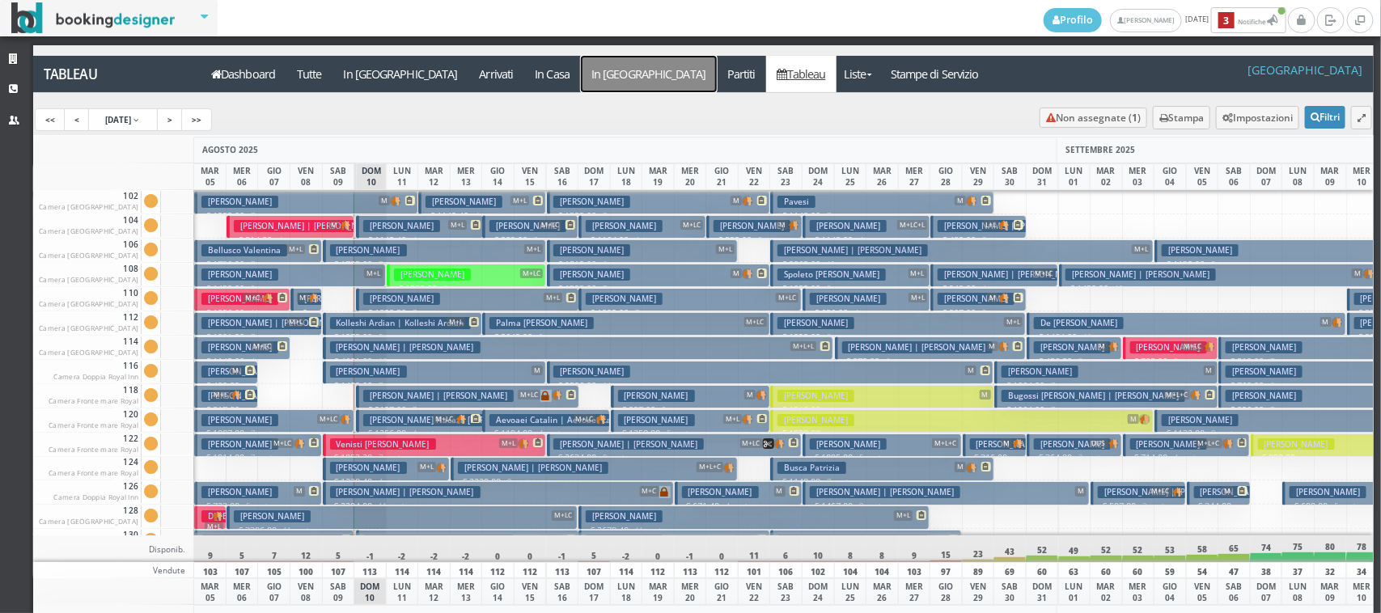
click at [581, 79] on a=pms-departure-reservations"] "In [GEOGRAPHIC_DATA]" at bounding box center [649, 74] width 136 height 36
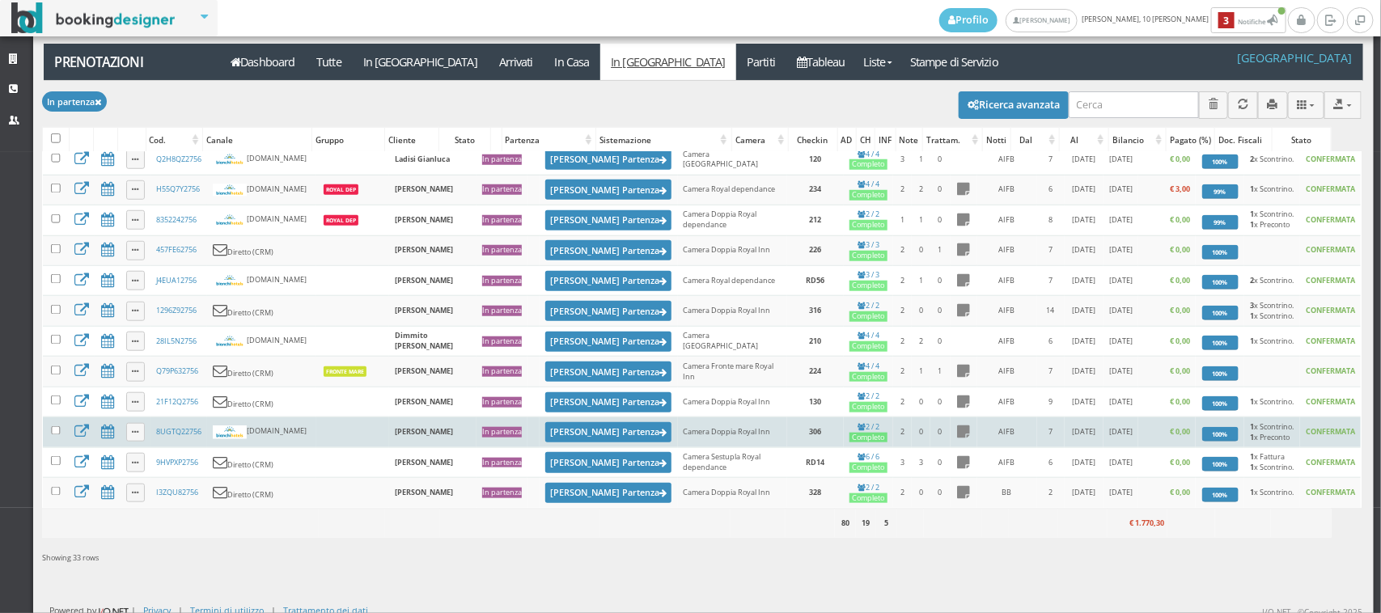
scroll to position [21, 0]
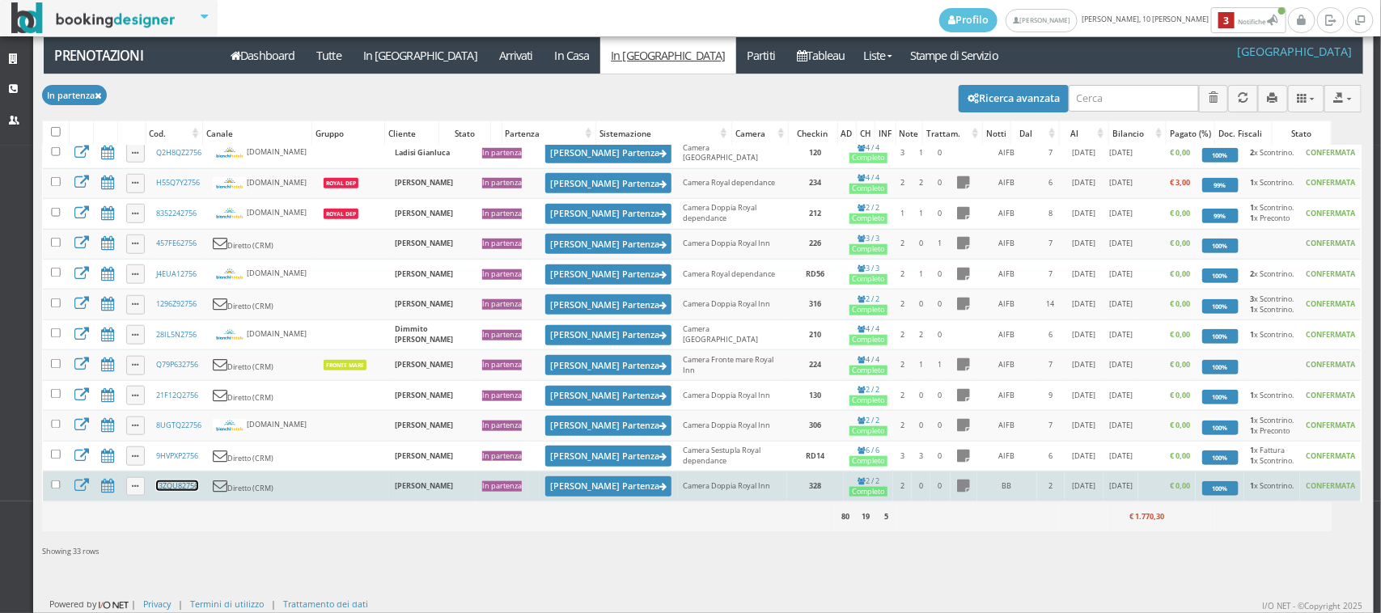
click at [176, 491] on link "I3ZQU82756" at bounding box center [177, 485] width 42 height 11
click at [546, 482] on button "Segna Partenza" at bounding box center [608, 486] width 127 height 20
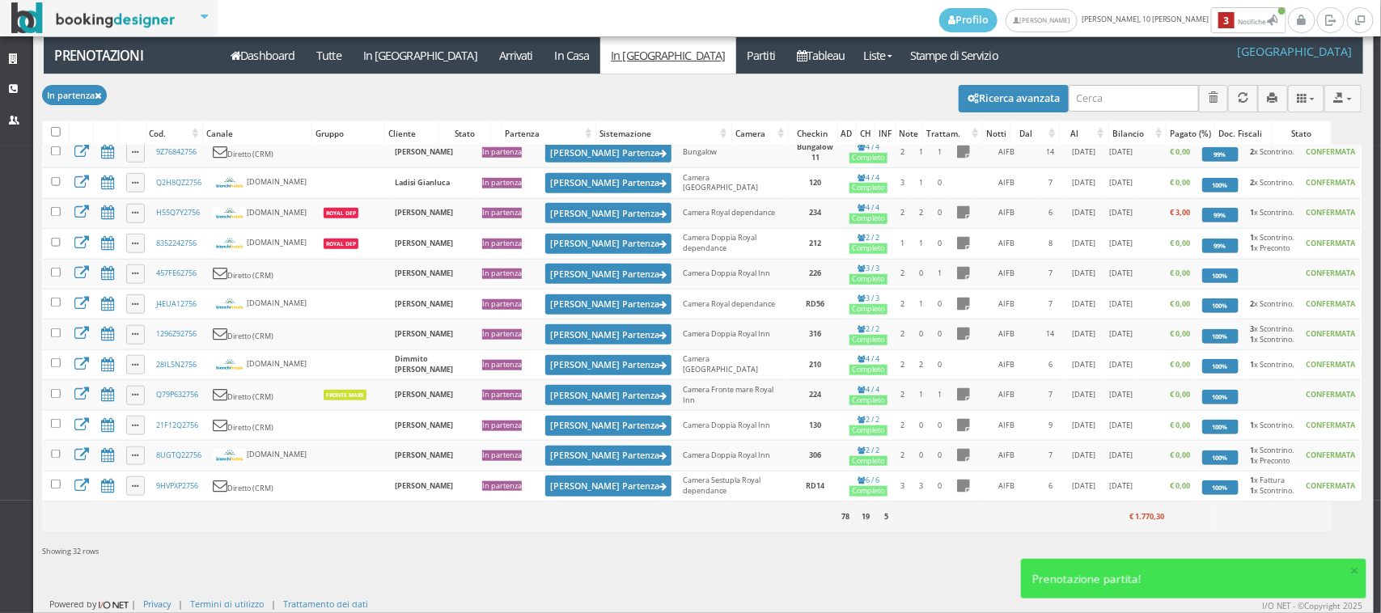
scroll to position [0, 0]
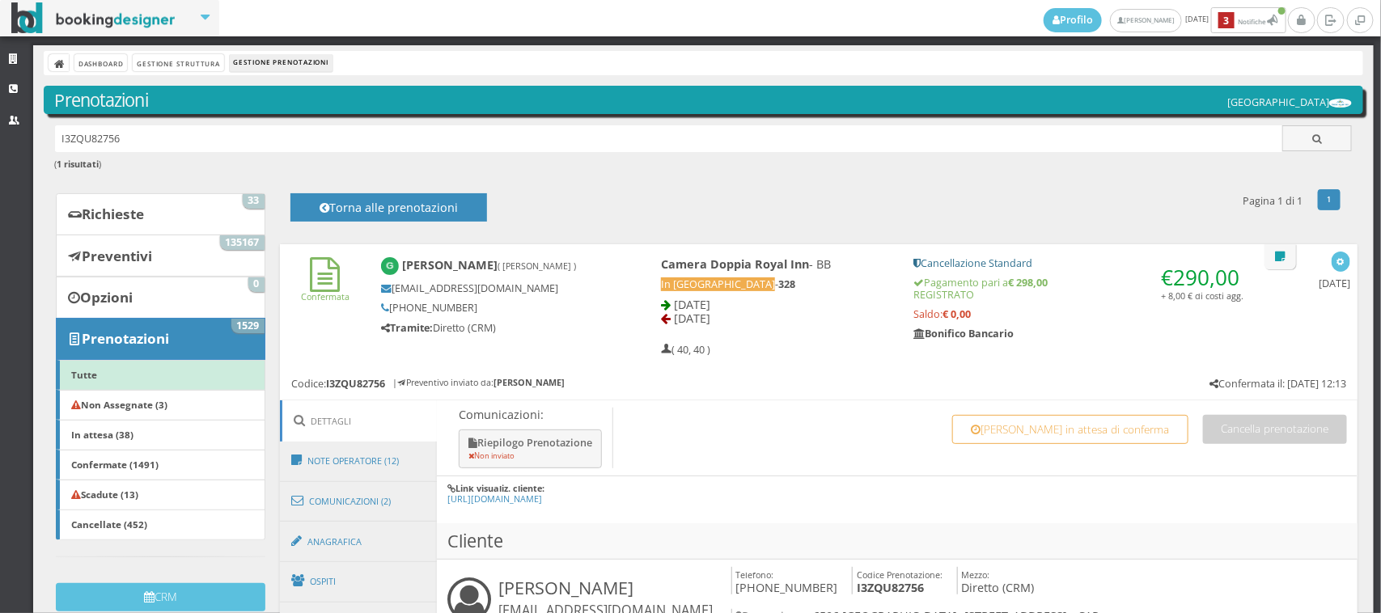
scroll to position [449, 0]
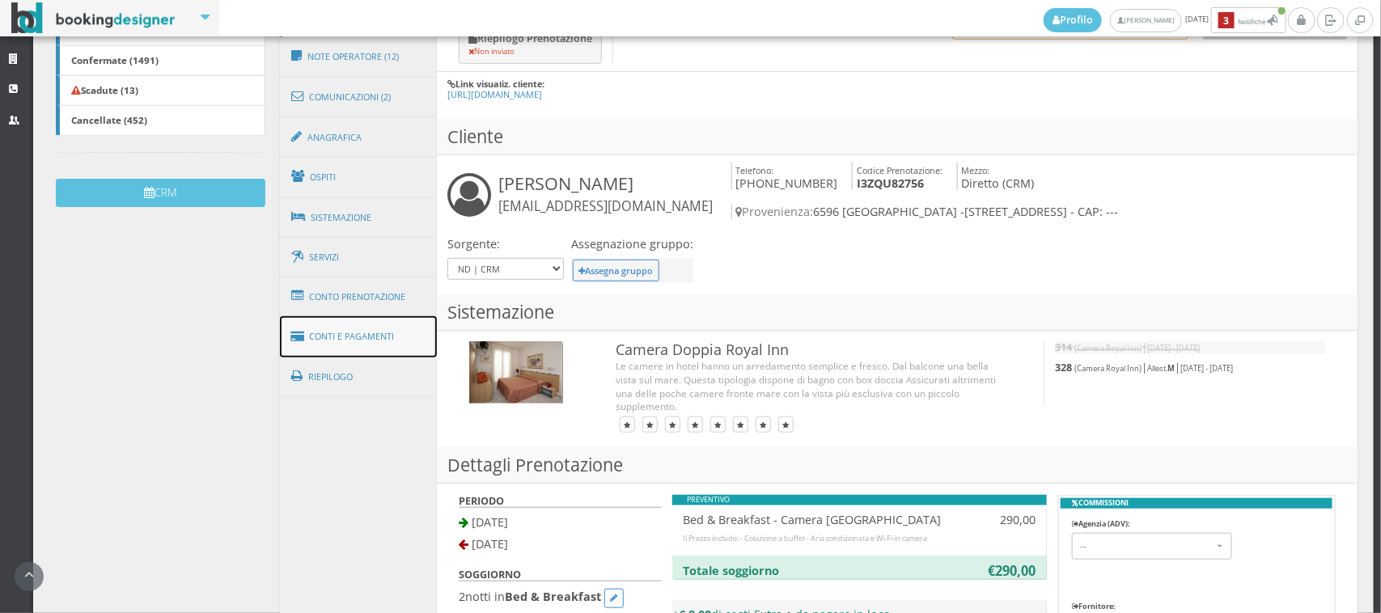
click at [341, 338] on link "Conti e Pagamenti" at bounding box center [358, 336] width 157 height 41
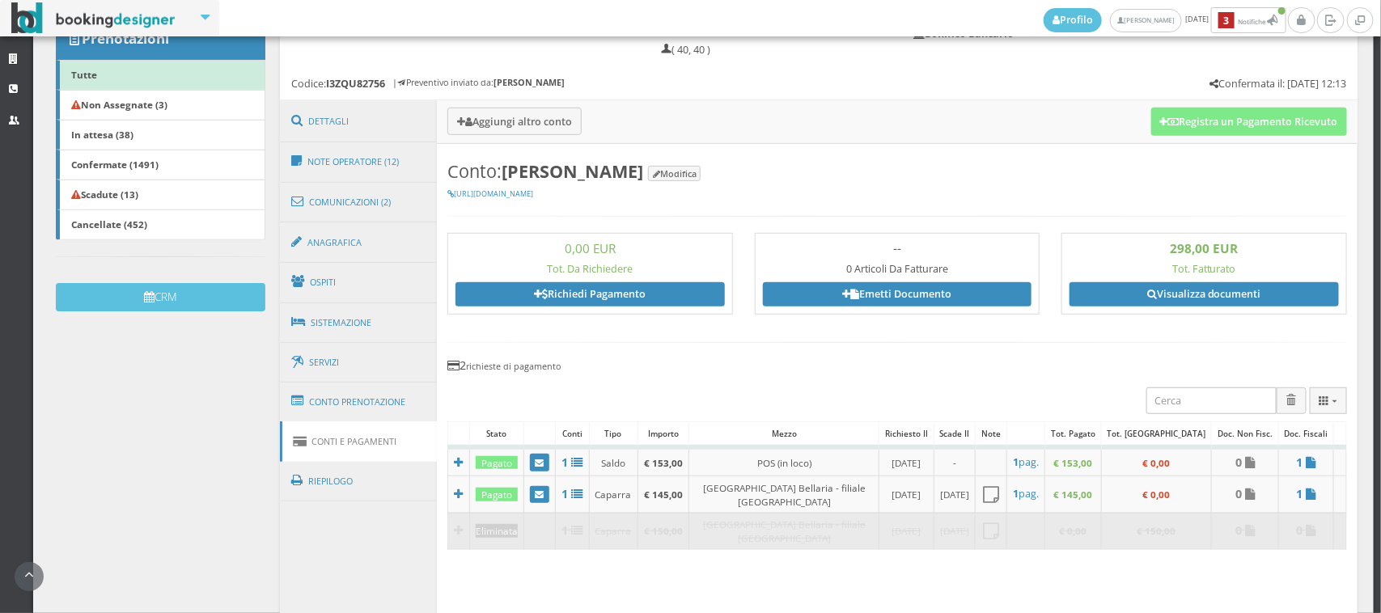
scroll to position [224, 0]
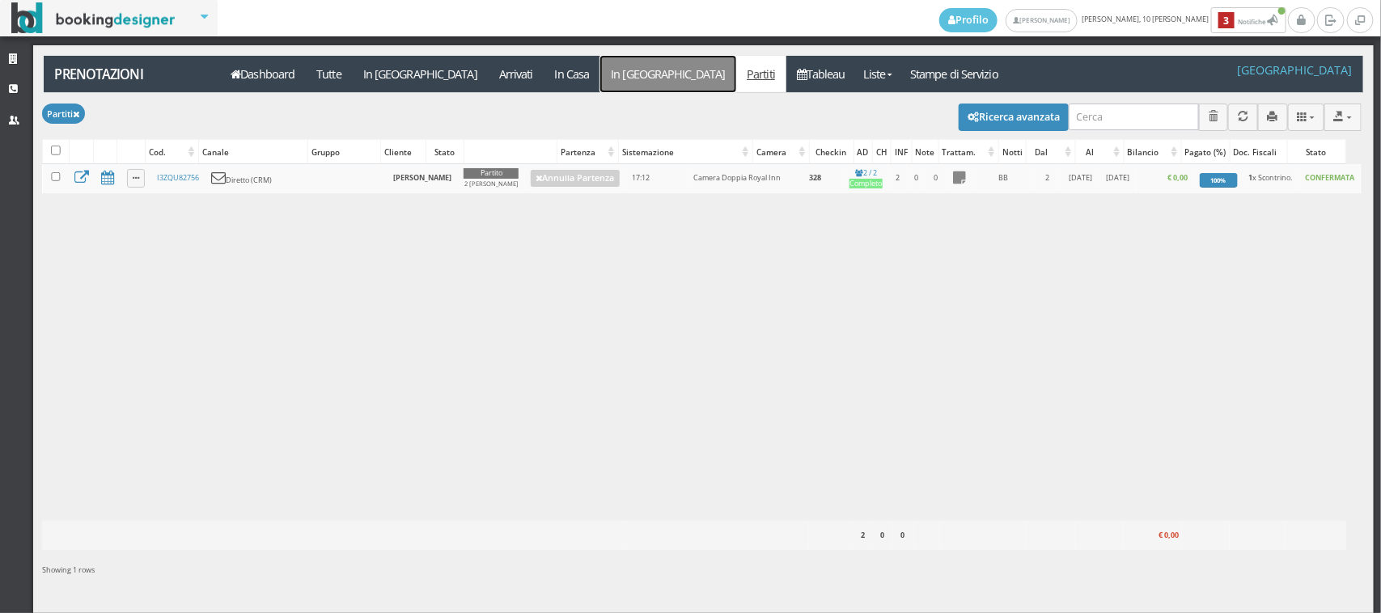
click at [600, 66] on link "In [GEOGRAPHIC_DATA]" at bounding box center [668, 74] width 136 height 36
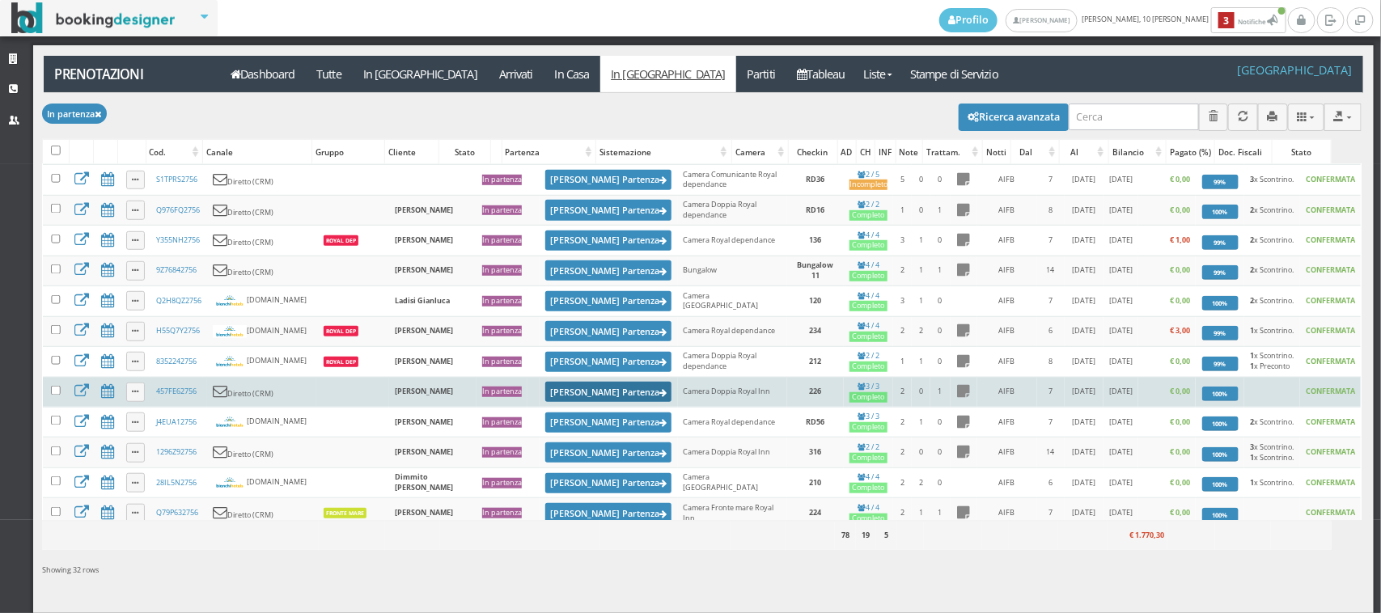
scroll to position [737, 0]
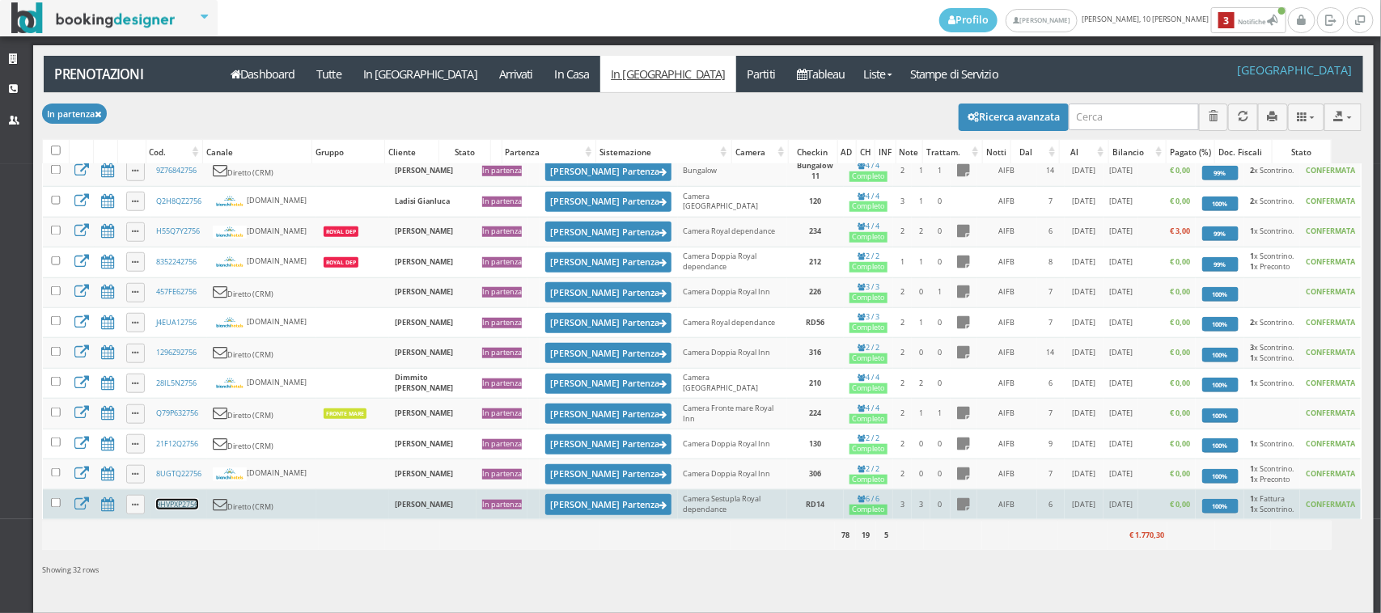
click at [182, 503] on link "9HVPXP2756" at bounding box center [177, 504] width 42 height 11
click at [545, 506] on button "Segna Partenza" at bounding box center [608, 504] width 127 height 20
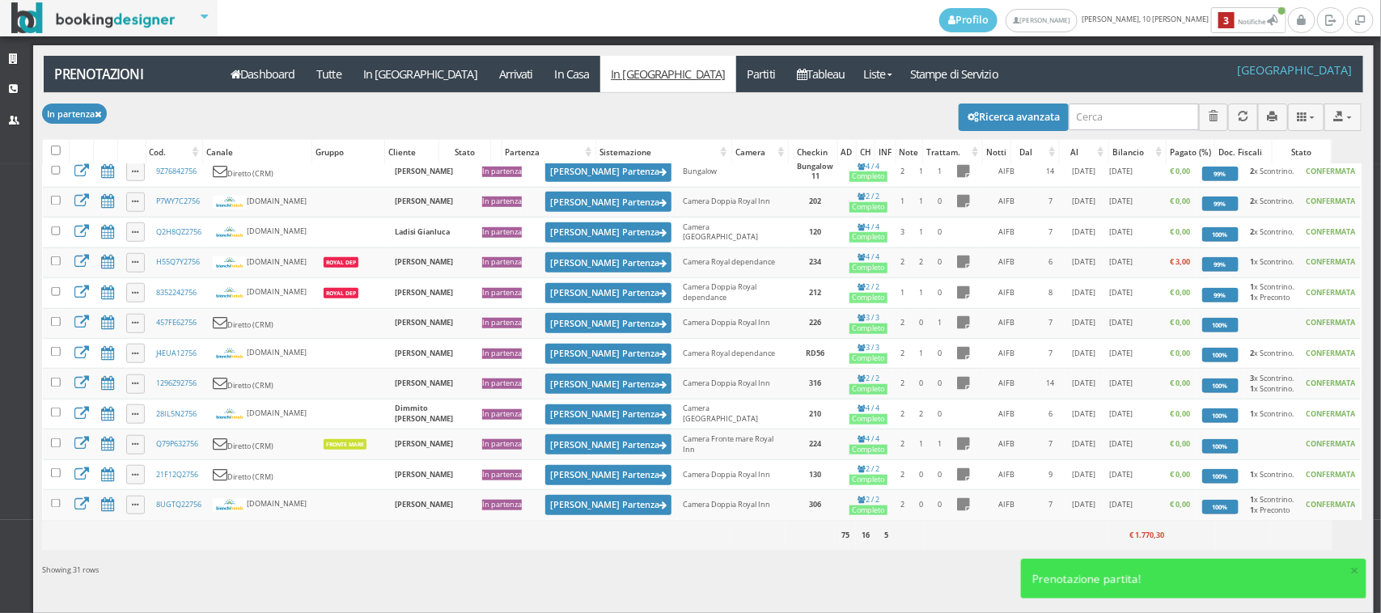
scroll to position [0, 0]
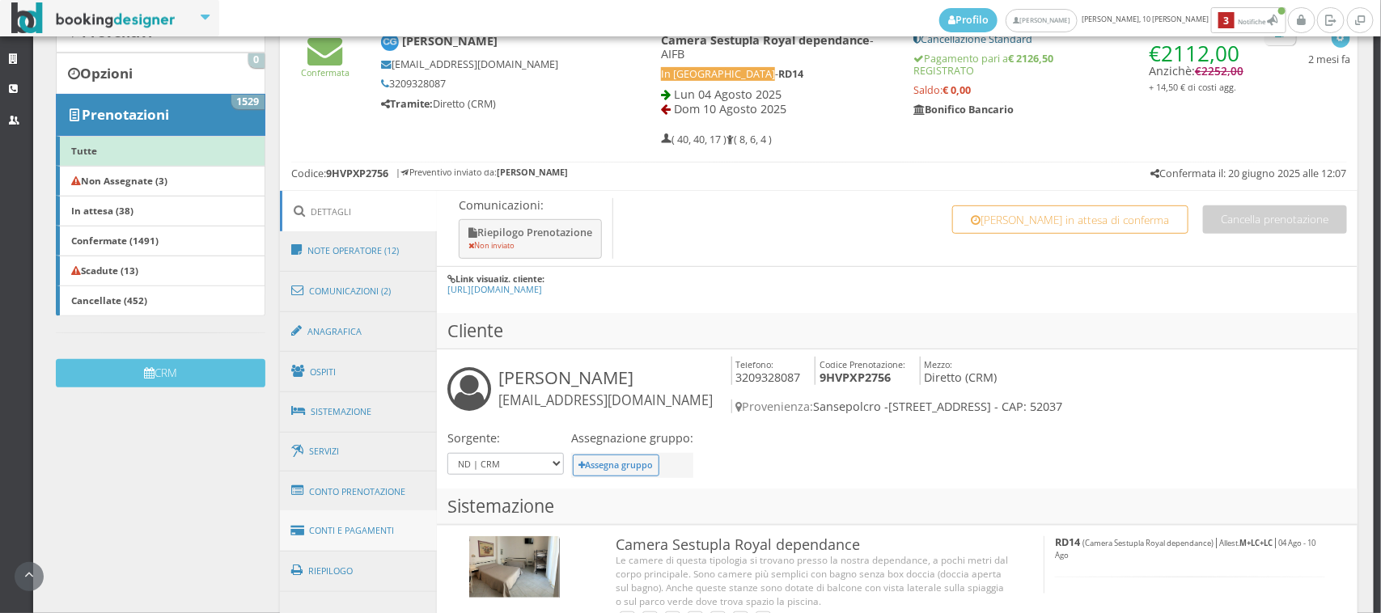
scroll to position [397, 0]
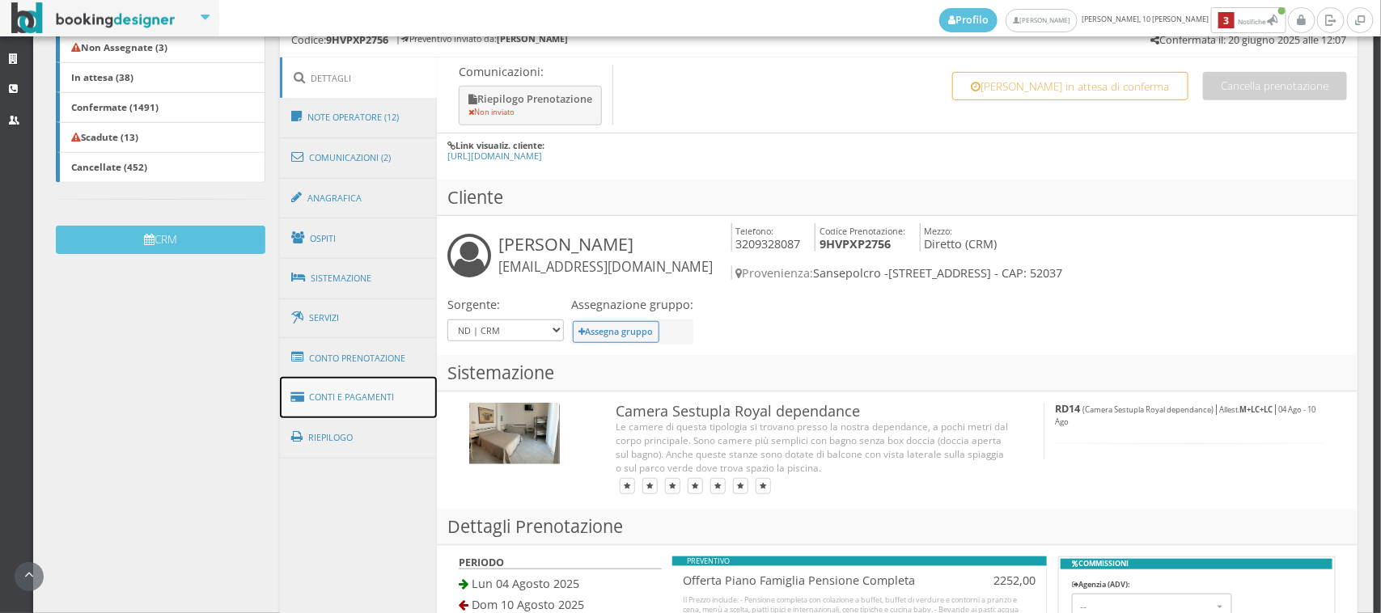
click at [372, 412] on link "Conti e Pagamenti" at bounding box center [358, 397] width 157 height 41
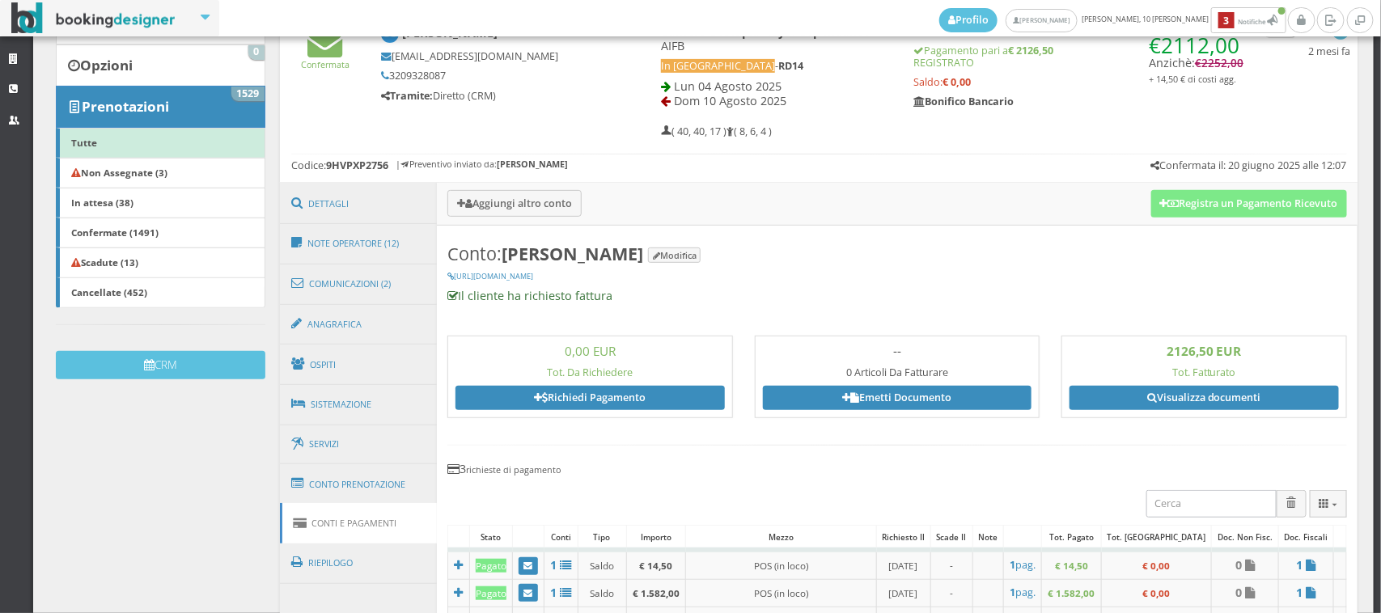
scroll to position [61, 0]
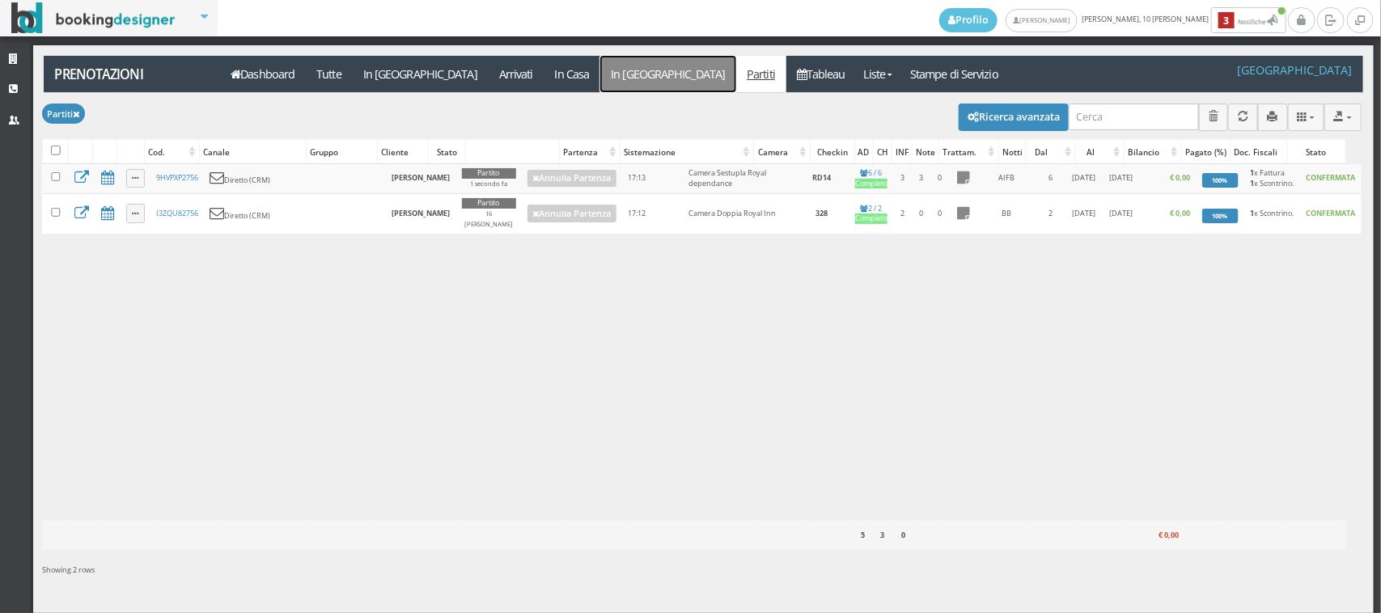
click at [600, 77] on link "In [GEOGRAPHIC_DATA]" at bounding box center [668, 74] width 136 height 36
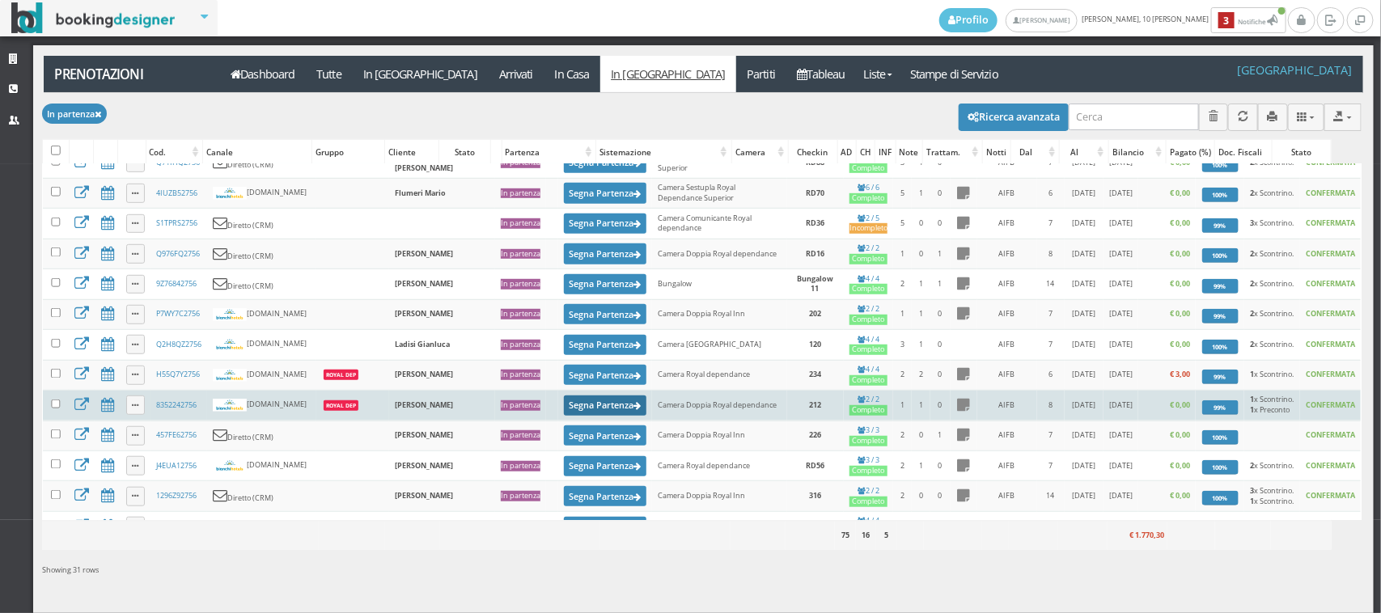
scroll to position [703, 0]
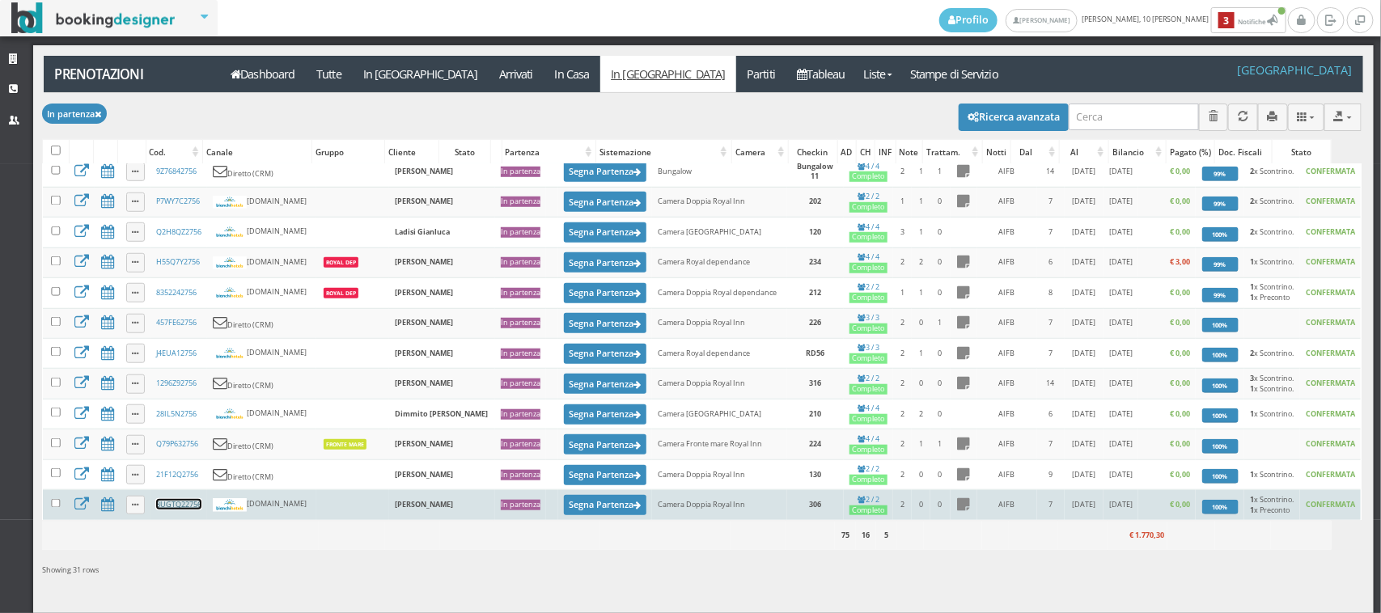
click at [168, 506] on link "8UGTQ22756" at bounding box center [178, 504] width 45 height 11
click at [564, 502] on button "[PERSON_NAME] Partenza" at bounding box center [605, 505] width 82 height 20
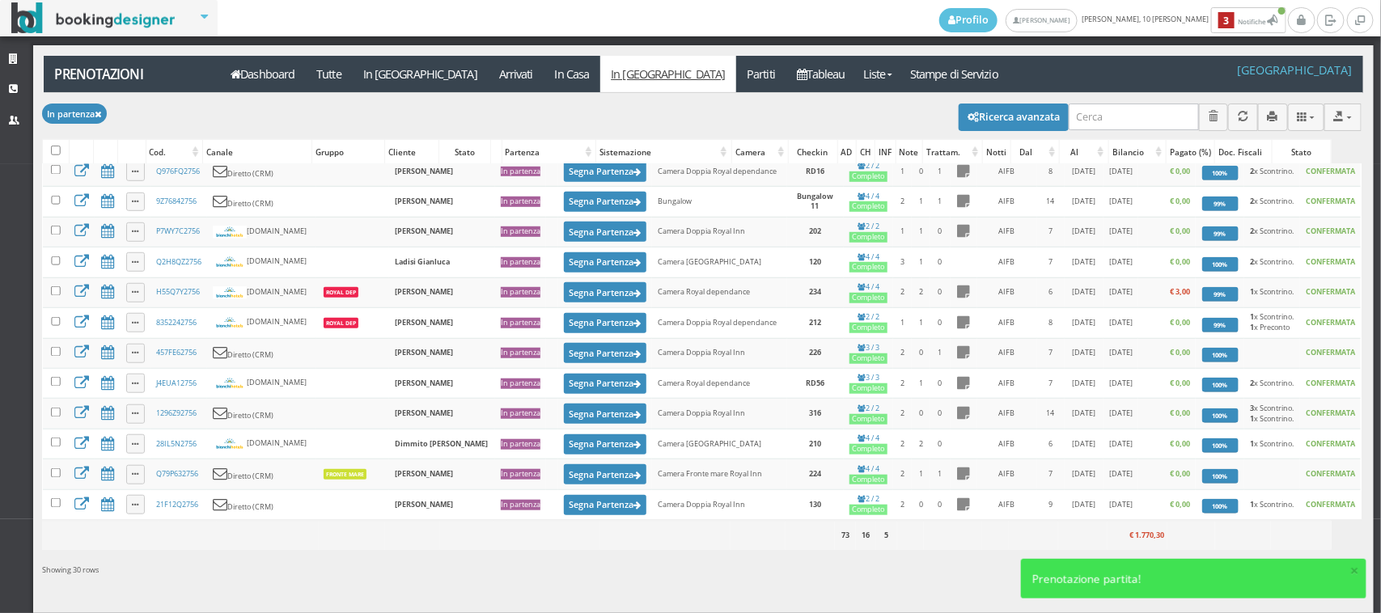
scroll to position [0, 0]
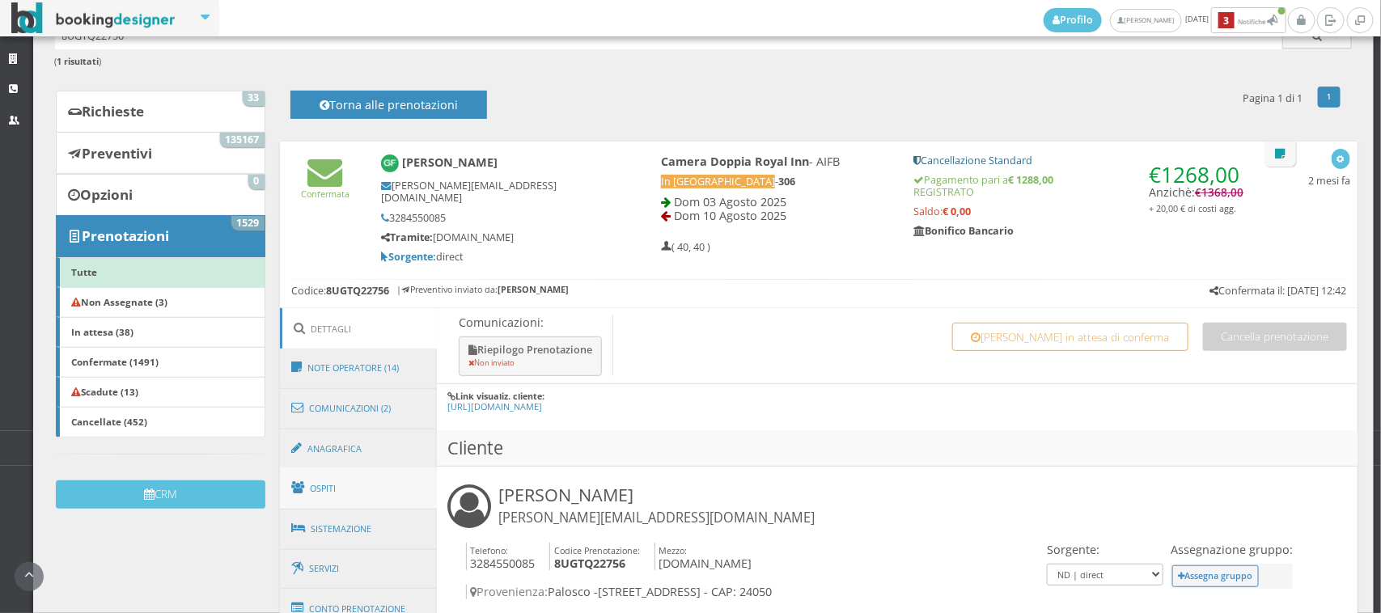
scroll to position [224, 0]
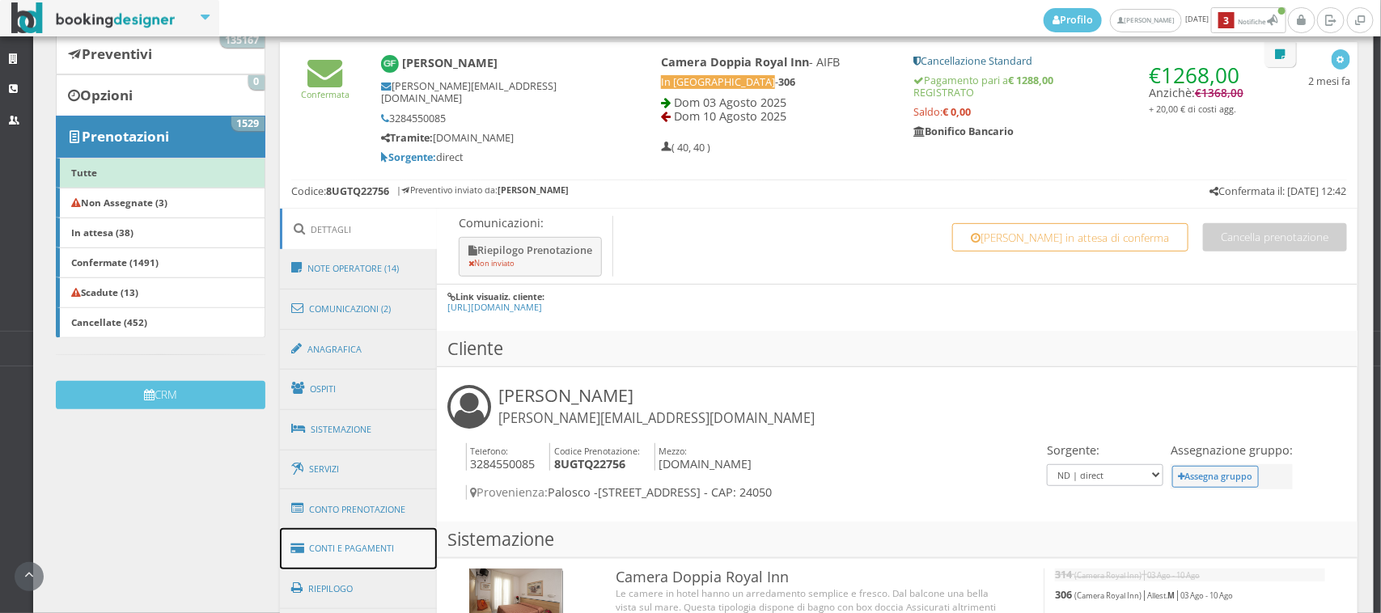
click at [353, 546] on link "Conti e Pagamenti" at bounding box center [358, 548] width 157 height 41
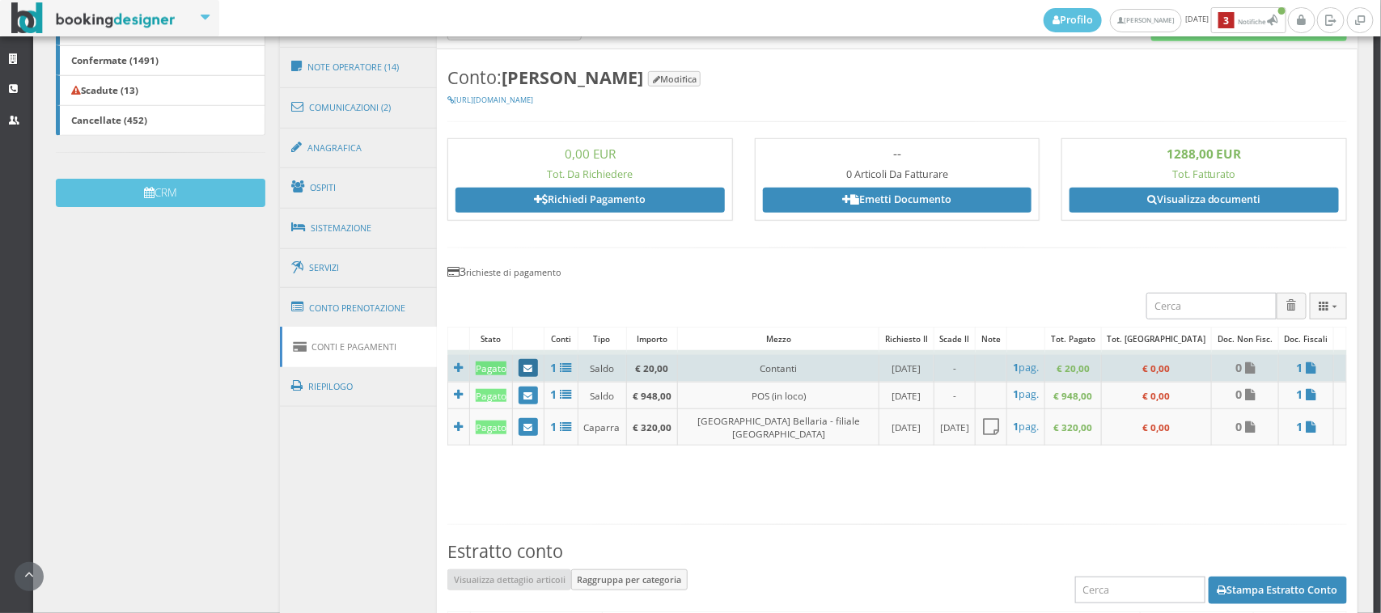
scroll to position [0, 0]
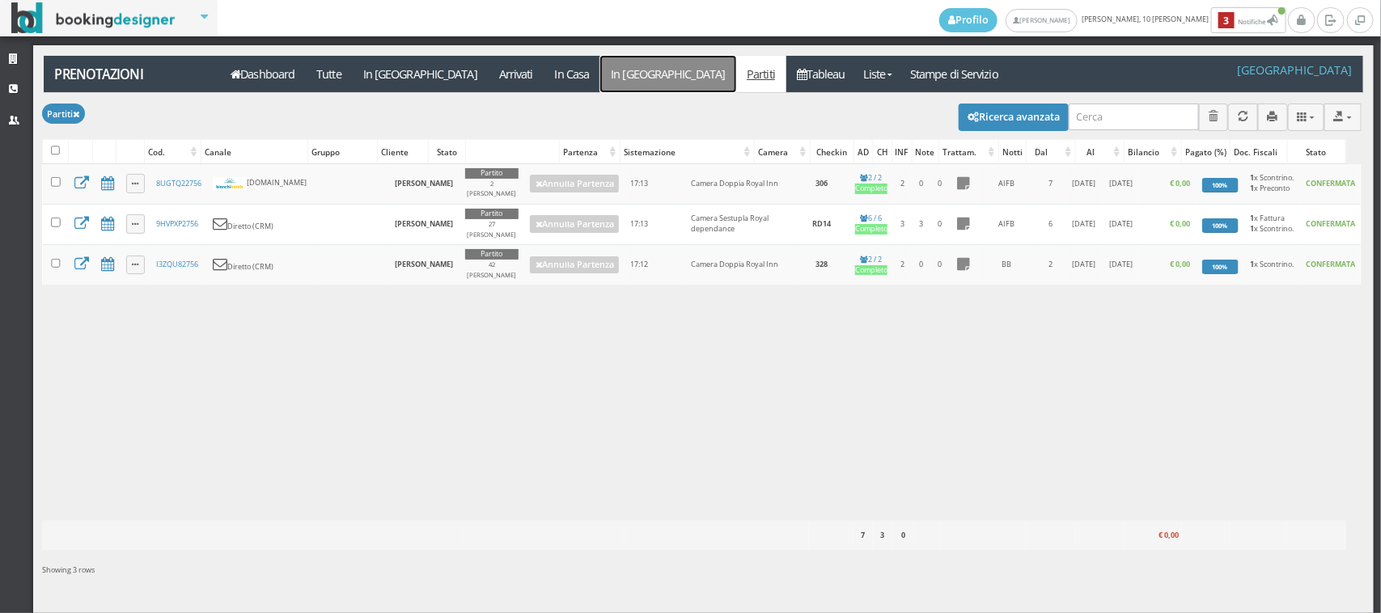
click at [600, 65] on link "In [GEOGRAPHIC_DATA]" at bounding box center [668, 74] width 136 height 36
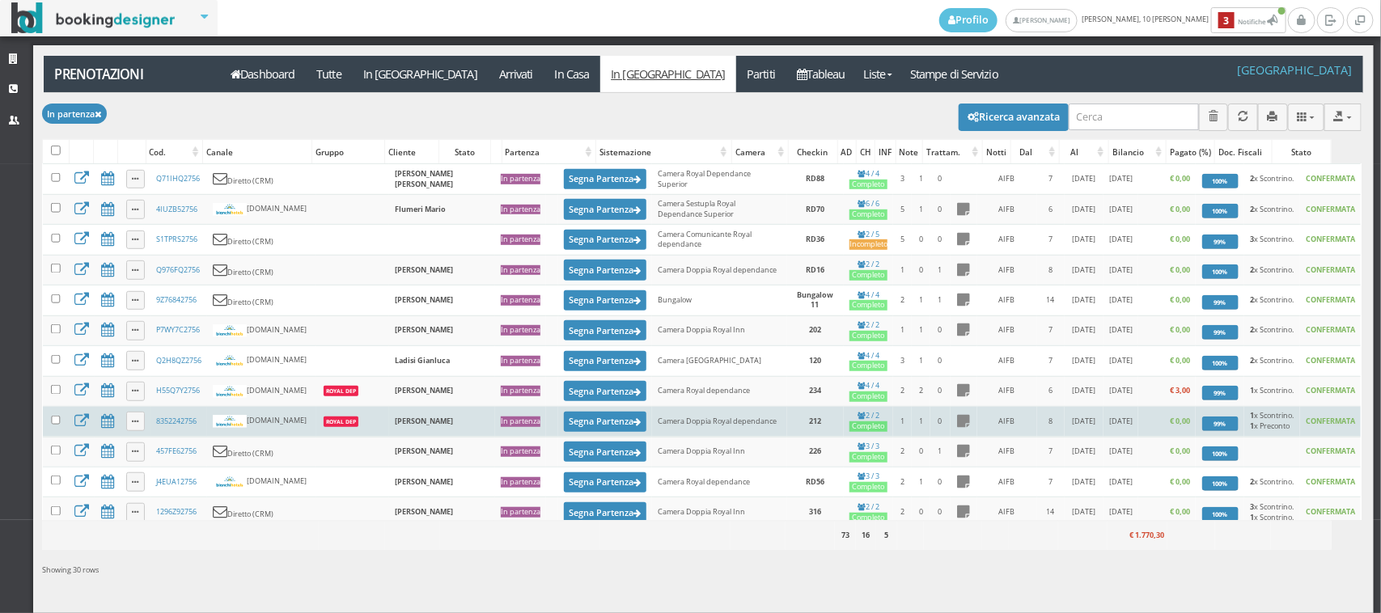
scroll to position [666, 0]
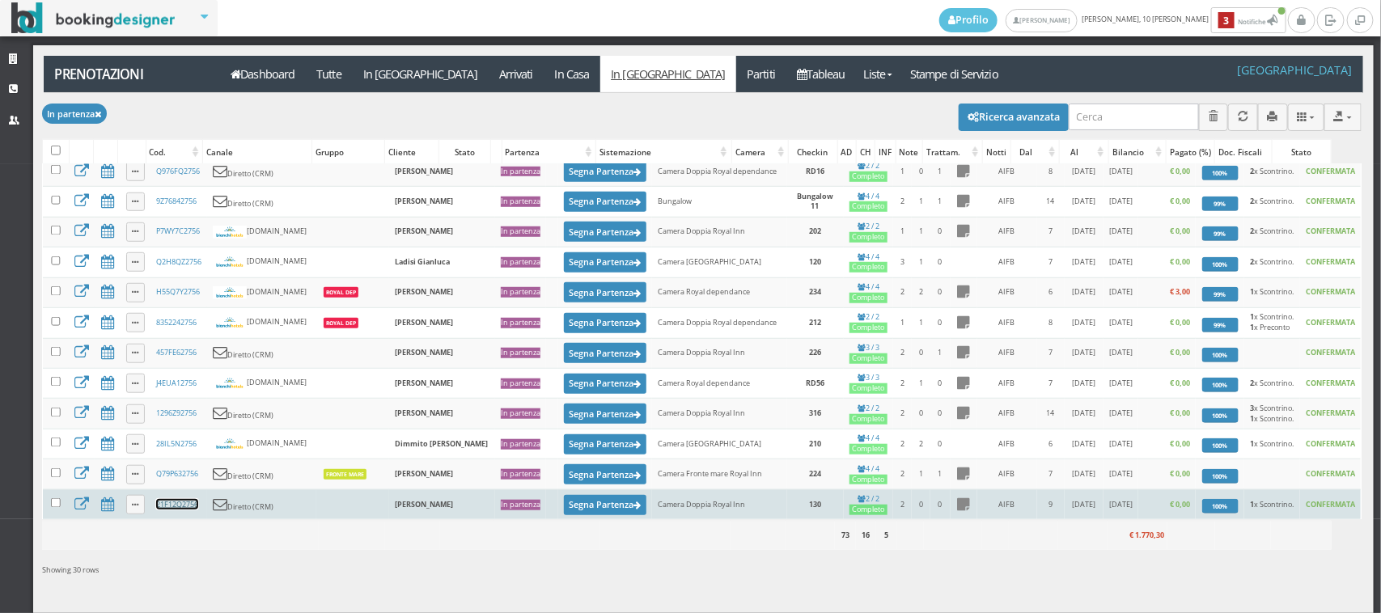
click at [188, 508] on link "21F12Q2756" at bounding box center [177, 504] width 42 height 11
click at [564, 504] on button "Segna Partenza" at bounding box center [605, 505] width 82 height 20
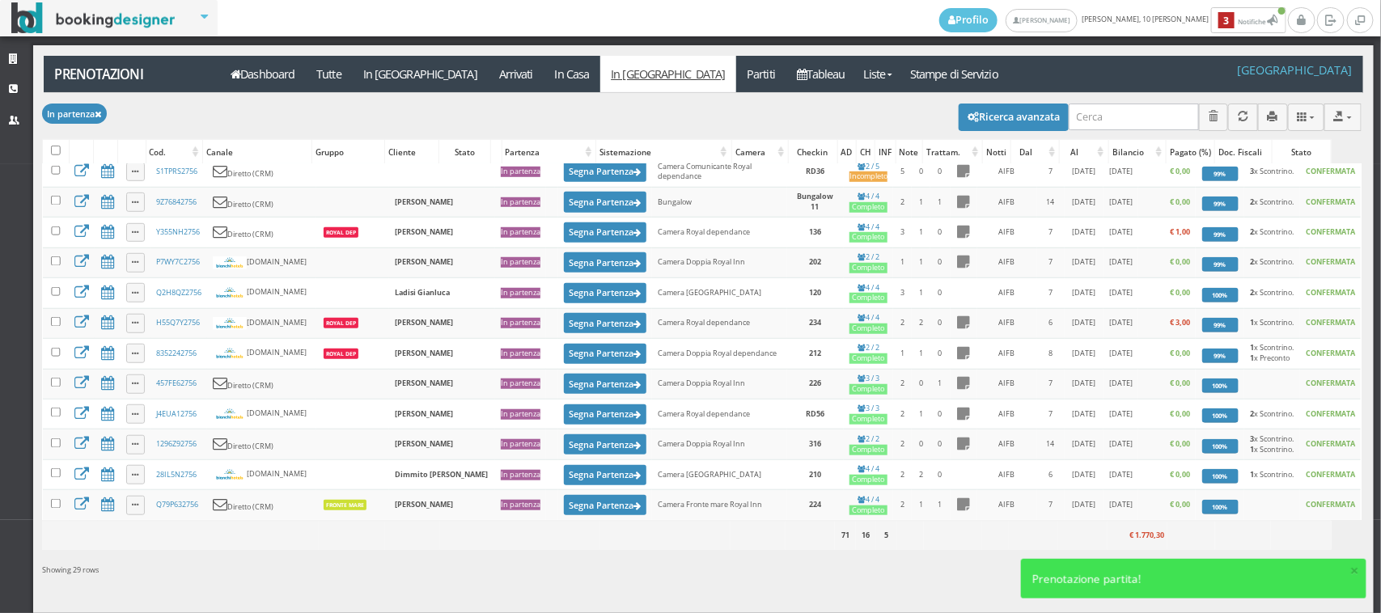
scroll to position [0, 0]
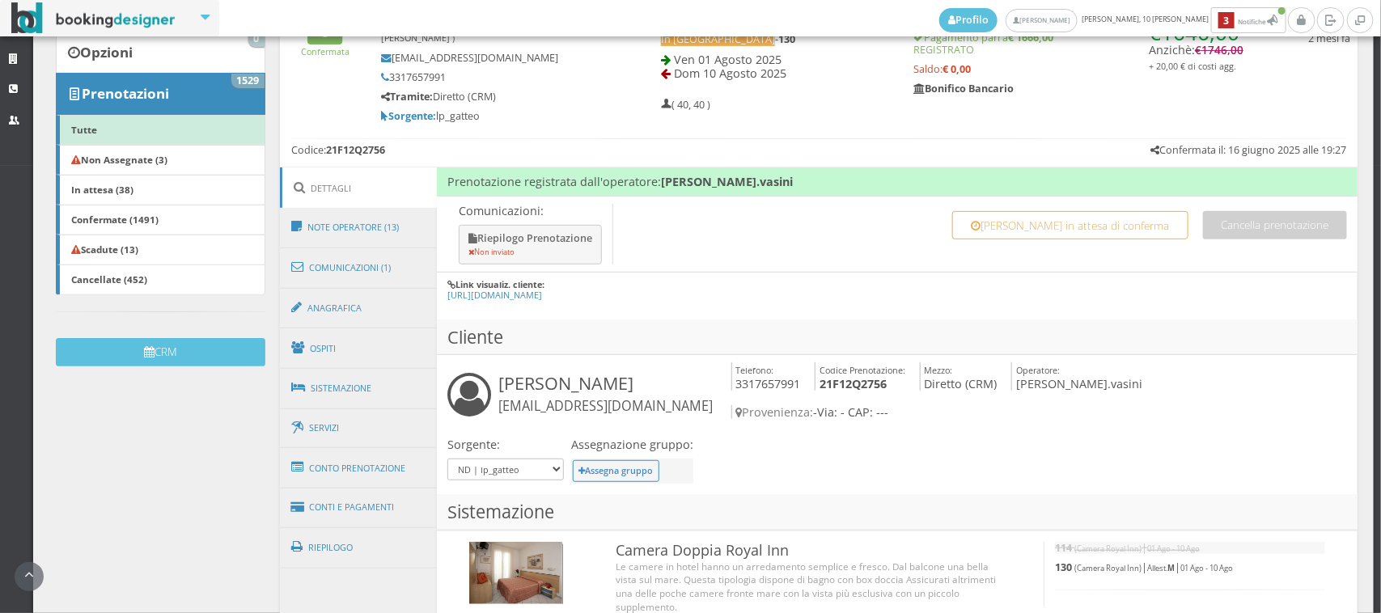
scroll to position [449, 0]
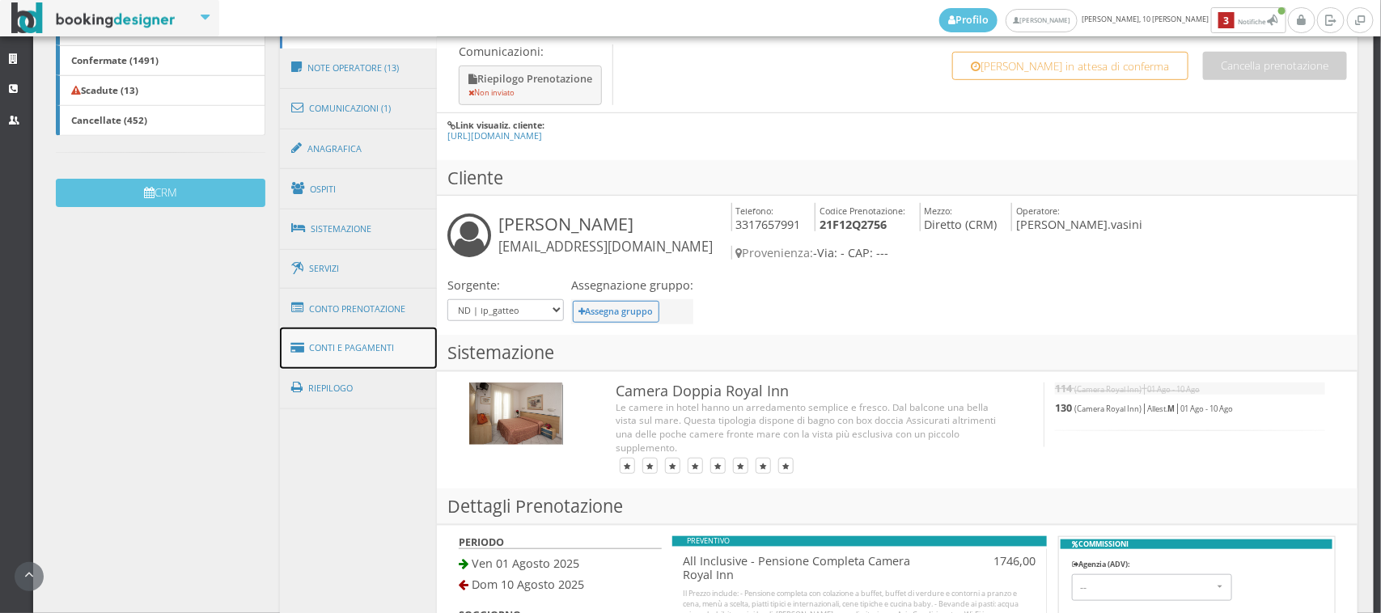
click at [372, 341] on link "Conti e Pagamenti" at bounding box center [358, 348] width 157 height 41
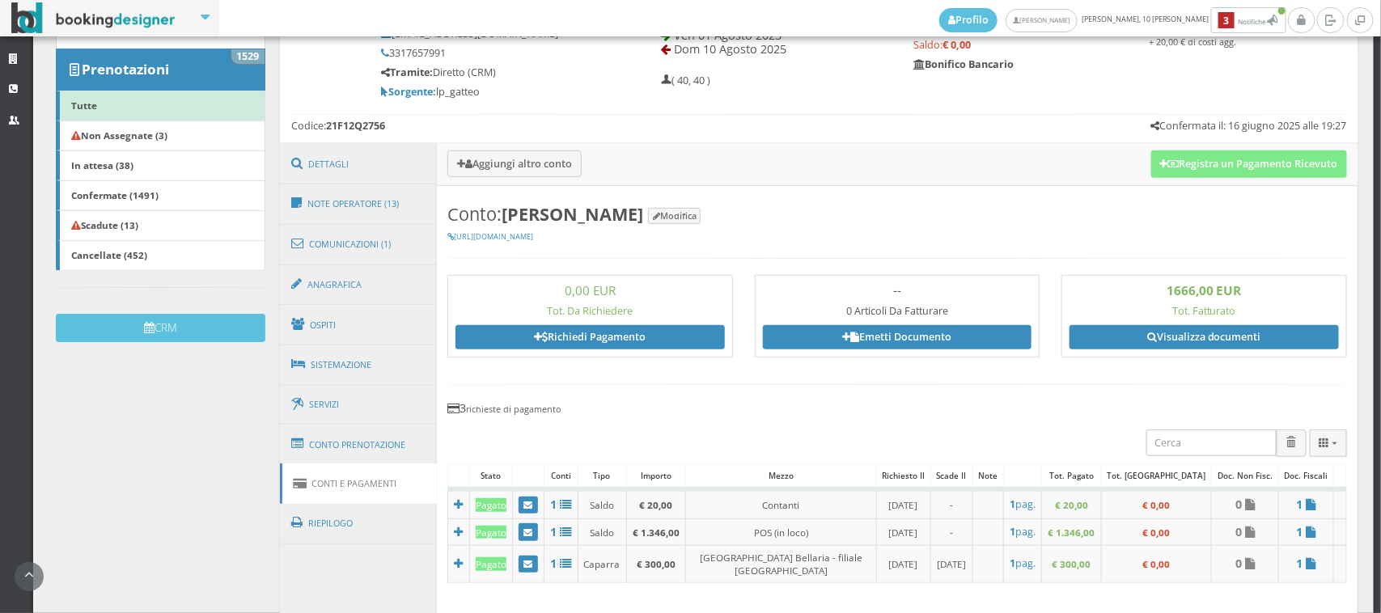
scroll to position [0, 0]
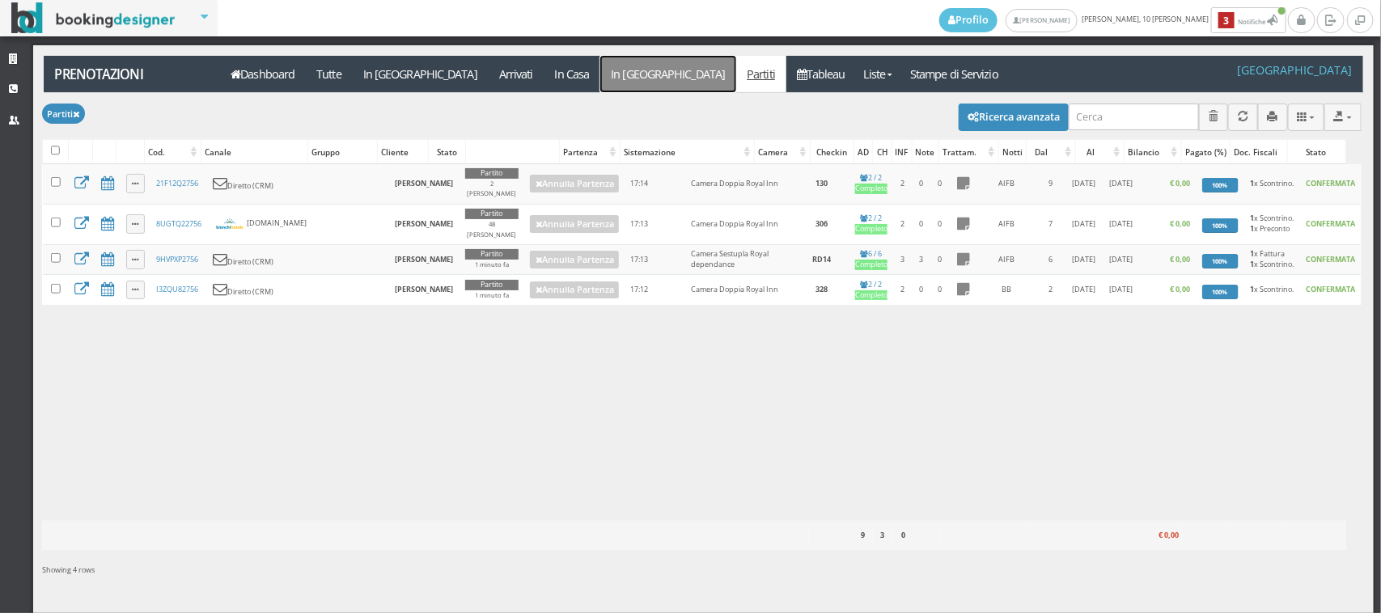
click at [600, 75] on link "In [GEOGRAPHIC_DATA]" at bounding box center [668, 74] width 136 height 36
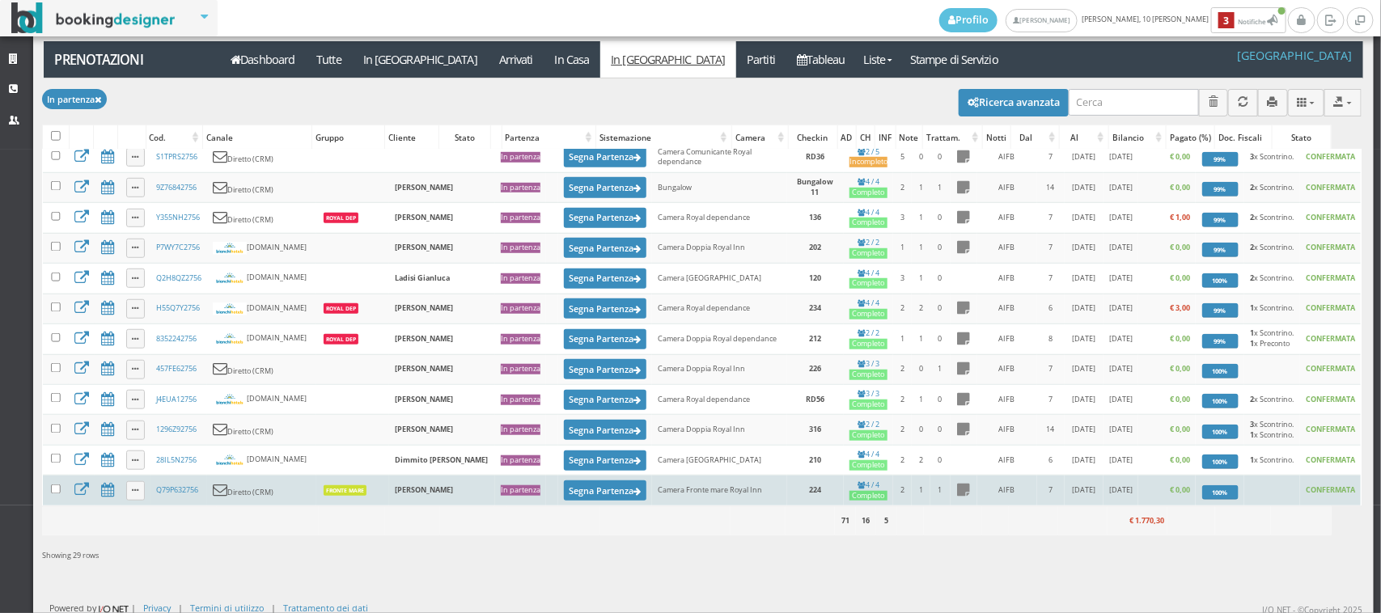
scroll to position [21, 0]
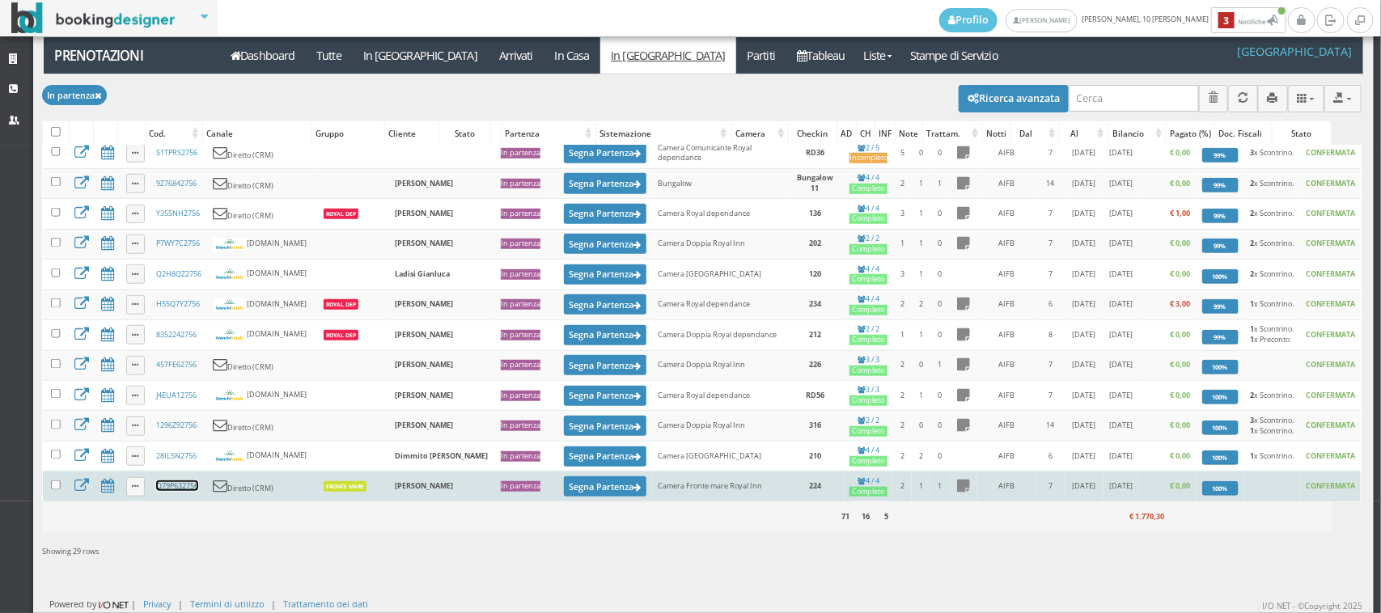
click at [159, 486] on link "Q79P632756" at bounding box center [177, 485] width 42 height 11
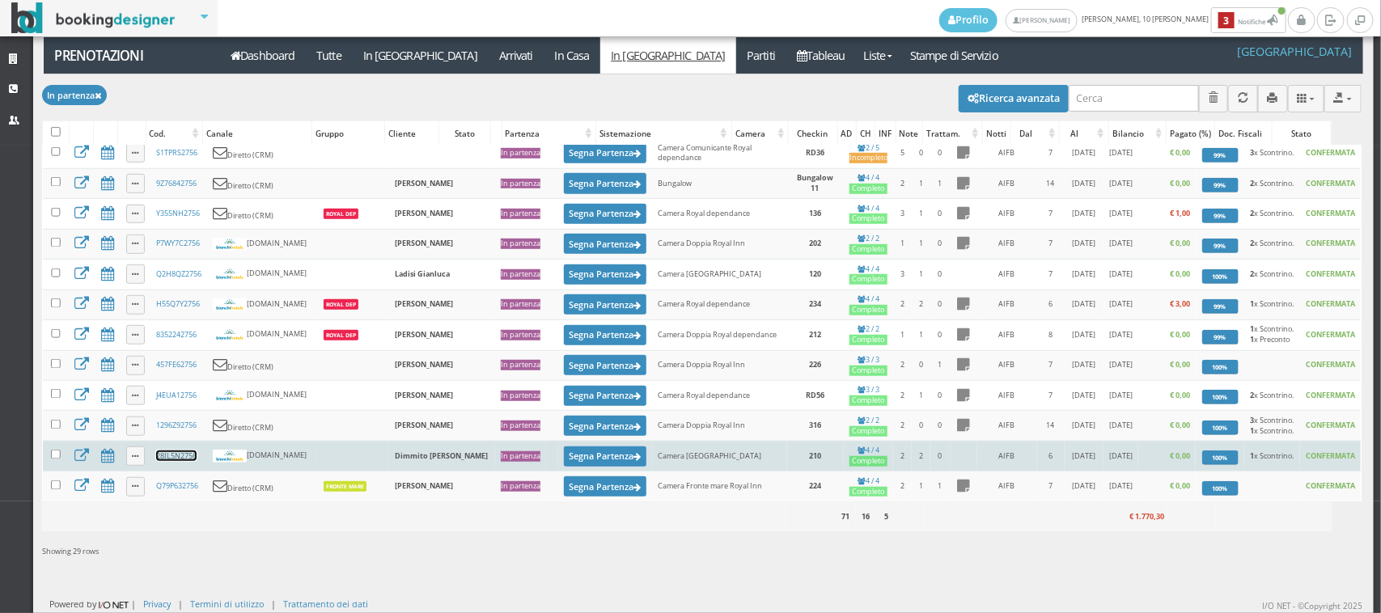
click at [167, 455] on link "28IL5N2756" at bounding box center [176, 456] width 40 height 11
click at [564, 454] on button "Segna Partenza" at bounding box center [605, 456] width 82 height 20
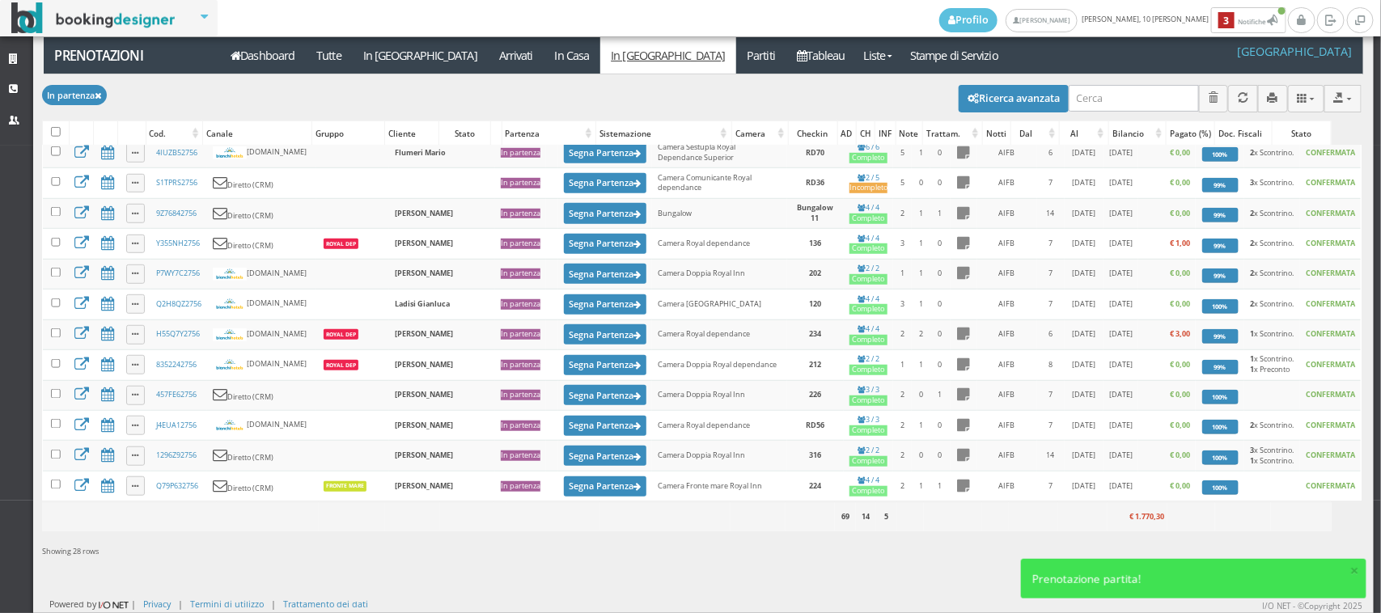
scroll to position [0, 0]
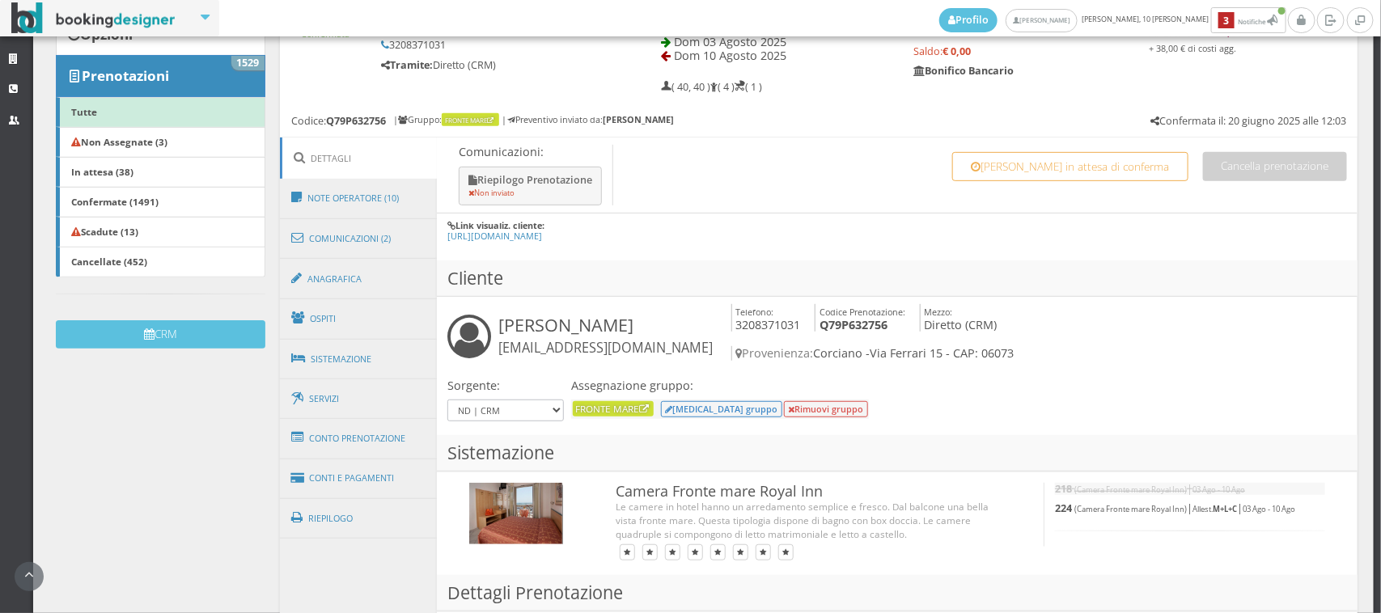
scroll to position [449, 0]
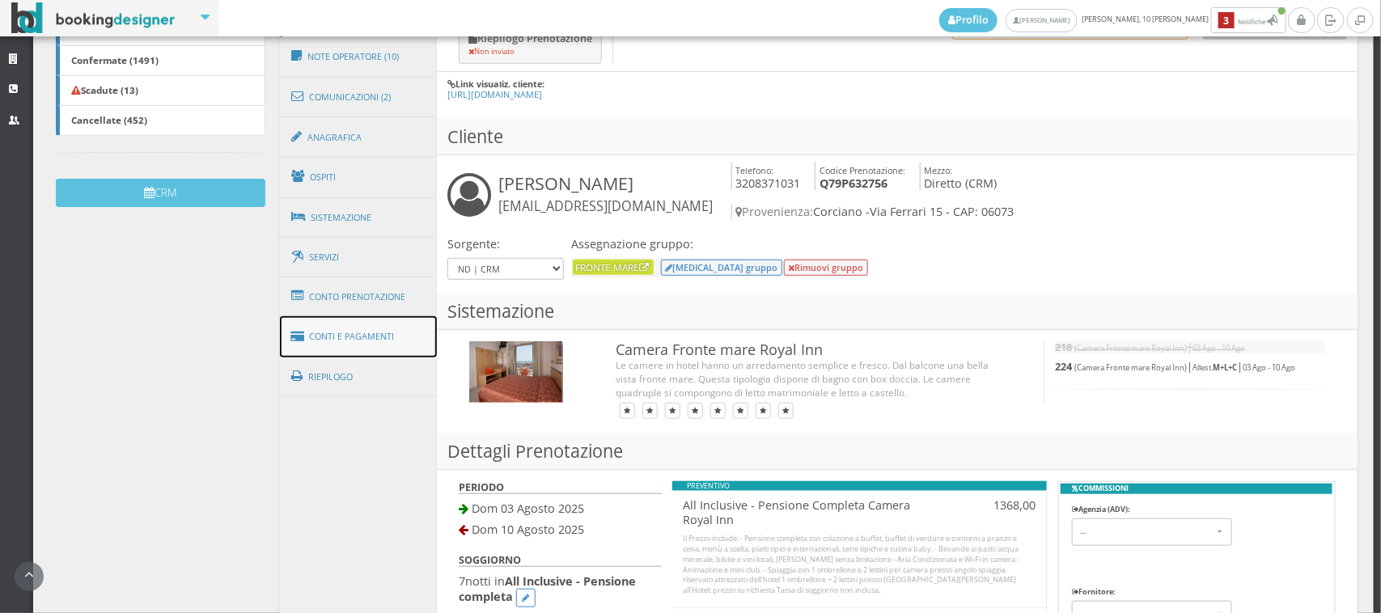
click at [369, 337] on link "Conti e Pagamenti" at bounding box center [358, 336] width 157 height 41
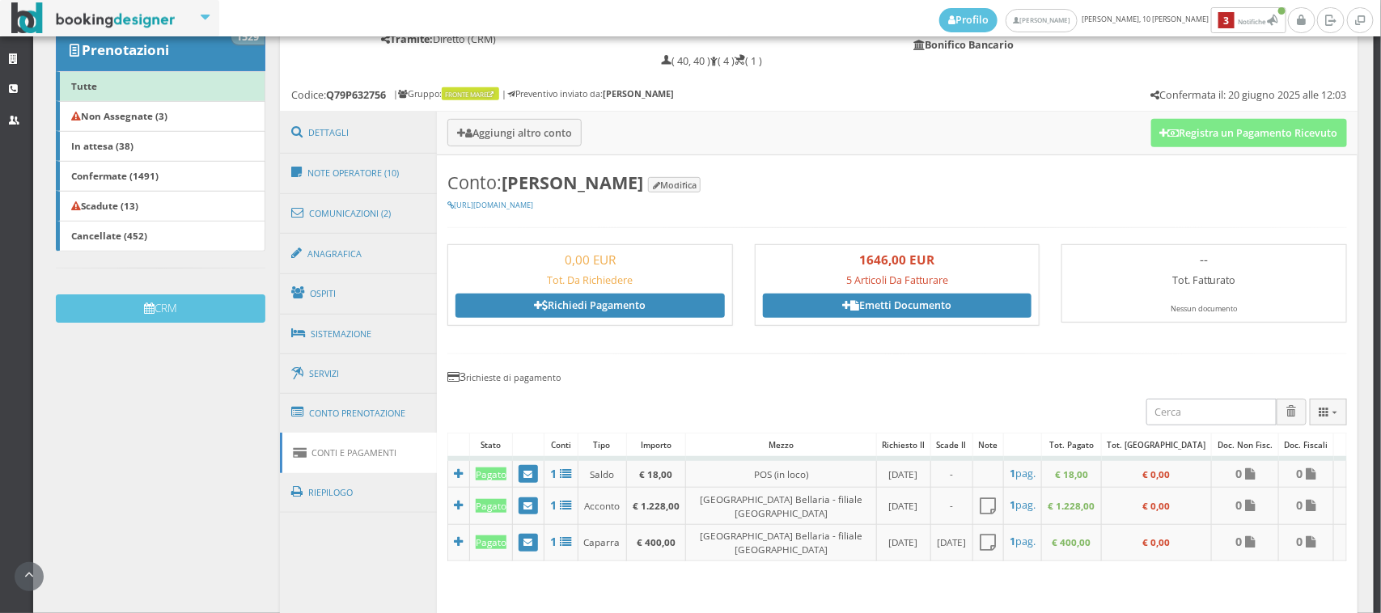
scroll to position [112, 0]
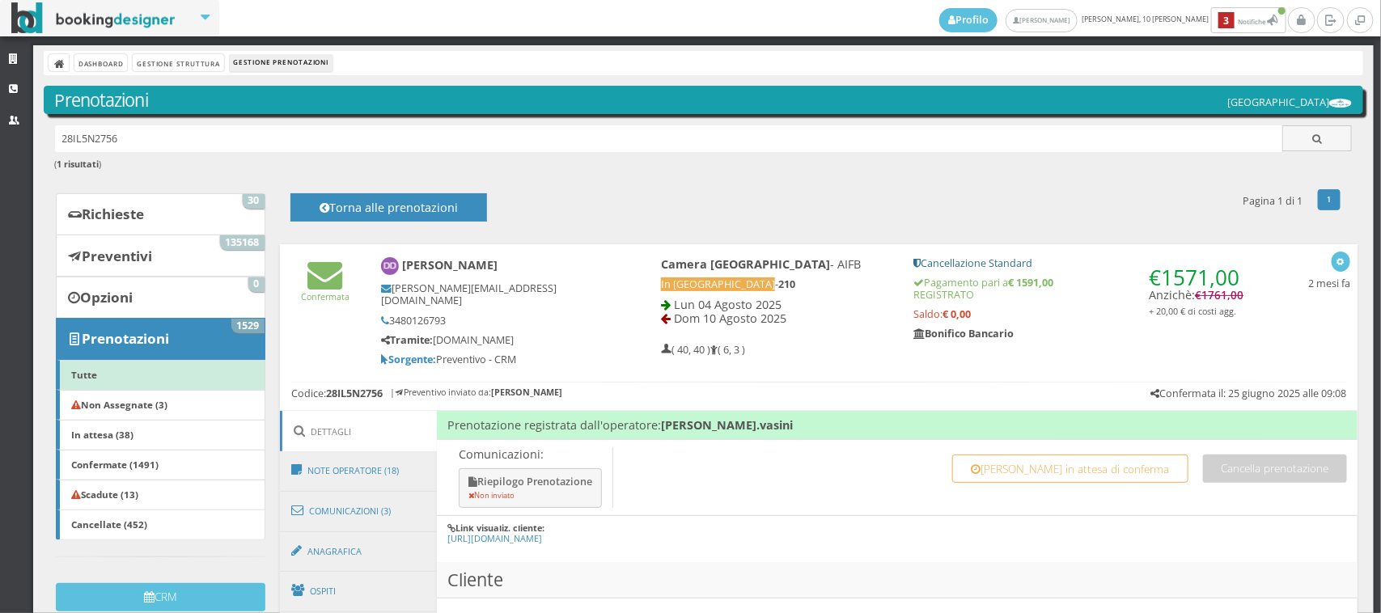
scroll to position [224, 0]
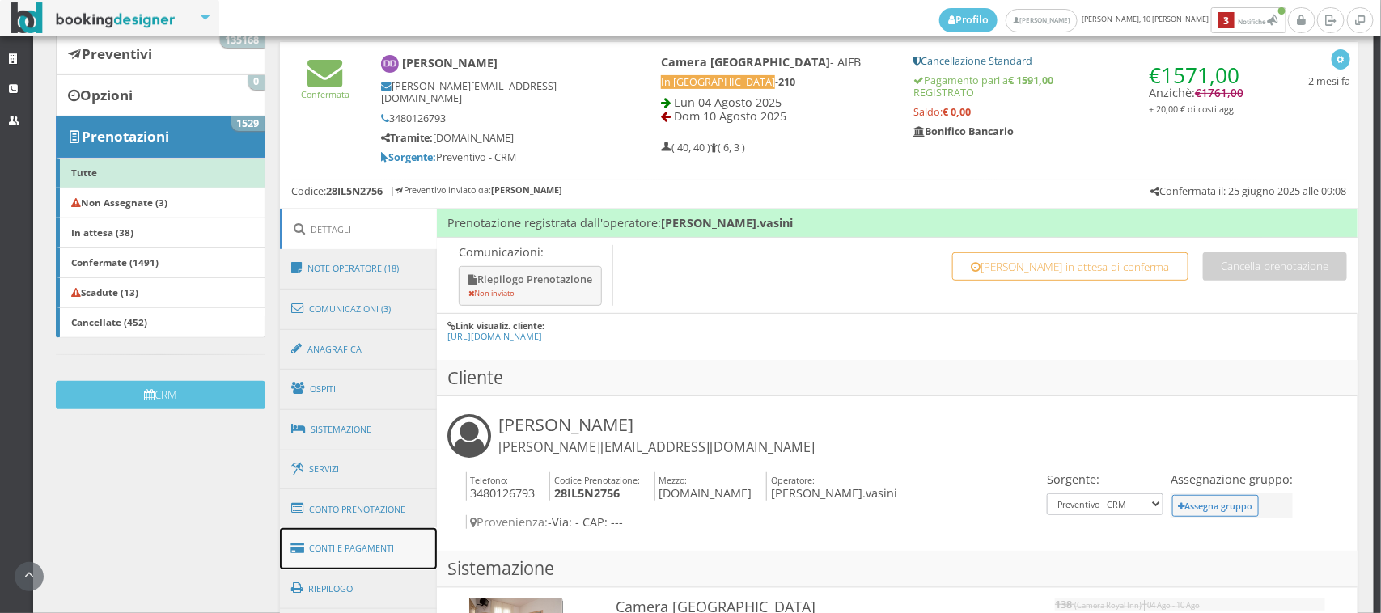
click at [368, 558] on link "Conti e Pagamenti" at bounding box center [358, 548] width 157 height 41
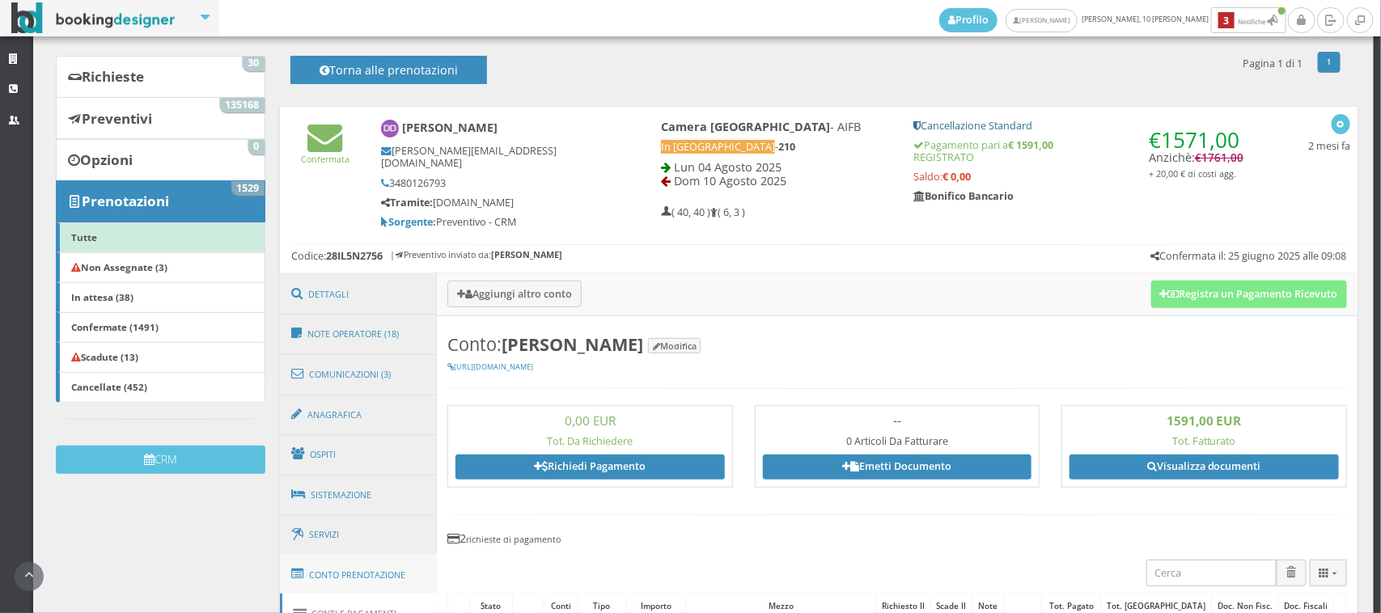
scroll to position [112, 0]
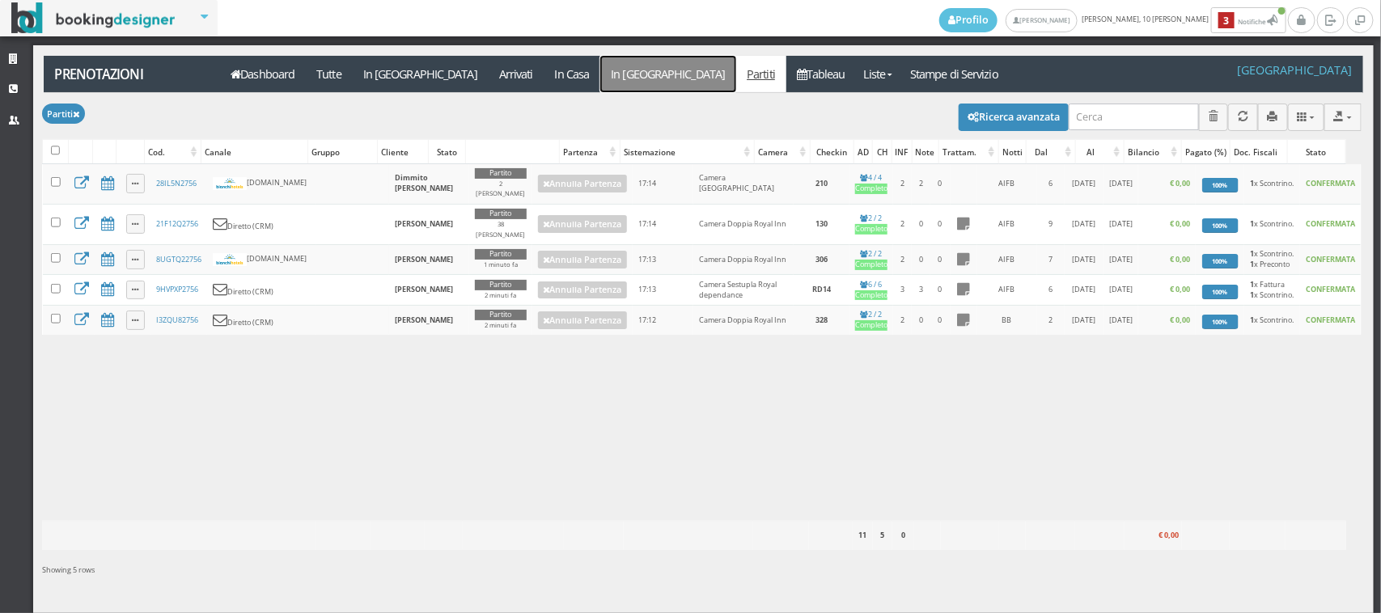
click at [600, 65] on link "In [GEOGRAPHIC_DATA]" at bounding box center [668, 74] width 136 height 36
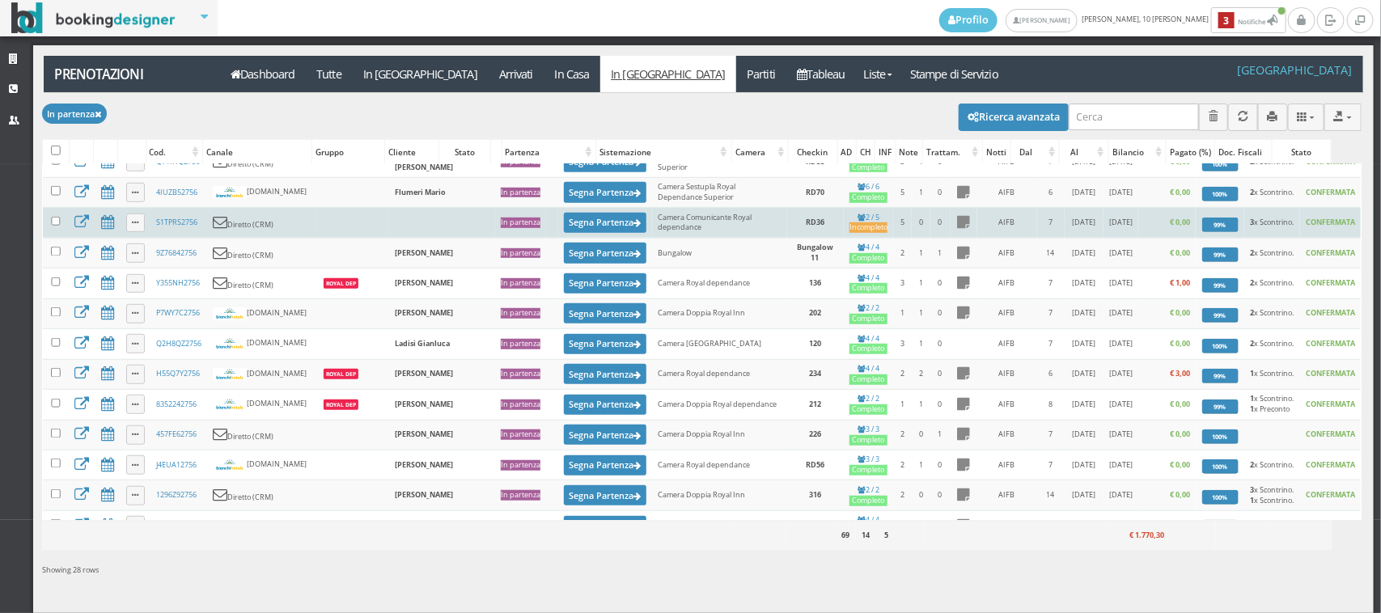
scroll to position [595, 0]
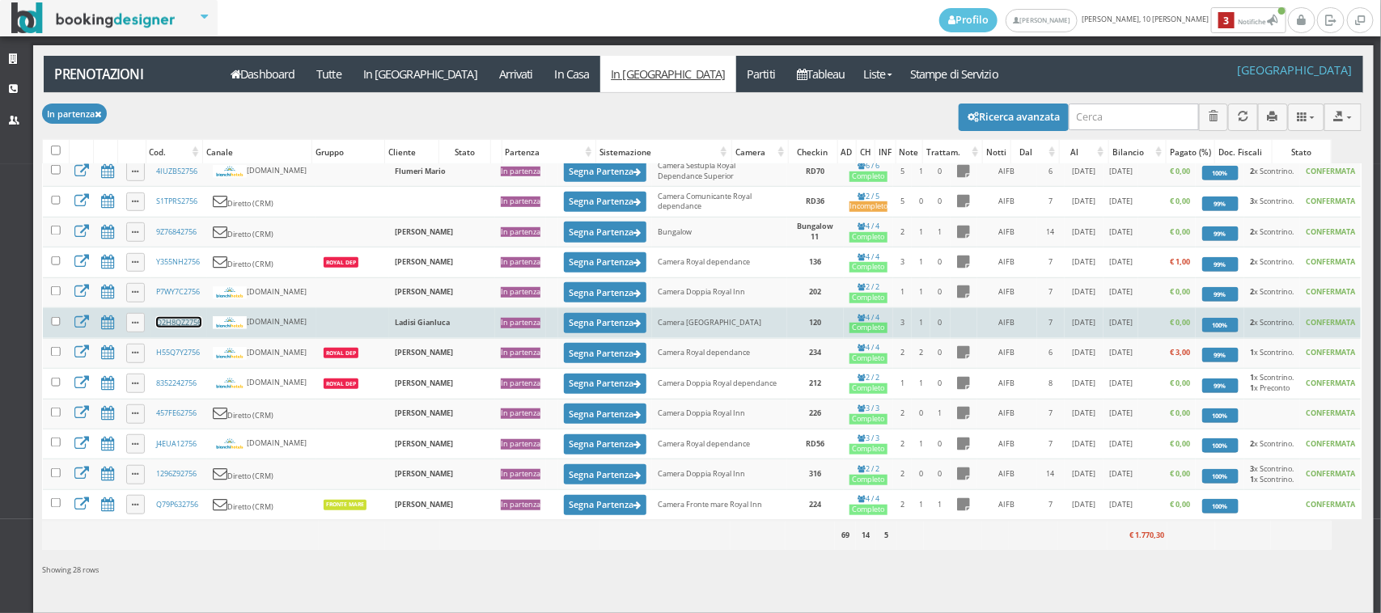
click at [180, 317] on link "Q2H8QZ2756" at bounding box center [178, 322] width 45 height 11
click at [564, 313] on button "Segna Partenza" at bounding box center [605, 323] width 82 height 20
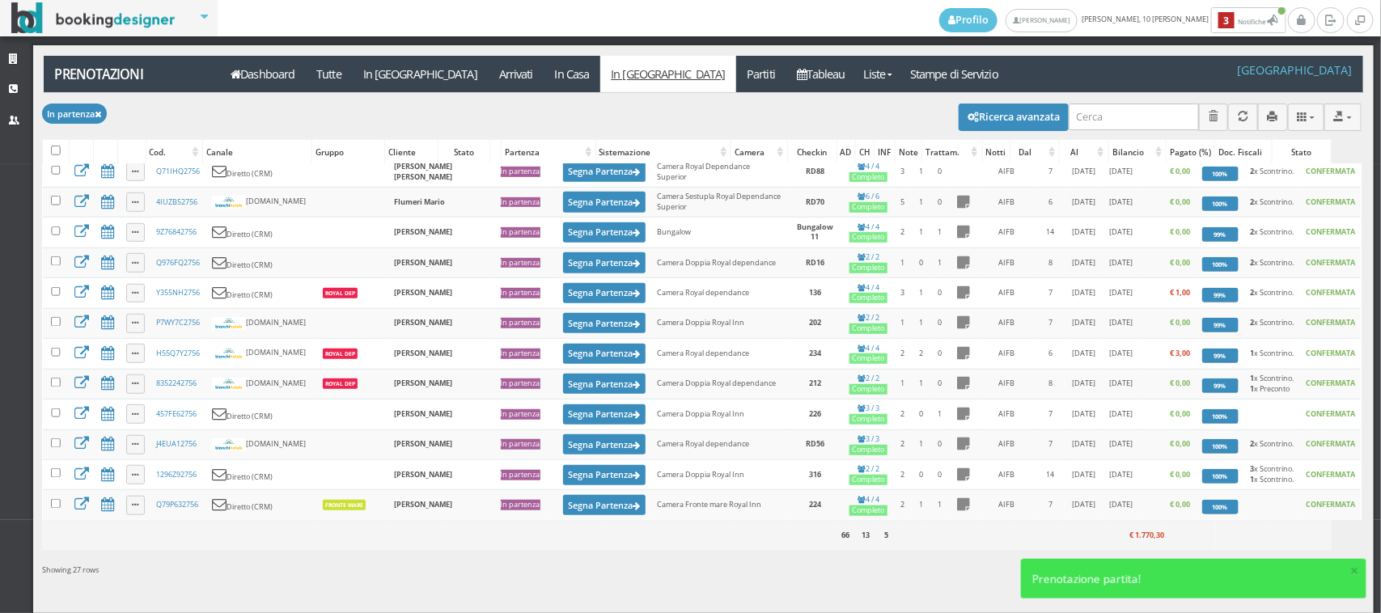
scroll to position [0, 0]
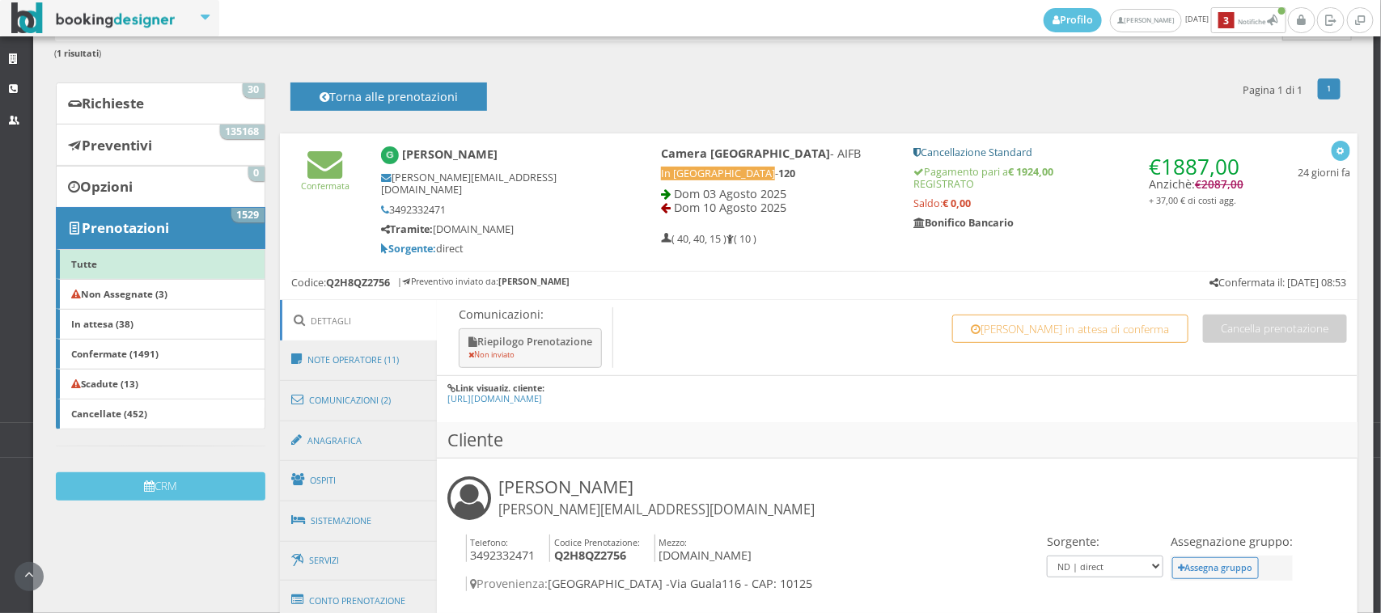
scroll to position [336, 0]
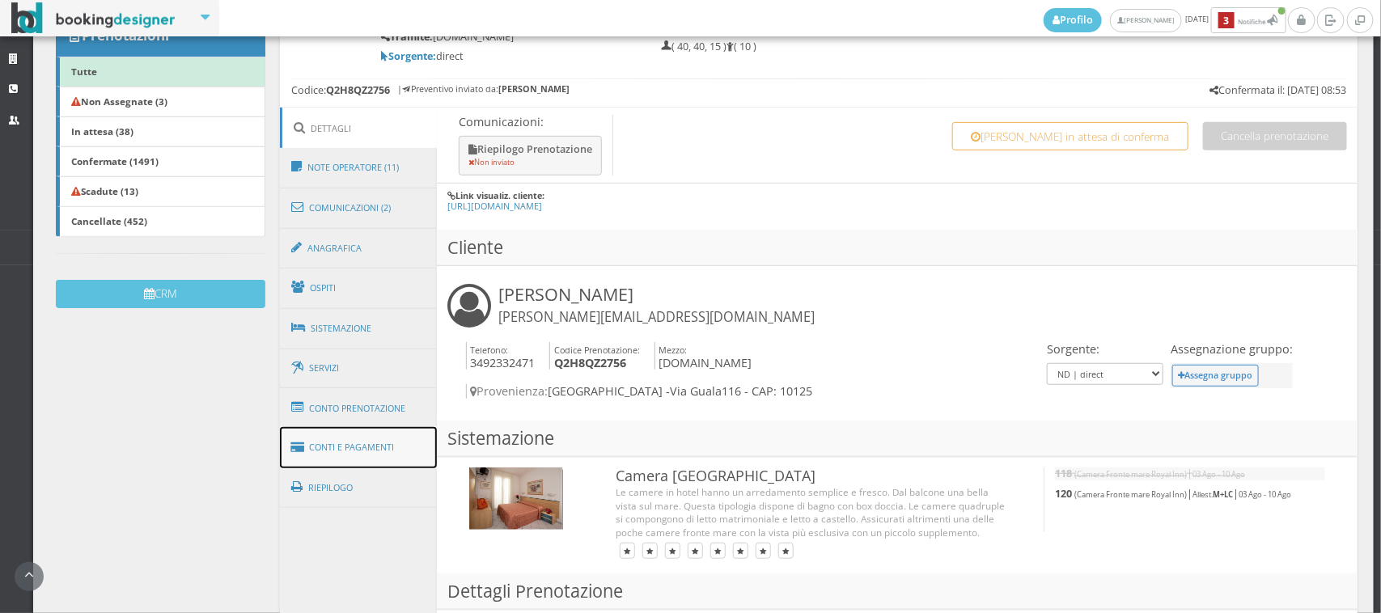
click at [379, 430] on link "Conti e Pagamenti" at bounding box center [358, 447] width 157 height 41
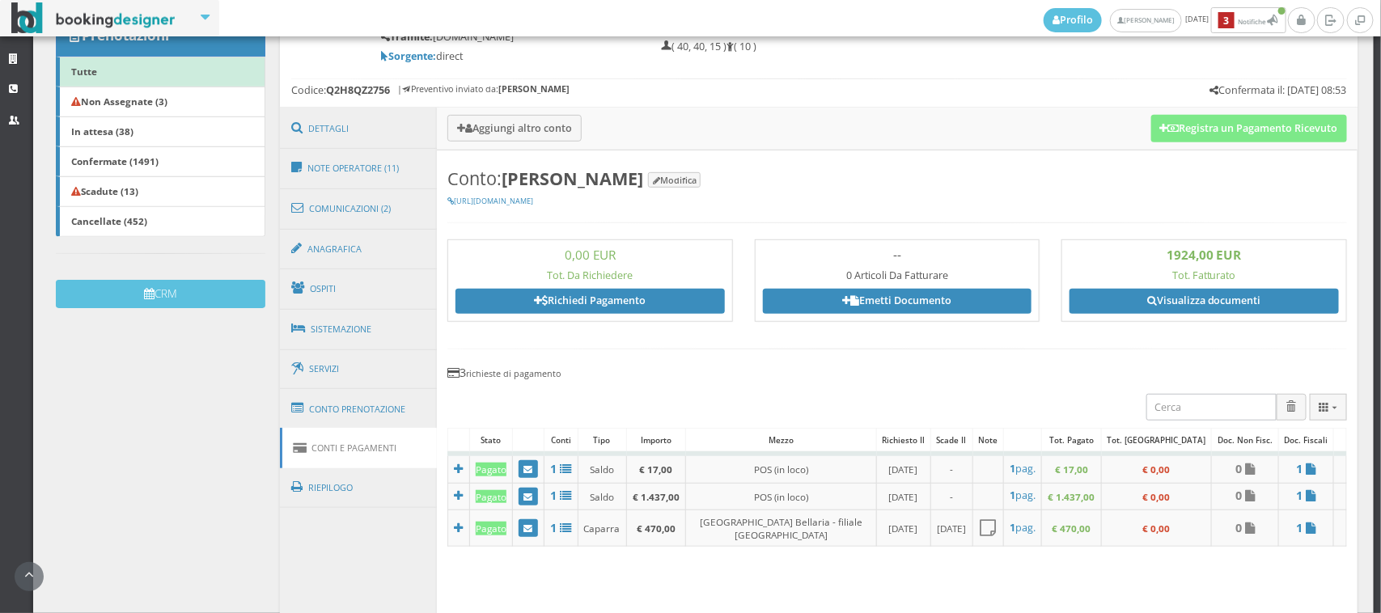
scroll to position [0, 0]
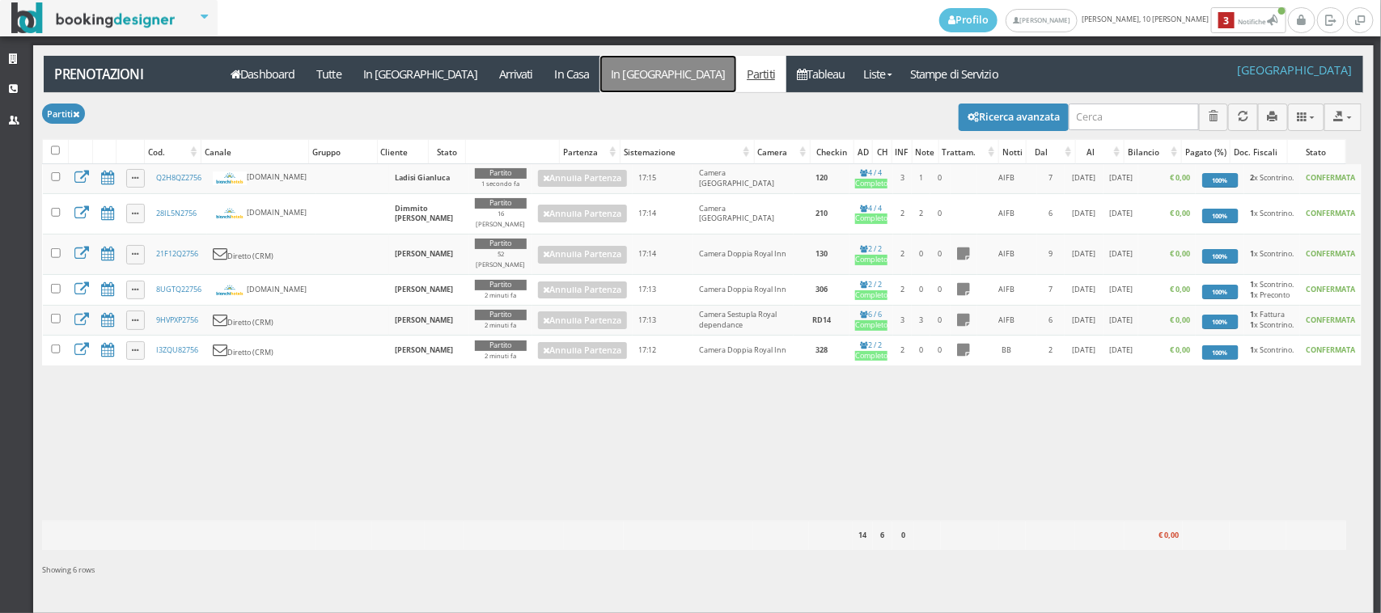
click at [600, 78] on link "In [GEOGRAPHIC_DATA]" at bounding box center [668, 74] width 136 height 36
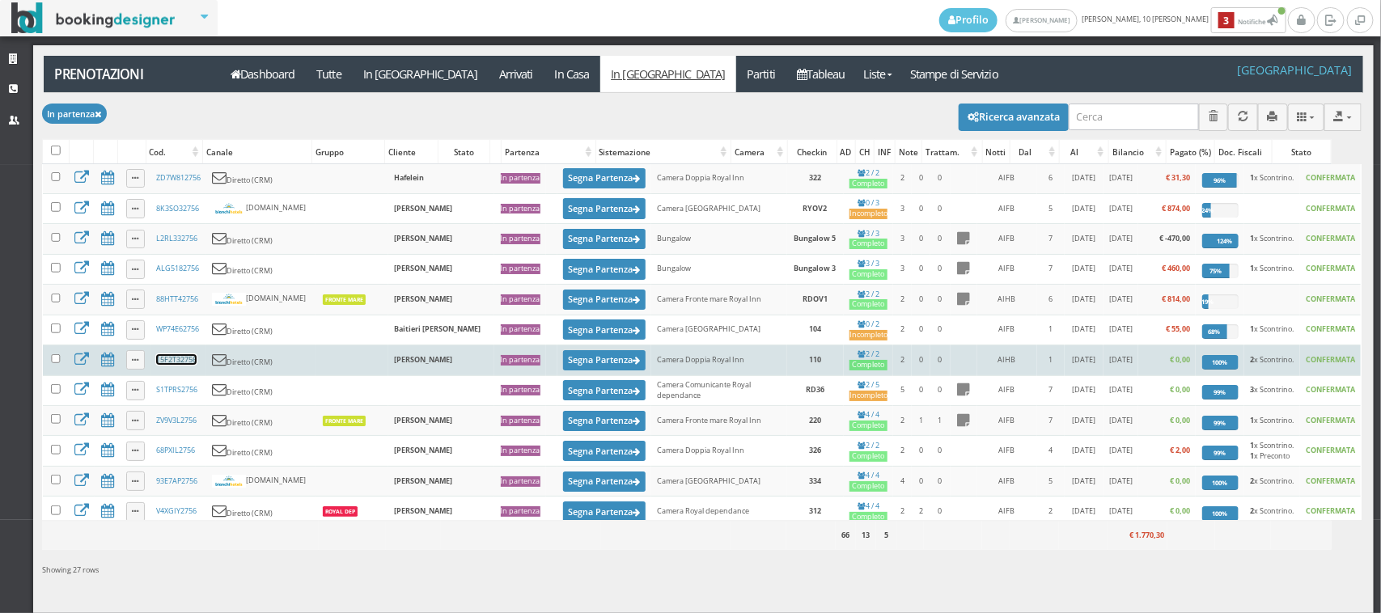
click at [164, 364] on link "15F2T32756" at bounding box center [176, 359] width 40 height 11
click at [563, 370] on button "Segna Partenza" at bounding box center [604, 360] width 82 height 20
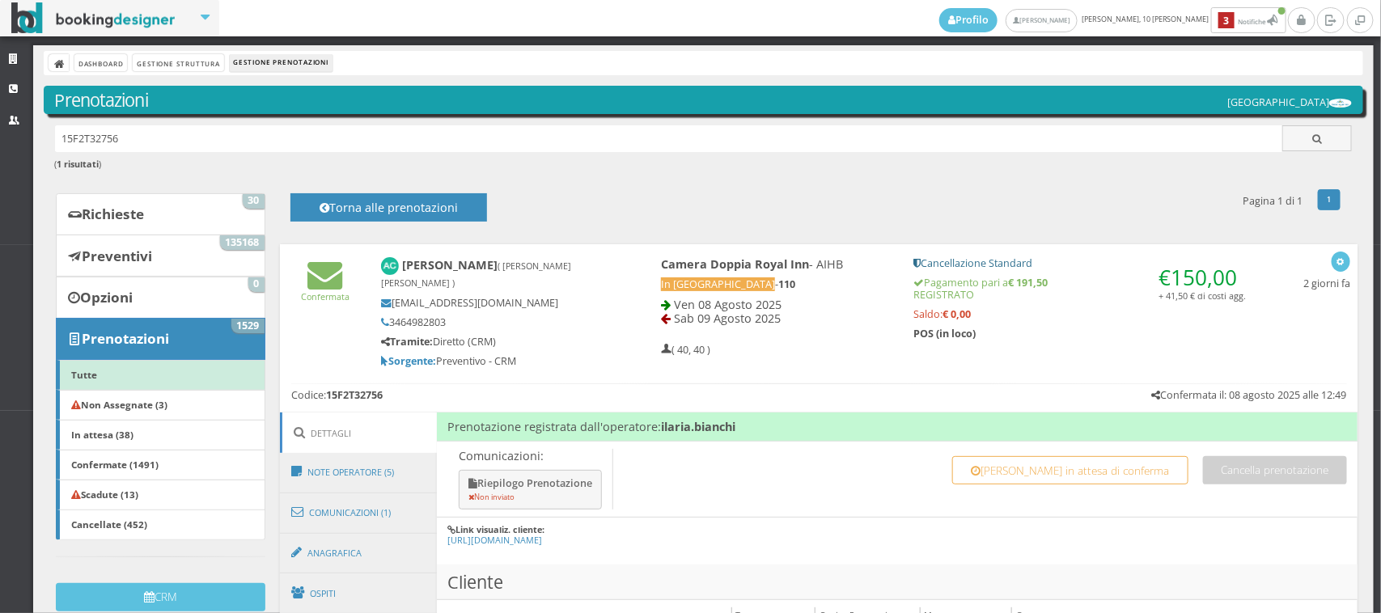
scroll to position [336, 0]
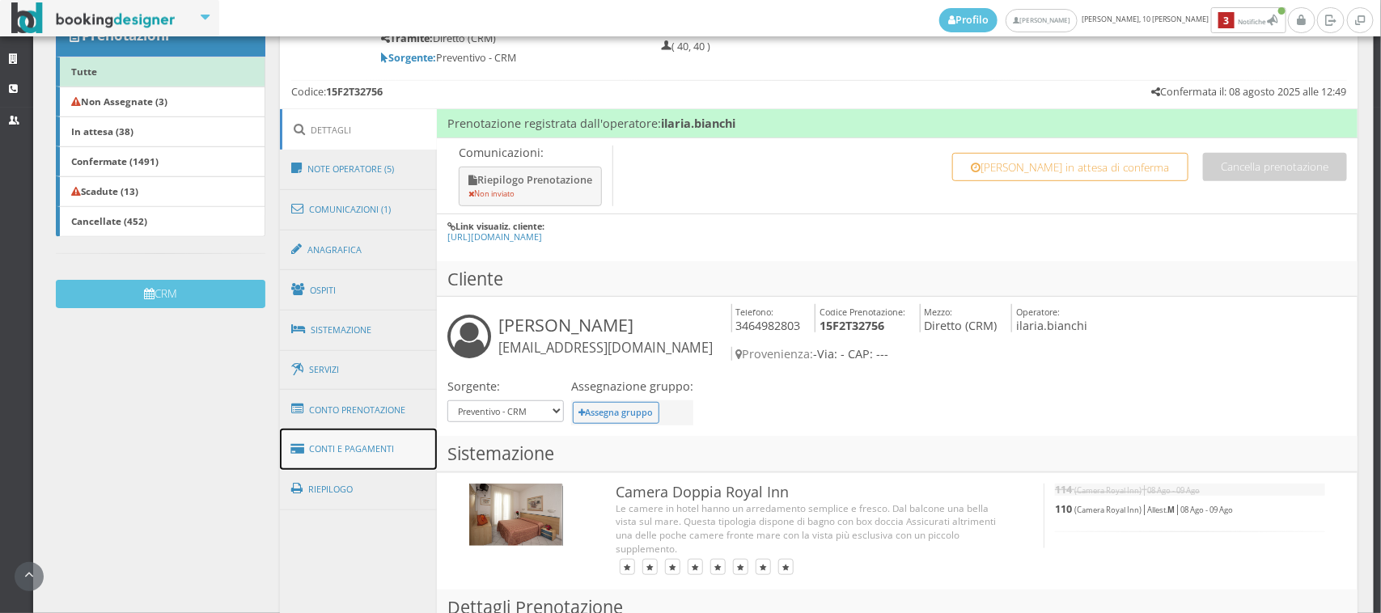
click at [380, 438] on link "Conti e Pagamenti" at bounding box center [358, 449] width 157 height 41
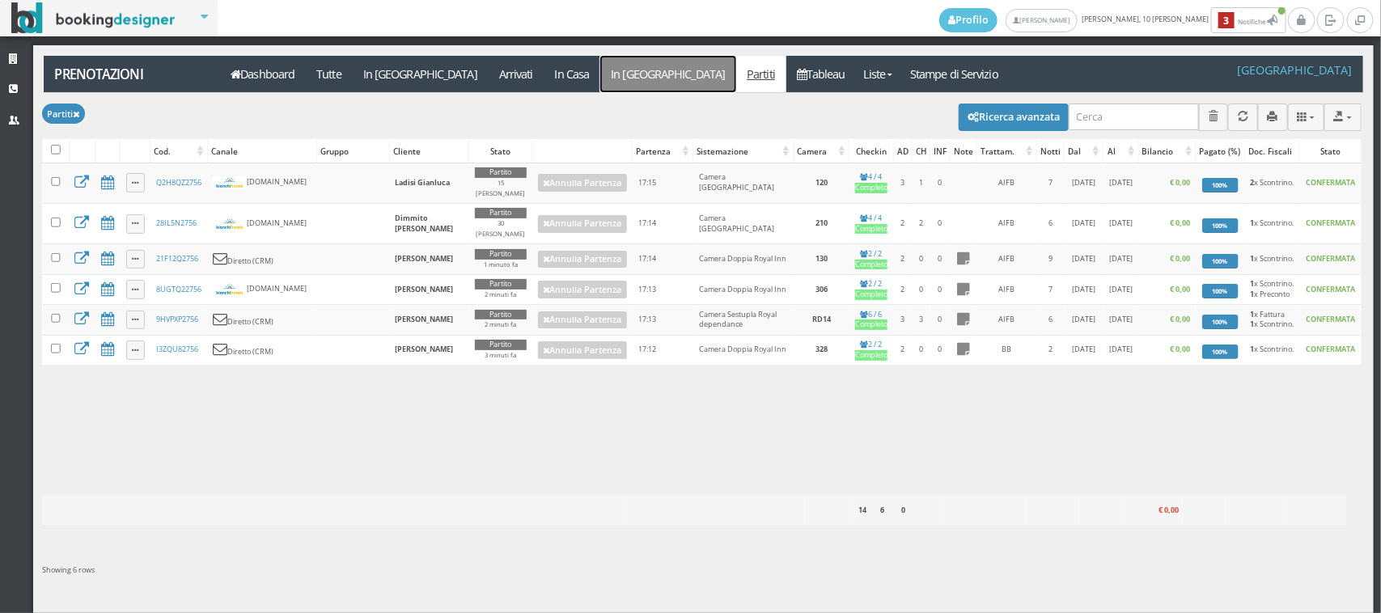
click at [600, 75] on link "In [GEOGRAPHIC_DATA]" at bounding box center [668, 74] width 136 height 36
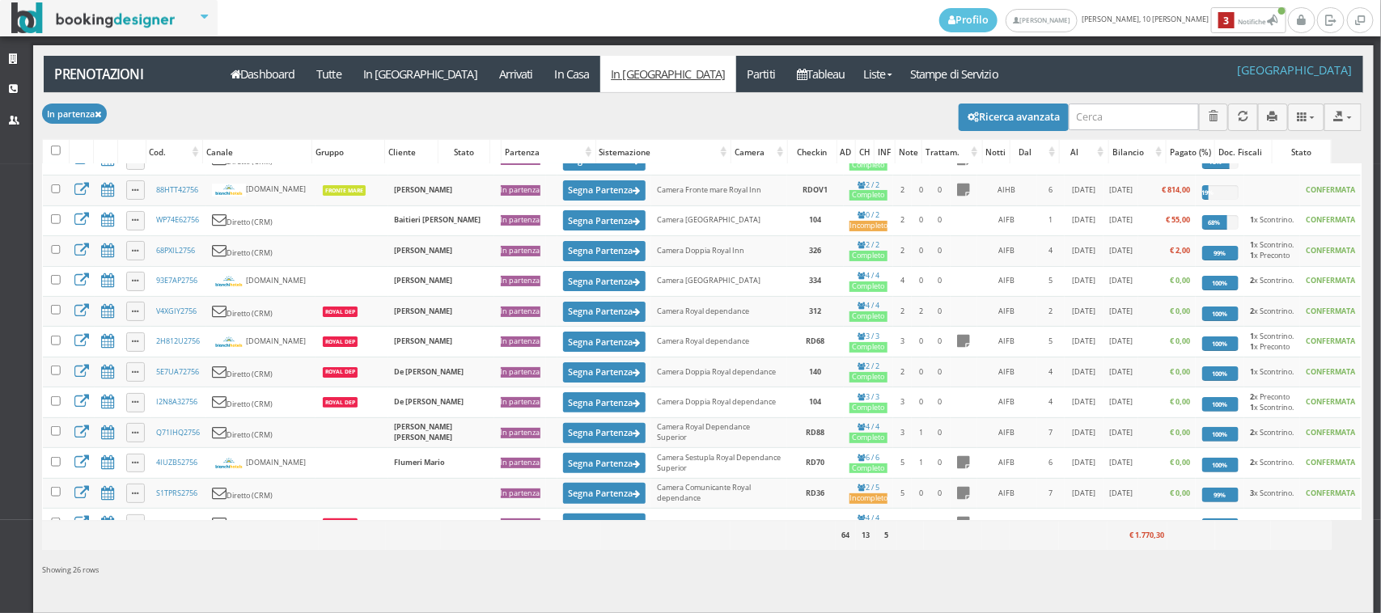
scroll to position [336, 0]
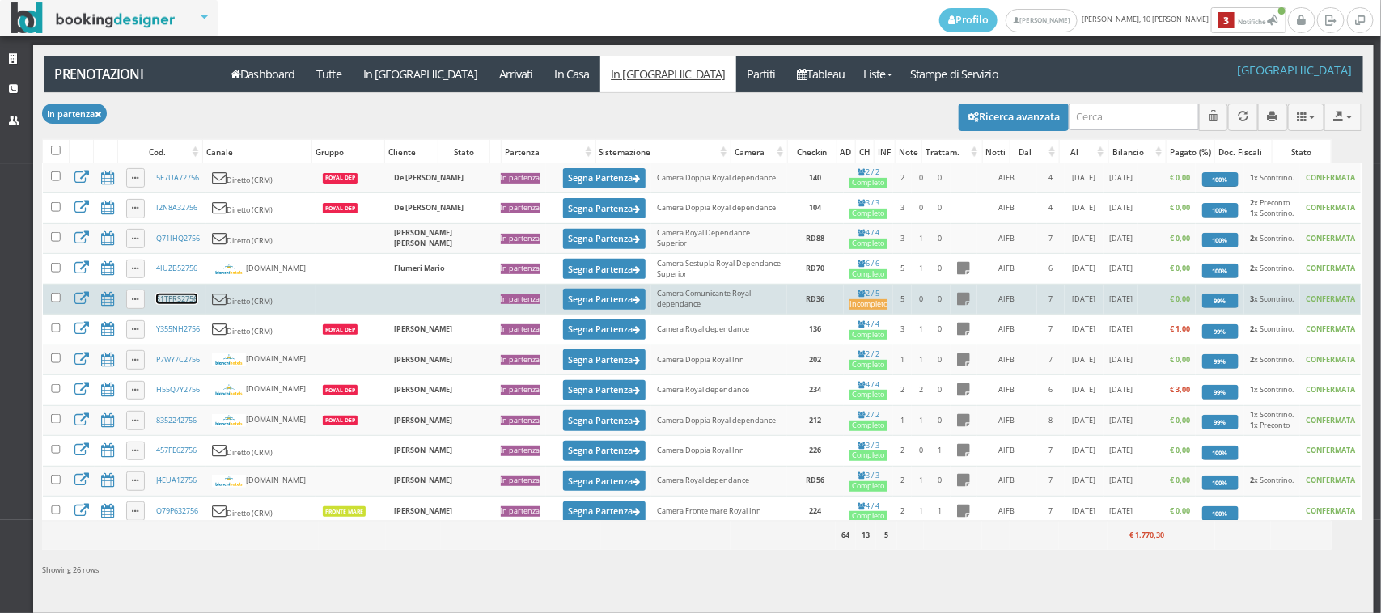
click at [176, 304] on link "S1TPRS2756" at bounding box center [176, 299] width 41 height 11
click at [563, 309] on button "Segna Partenza" at bounding box center [604, 299] width 82 height 20
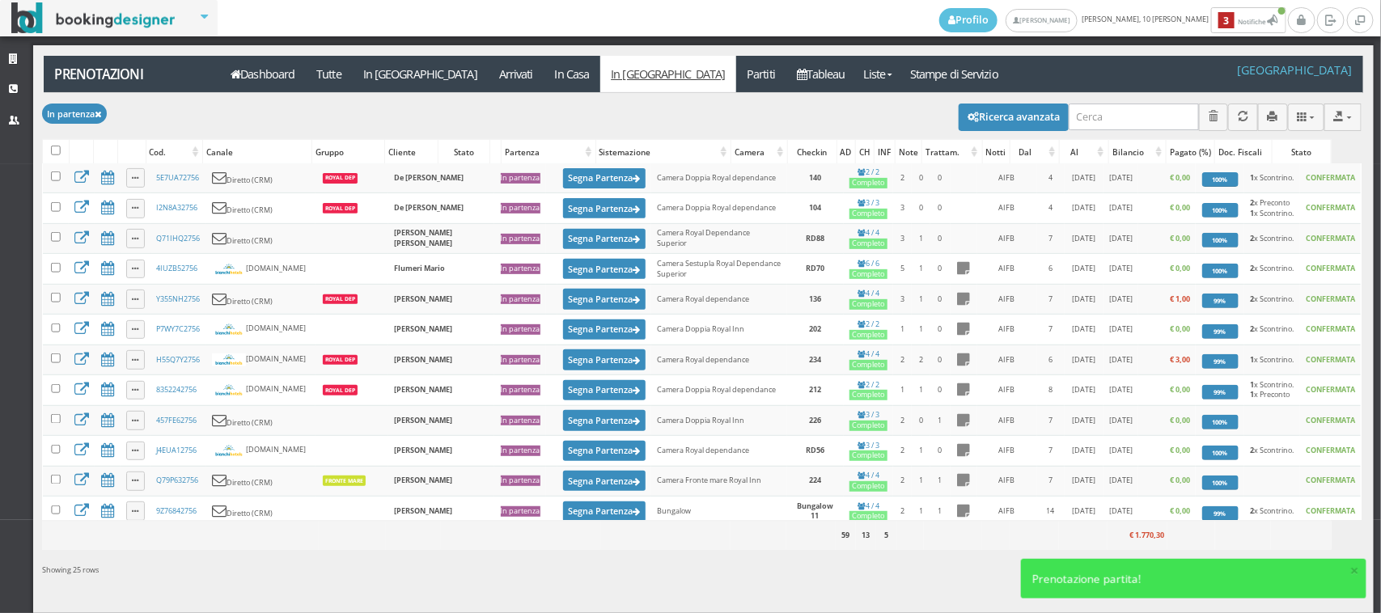
scroll to position [0, 0]
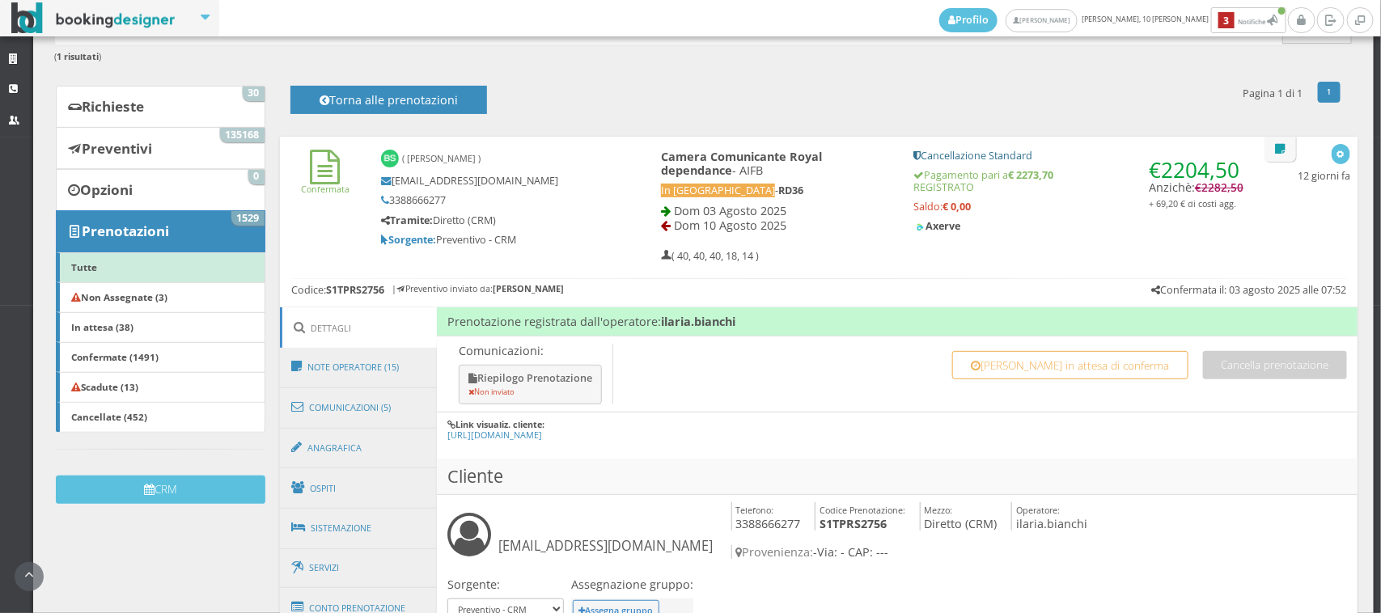
scroll to position [336, 0]
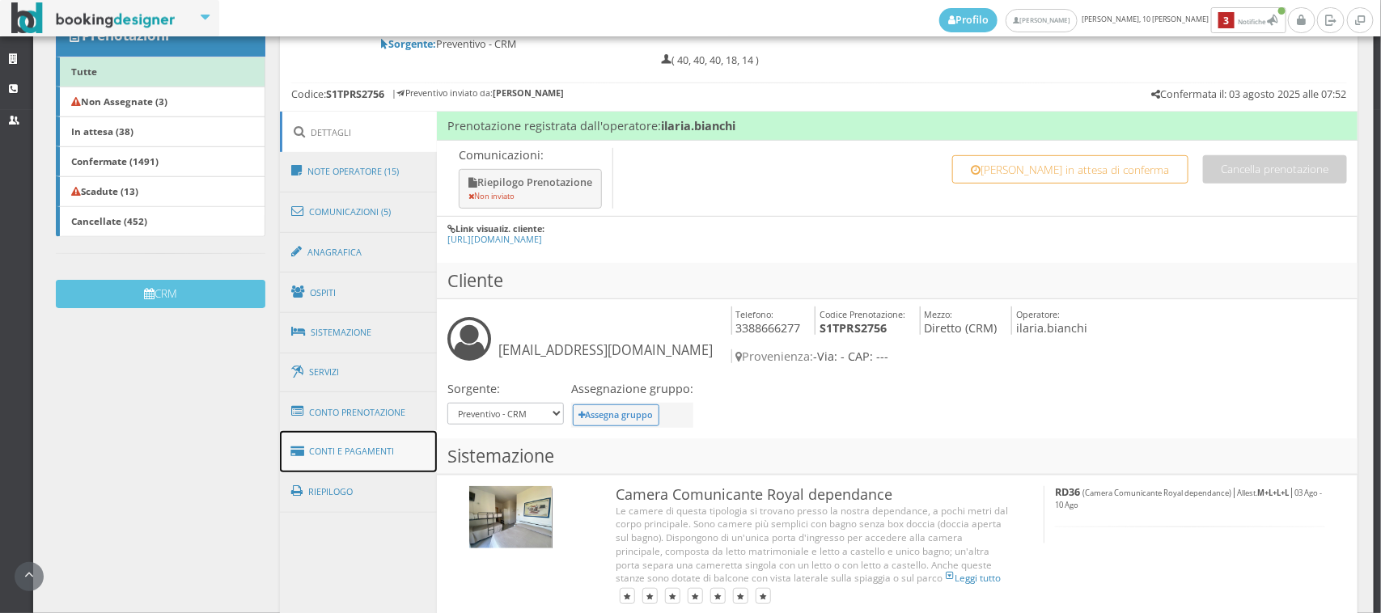
click at [388, 446] on link "Conti e Pagamenti" at bounding box center [358, 451] width 157 height 41
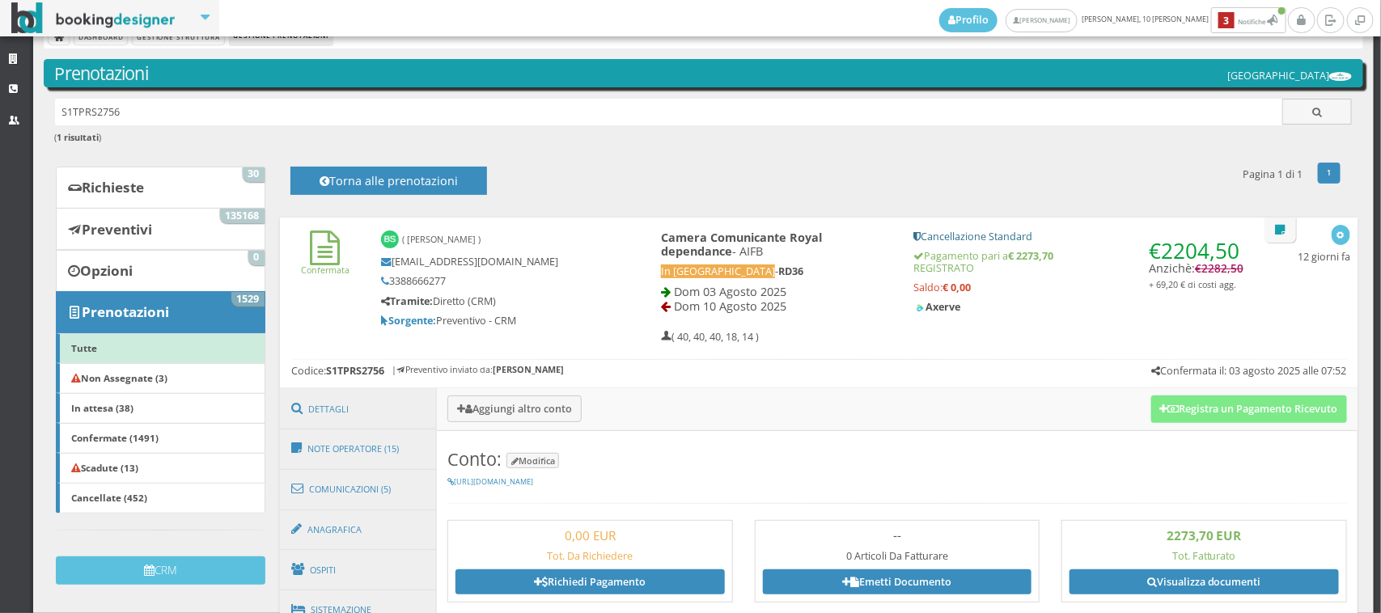
scroll to position [0, 0]
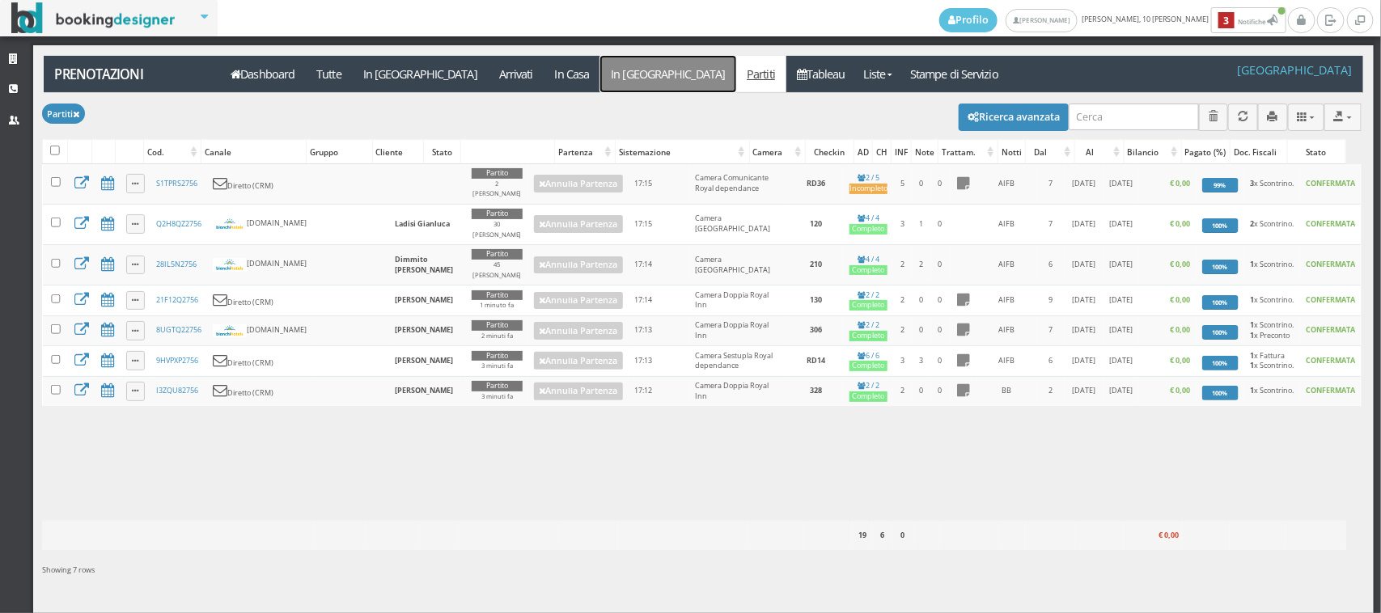
click at [600, 74] on link "In [GEOGRAPHIC_DATA]" at bounding box center [668, 74] width 136 height 36
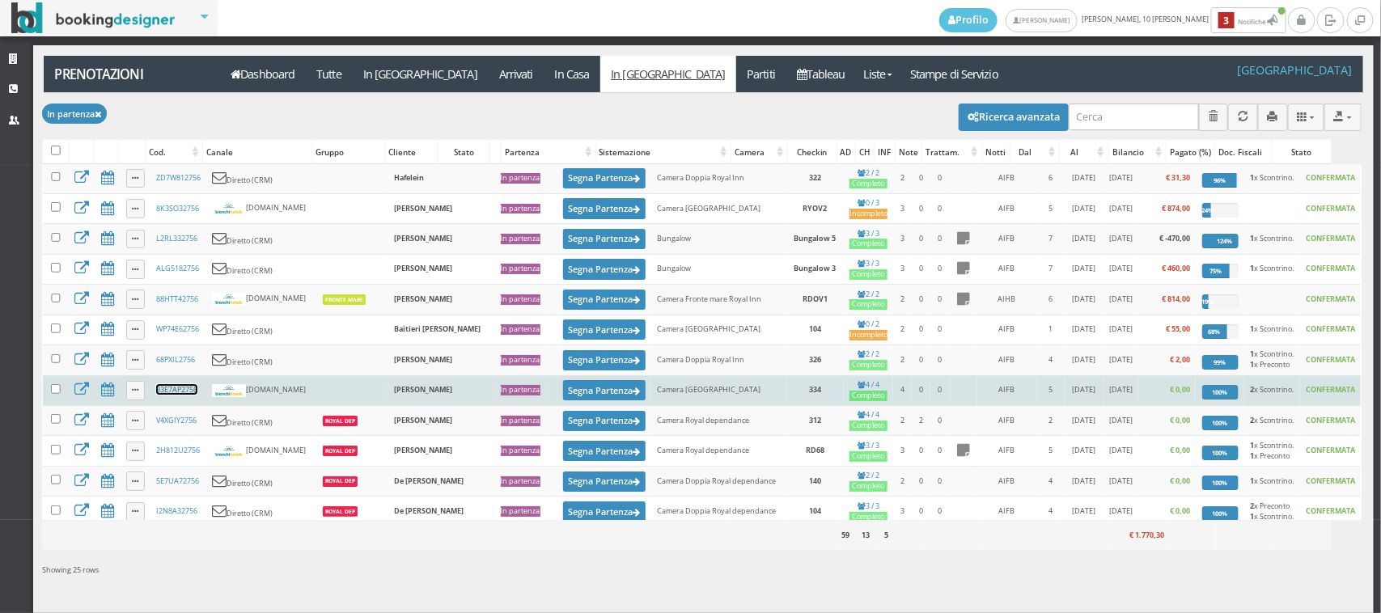
click at [186, 395] on link "93E7AP2756" at bounding box center [176, 389] width 41 height 11
click at [563, 399] on button "Segna Partenza" at bounding box center [604, 390] width 82 height 20
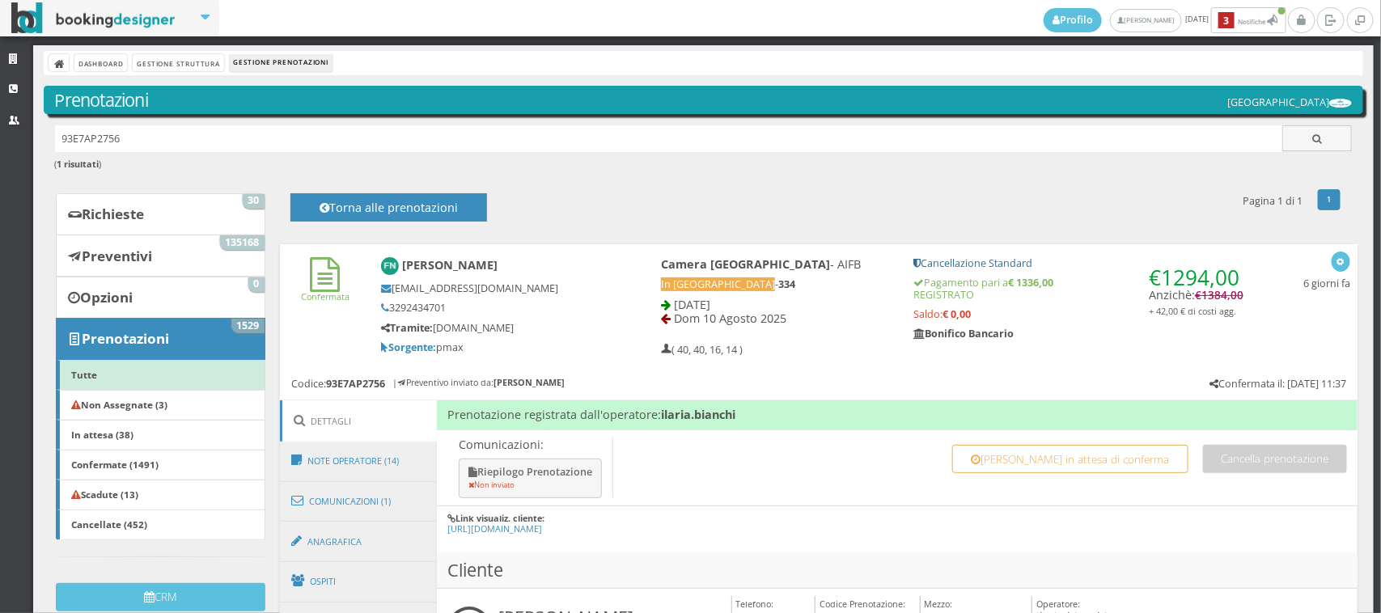
scroll to position [224, 0]
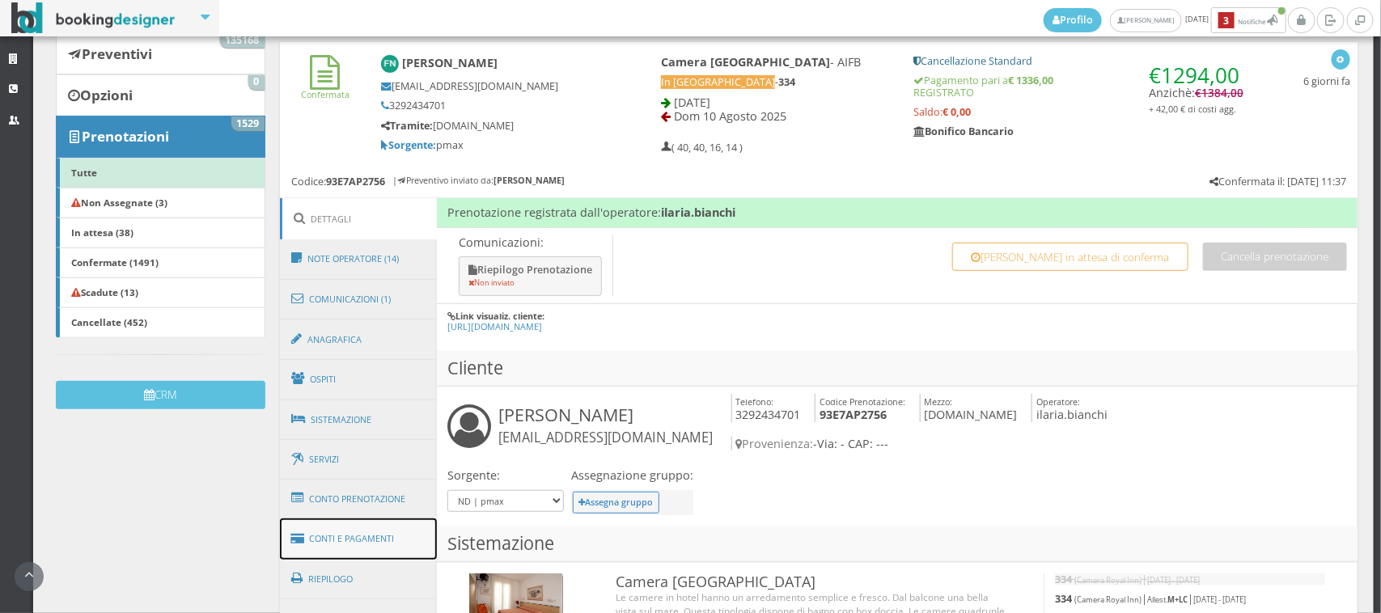
click at [332, 527] on link "Conti e Pagamenti" at bounding box center [358, 538] width 157 height 41
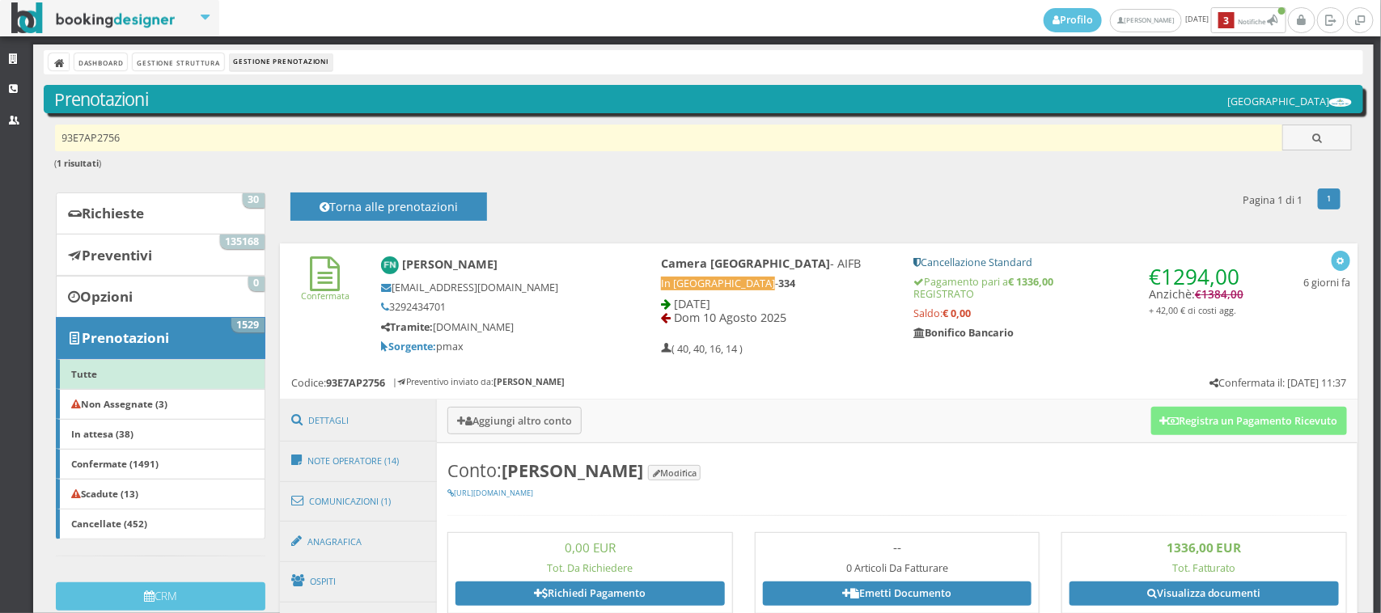
scroll to position [0, 0]
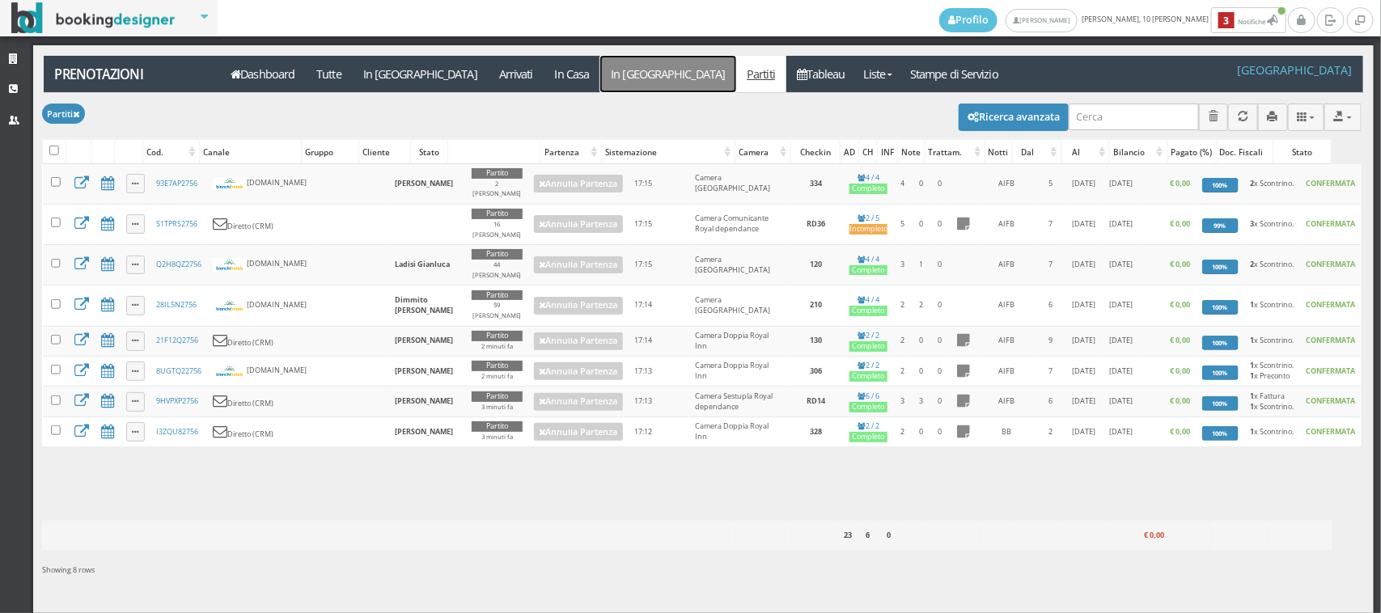
click at [600, 75] on link "In [GEOGRAPHIC_DATA]" at bounding box center [668, 74] width 136 height 36
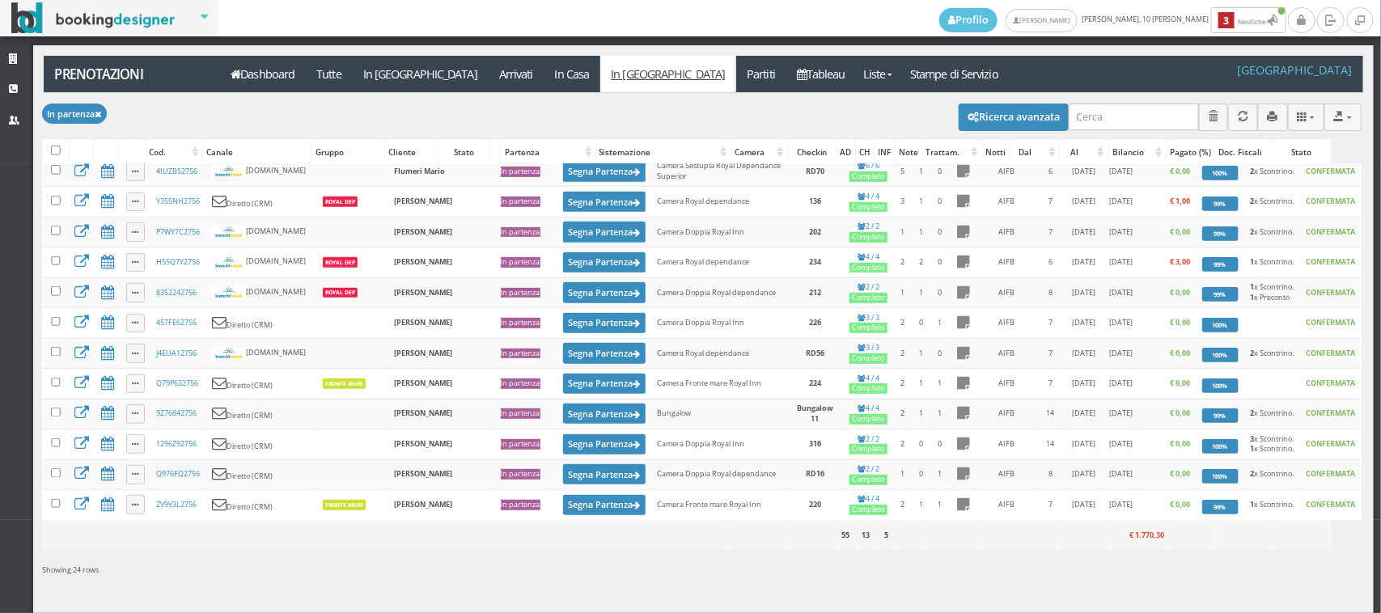
scroll to position [454, 0]
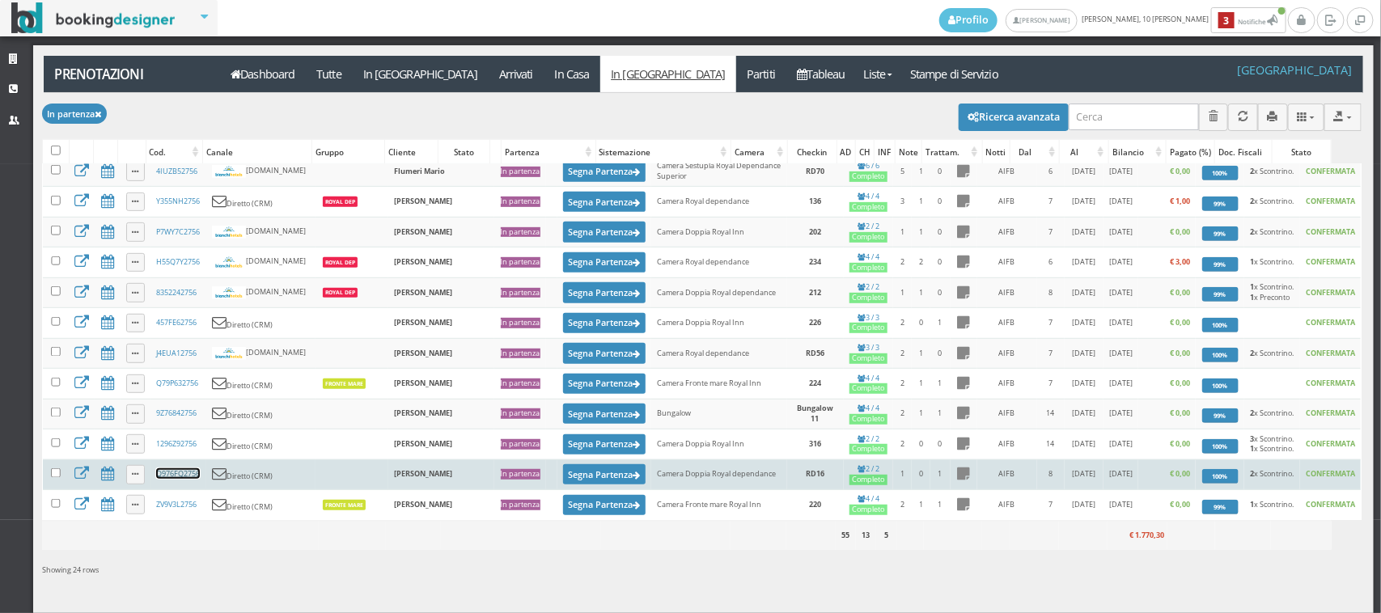
click at [191, 473] on link "Q976FQ2756" at bounding box center [178, 473] width 44 height 11
click at [563, 474] on button "Segna Partenza" at bounding box center [604, 474] width 82 height 20
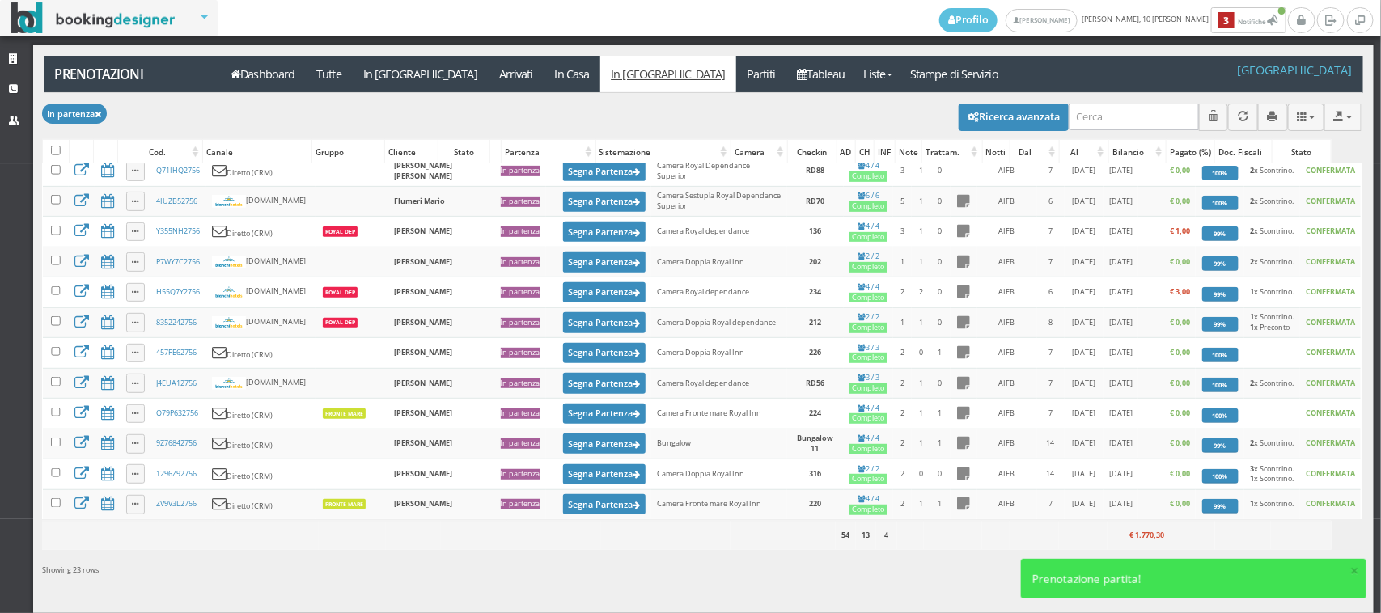
scroll to position [0, 0]
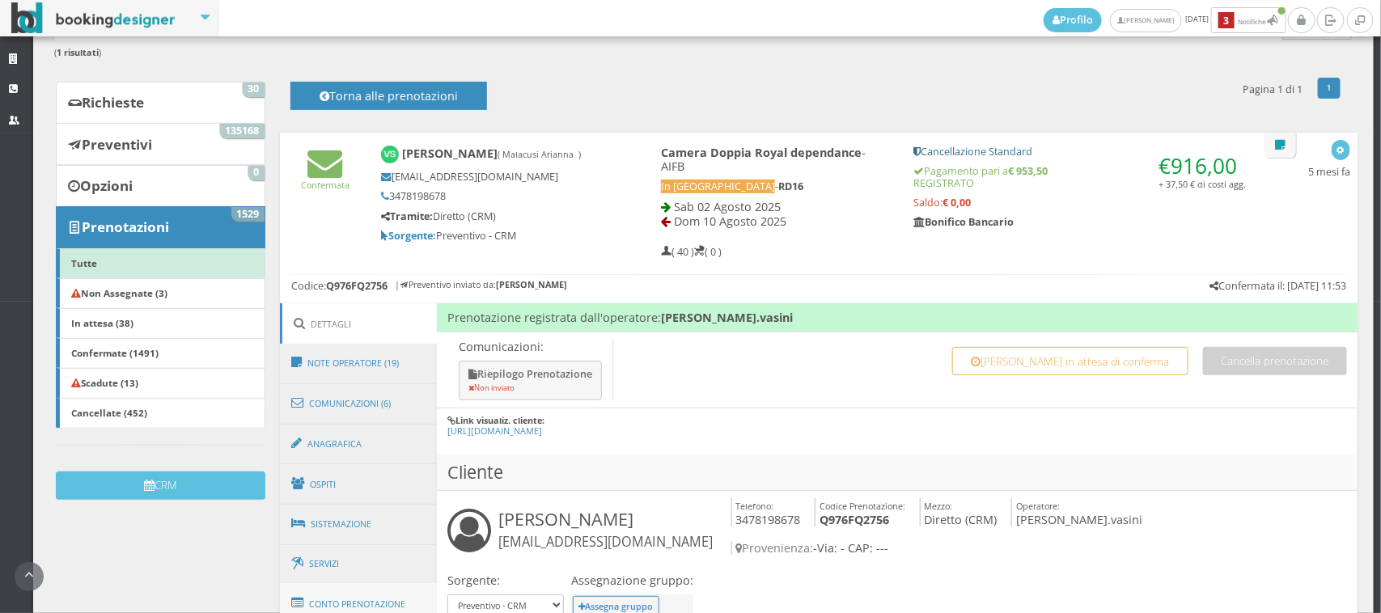
scroll to position [336, 0]
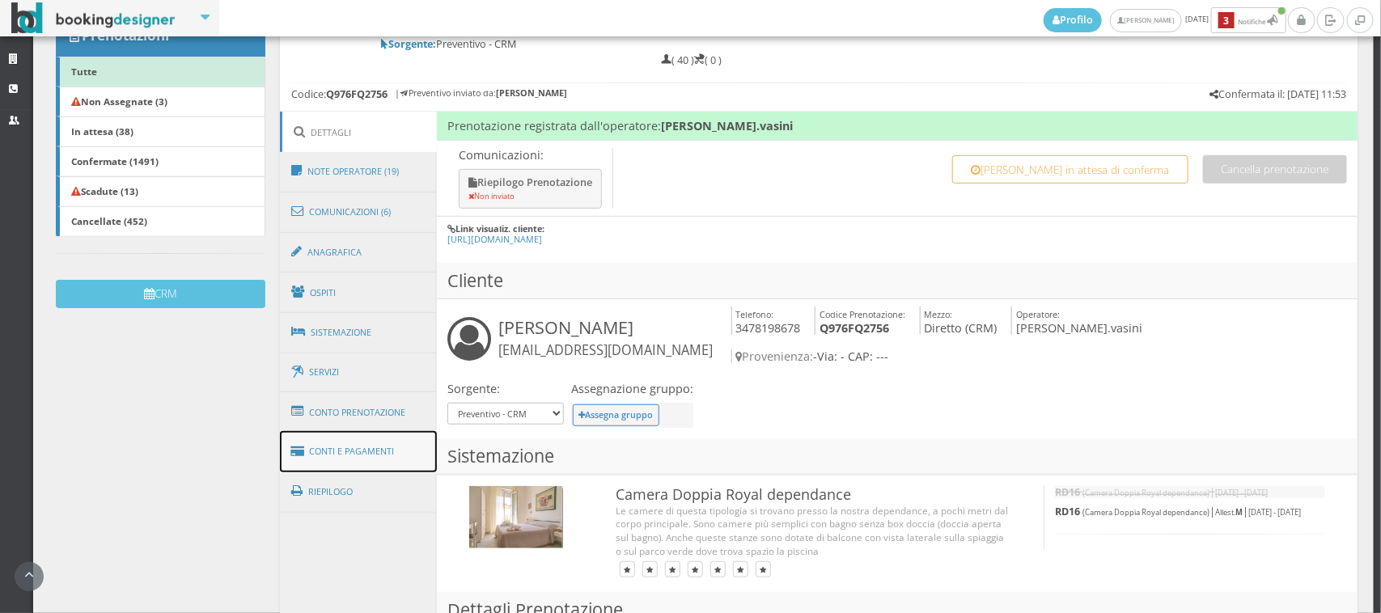
click at [403, 451] on link "Conti e Pagamenti" at bounding box center [358, 451] width 157 height 41
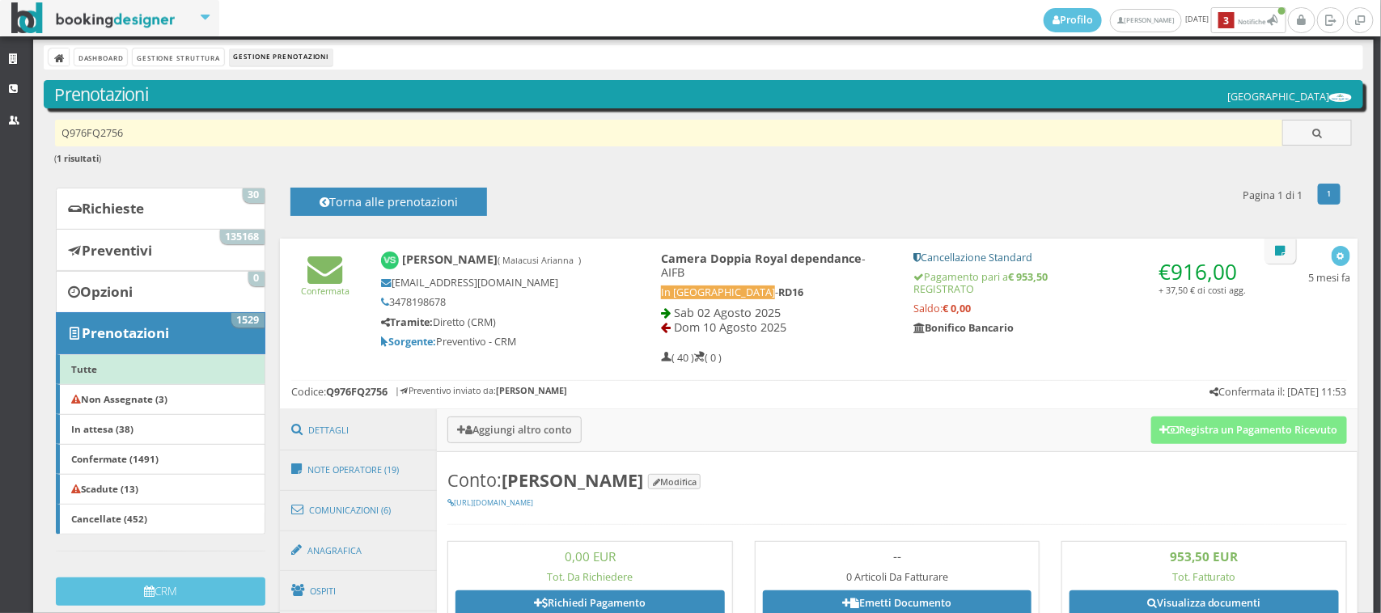
scroll to position [0, 0]
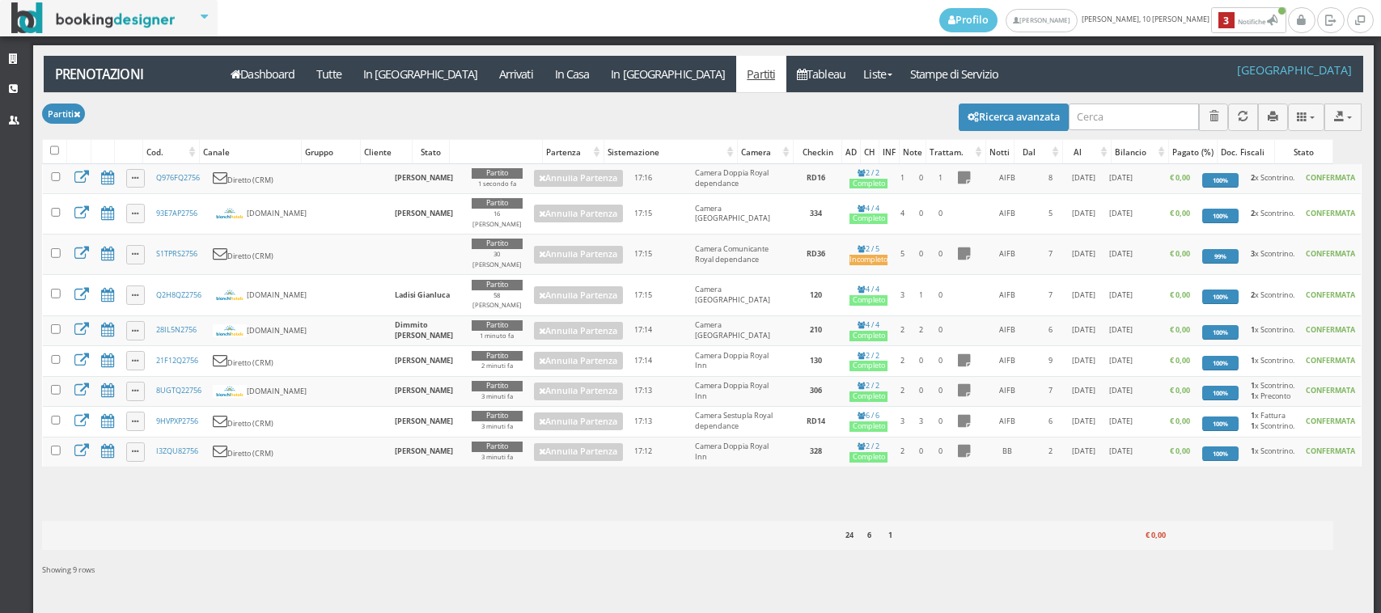
click at [600, 78] on link "In [GEOGRAPHIC_DATA]" at bounding box center [668, 74] width 136 height 36
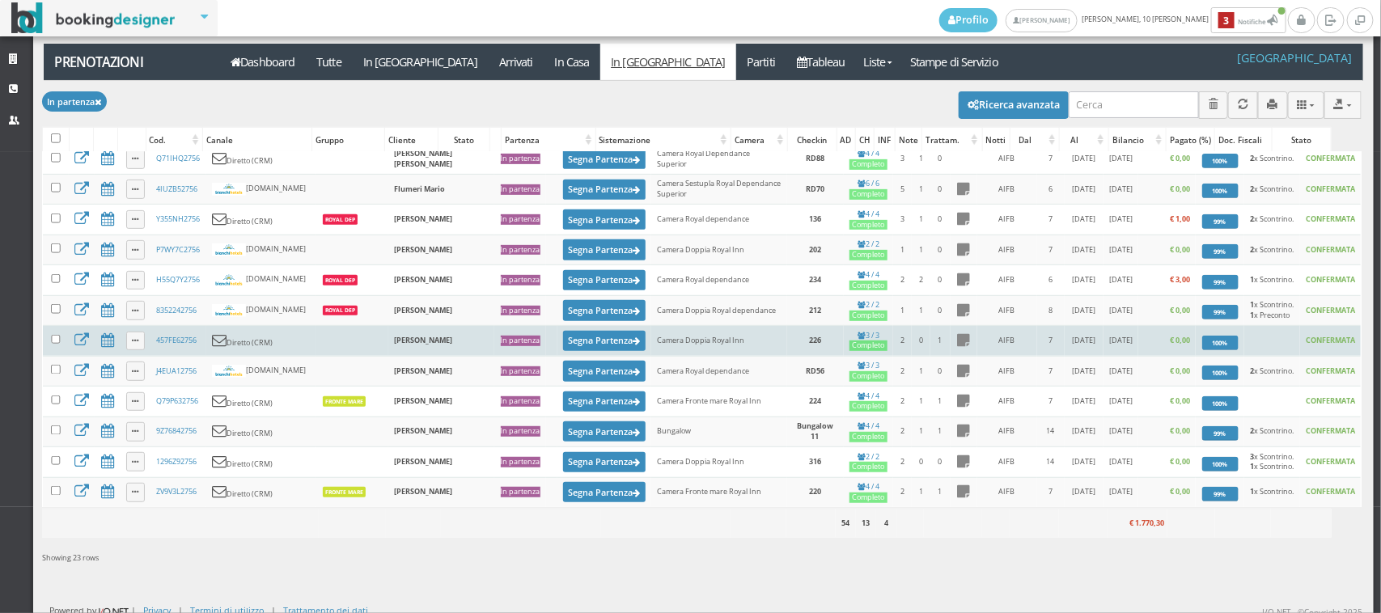
scroll to position [21, 0]
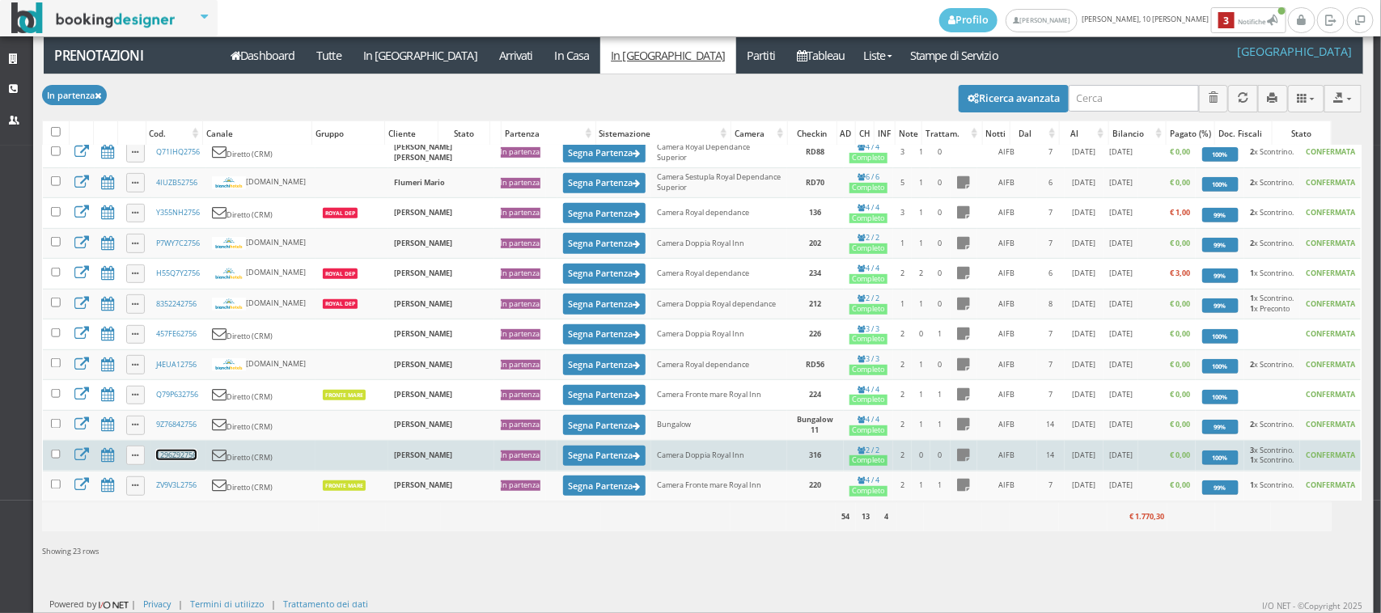
click at [180, 454] on link "1296Z92756" at bounding box center [176, 455] width 40 height 11
click at [563, 450] on button "Segna Partenza" at bounding box center [604, 456] width 82 height 20
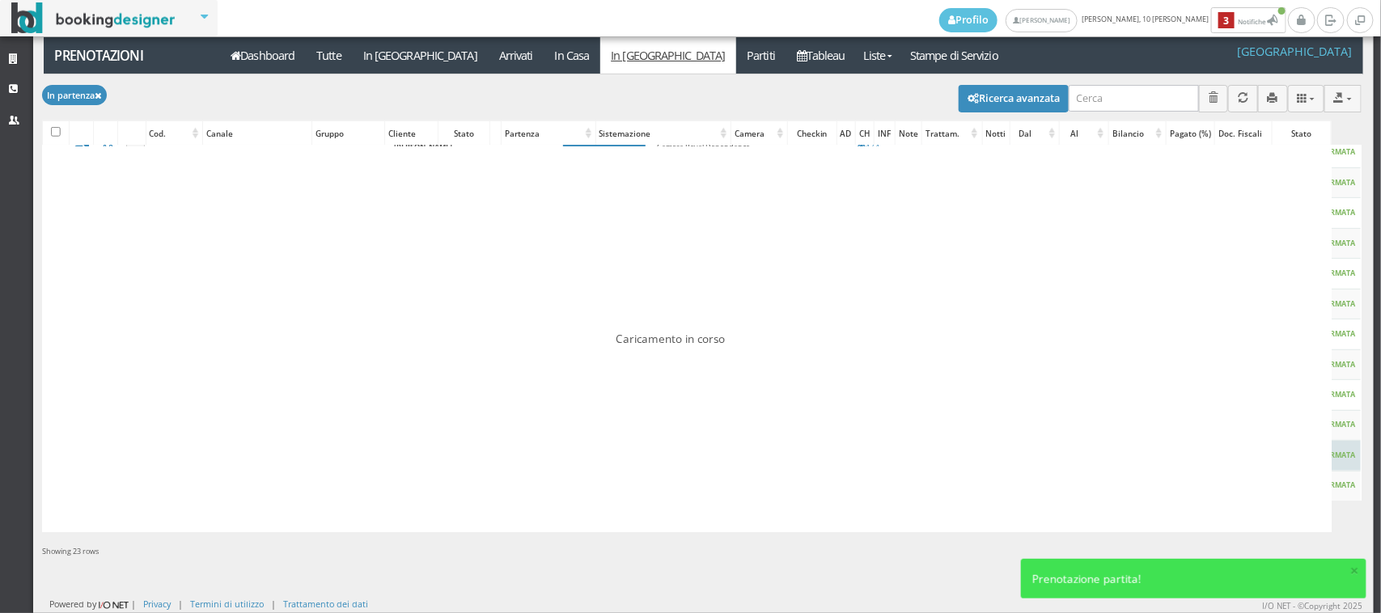
scroll to position [0, 0]
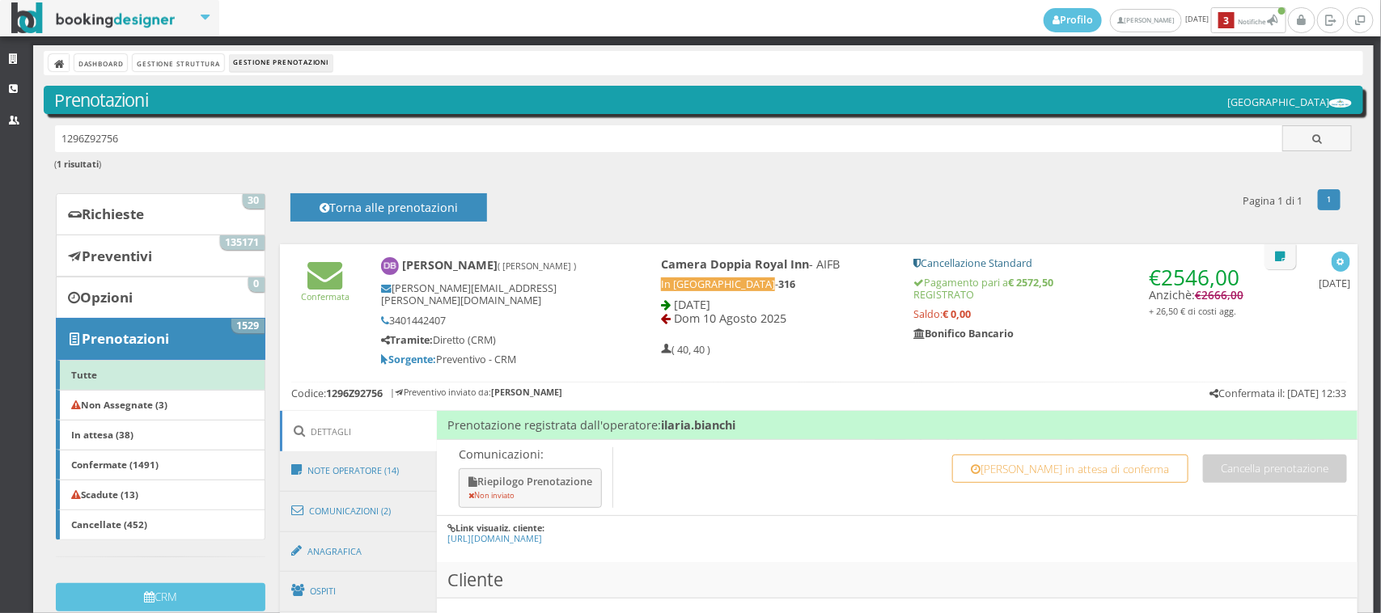
scroll to position [336, 0]
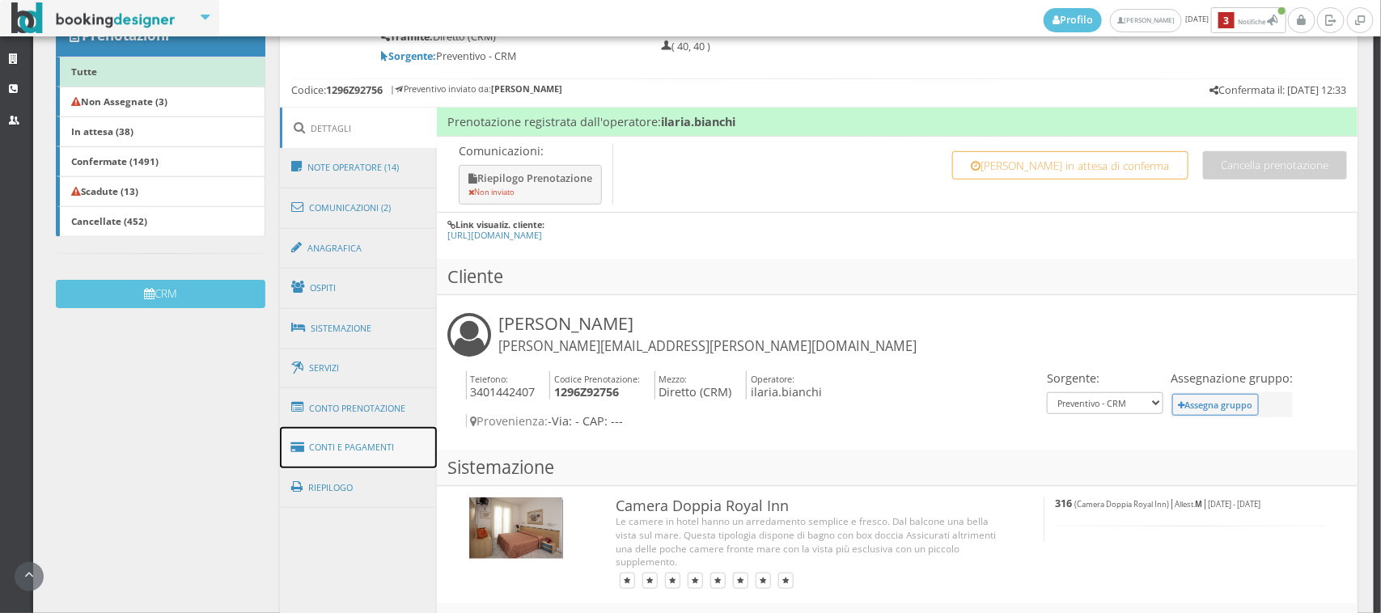
click at [366, 443] on link "Conti e Pagamenti" at bounding box center [358, 447] width 157 height 41
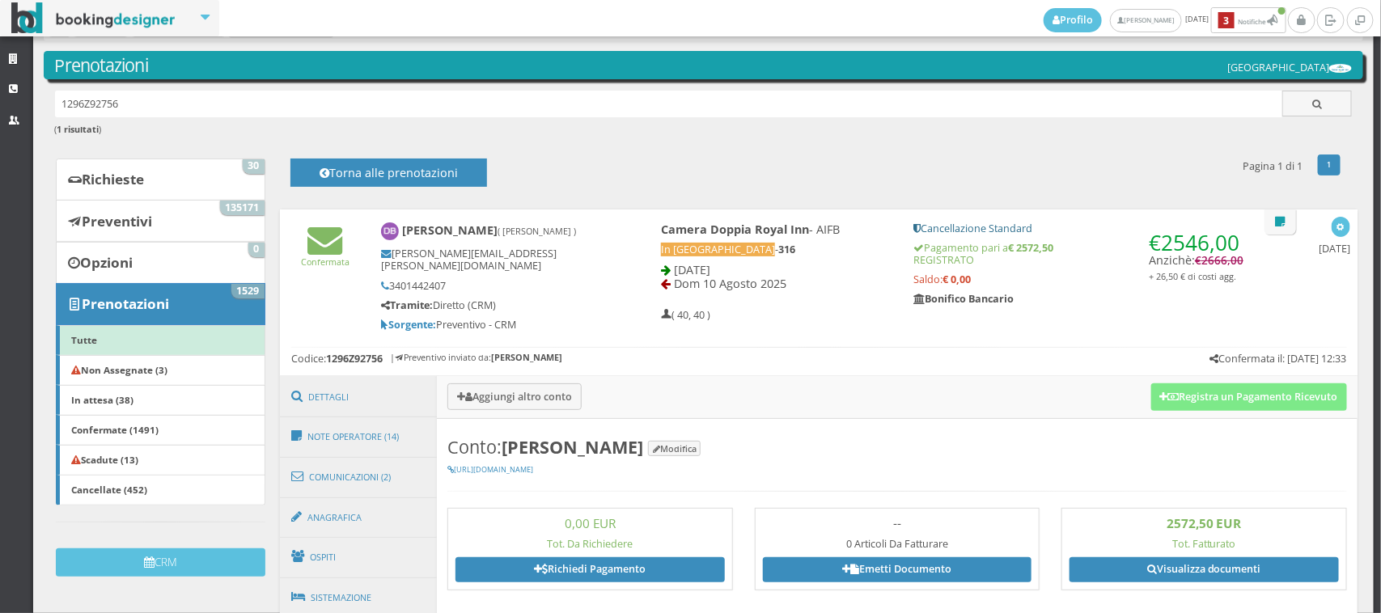
scroll to position [0, 0]
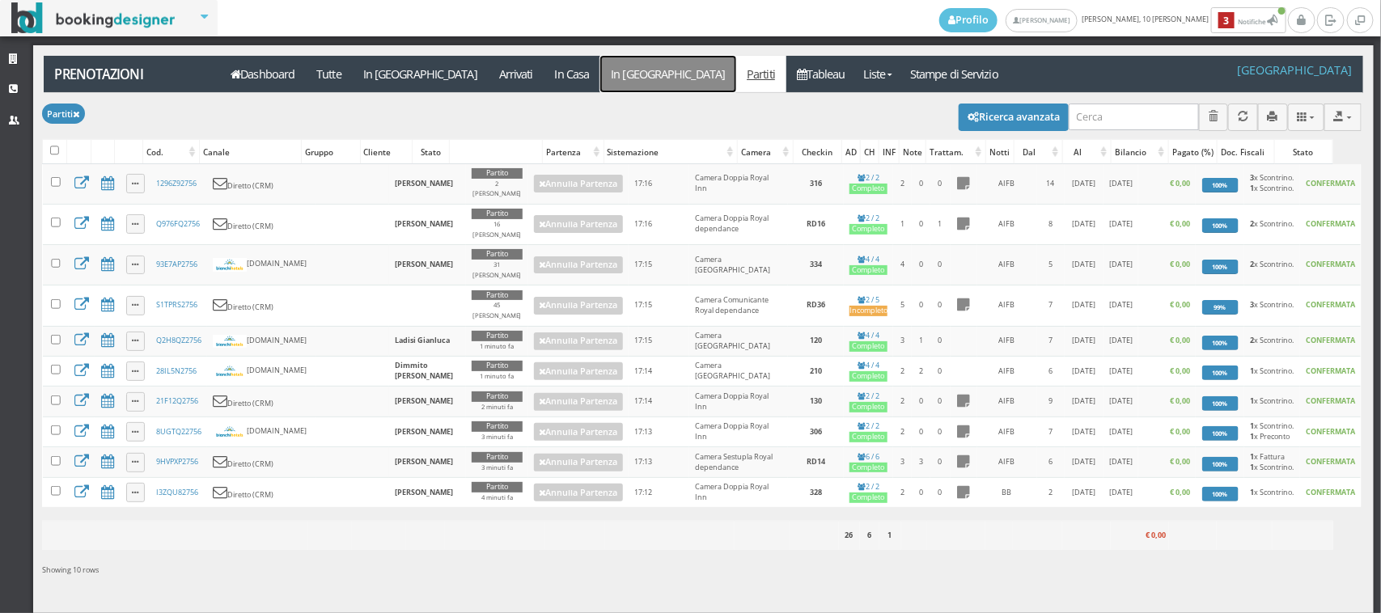
click at [600, 65] on link "In [GEOGRAPHIC_DATA]" at bounding box center [668, 74] width 136 height 36
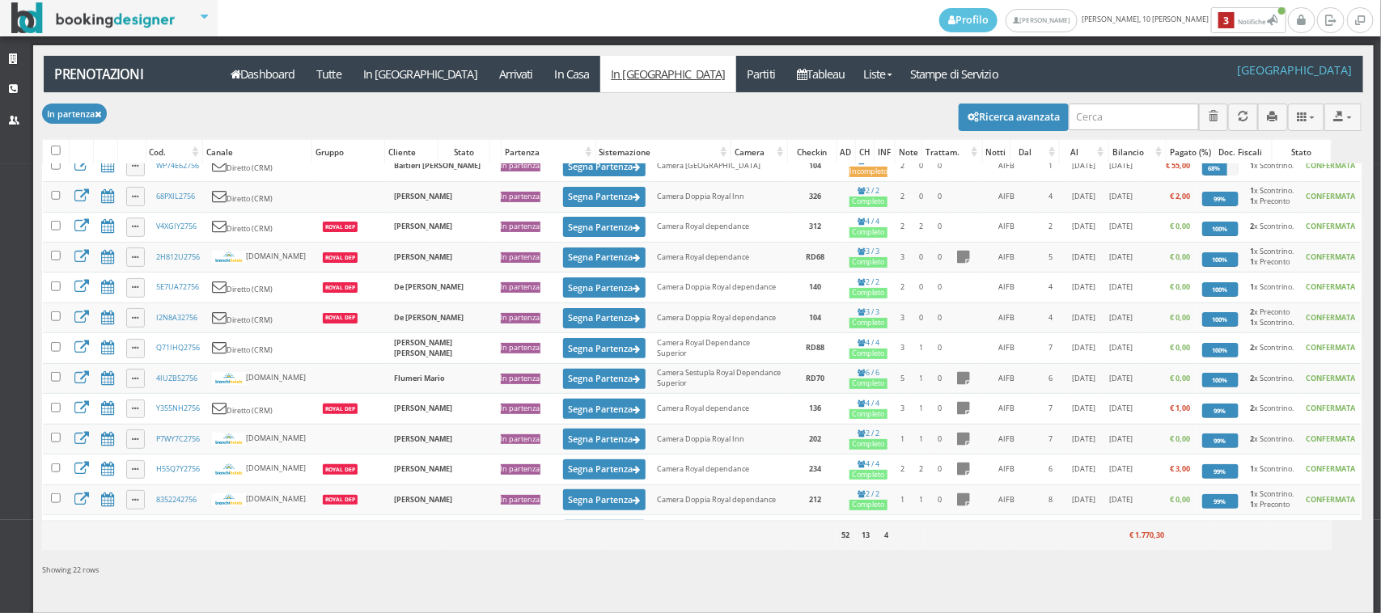
scroll to position [386, 0]
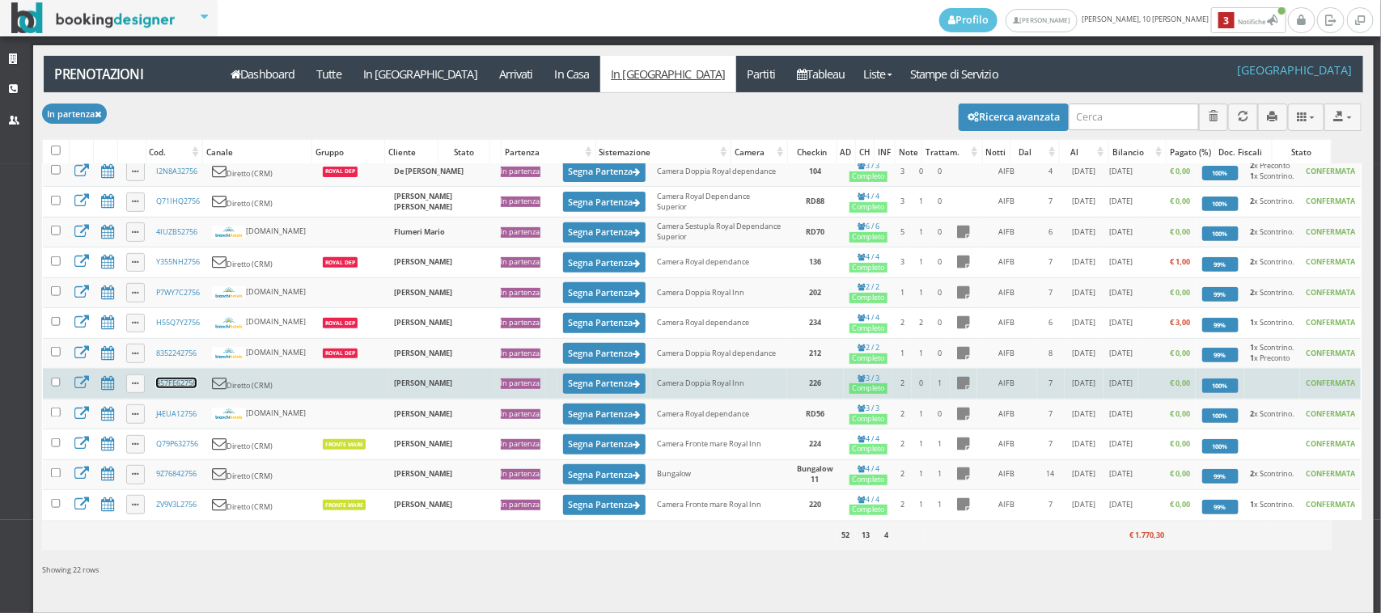
click at [180, 380] on link "457FE62756" at bounding box center [176, 383] width 40 height 11
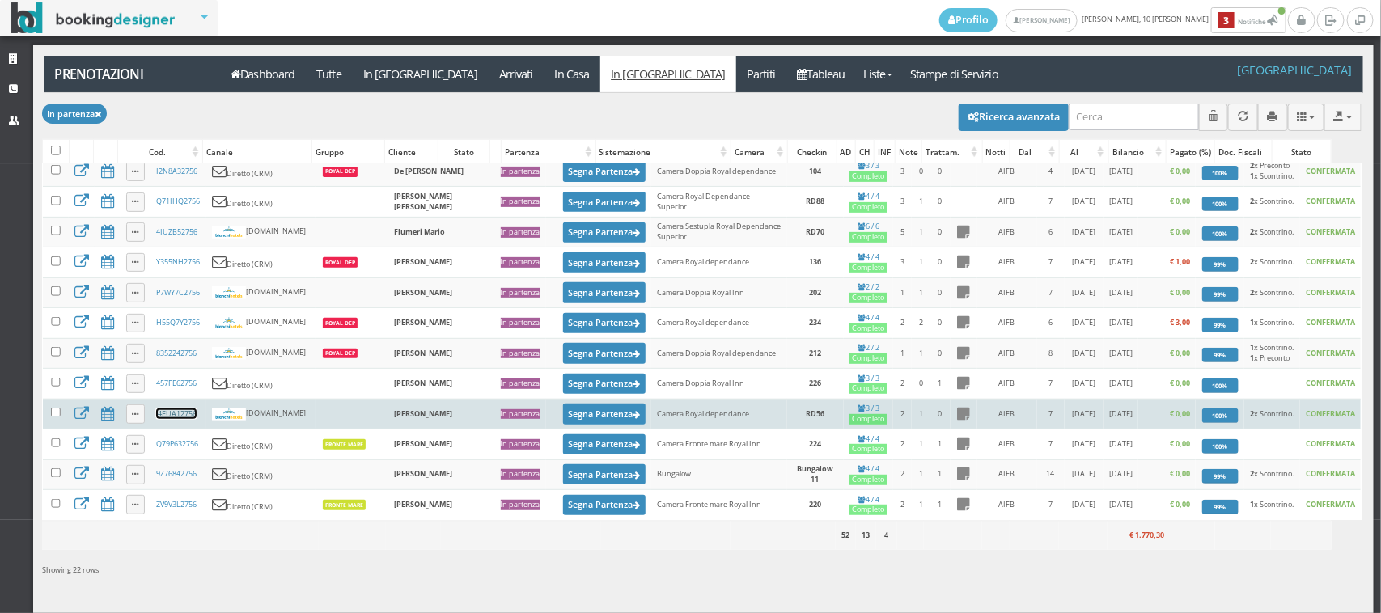
click at [184, 413] on link "J4EUA12756" at bounding box center [176, 413] width 40 height 11
click at [563, 413] on button "Segna Partenza" at bounding box center [604, 414] width 82 height 20
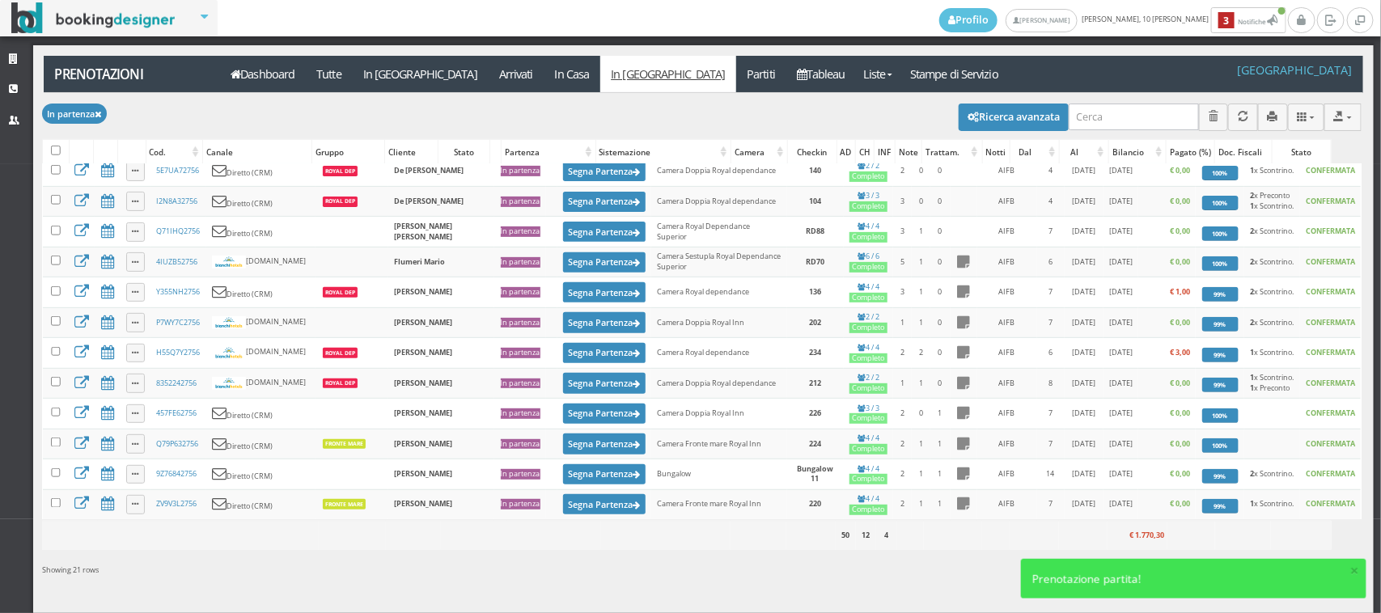
scroll to position [0, 0]
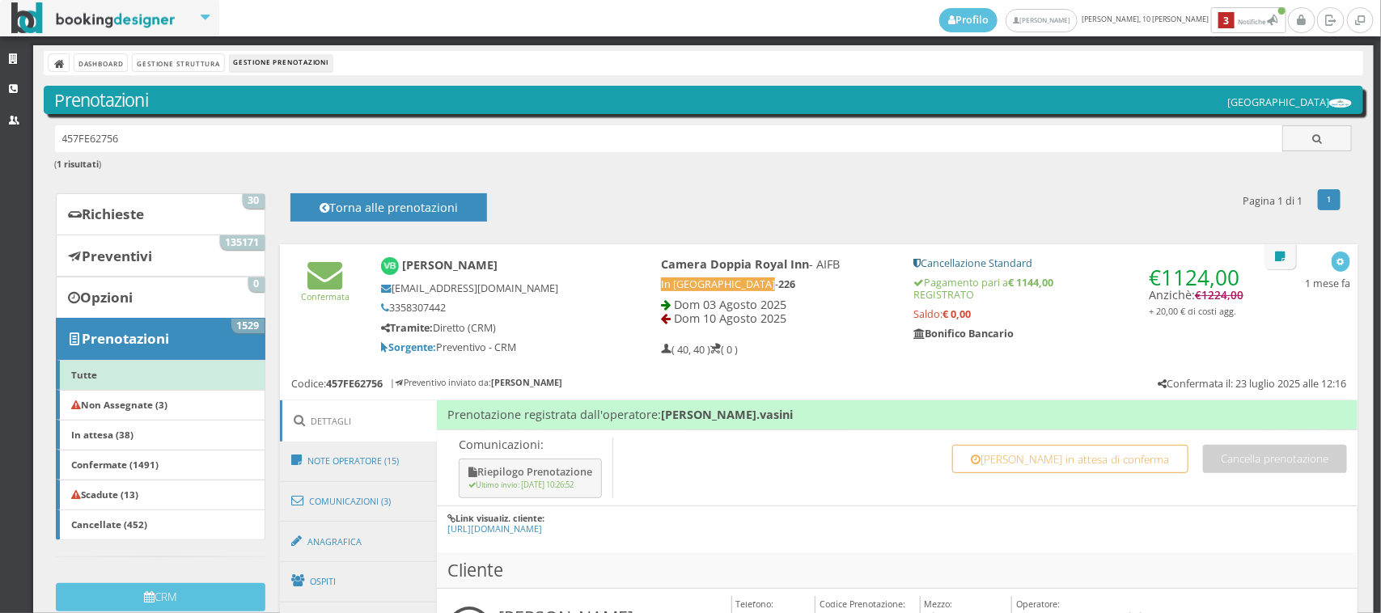
scroll to position [336, 0]
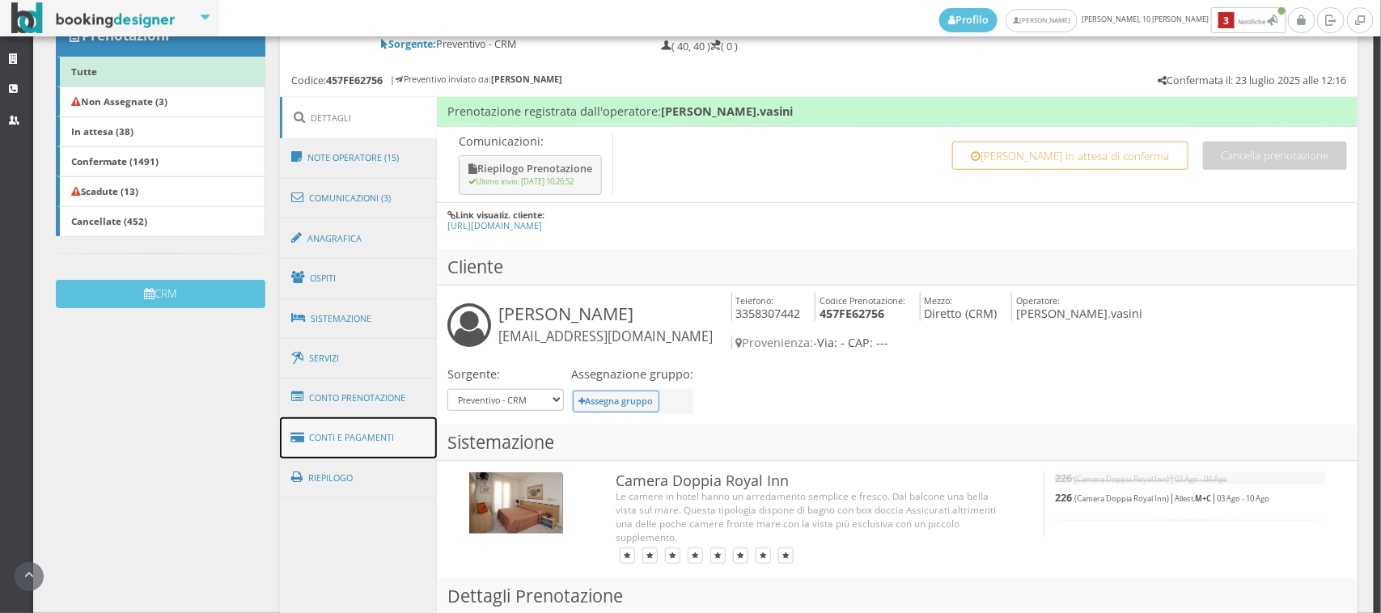
click at [349, 434] on link "Conti e Pagamenti" at bounding box center [358, 437] width 157 height 41
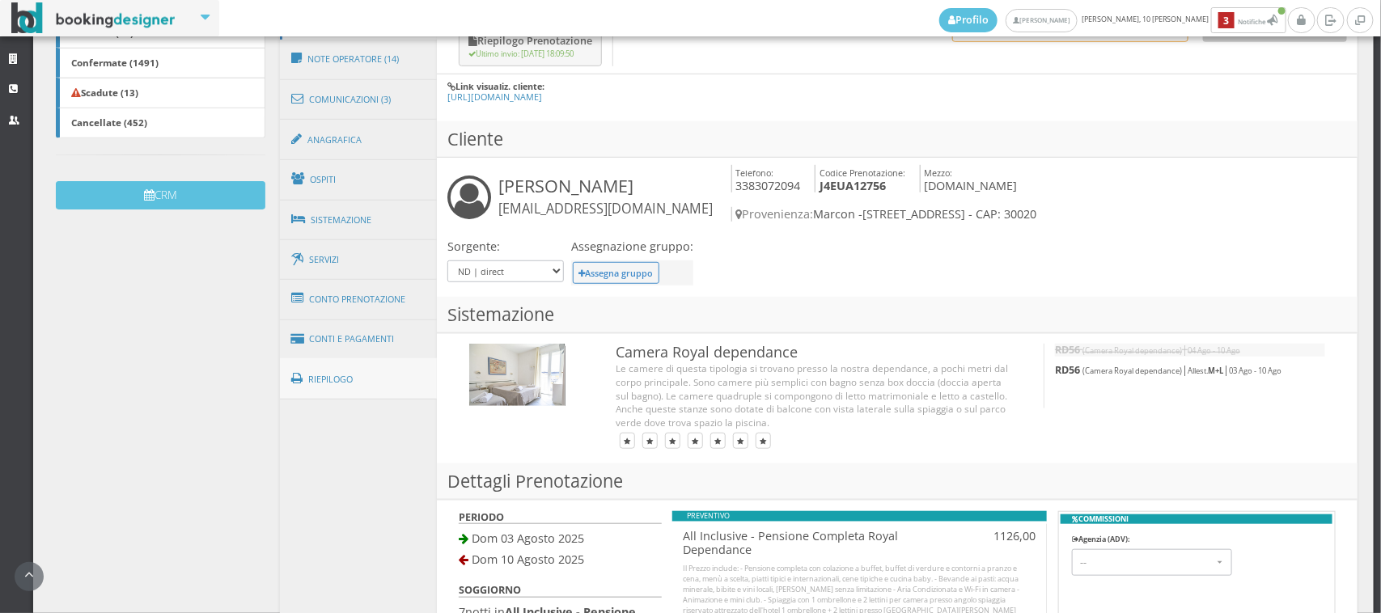
scroll to position [449, 0]
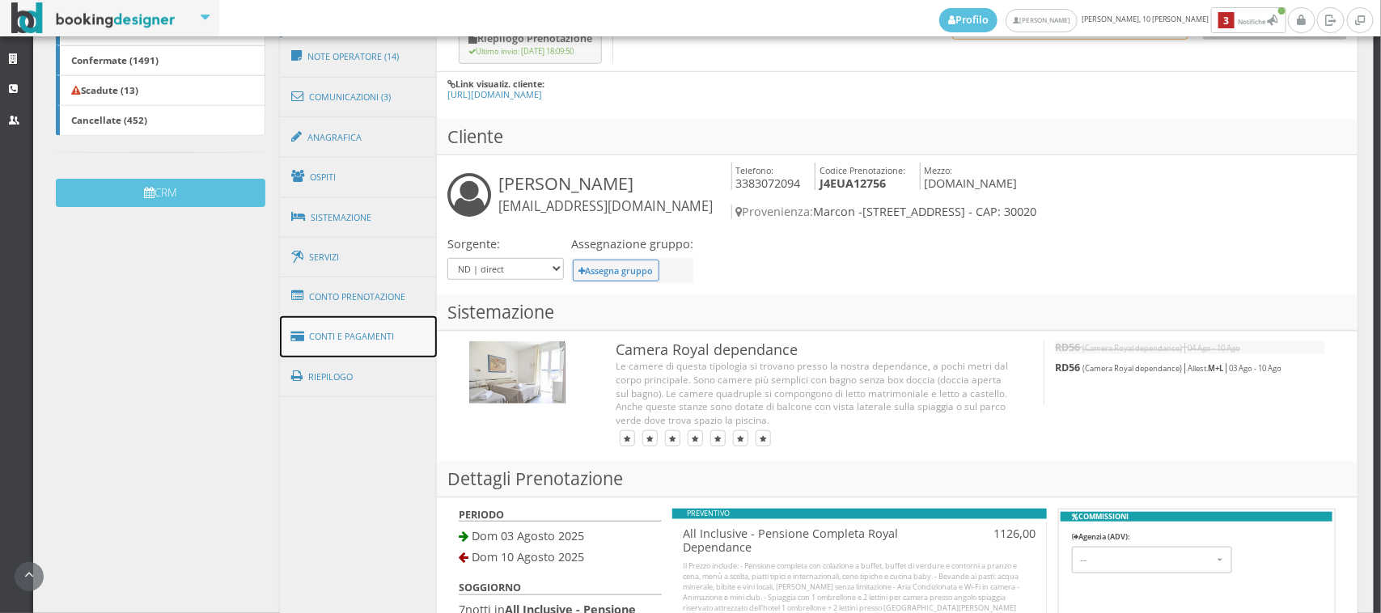
click at [370, 324] on link "Conti e Pagamenti" at bounding box center [358, 336] width 157 height 41
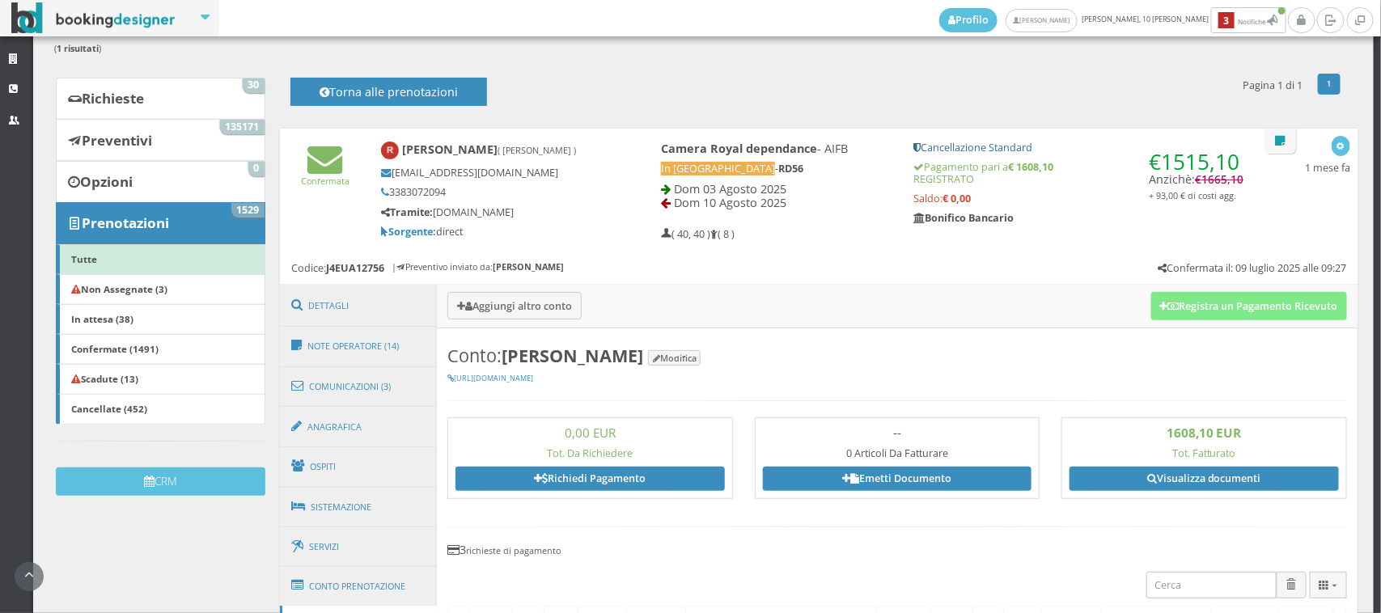
scroll to position [112, 0]
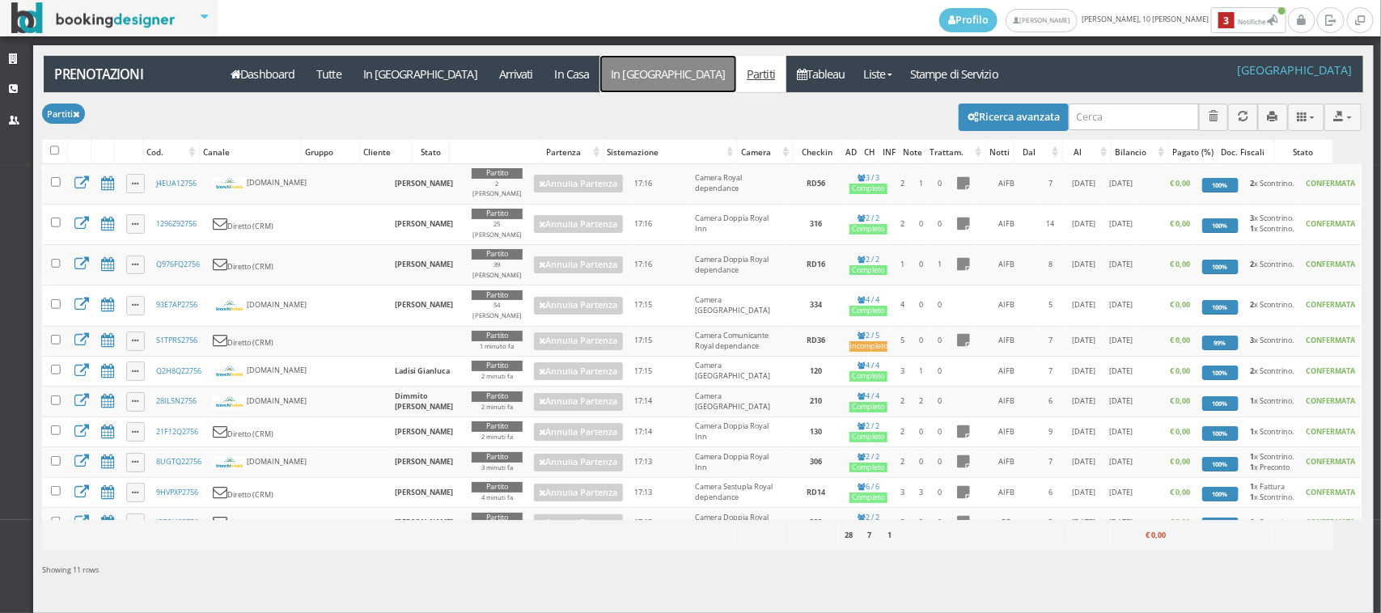
click at [600, 81] on link "In [GEOGRAPHIC_DATA]" at bounding box center [668, 74] width 136 height 36
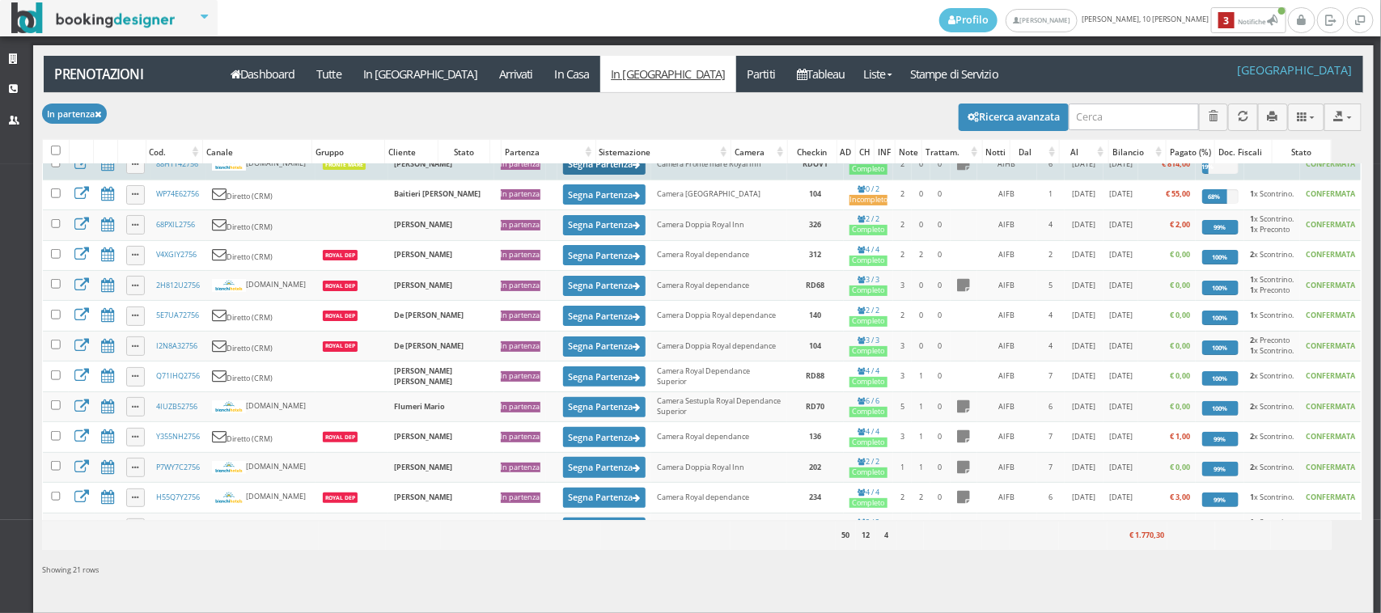
scroll to position [349, 0]
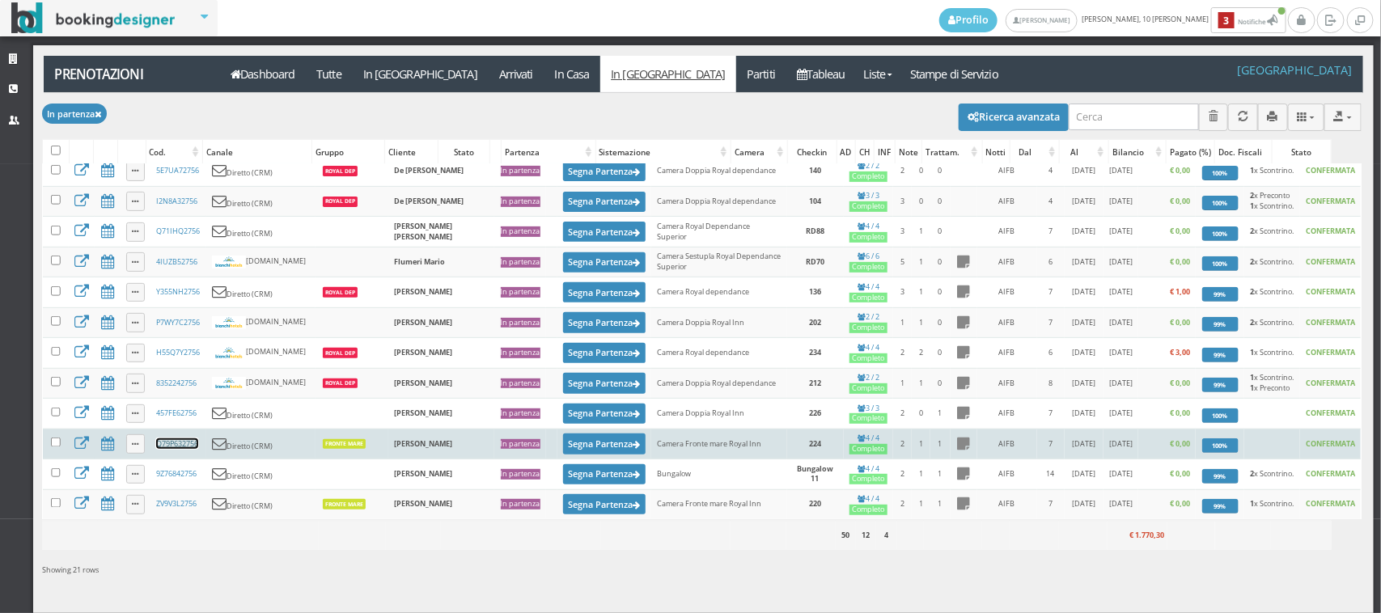
click at [188, 441] on link "Q79P632756" at bounding box center [177, 443] width 42 height 11
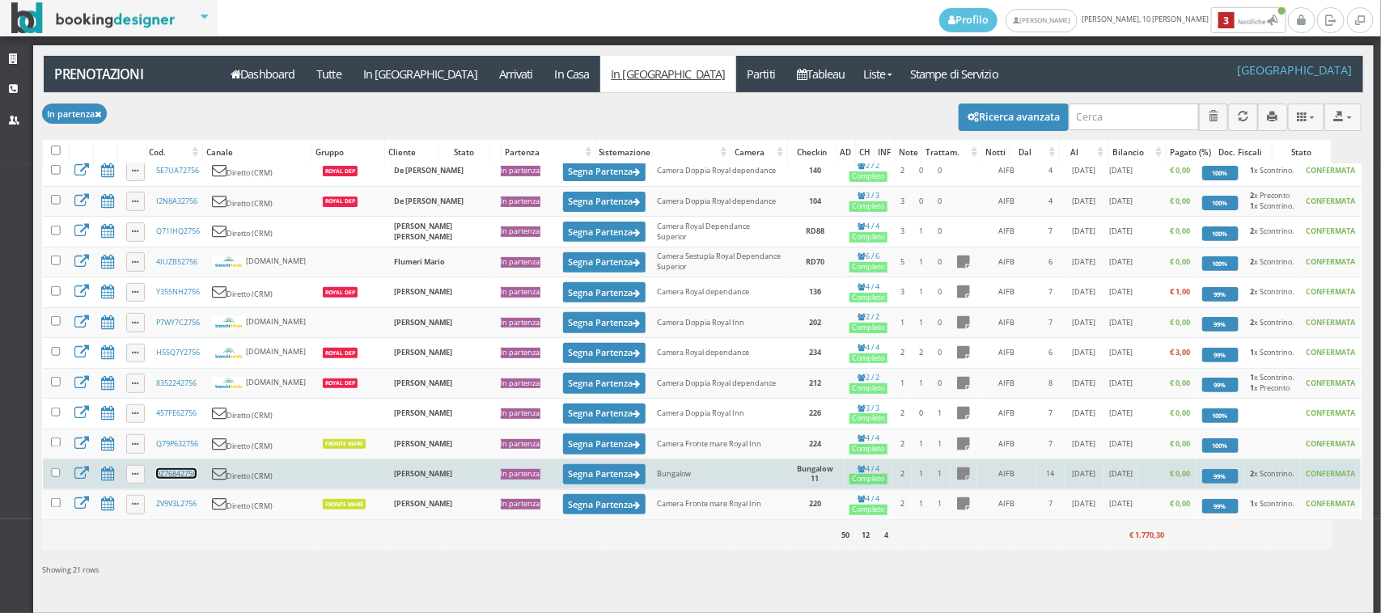
click at [176, 476] on link "9Z76842756" at bounding box center [176, 473] width 40 height 11
click at [563, 473] on button "Segna Partenza" at bounding box center [604, 474] width 82 height 20
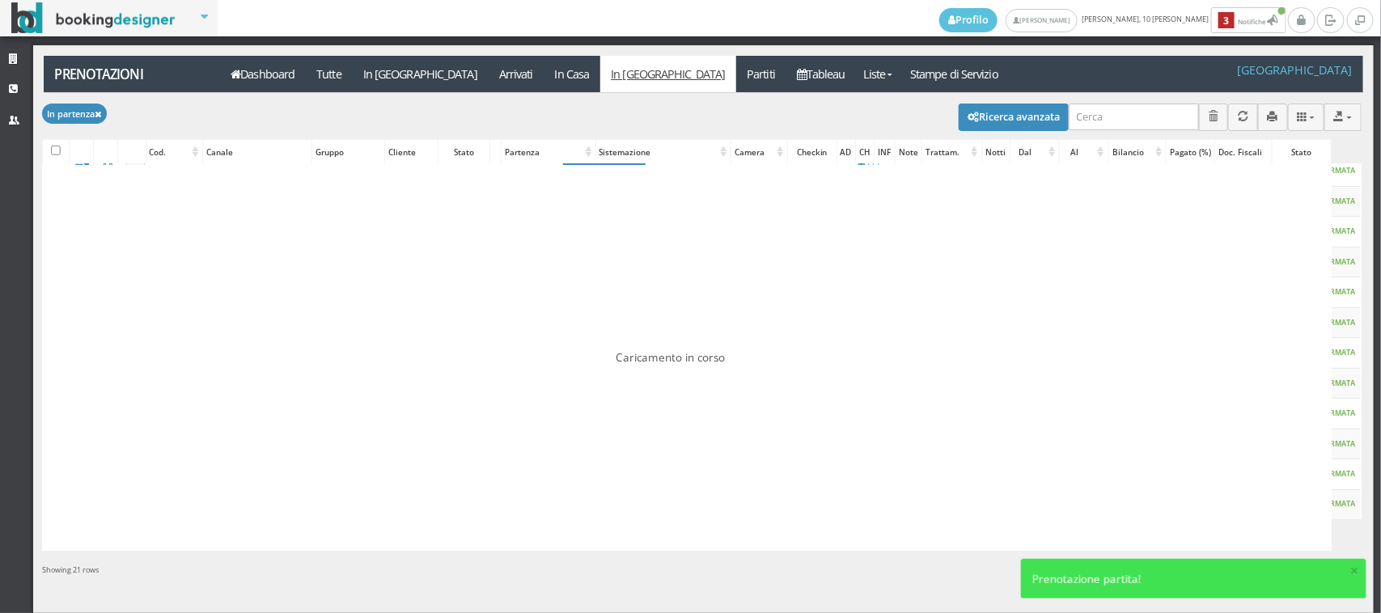
scroll to position [0, 0]
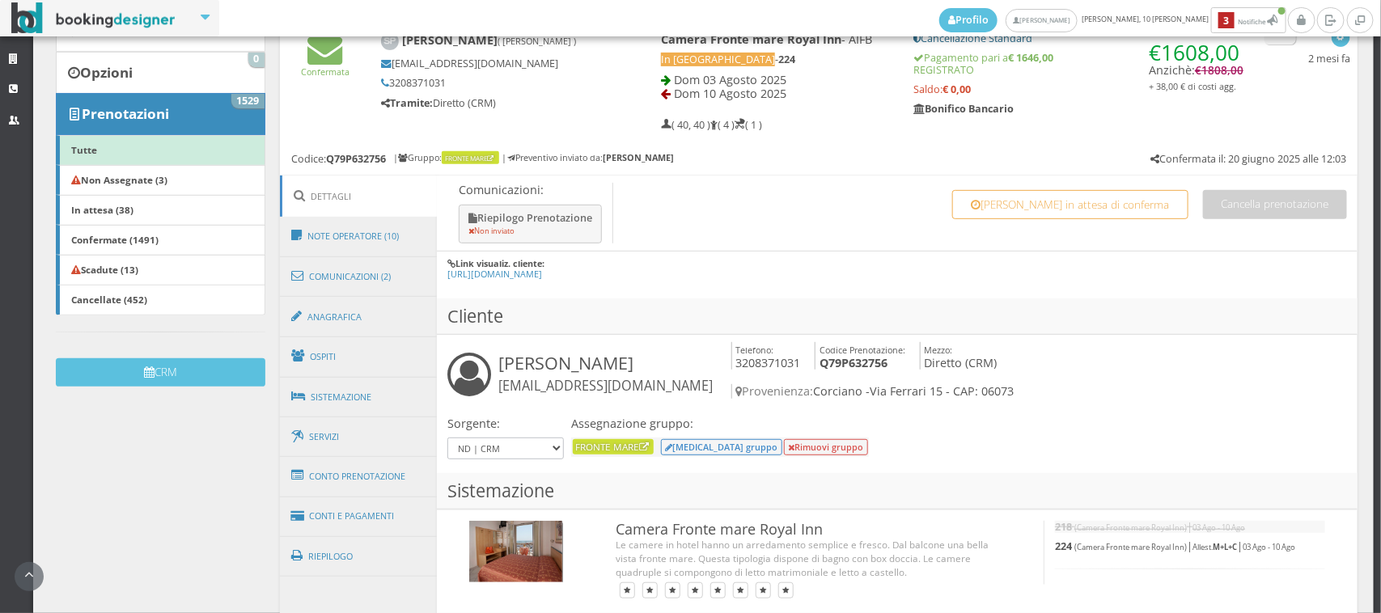
scroll to position [449, 0]
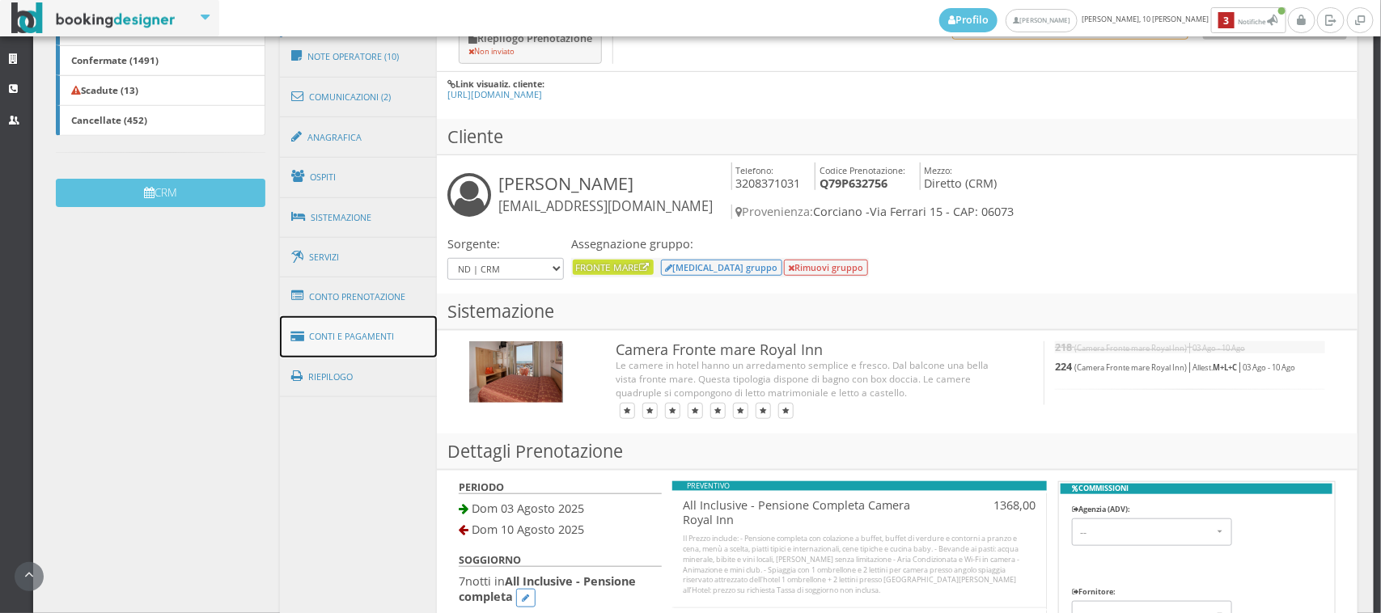
click at [380, 337] on link "Conti e Pagamenti" at bounding box center [358, 336] width 157 height 41
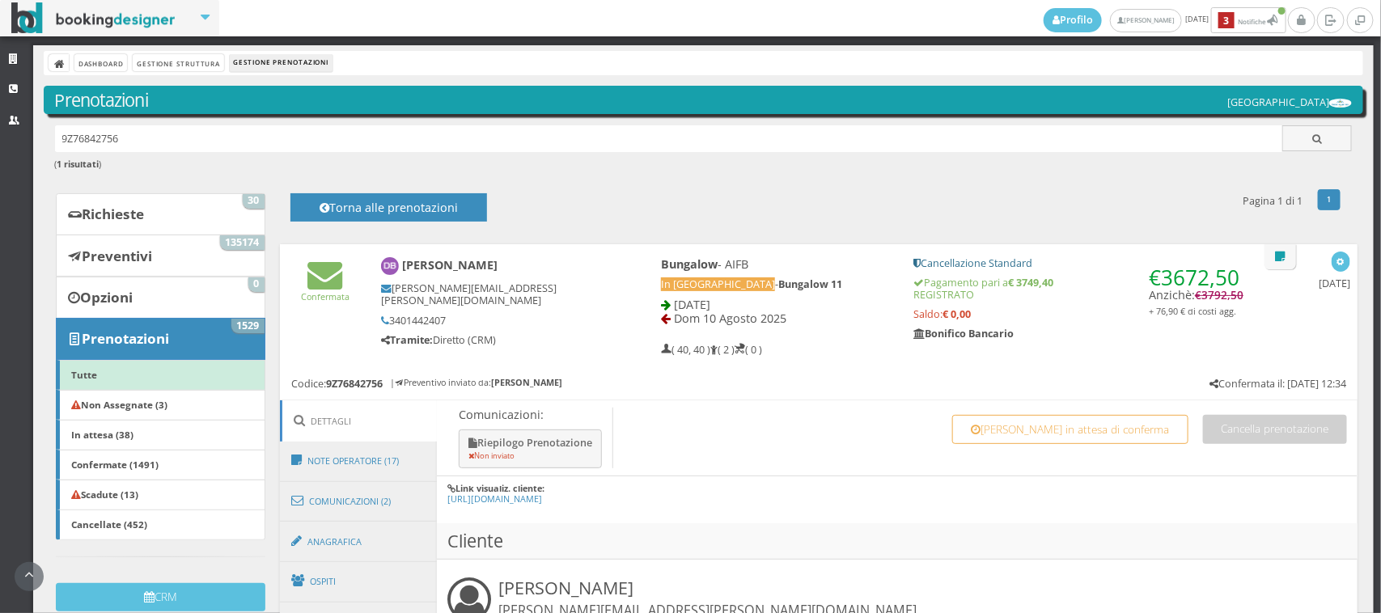
scroll to position [336, 0]
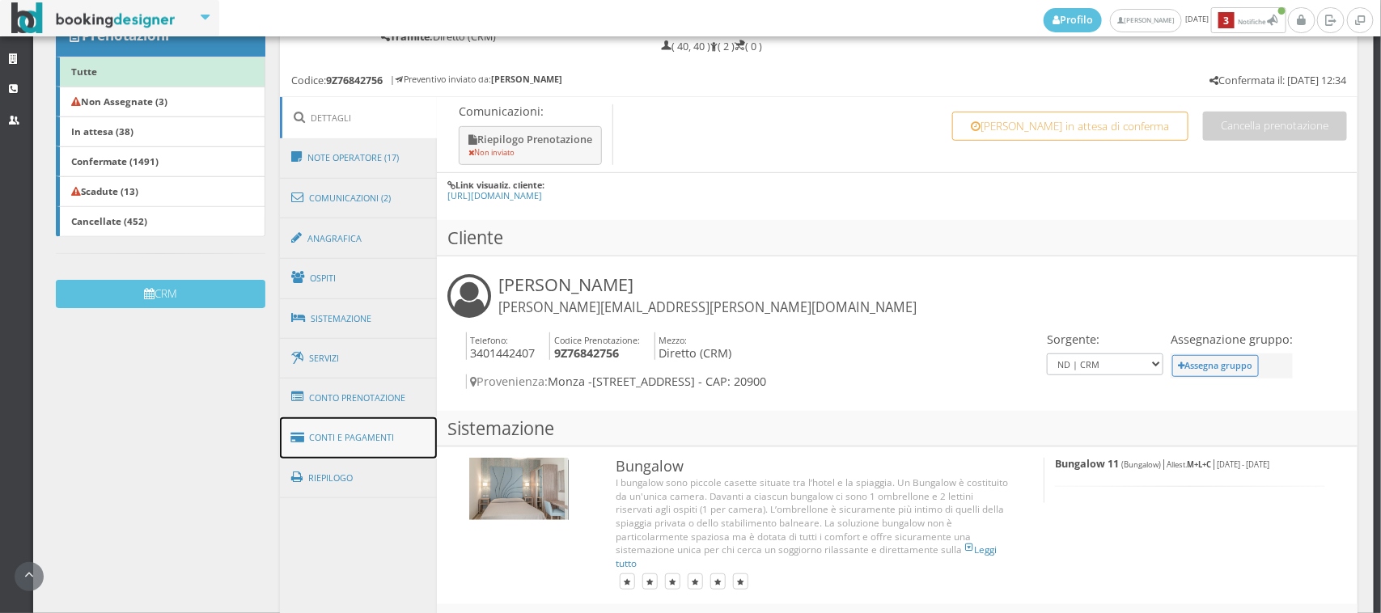
click at [395, 435] on link "Conti e Pagamenti" at bounding box center [358, 437] width 157 height 41
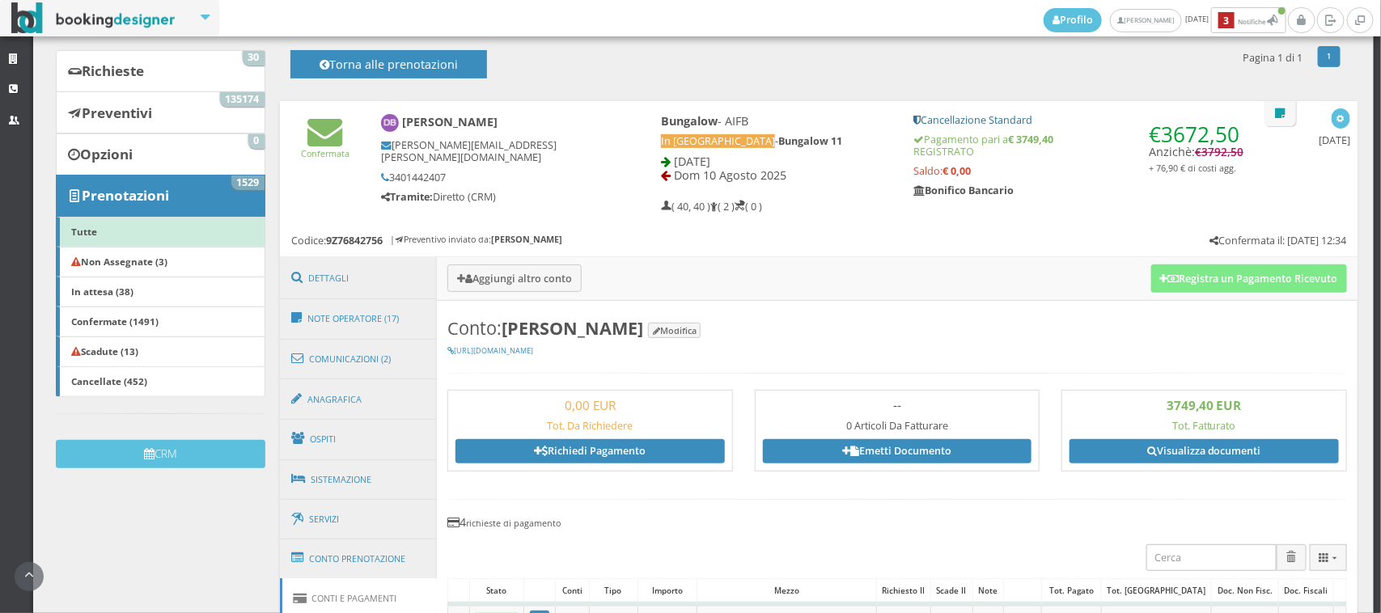
scroll to position [0, 0]
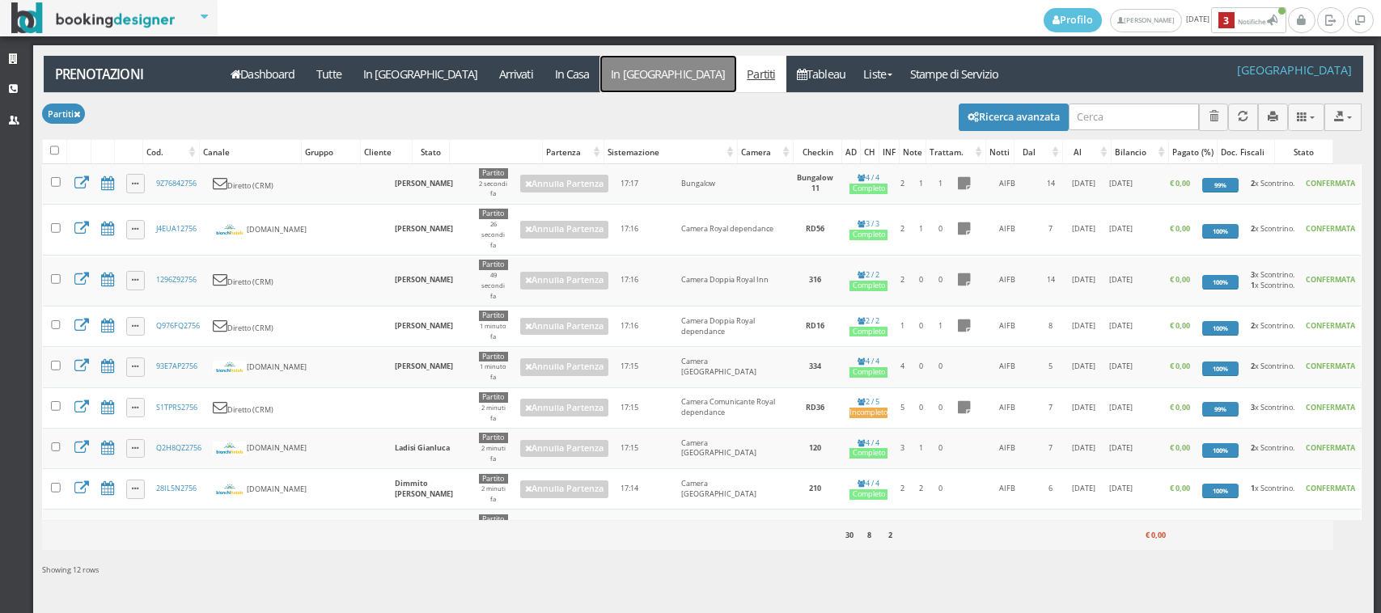
click at [600, 74] on link "In [GEOGRAPHIC_DATA]" at bounding box center [668, 74] width 136 height 36
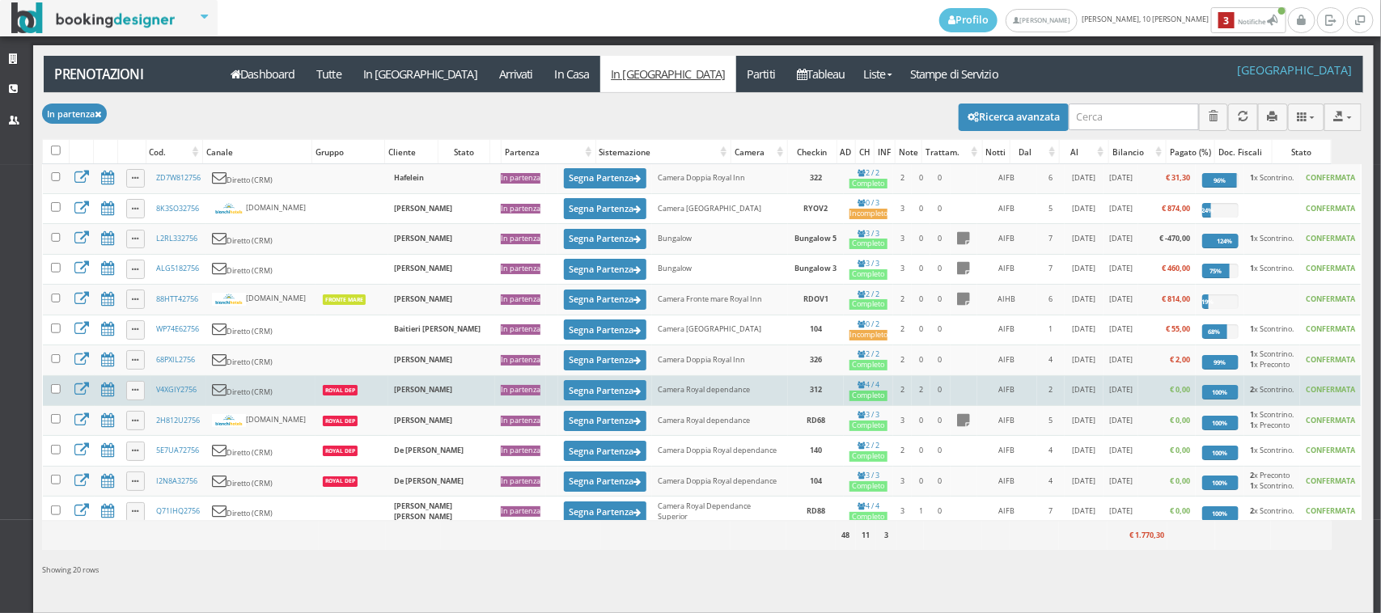
scroll to position [315, 0]
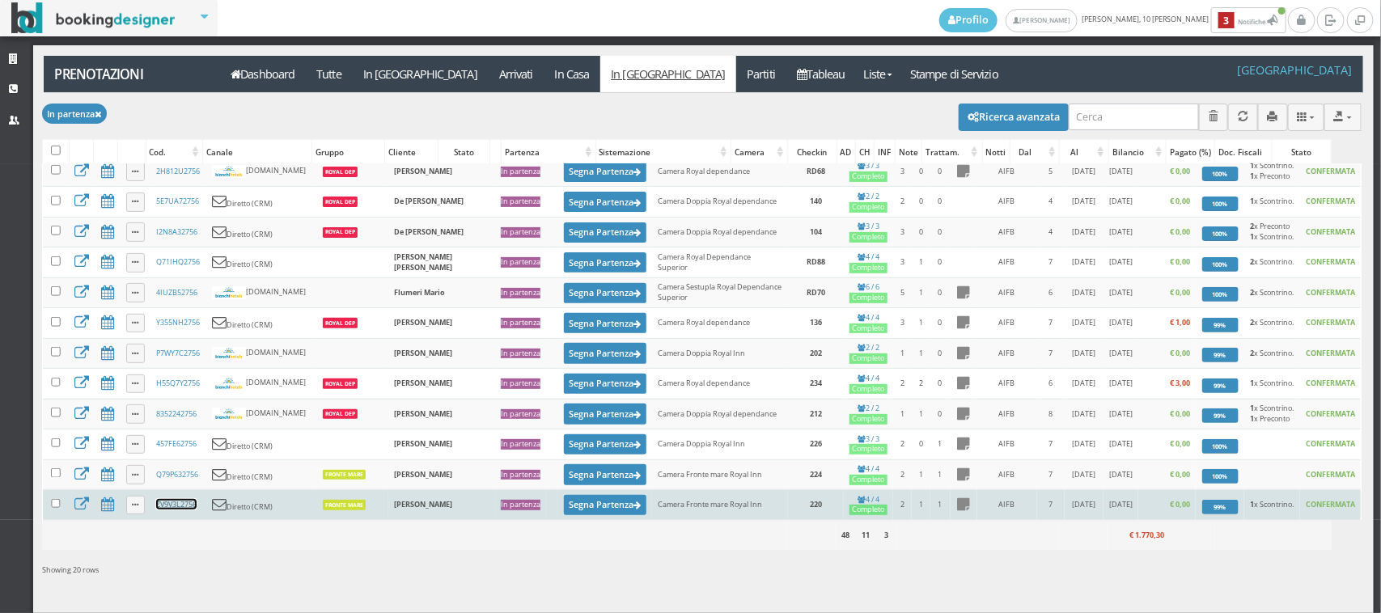
click at [180, 506] on link "ZV9V3L2756" at bounding box center [176, 504] width 40 height 11
click at [564, 500] on button "Segna Partenza" at bounding box center [605, 505] width 82 height 20
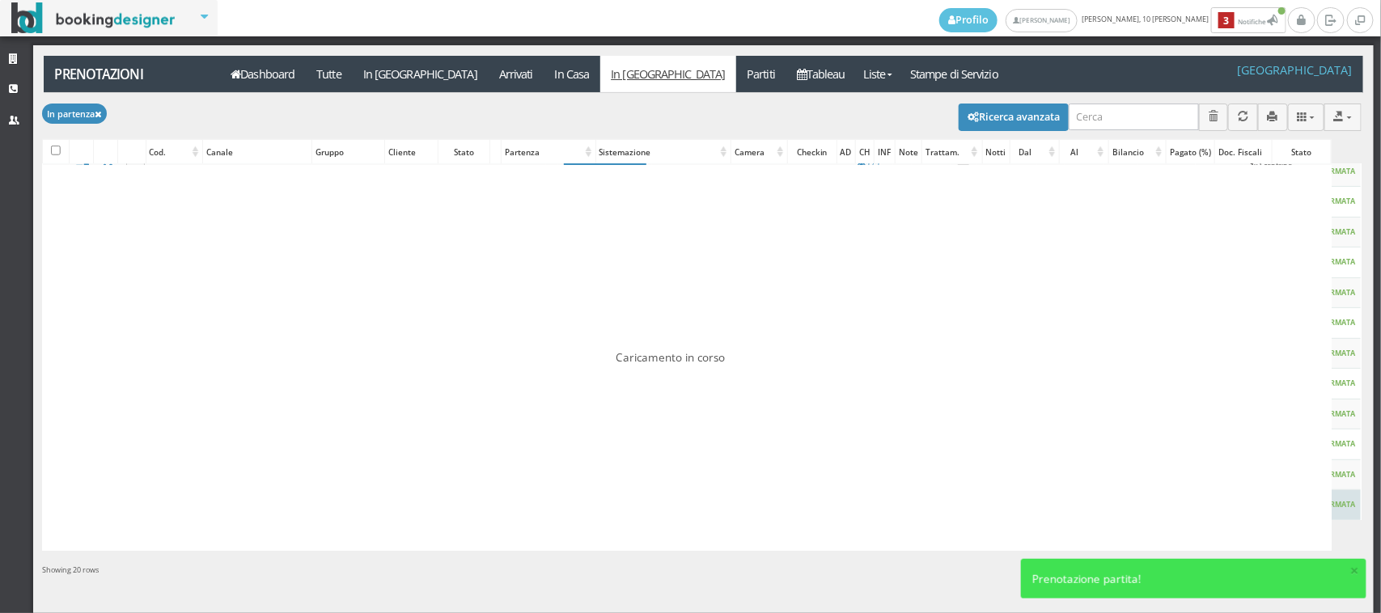
scroll to position [0, 0]
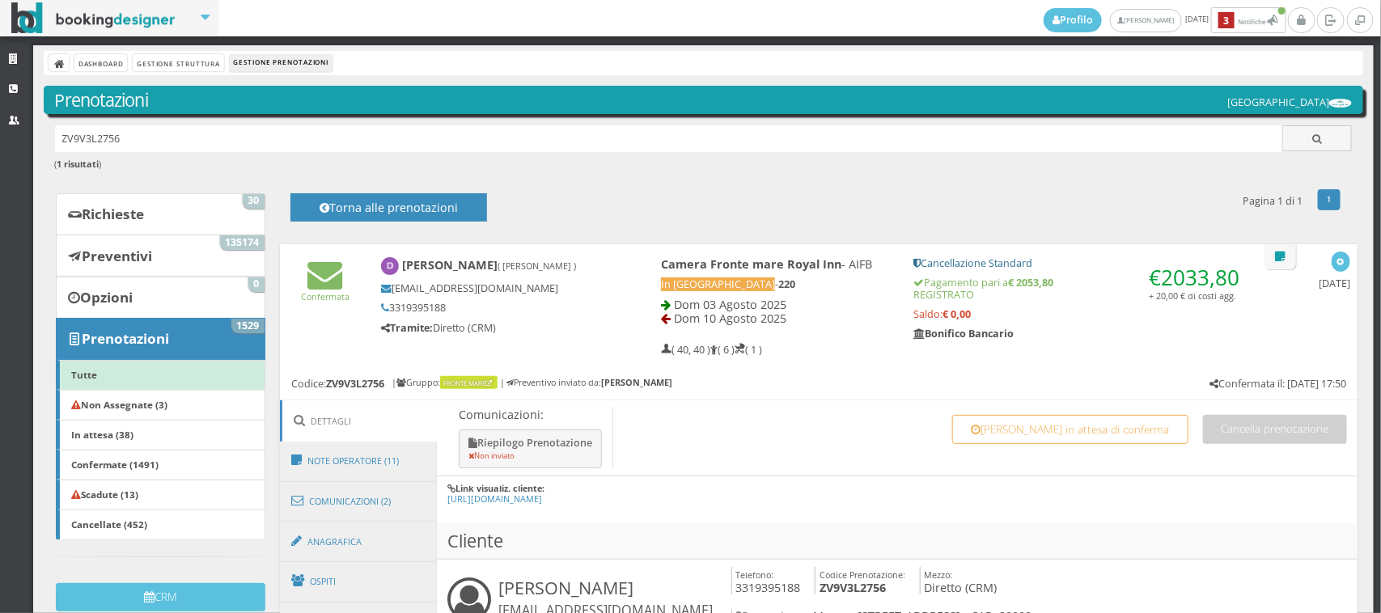
scroll to position [449, 0]
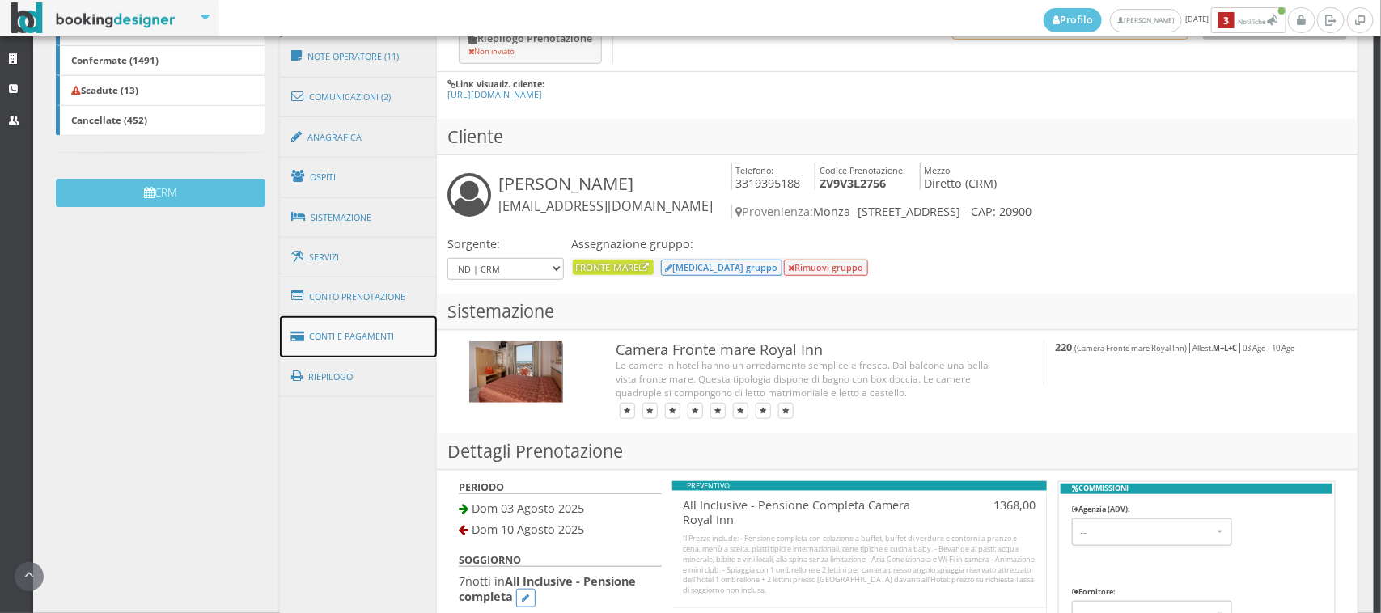
click at [380, 332] on link "Conti e Pagamenti" at bounding box center [358, 336] width 157 height 41
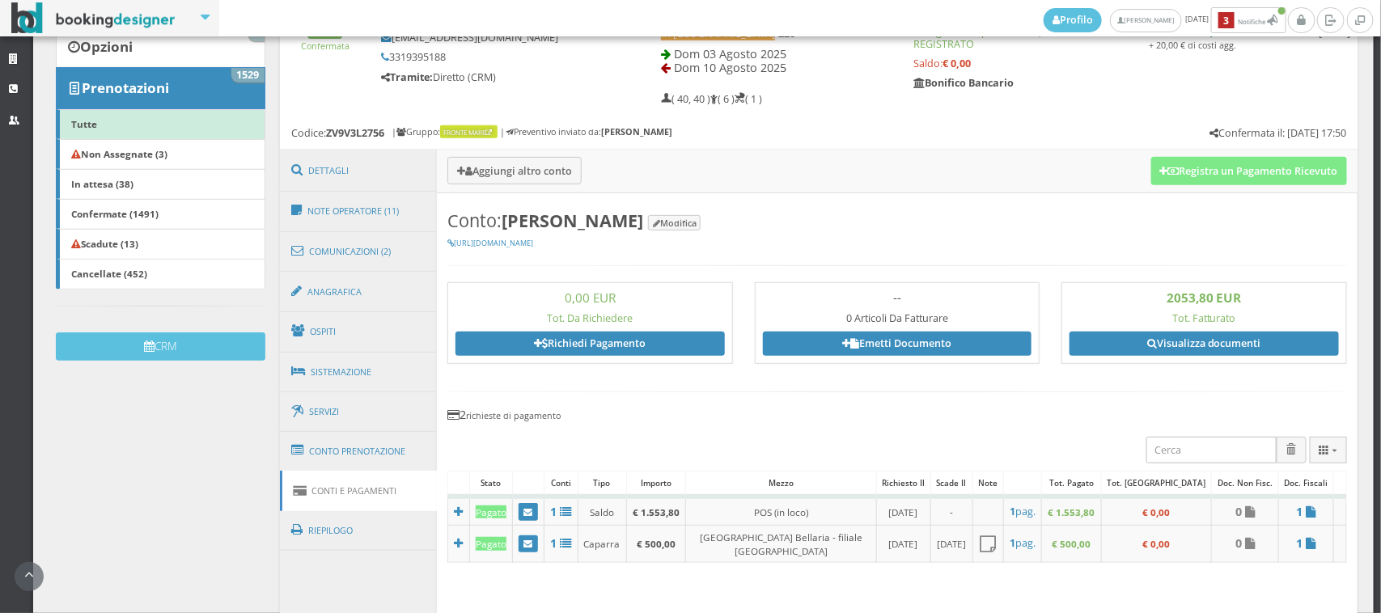
scroll to position [0, 0]
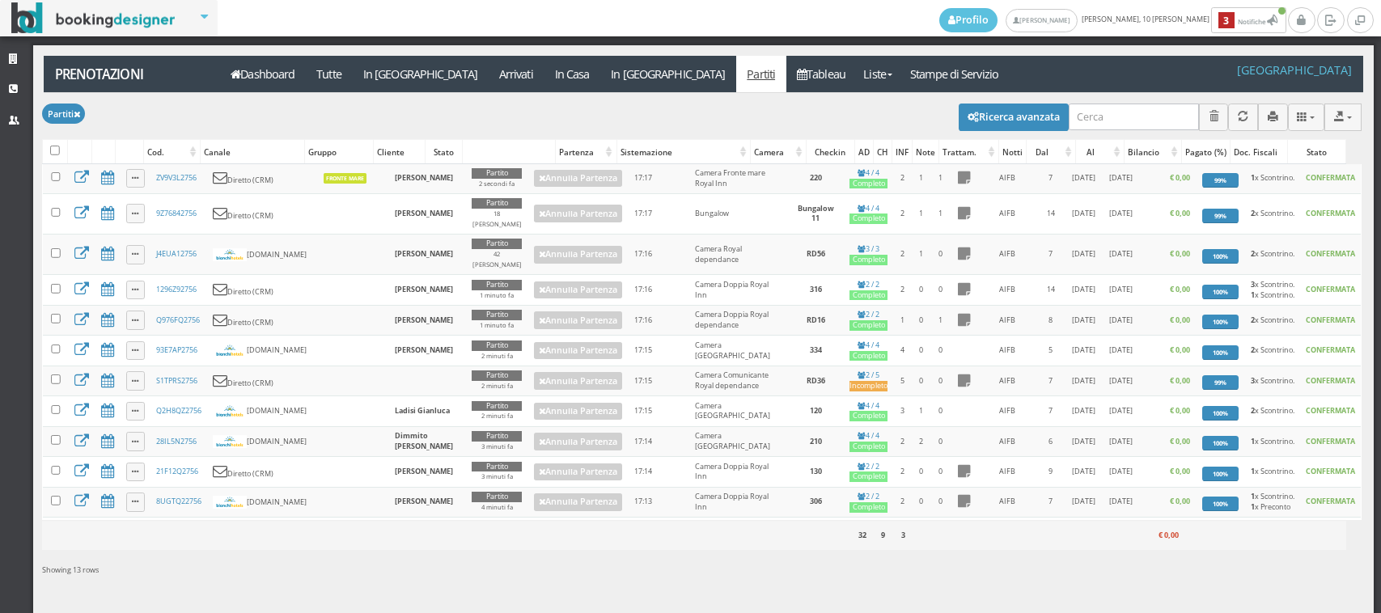
click at [600, 81] on link "In [GEOGRAPHIC_DATA]" at bounding box center [668, 74] width 136 height 36
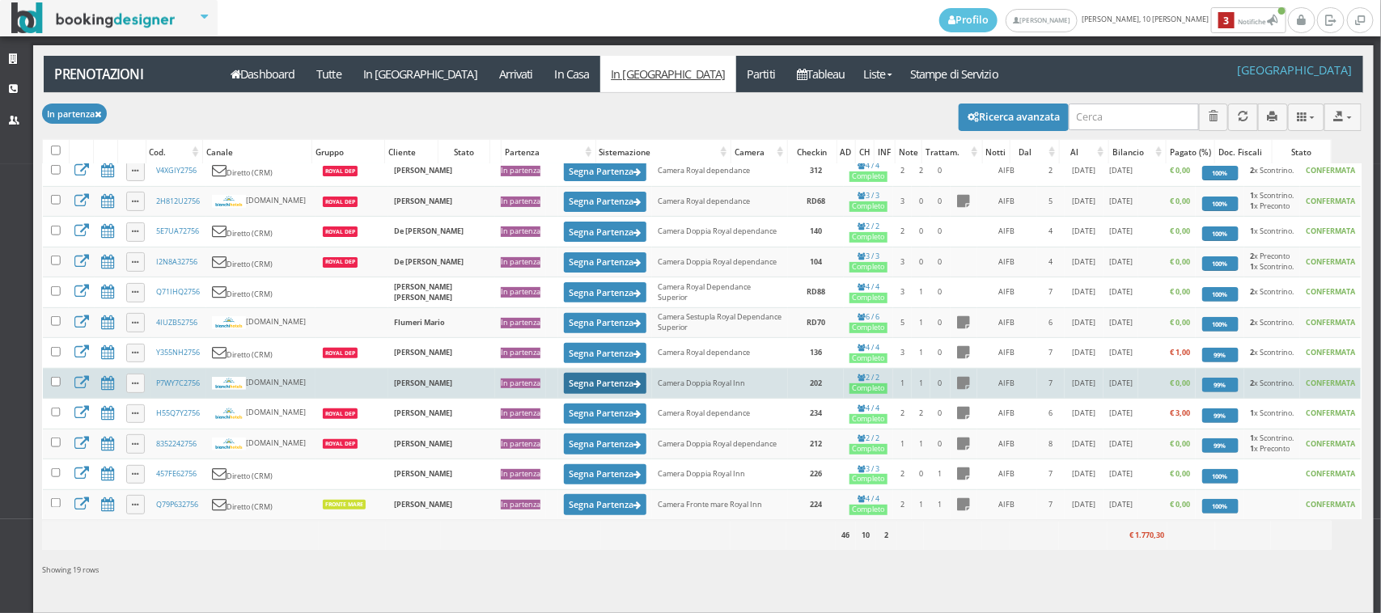
scroll to position [281, 0]
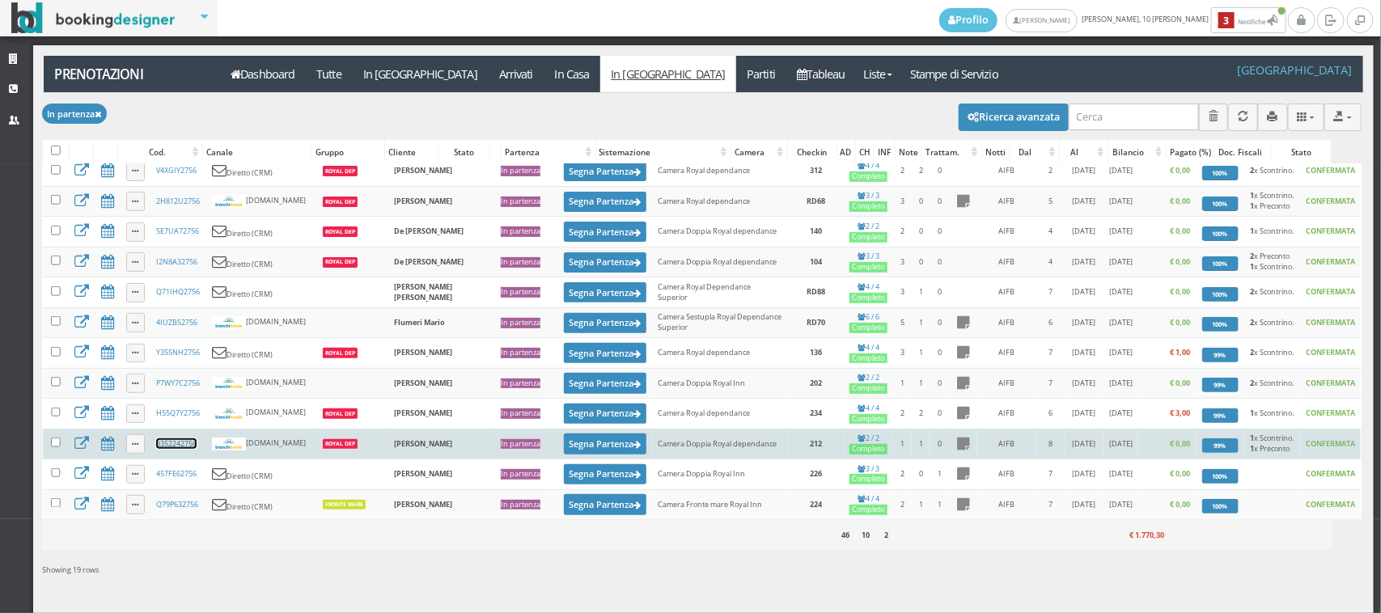
click at [176, 445] on link "8352242756" at bounding box center [176, 443] width 40 height 11
click at [564, 442] on button "Segna Partenza" at bounding box center [605, 444] width 82 height 20
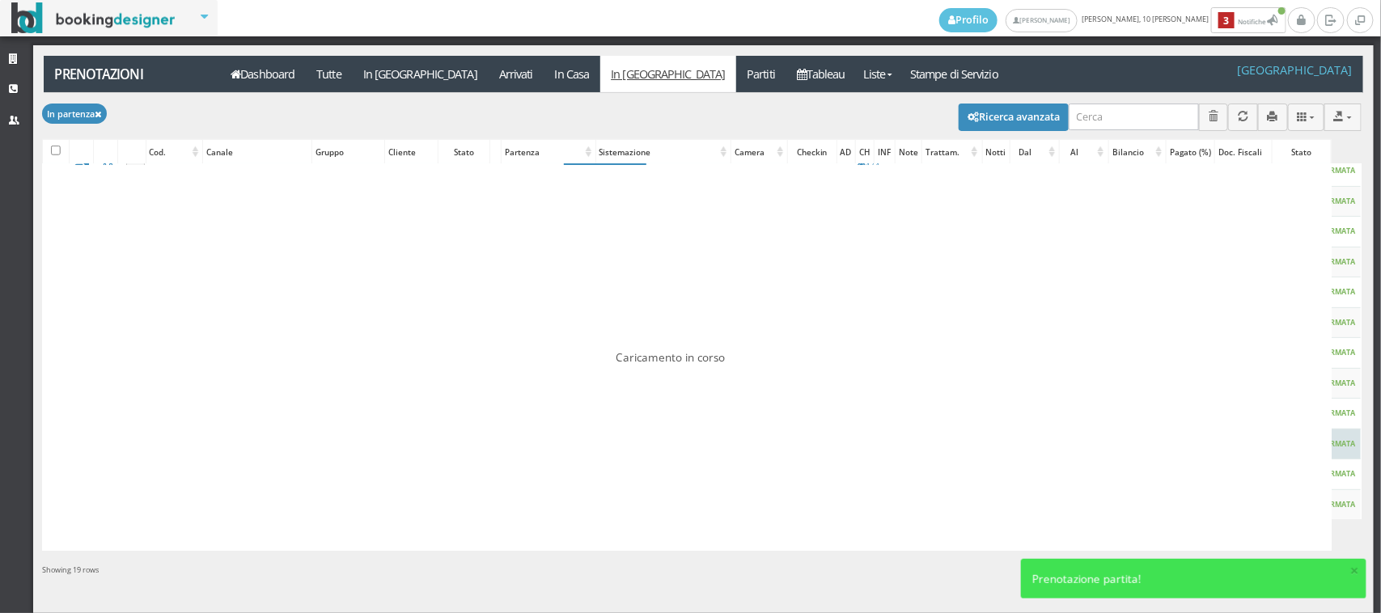
scroll to position [0, 0]
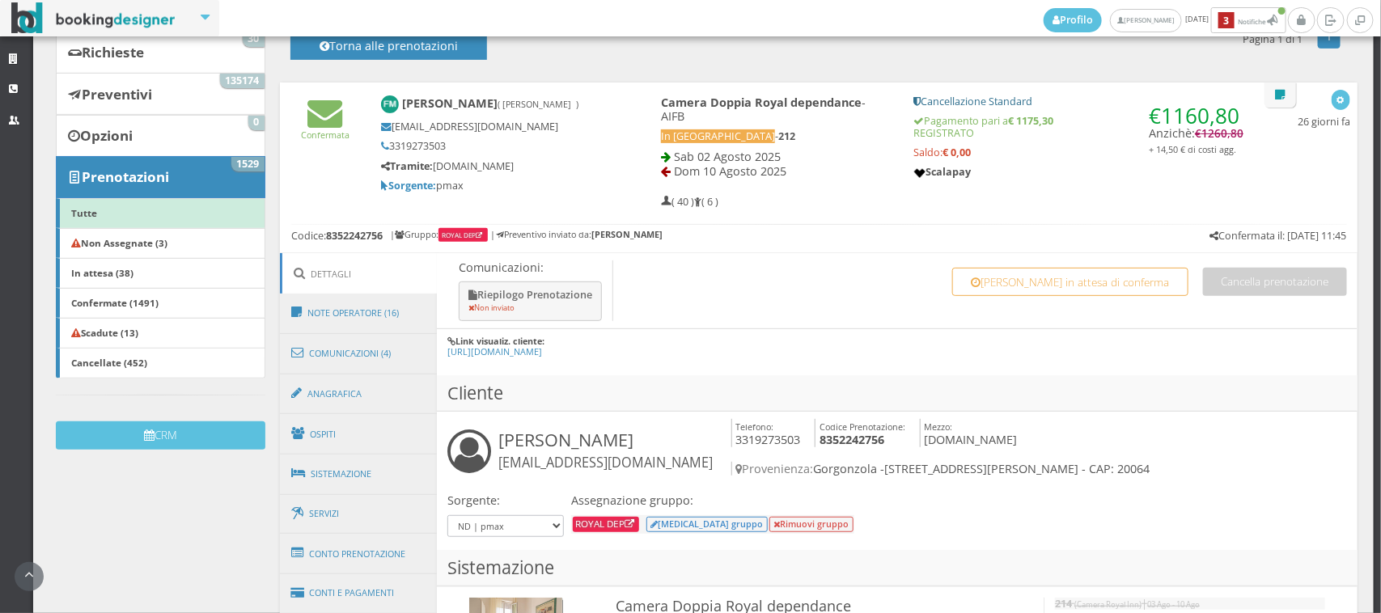
scroll to position [449, 0]
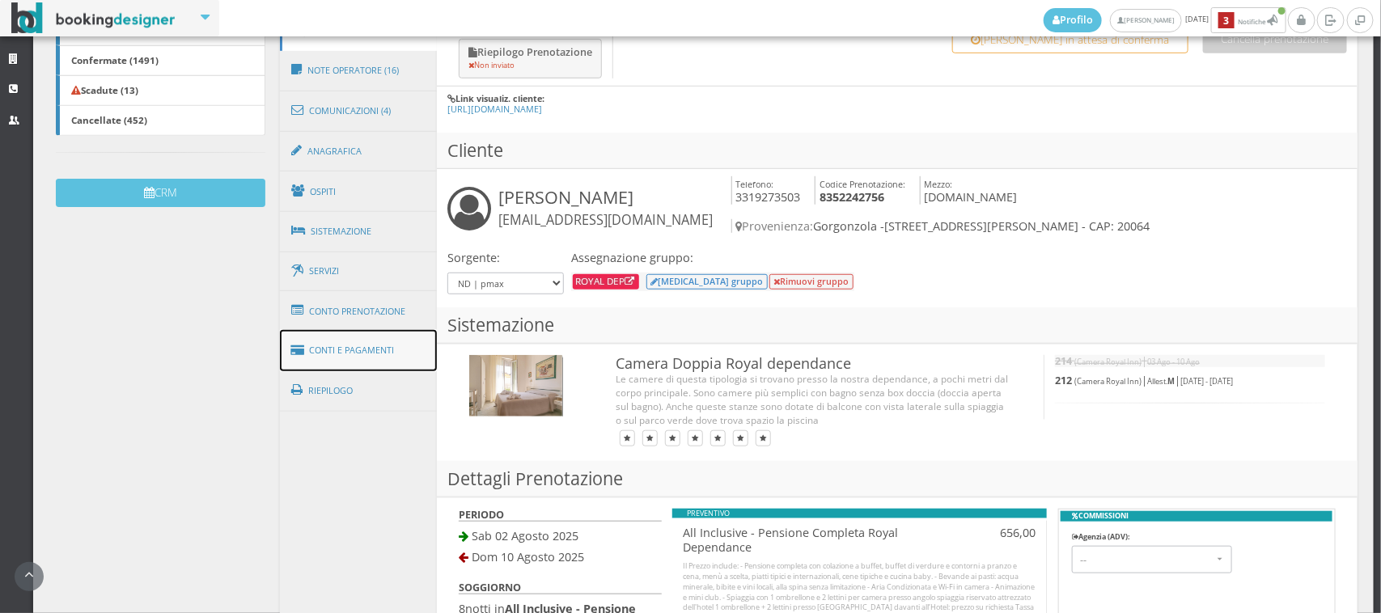
click at [382, 361] on link "Conti e Pagamenti" at bounding box center [358, 350] width 157 height 41
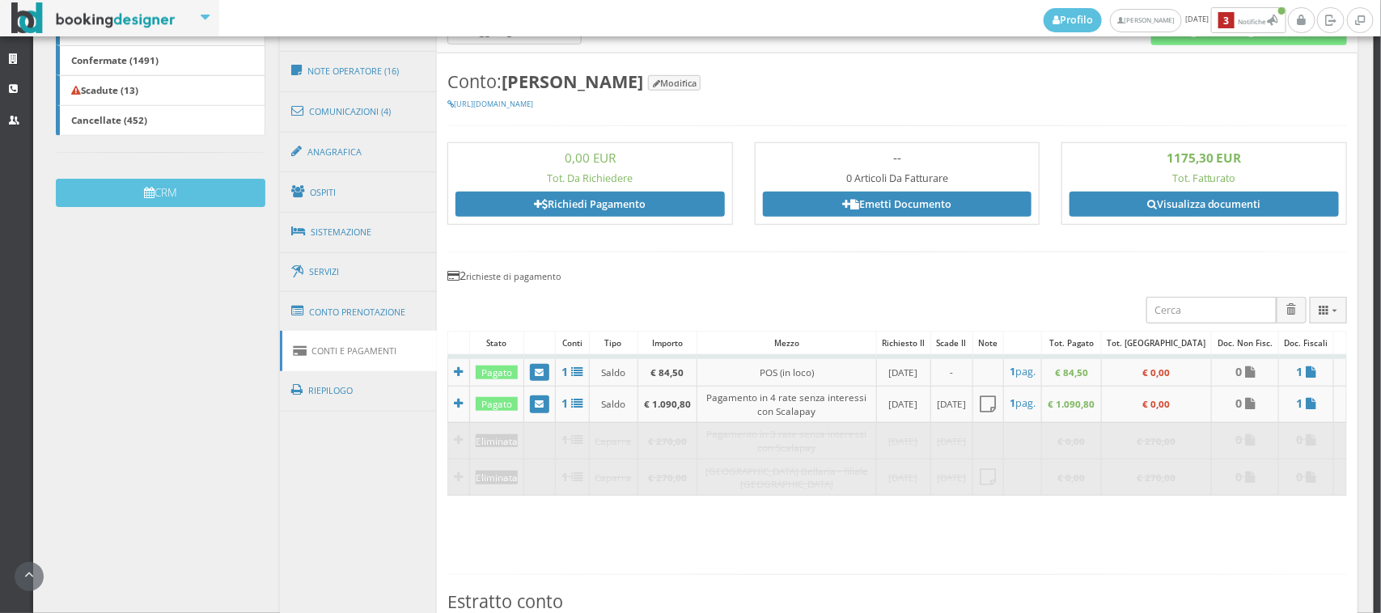
scroll to position [0, 0]
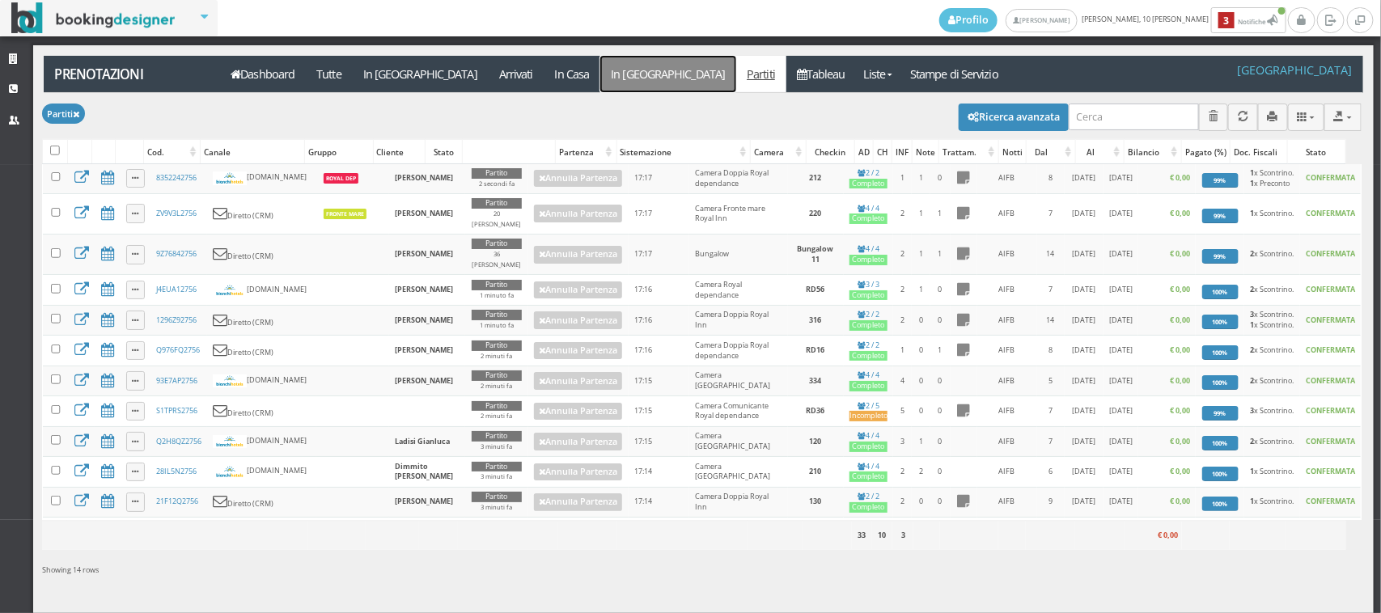
click at [600, 71] on link "In [GEOGRAPHIC_DATA]" at bounding box center [668, 74] width 136 height 36
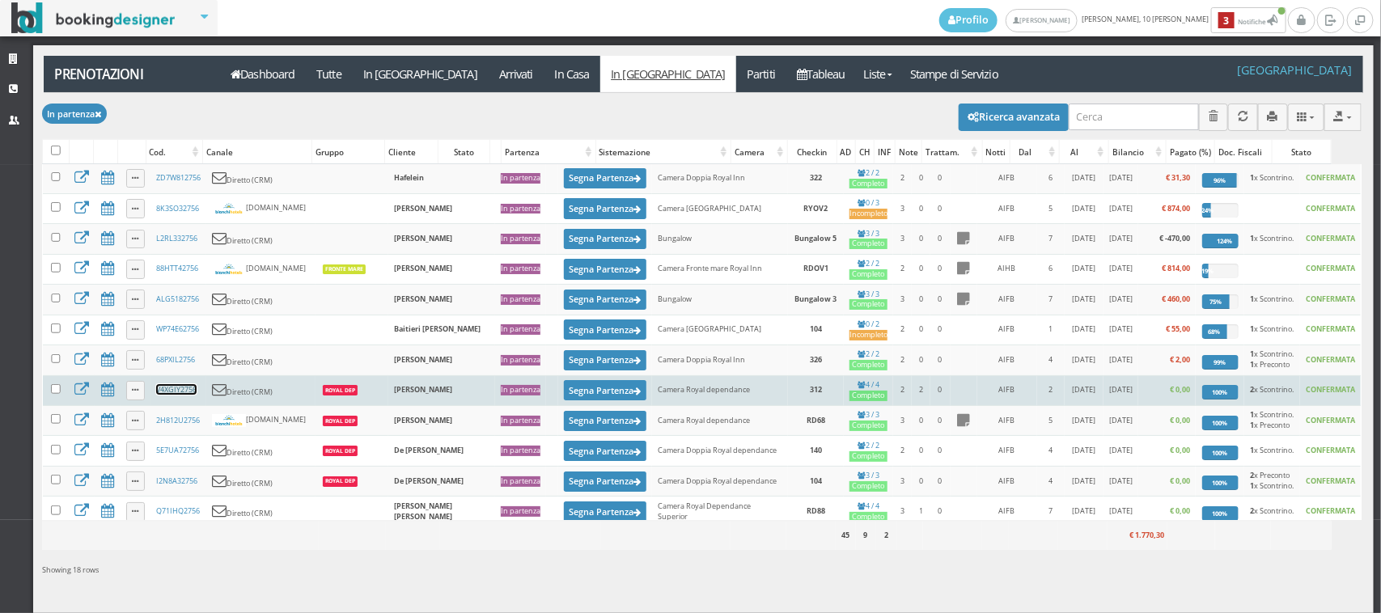
click at [184, 395] on link "V4XGIY2756" at bounding box center [176, 389] width 40 height 11
click at [564, 395] on button "Segna Partenza" at bounding box center [605, 390] width 82 height 20
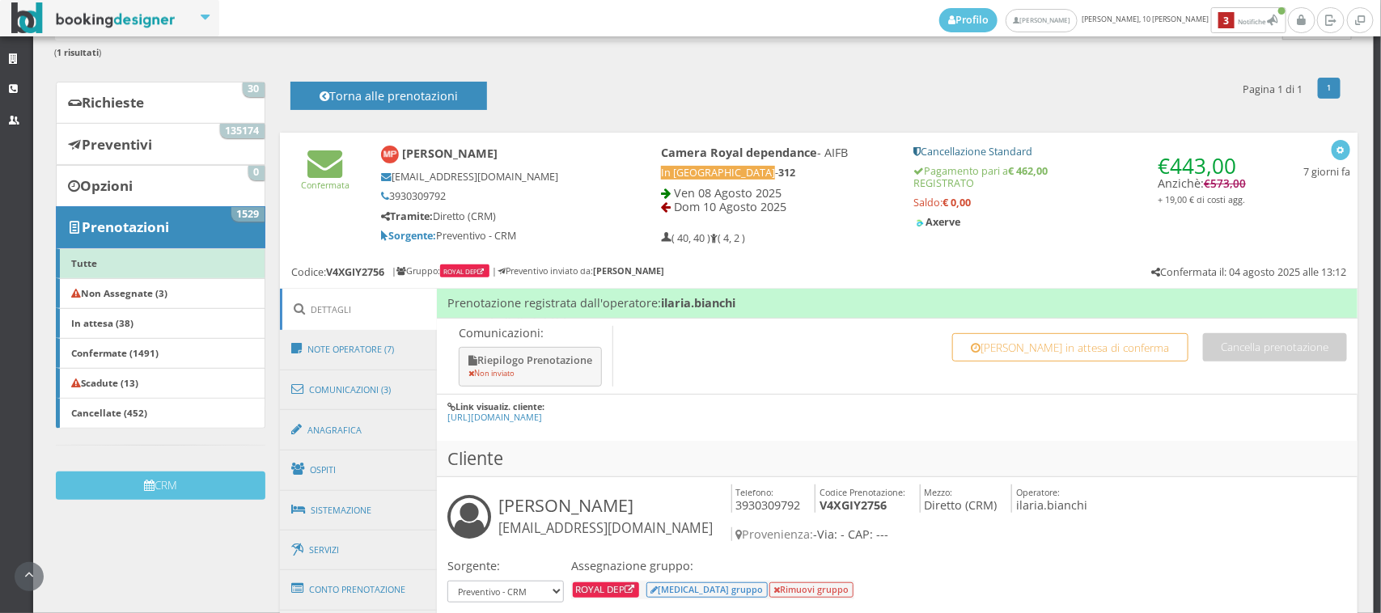
scroll to position [224, 0]
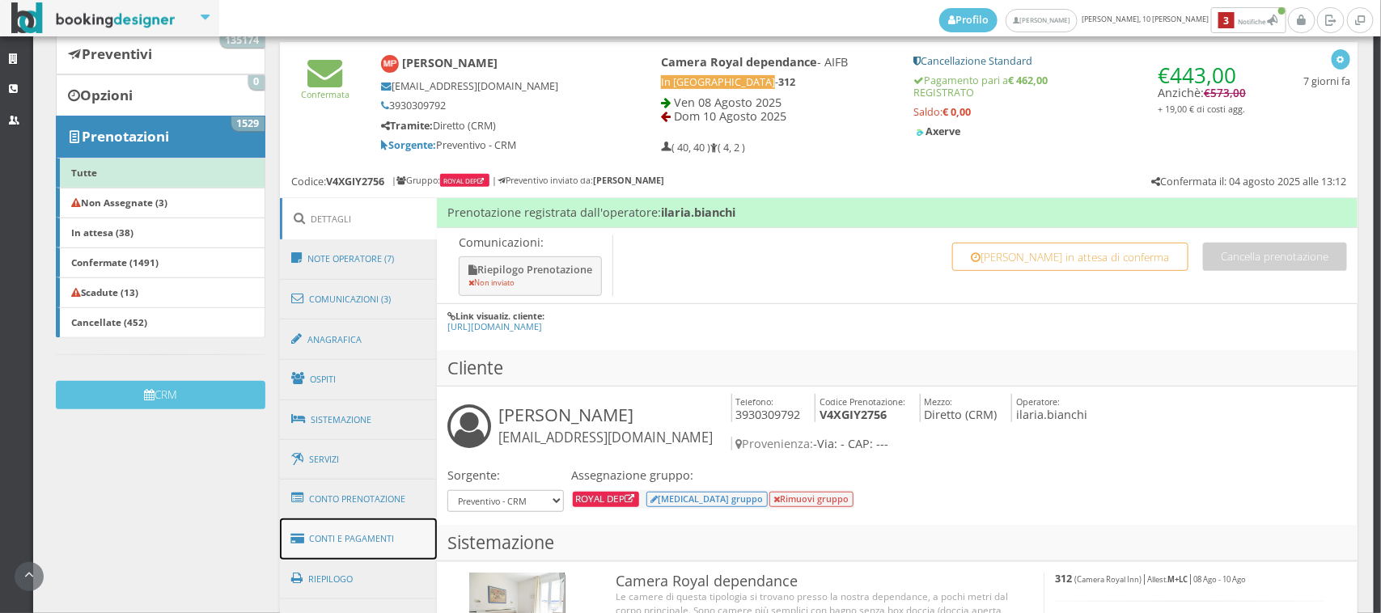
click at [364, 531] on link "Conti e Pagamenti" at bounding box center [358, 538] width 157 height 41
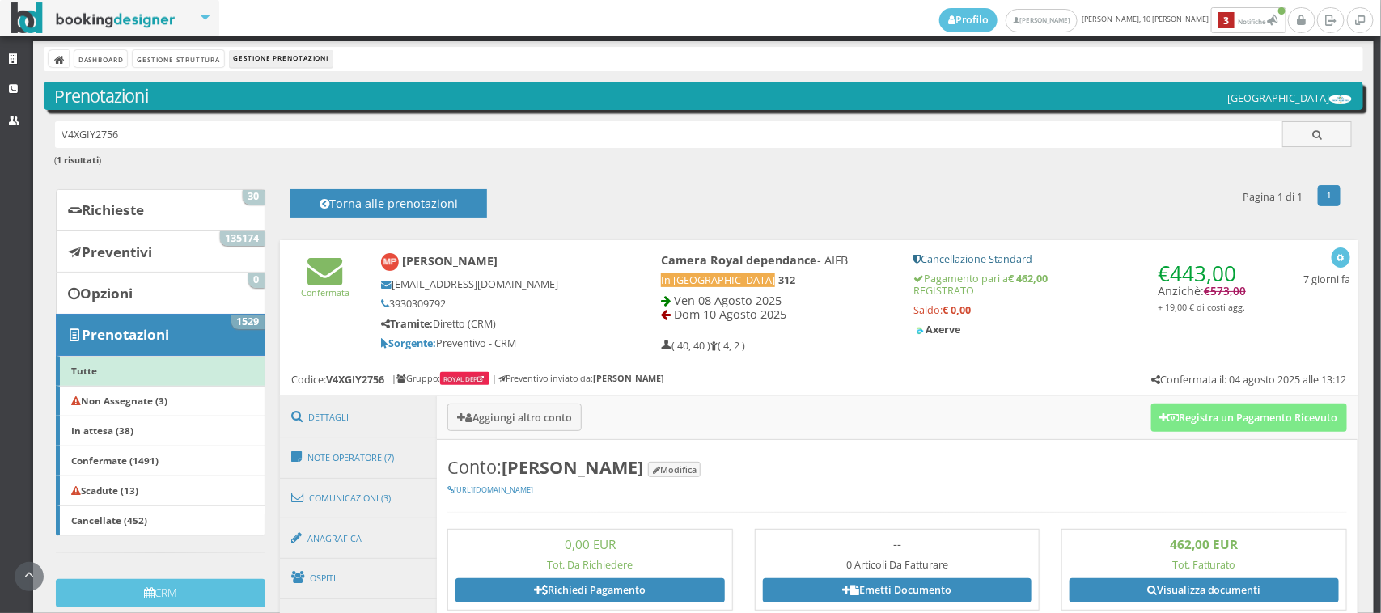
scroll to position [0, 0]
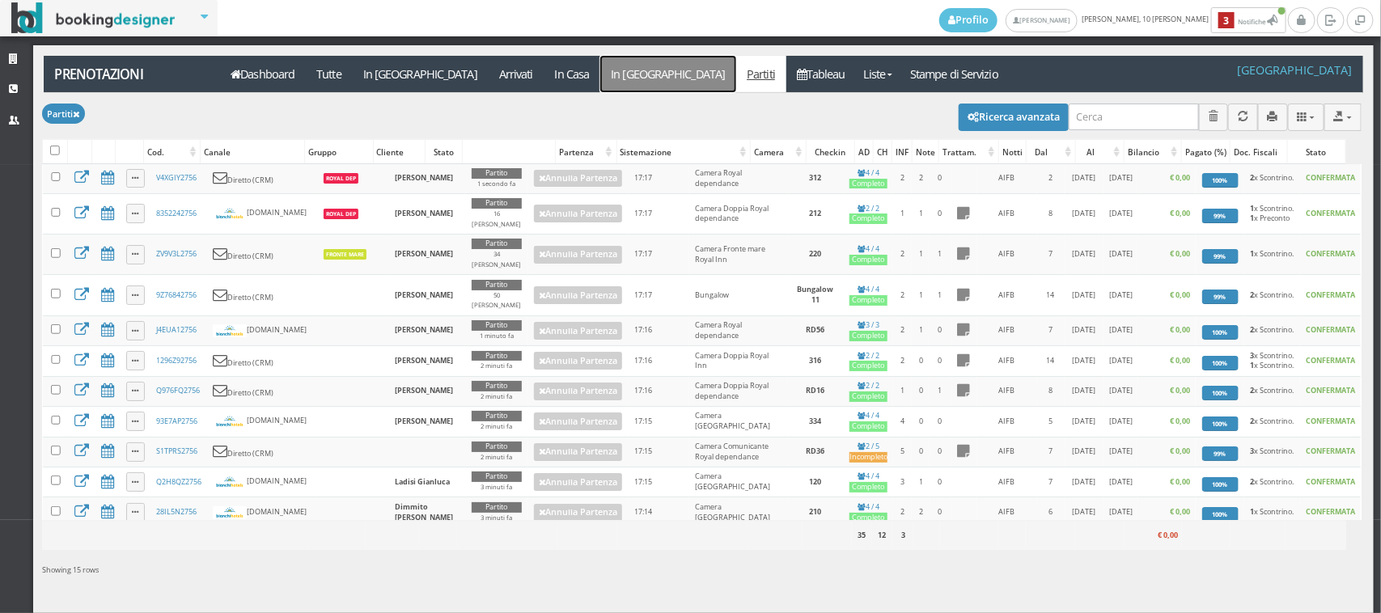
click at [600, 74] on link "In [GEOGRAPHIC_DATA]" at bounding box center [668, 74] width 136 height 36
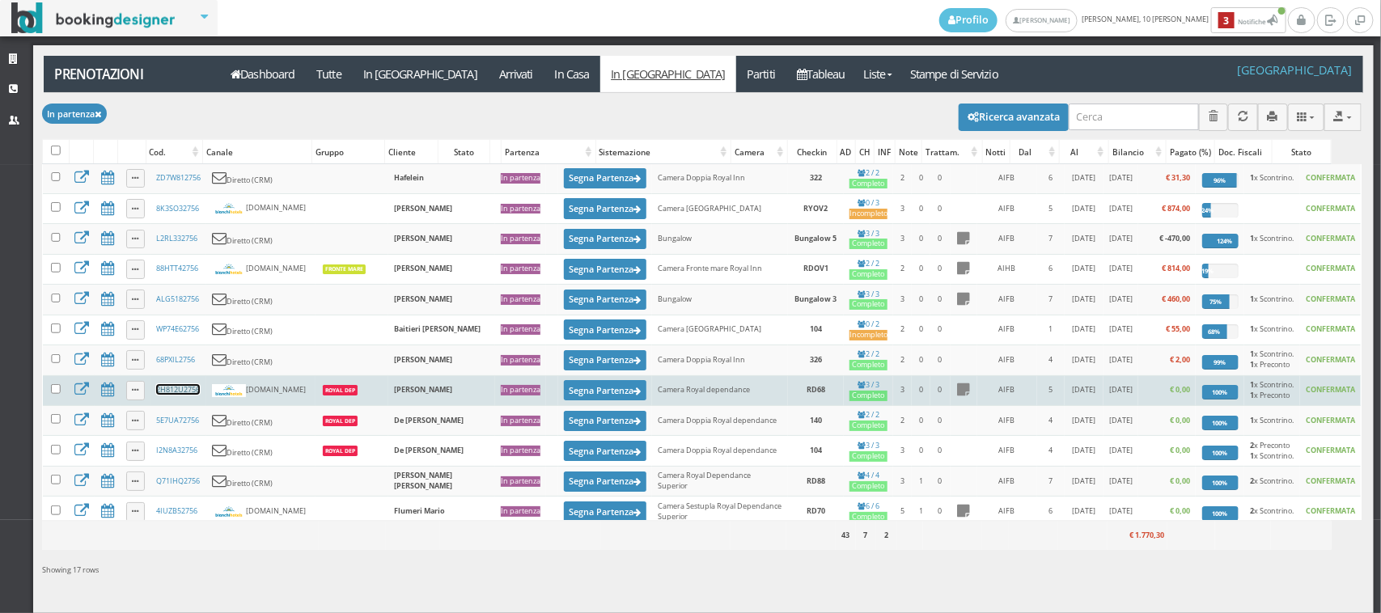
click at [186, 395] on link "2H812U2756" at bounding box center [178, 389] width 44 height 11
click at [564, 398] on button "Segna Partenza" at bounding box center [605, 390] width 82 height 20
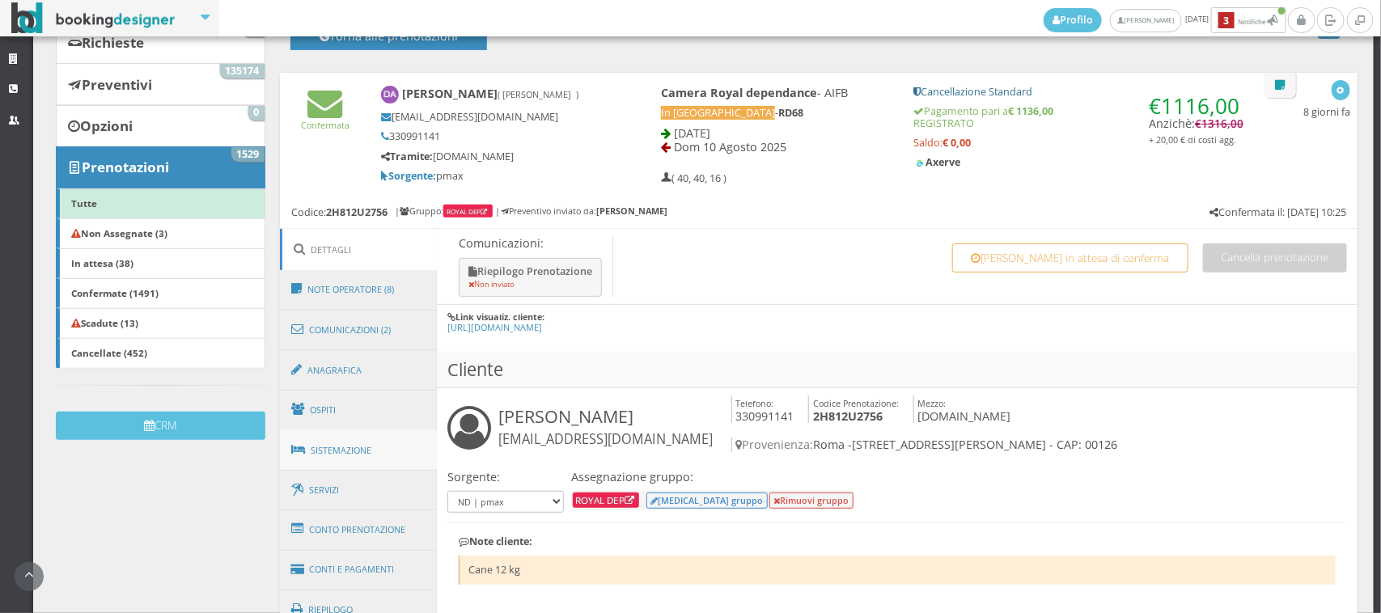
scroll to position [336, 0]
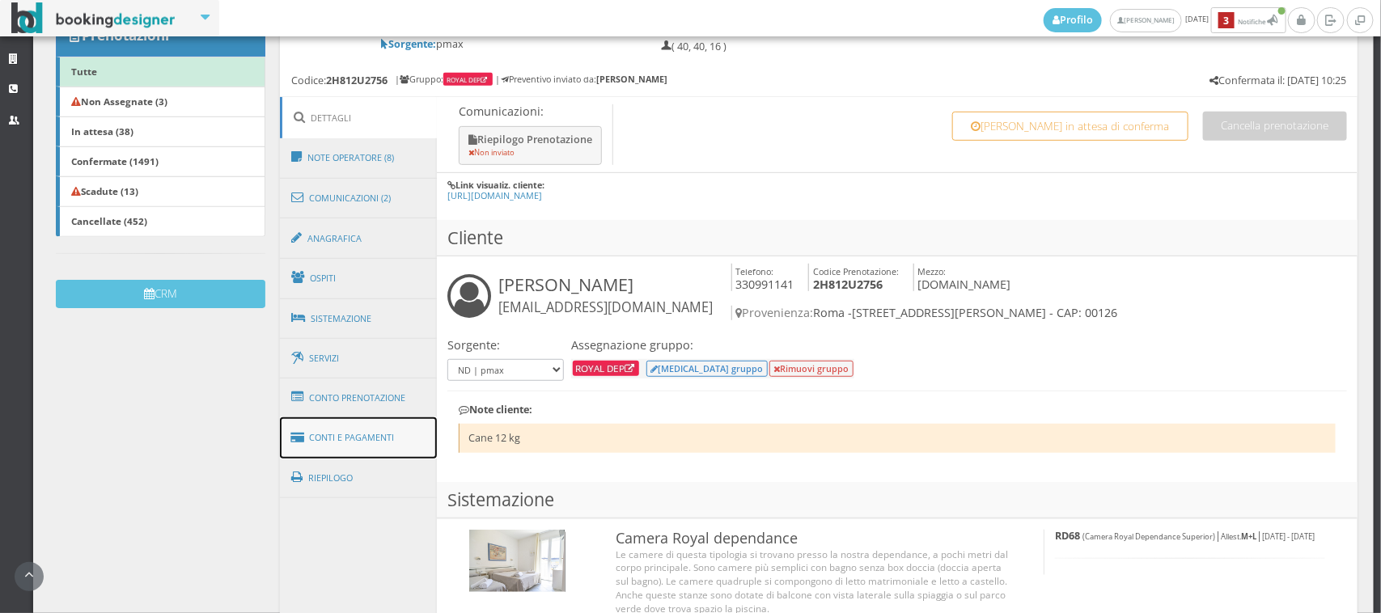
click at [354, 446] on link "Conti e Pagamenti" at bounding box center [358, 437] width 157 height 41
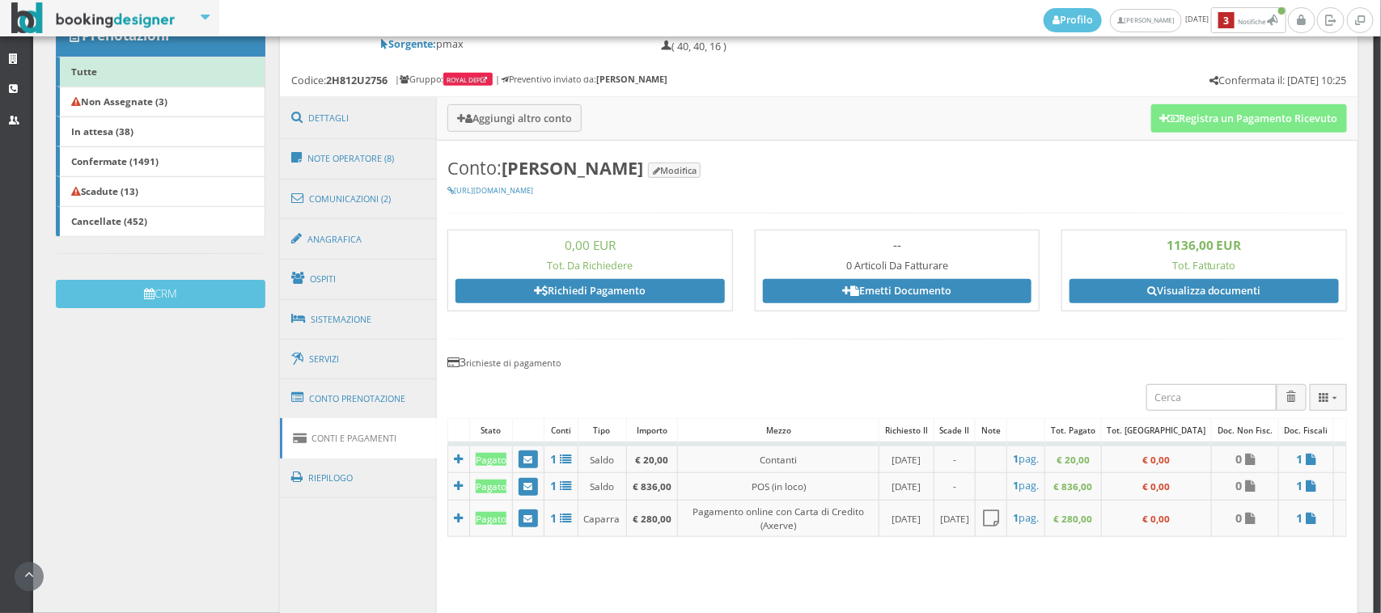
scroll to position [0, 0]
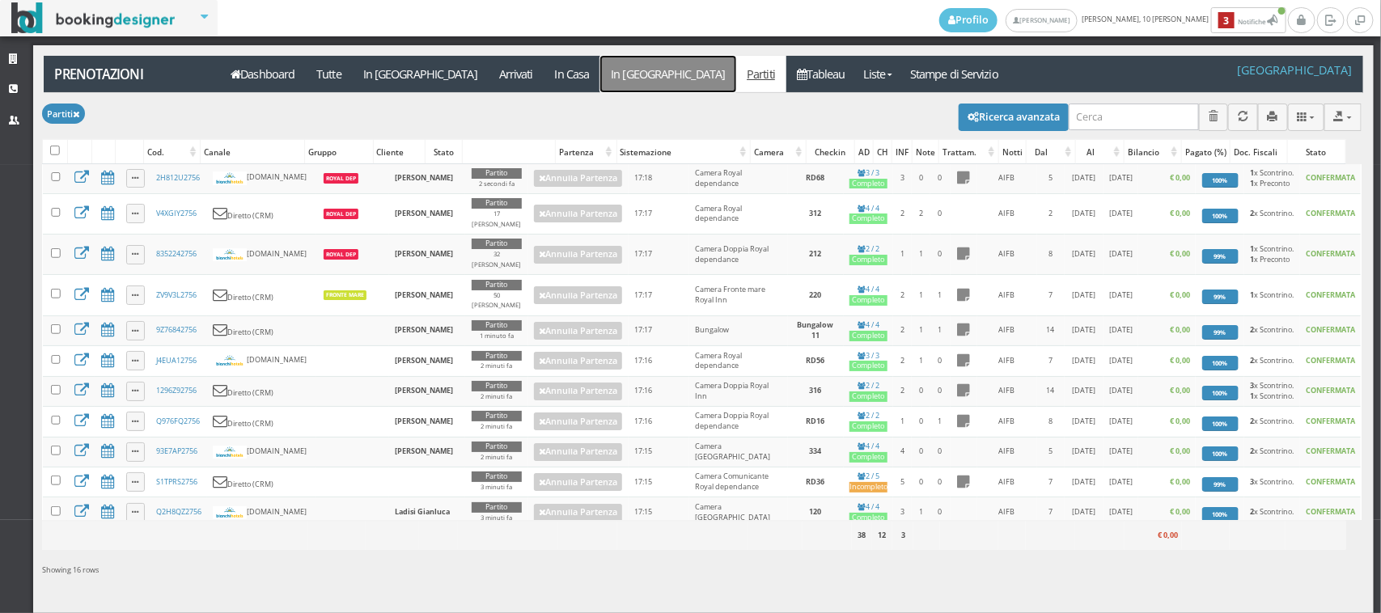
click at [600, 74] on link "In [GEOGRAPHIC_DATA]" at bounding box center [668, 74] width 136 height 36
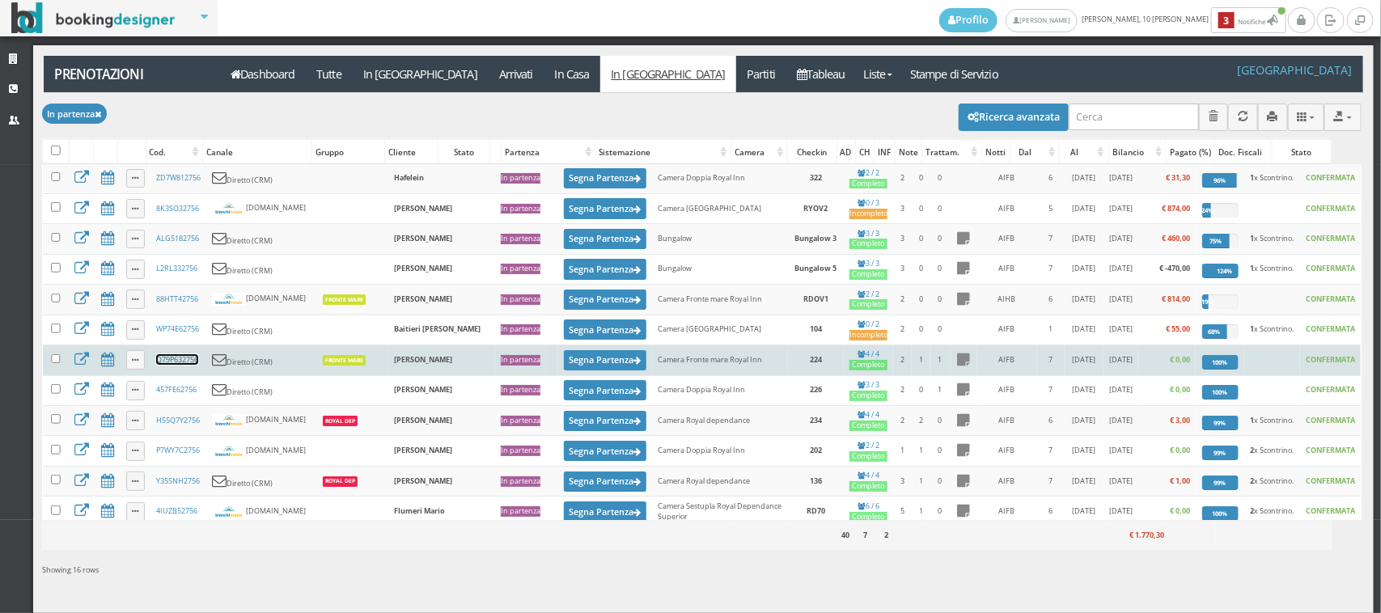
click at [176, 365] on link "Q79P632756" at bounding box center [177, 359] width 42 height 11
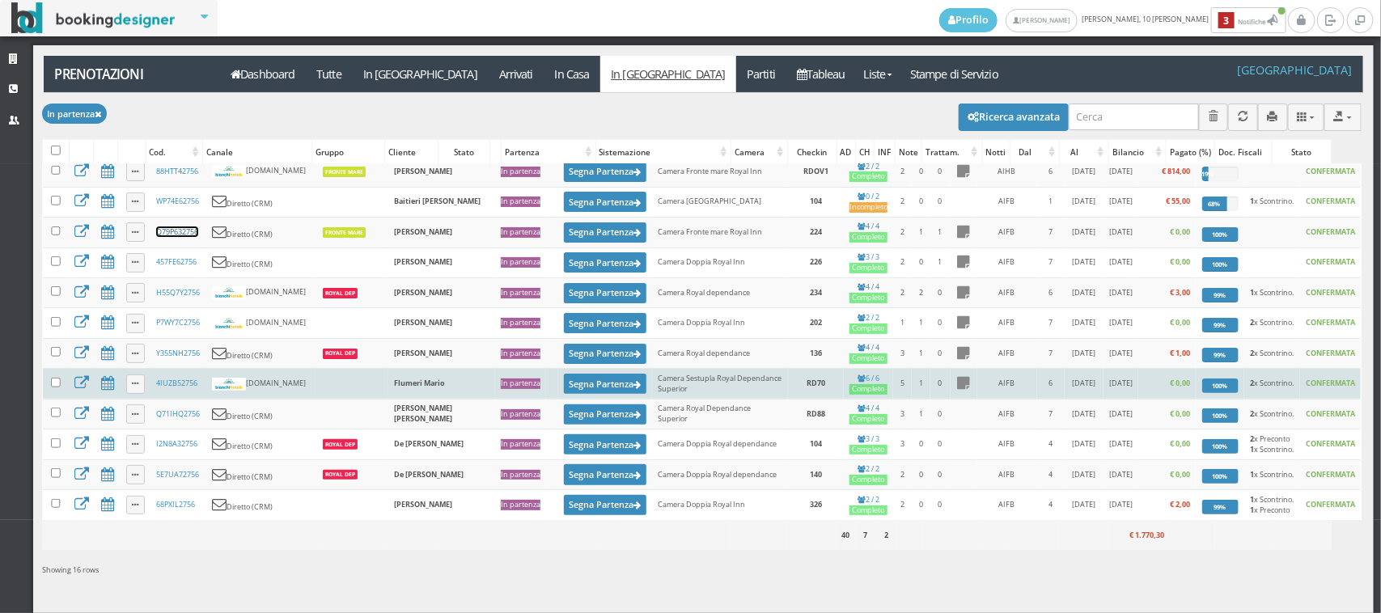
scroll to position [21, 0]
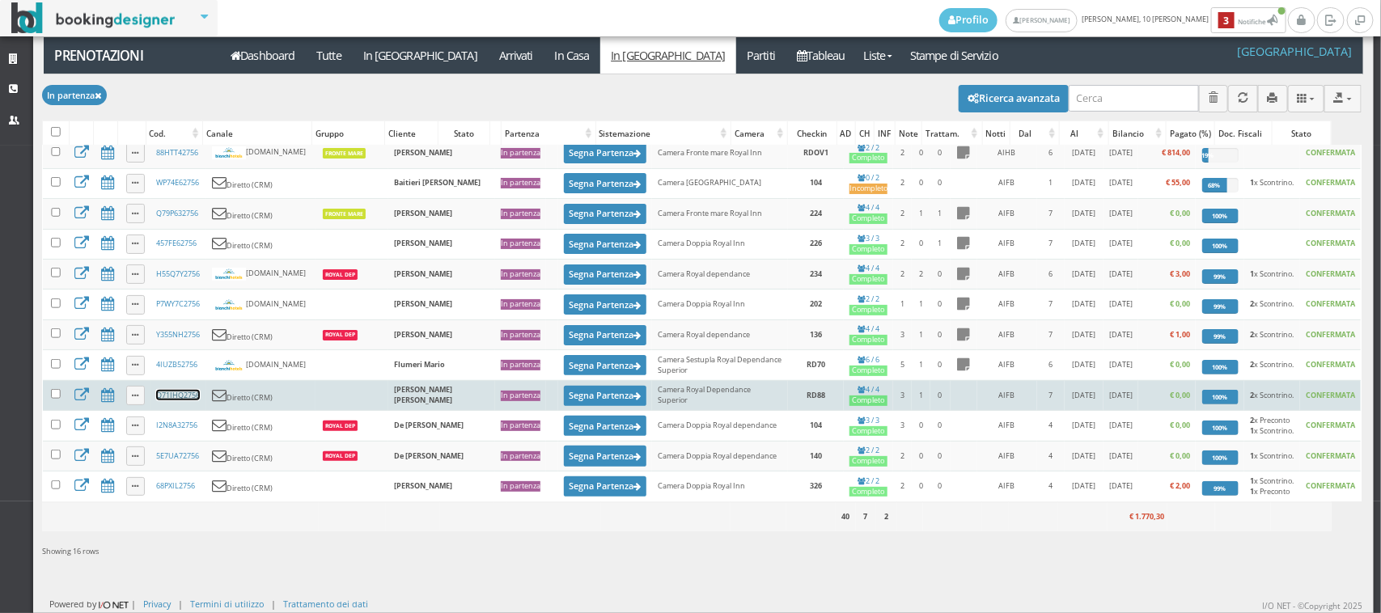
click at [188, 390] on link "Q71IHQ2756" at bounding box center [178, 395] width 44 height 11
click at [564, 388] on button "Segna Partenza" at bounding box center [605, 396] width 82 height 20
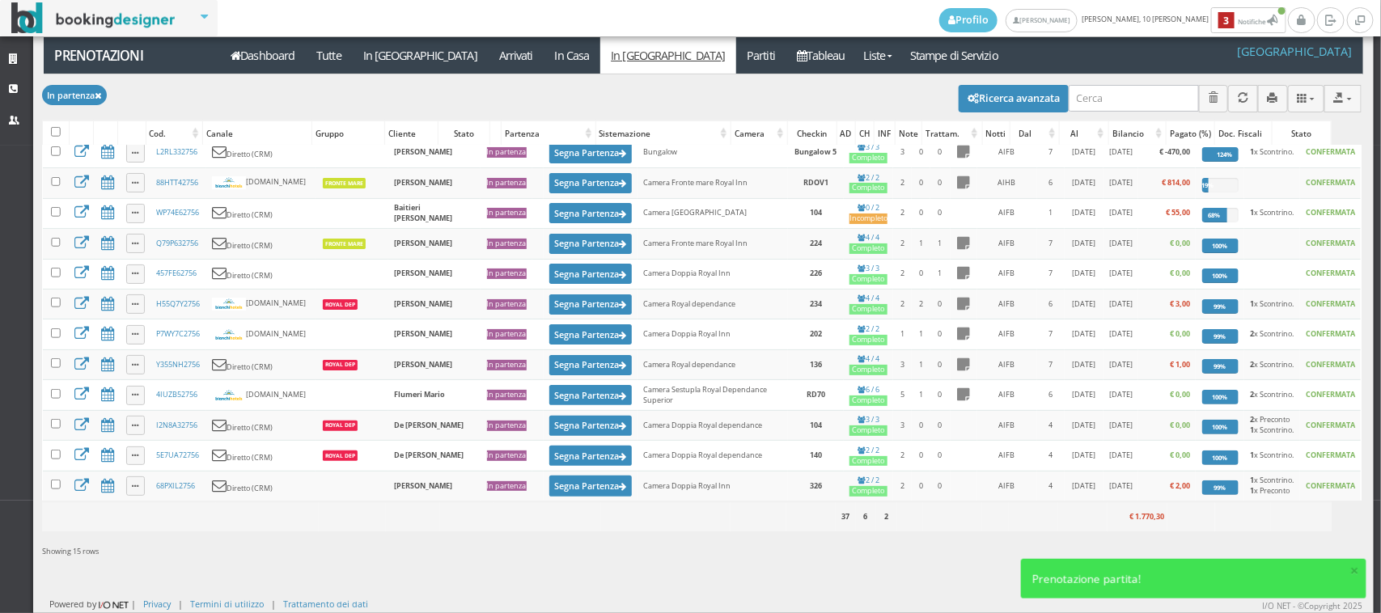
scroll to position [0, 0]
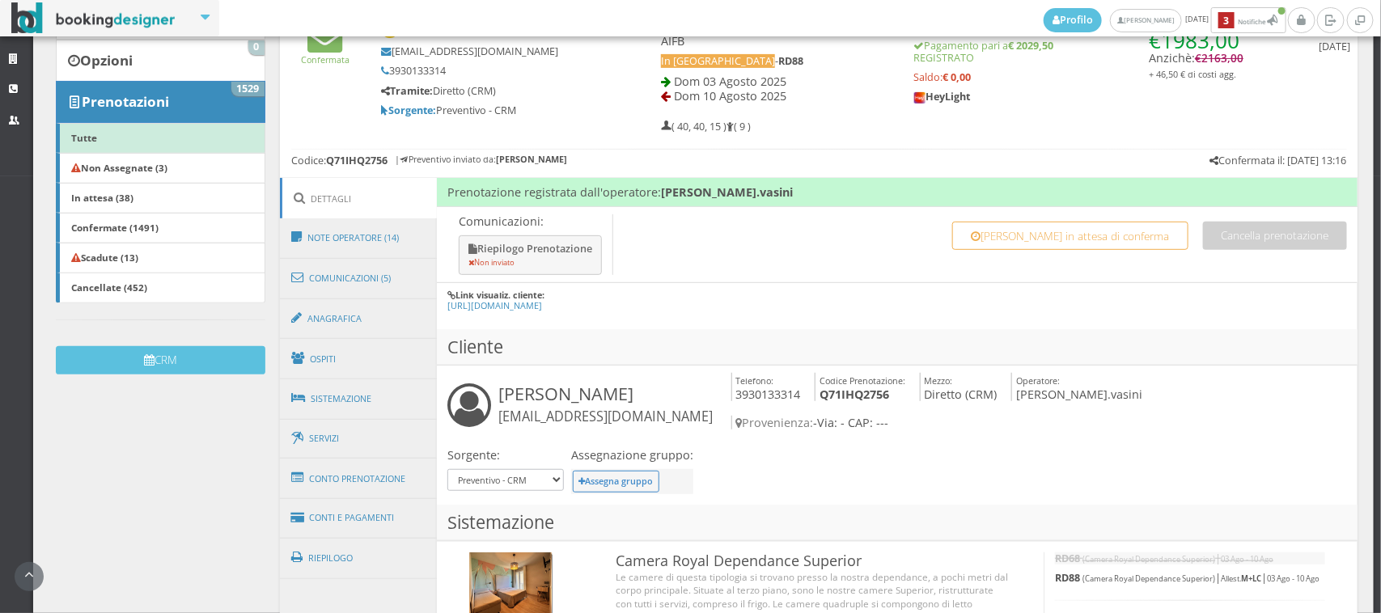
scroll to position [449, 0]
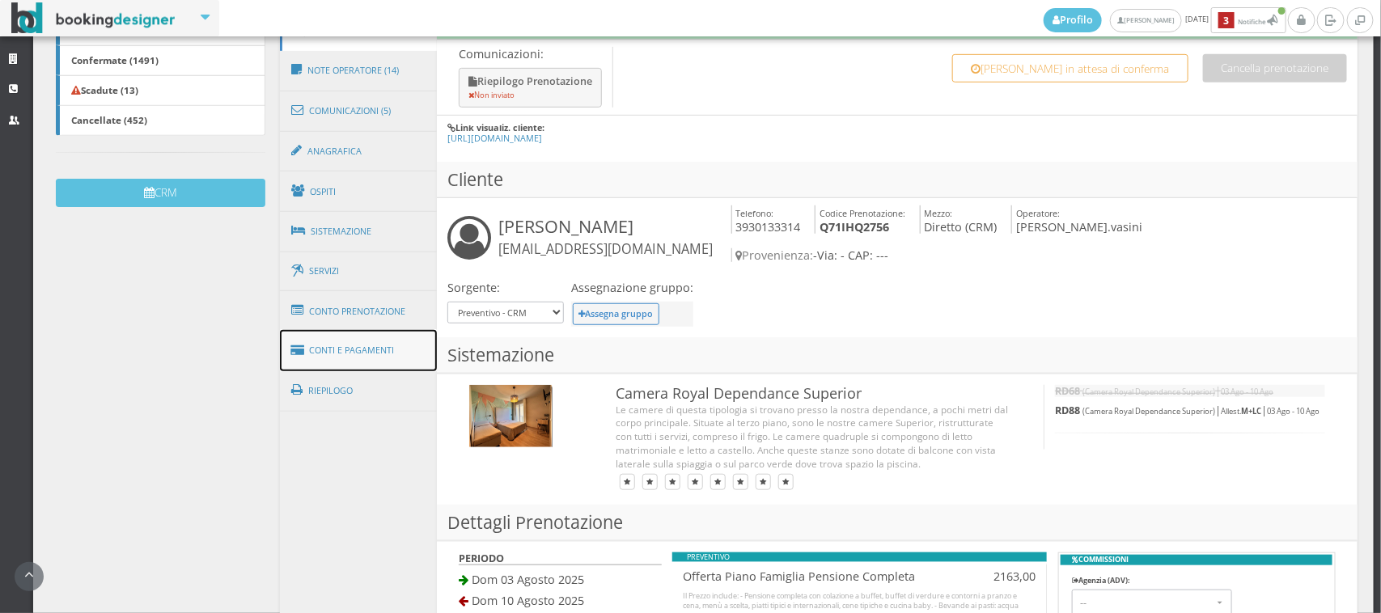
click at [392, 362] on link "Conti e Pagamenti" at bounding box center [358, 350] width 157 height 41
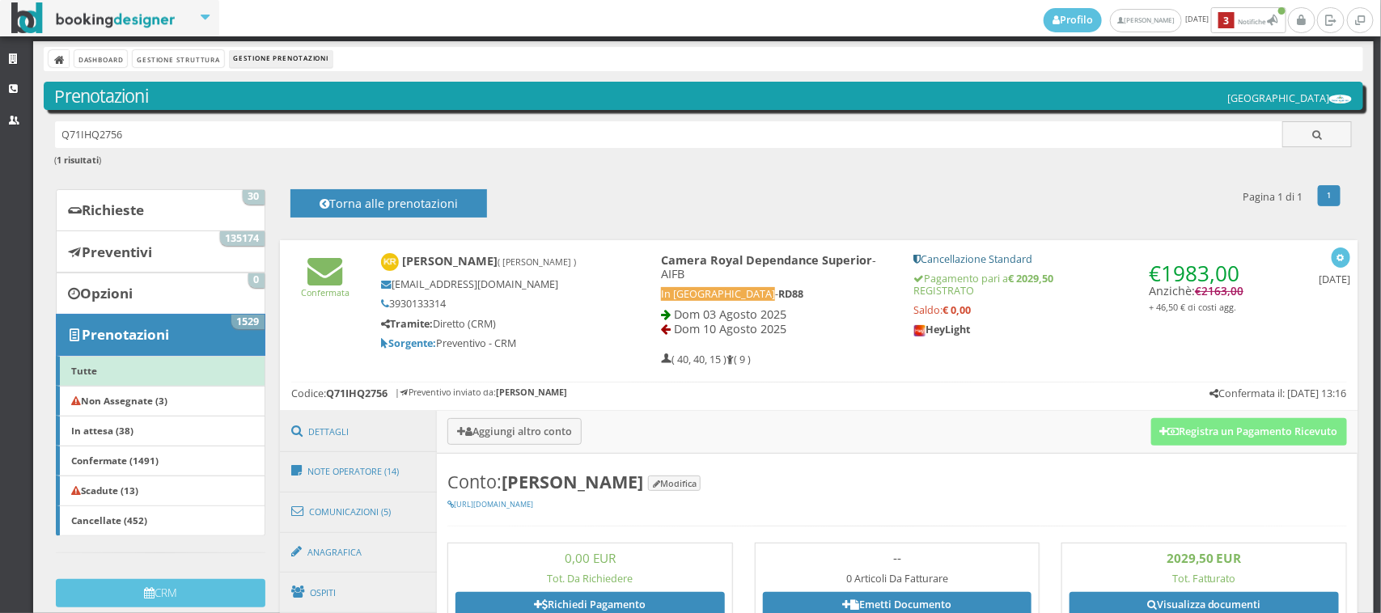
scroll to position [0, 0]
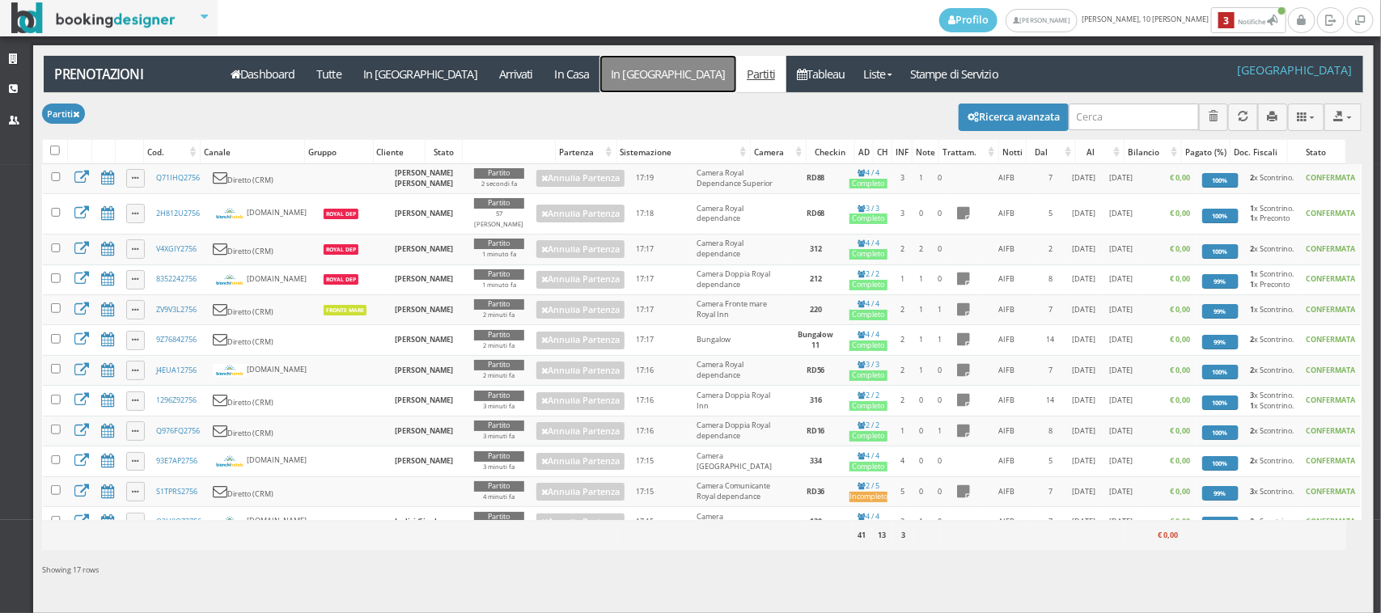
click at [600, 74] on link "In [GEOGRAPHIC_DATA]" at bounding box center [668, 74] width 136 height 36
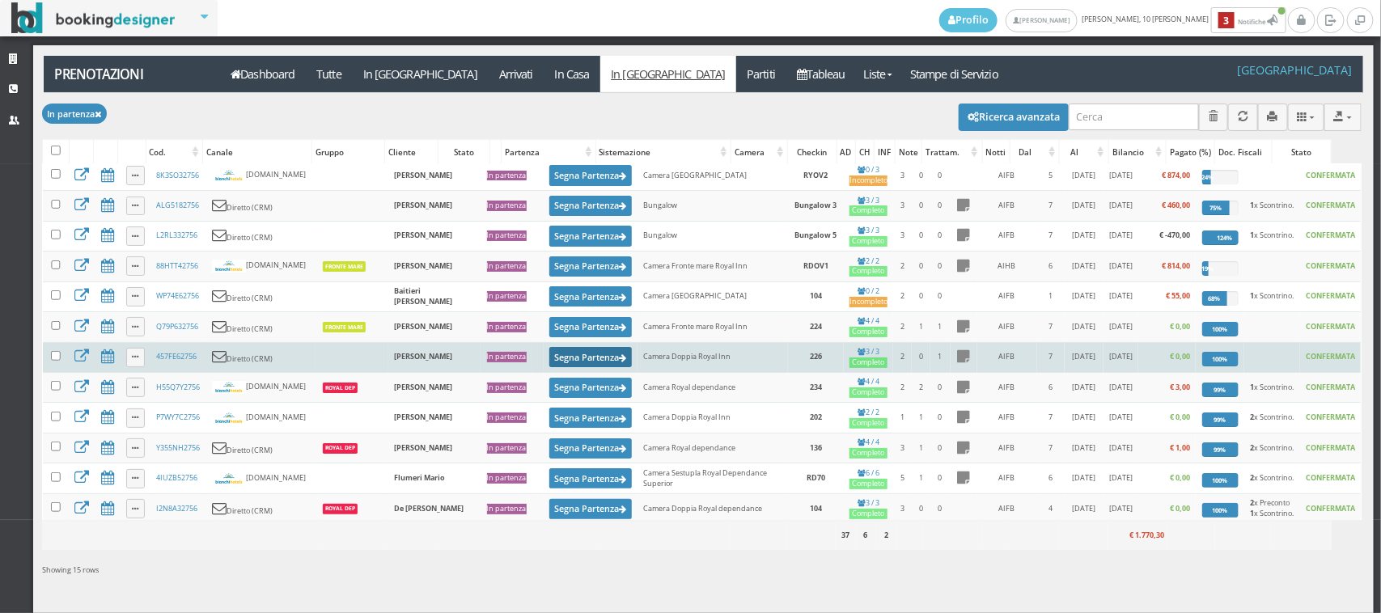
scroll to position [128, 0]
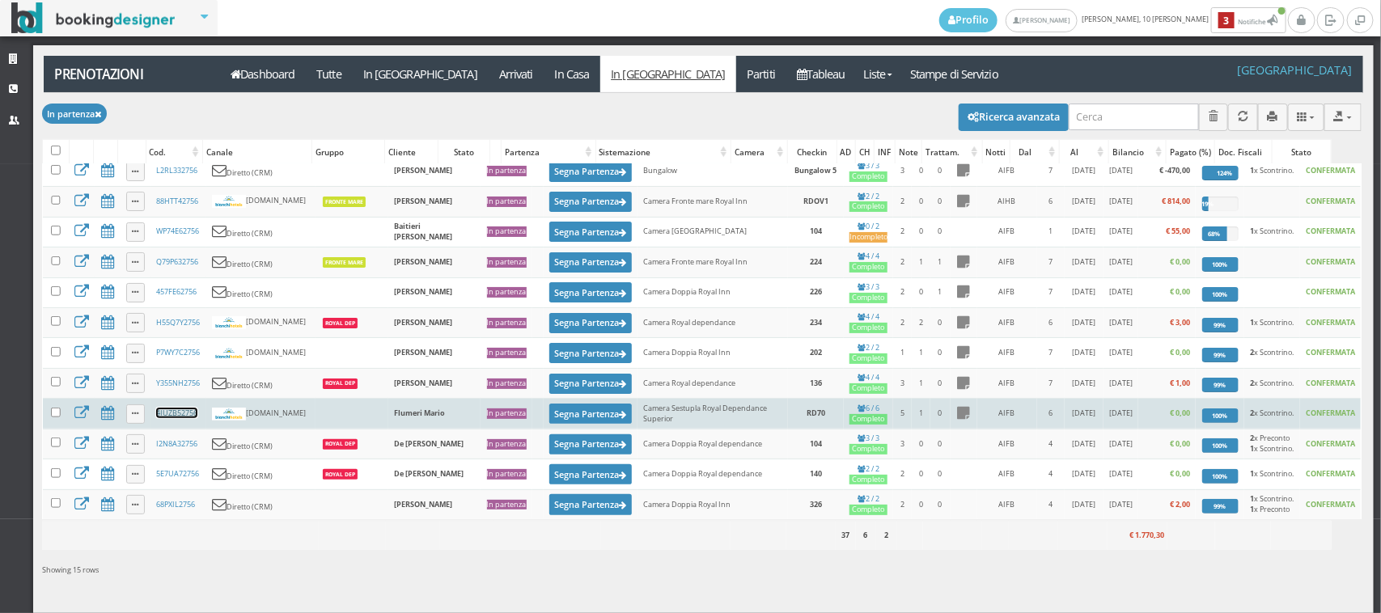
click at [188, 413] on link "4IUZB52756" at bounding box center [176, 413] width 41 height 11
click at [549, 414] on button "Segna Partenza" at bounding box center [590, 414] width 82 height 20
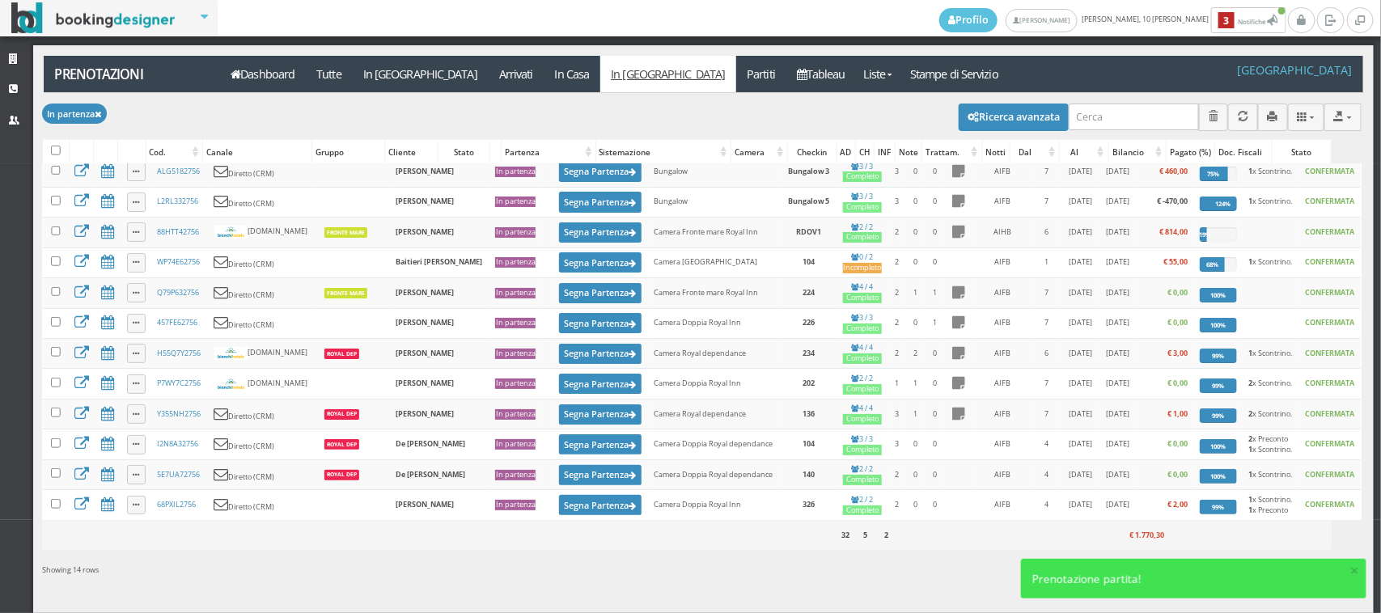
scroll to position [0, 0]
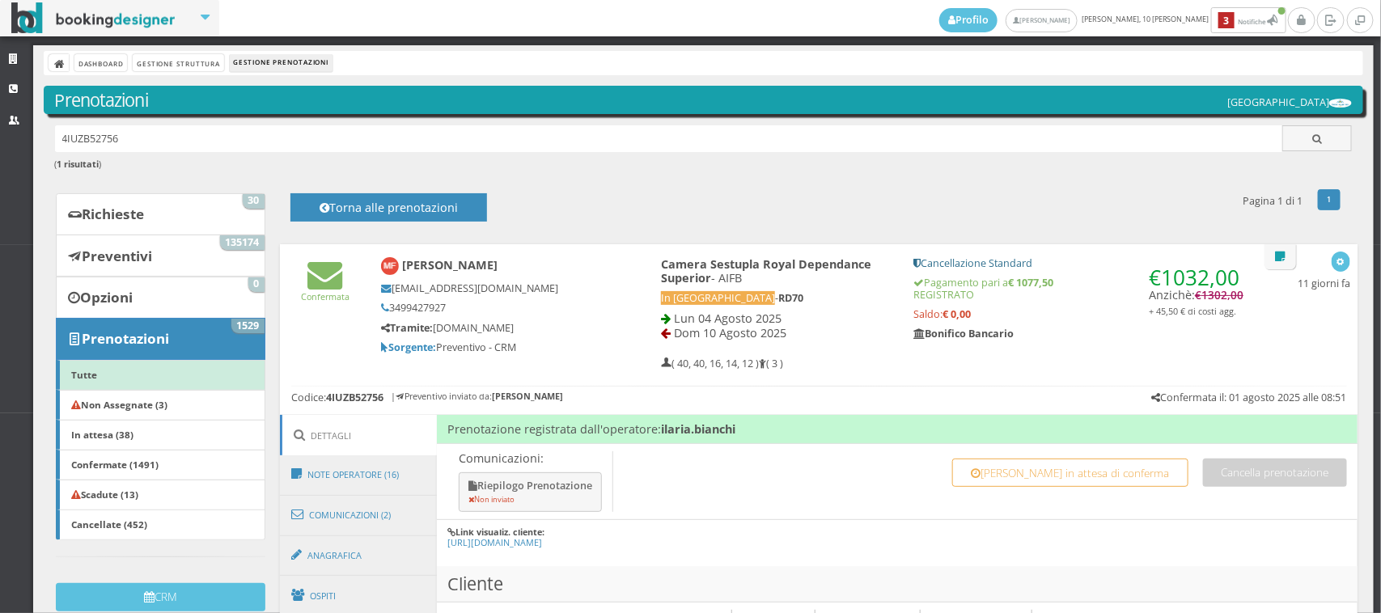
scroll to position [449, 0]
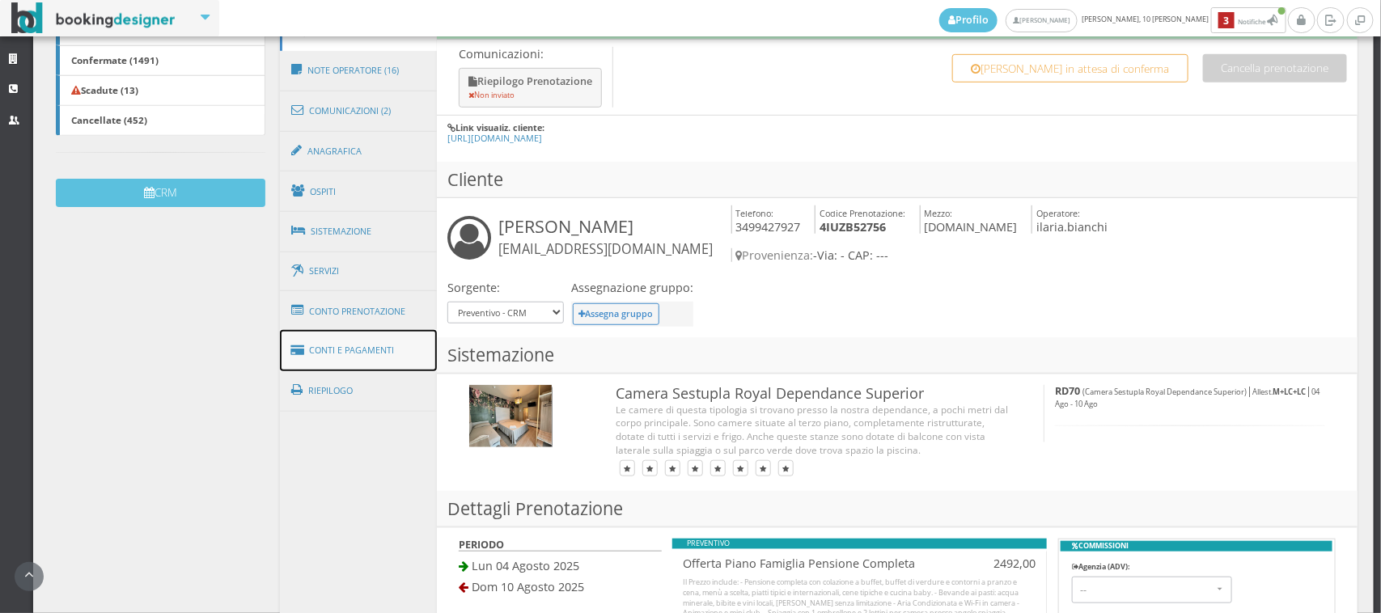
click at [389, 362] on link "Conti e Pagamenti" at bounding box center [358, 350] width 157 height 41
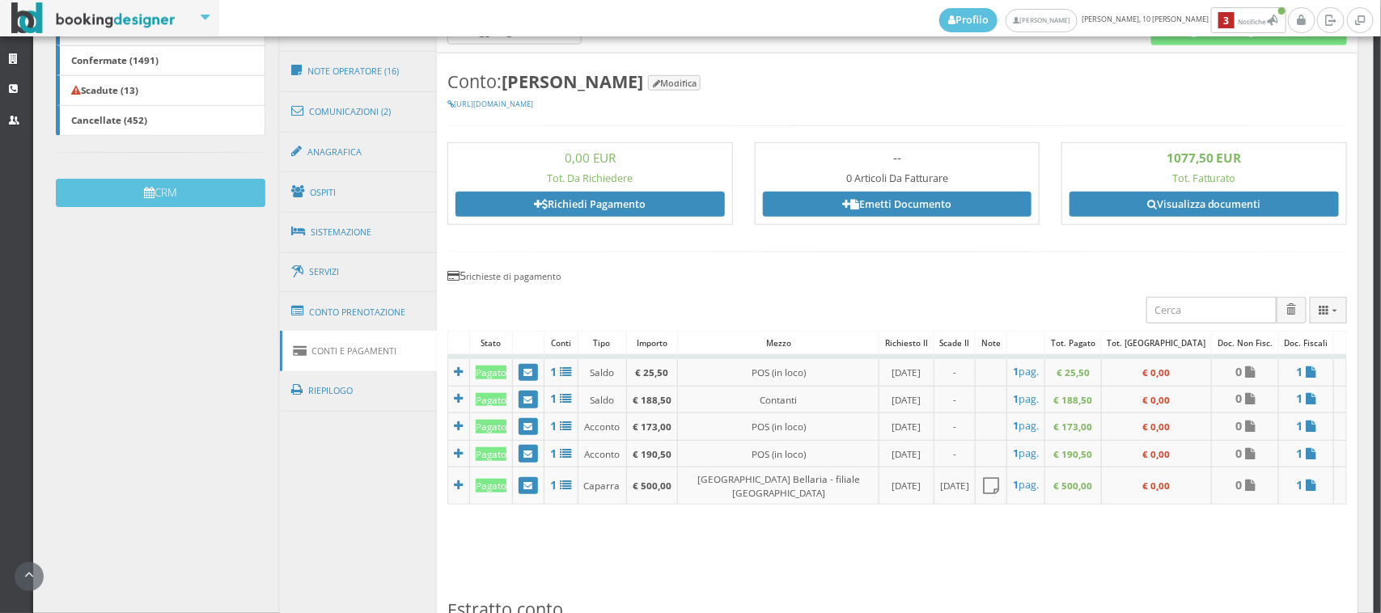
scroll to position [0, 0]
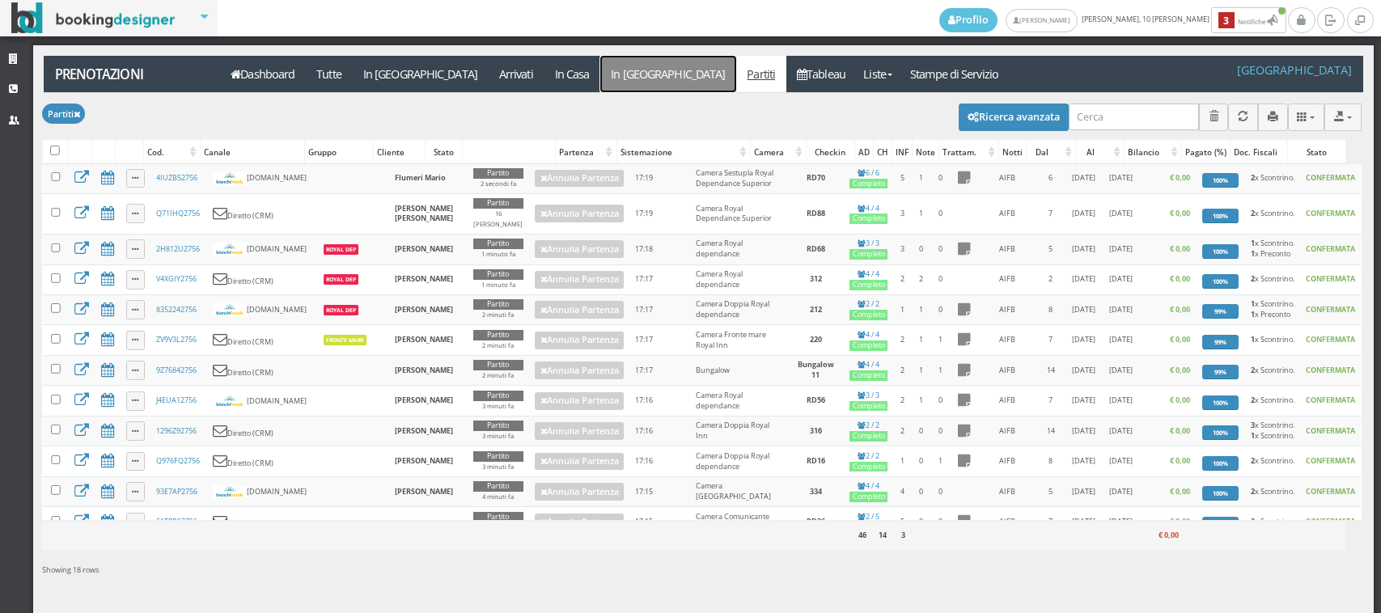
click at [600, 78] on link "In [GEOGRAPHIC_DATA]" at bounding box center [668, 74] width 136 height 36
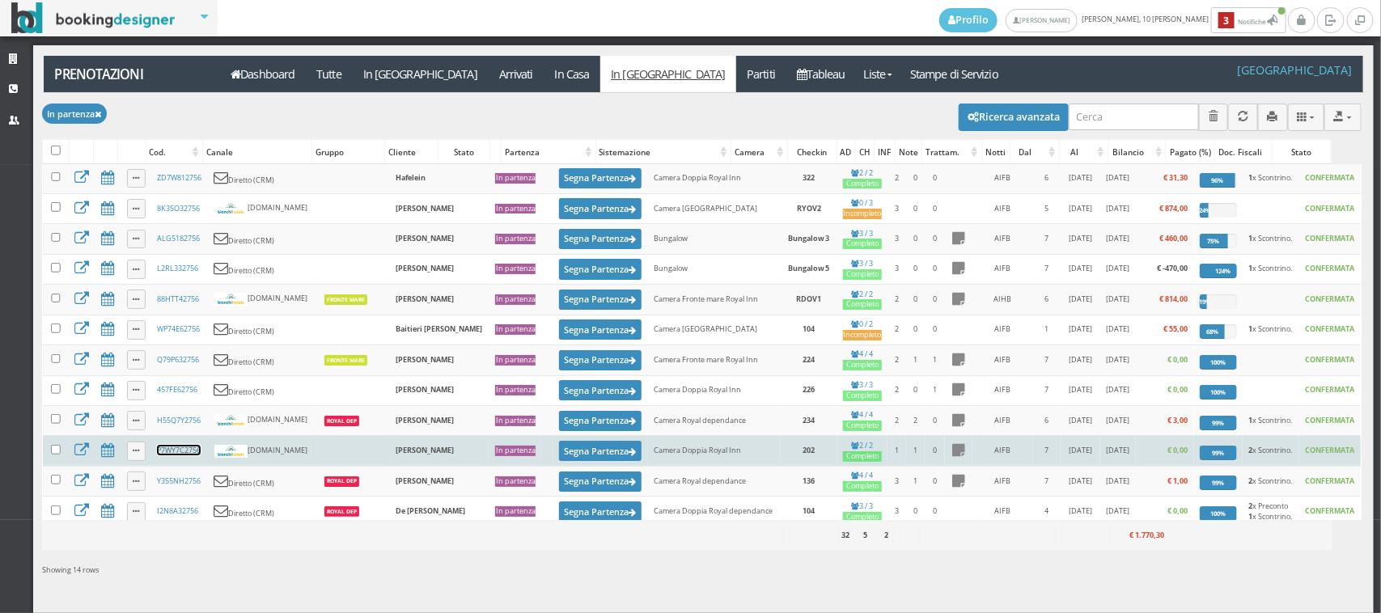
click at [175, 455] on link "P7WY7C2756" at bounding box center [179, 450] width 44 height 11
click at [559, 461] on button "Segna Partenza" at bounding box center [600, 451] width 82 height 20
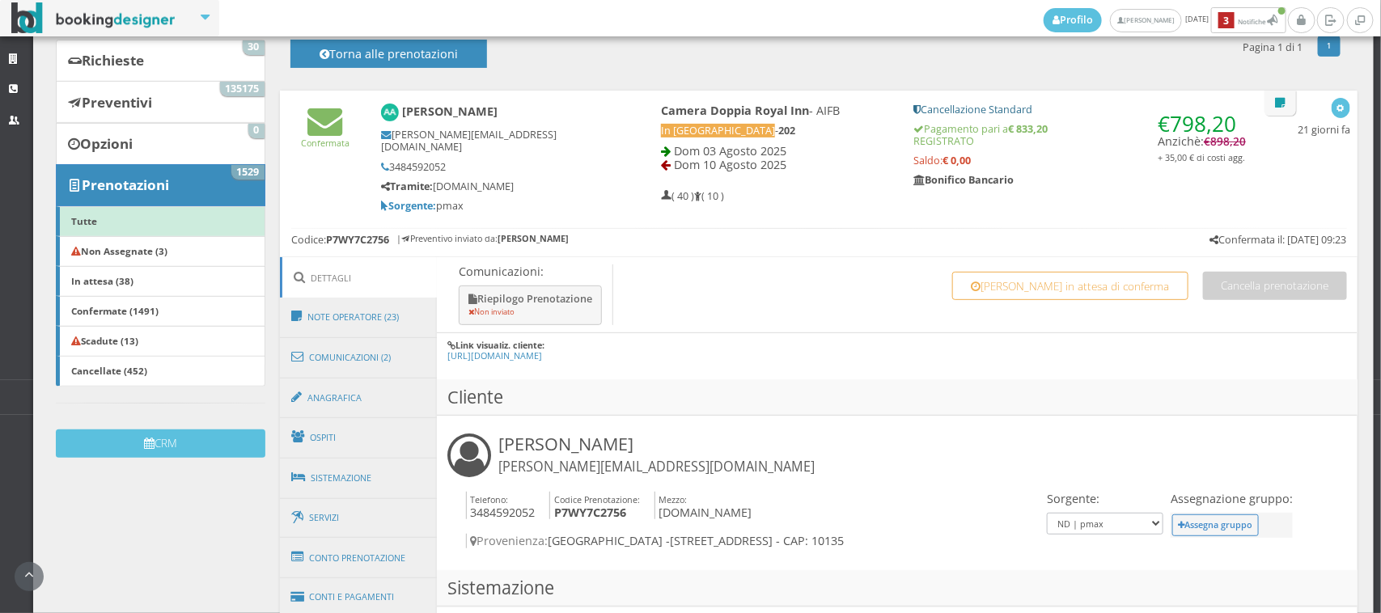
scroll to position [336, 0]
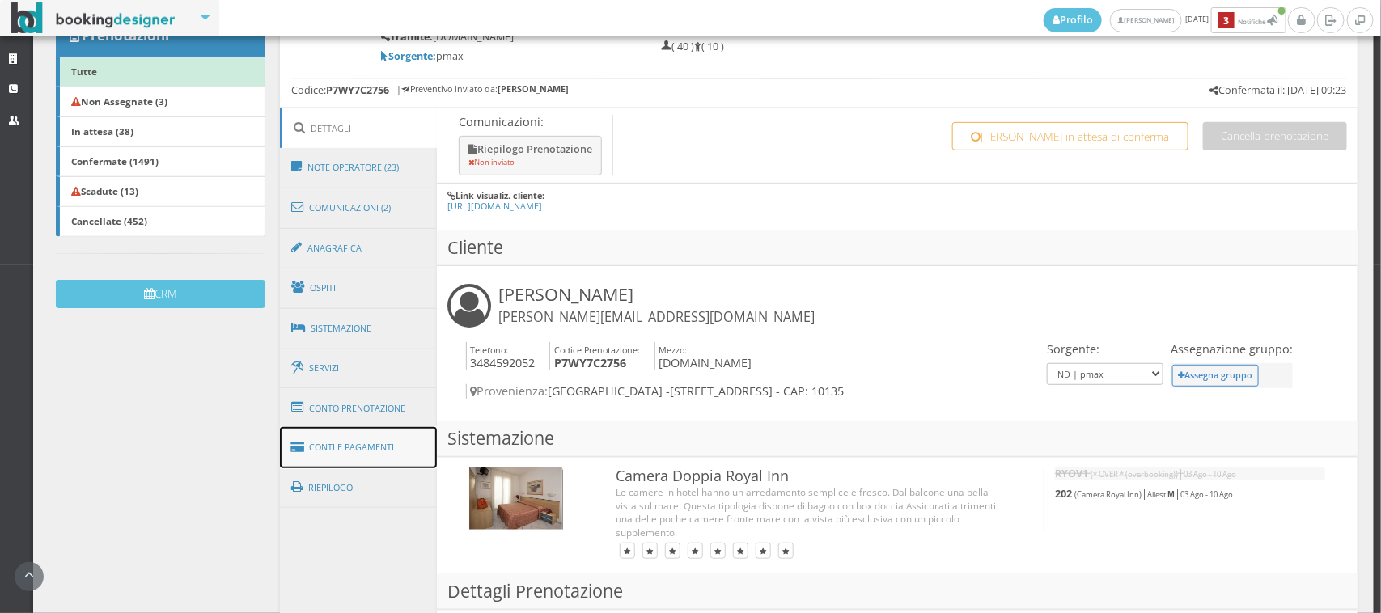
click at [362, 427] on link "Conti e Pagamenti" at bounding box center [358, 447] width 157 height 41
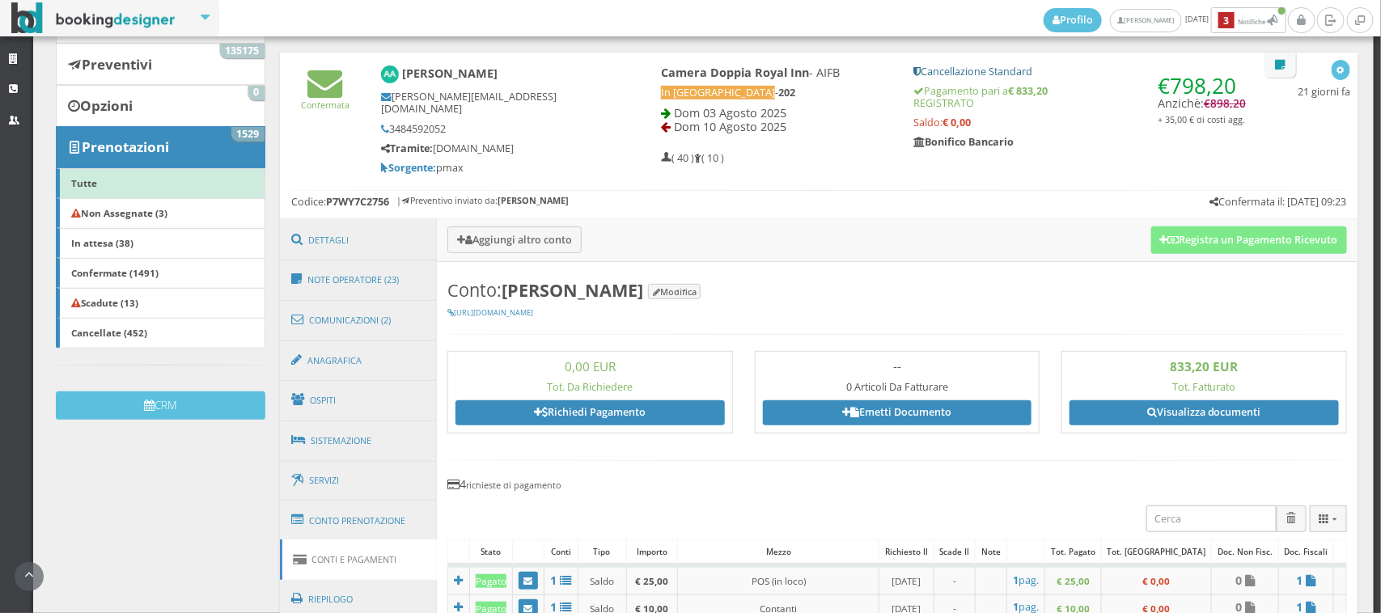
scroll to position [0, 0]
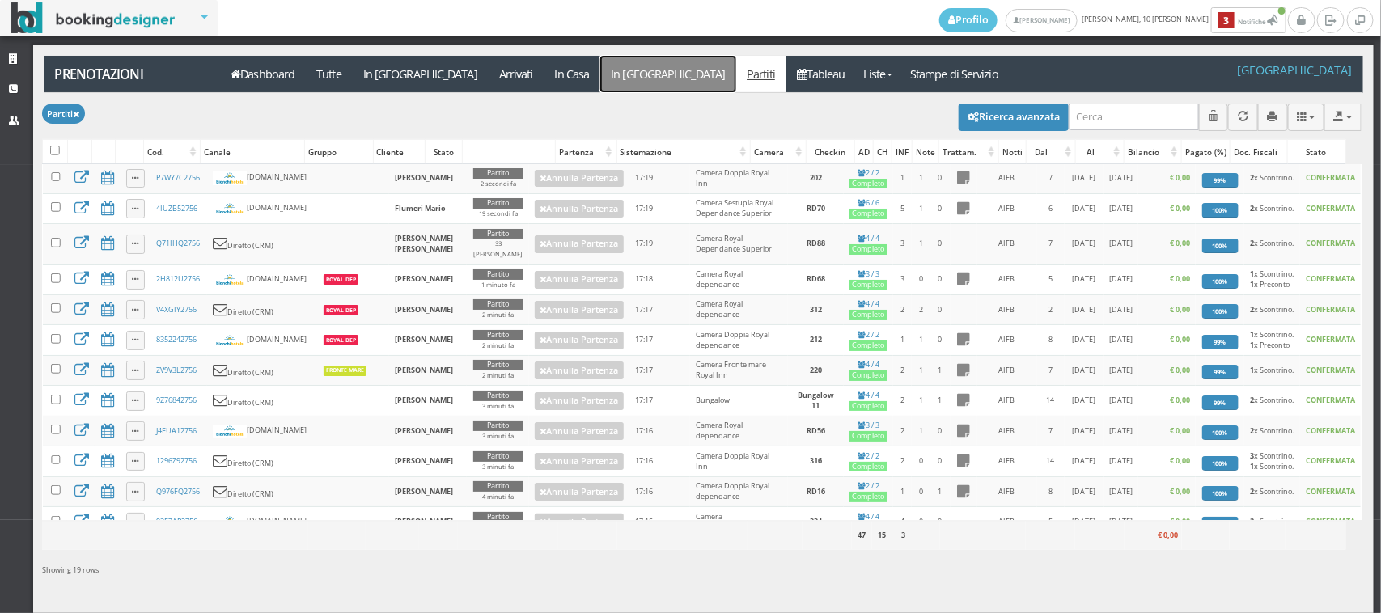
click at [600, 77] on link "In [GEOGRAPHIC_DATA]" at bounding box center [668, 74] width 136 height 36
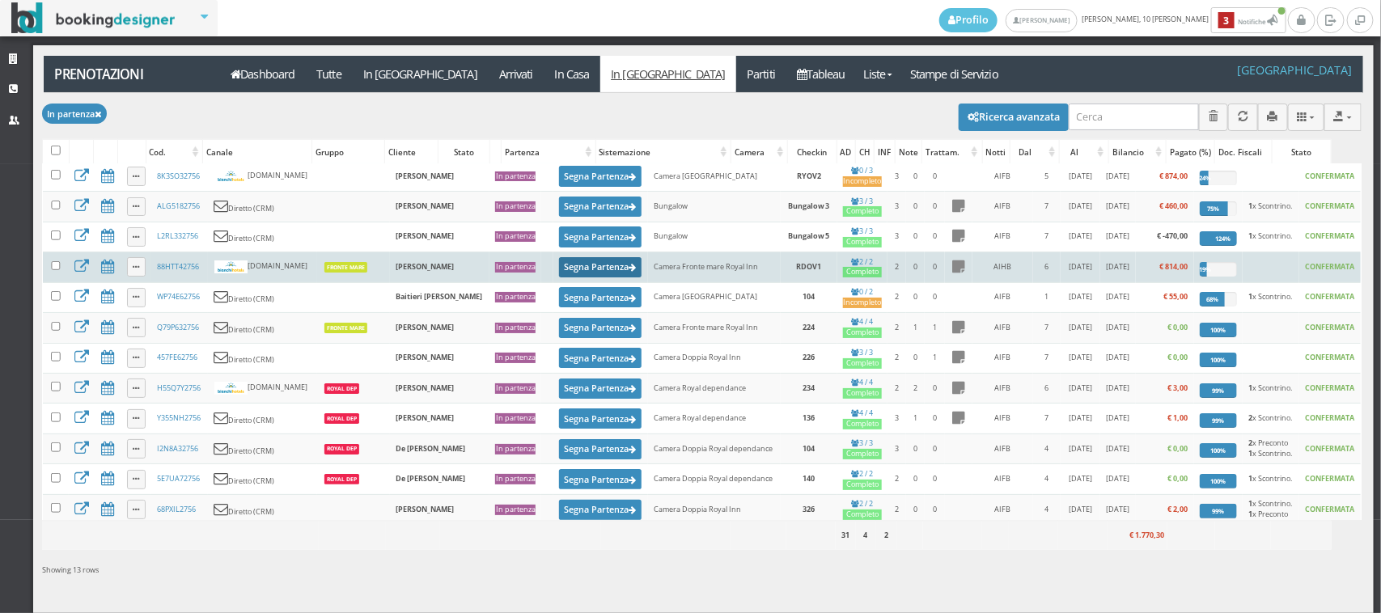
scroll to position [53, 0]
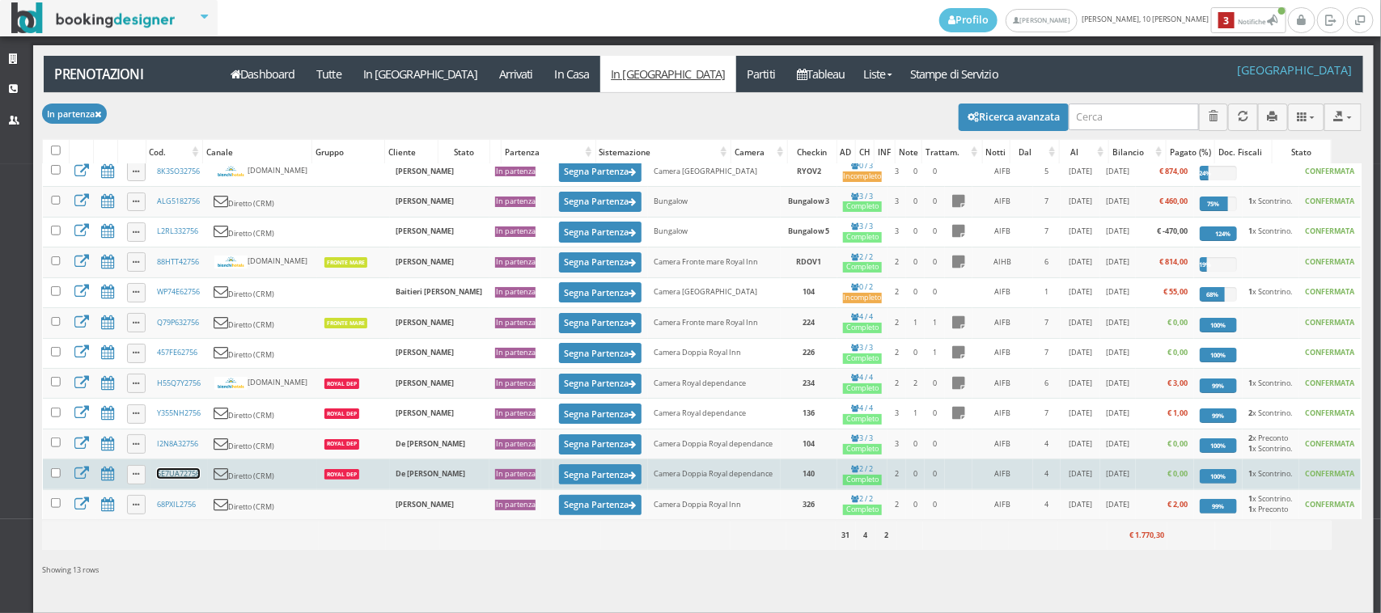
click at [180, 478] on link "5E7UA72756" at bounding box center [178, 473] width 43 height 11
click at [559, 474] on button "Segna Partenza" at bounding box center [600, 474] width 82 height 20
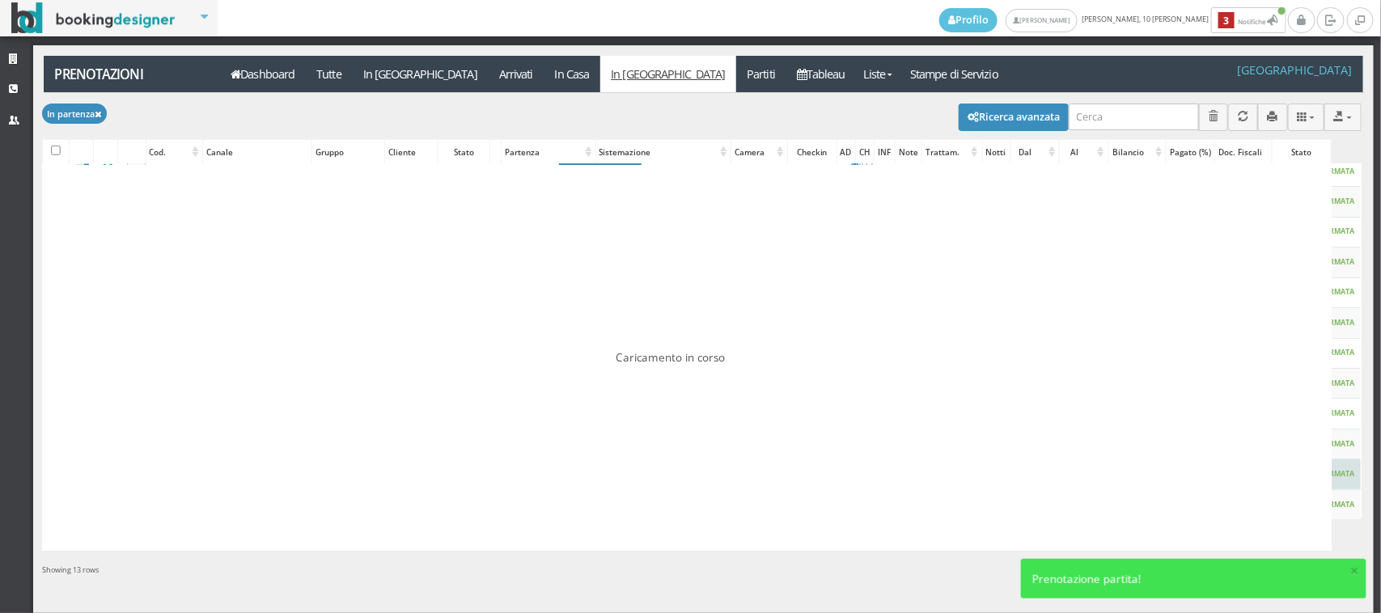
scroll to position [0, 0]
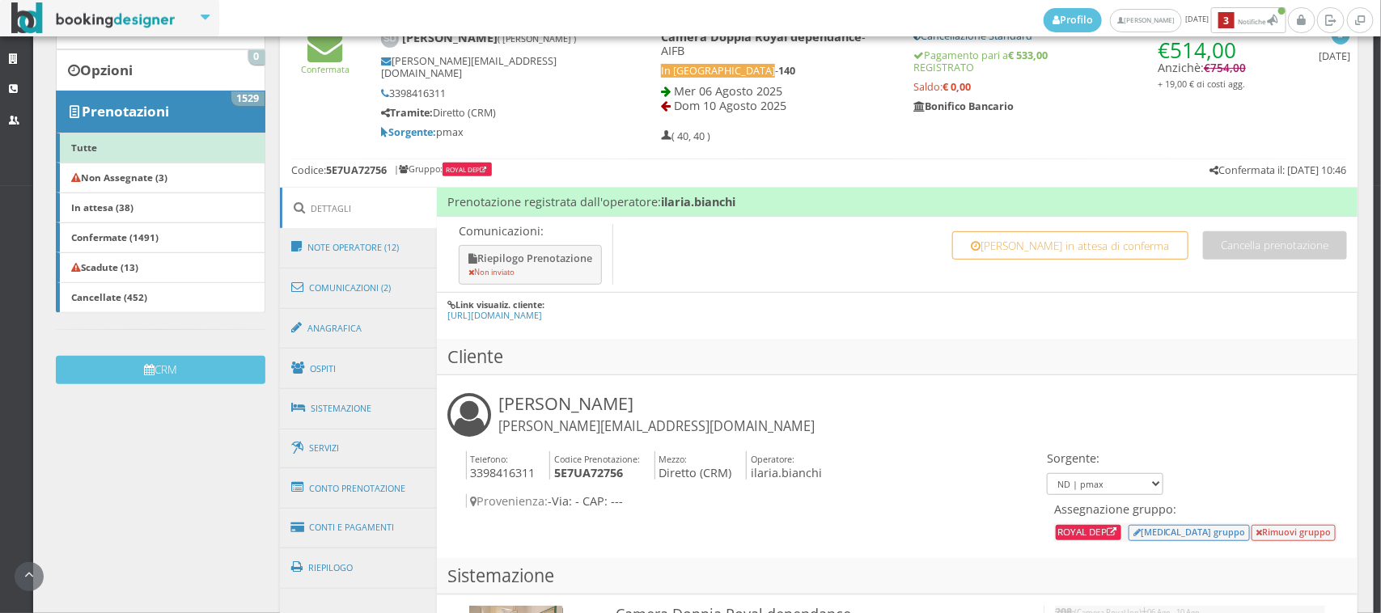
scroll to position [449, 0]
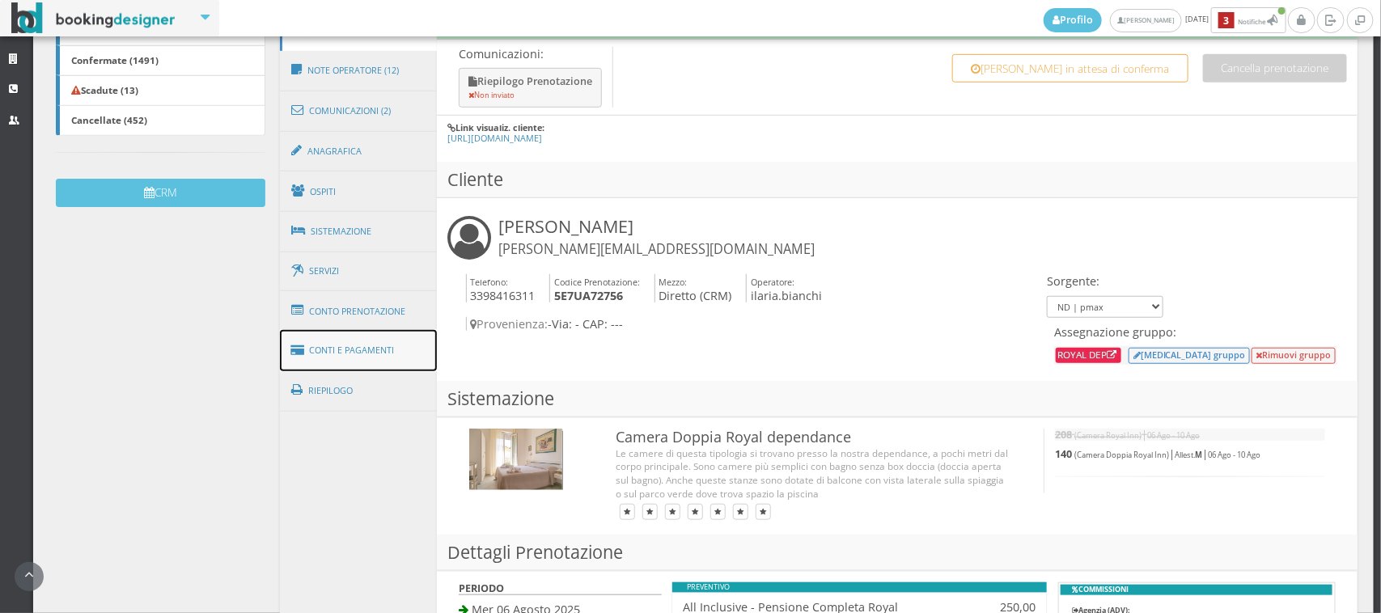
click at [370, 350] on link "Conti e Pagamenti" at bounding box center [358, 350] width 157 height 41
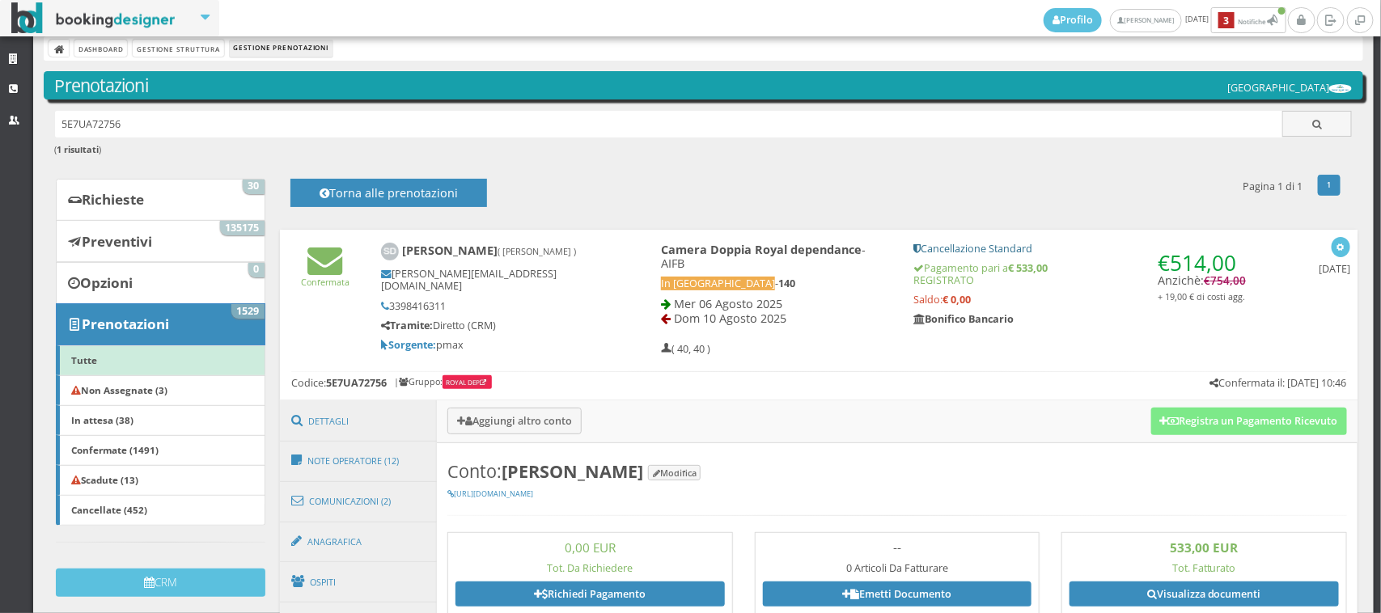
scroll to position [0, 0]
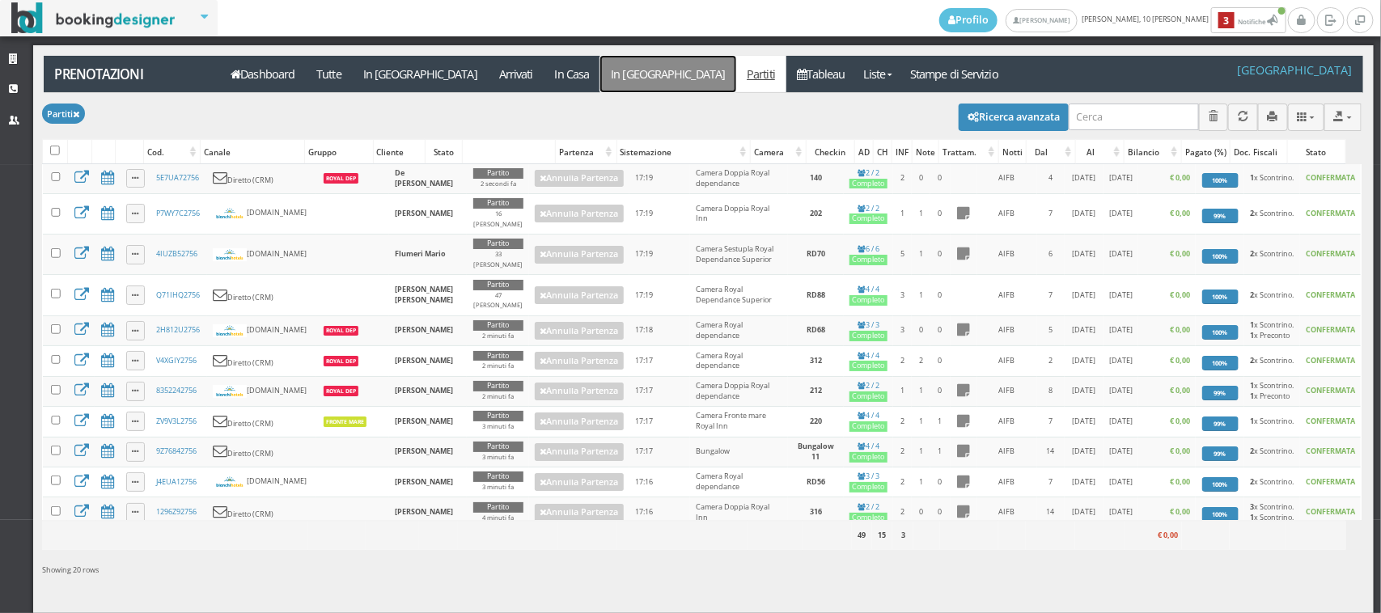
click at [600, 78] on link "In [GEOGRAPHIC_DATA]" at bounding box center [668, 74] width 136 height 36
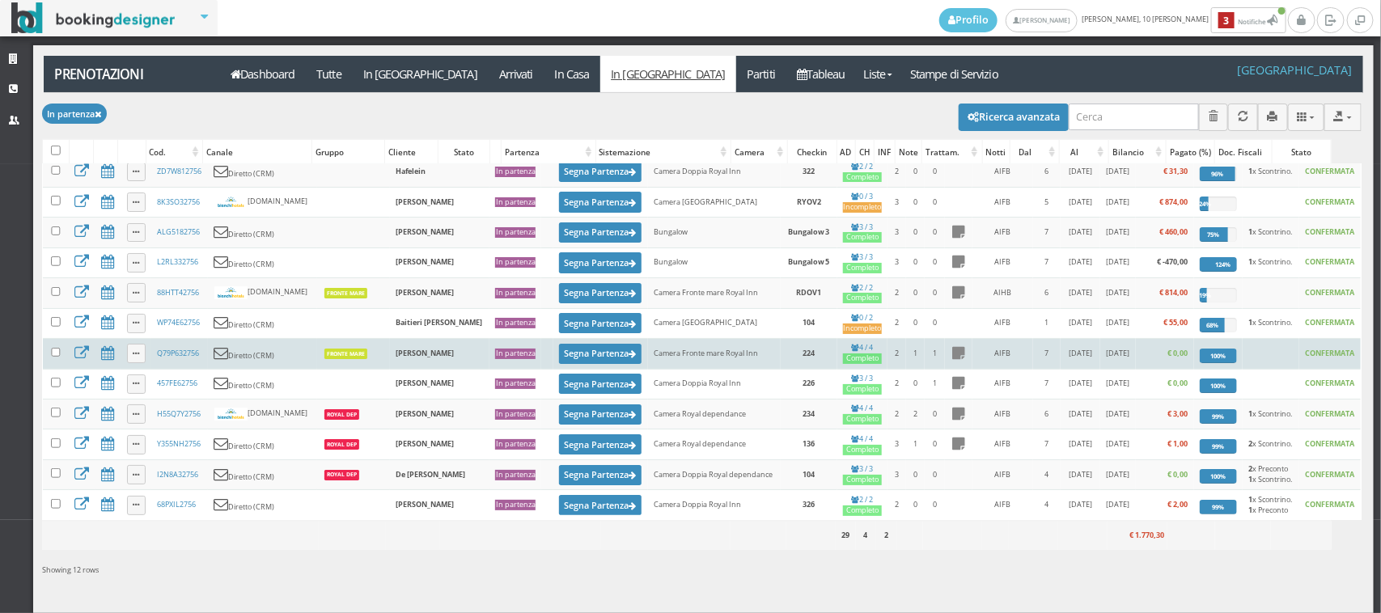
scroll to position [20, 0]
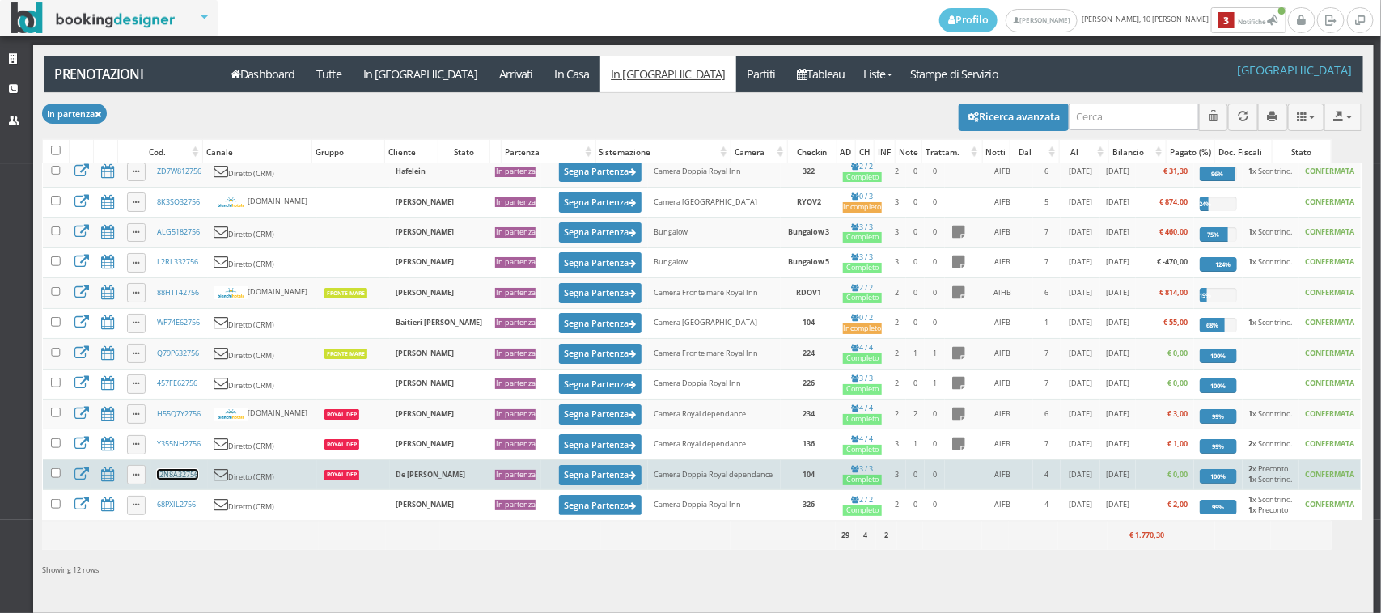
click at [184, 474] on link "I2N8A32756" at bounding box center [177, 474] width 41 height 11
click at [559, 477] on button "Segna Partenza" at bounding box center [600, 475] width 82 height 20
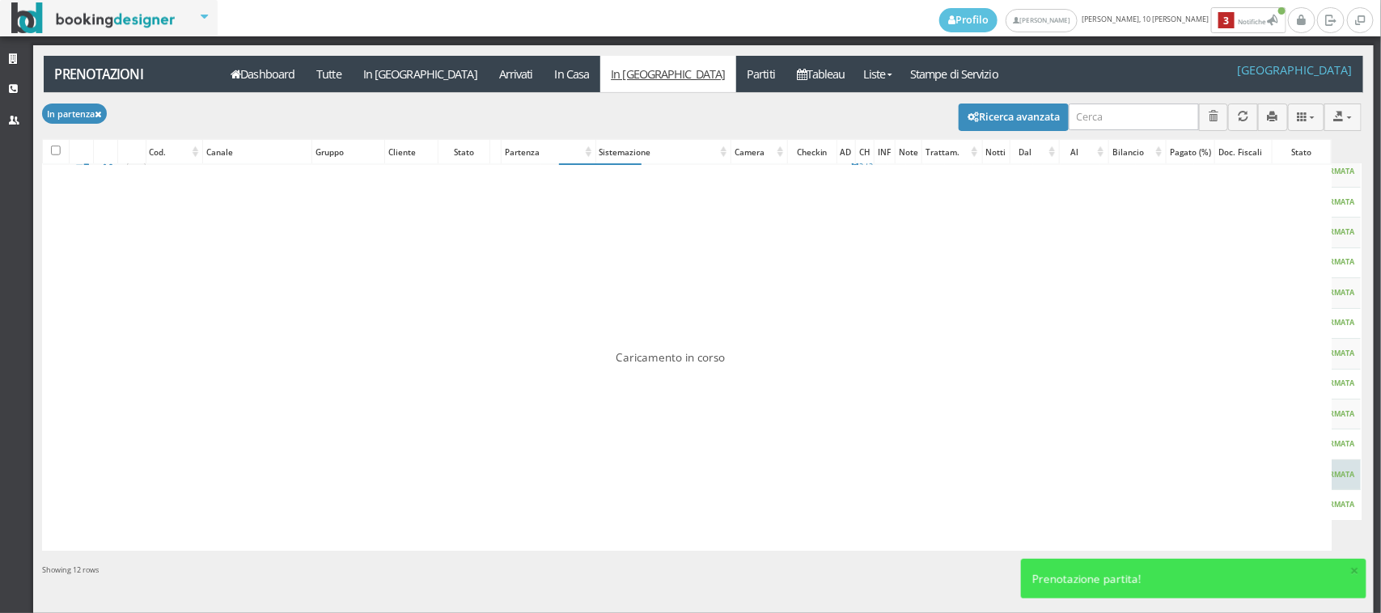
scroll to position [0, 0]
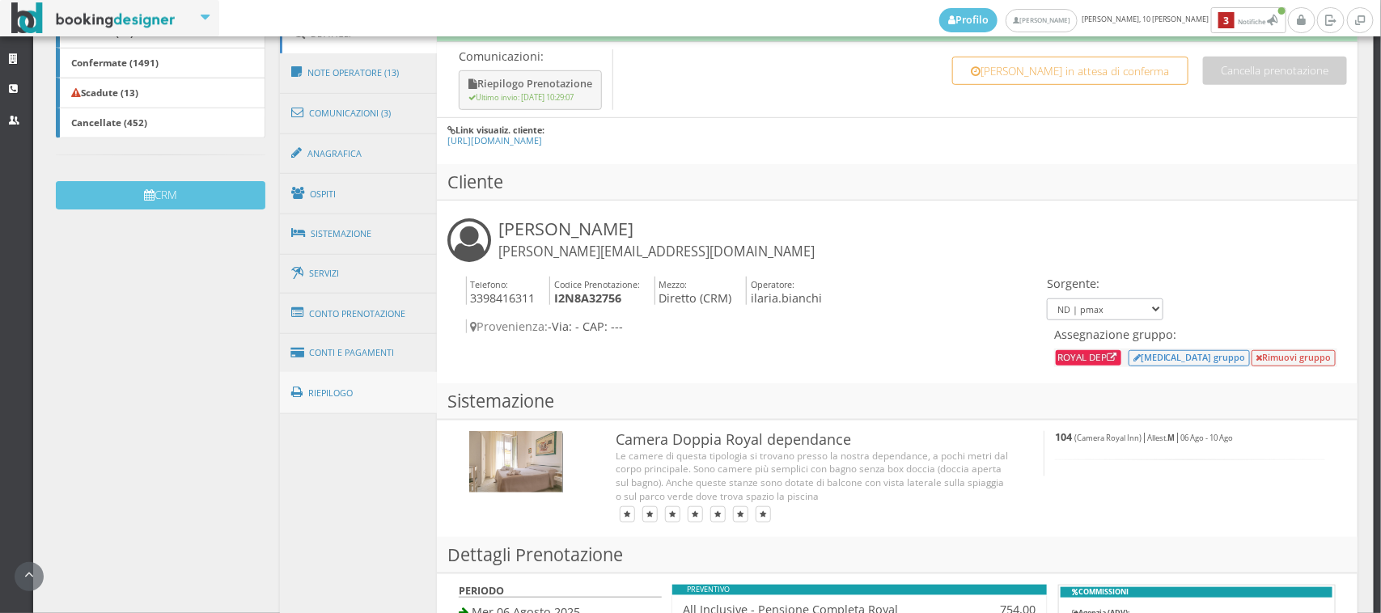
scroll to position [449, 0]
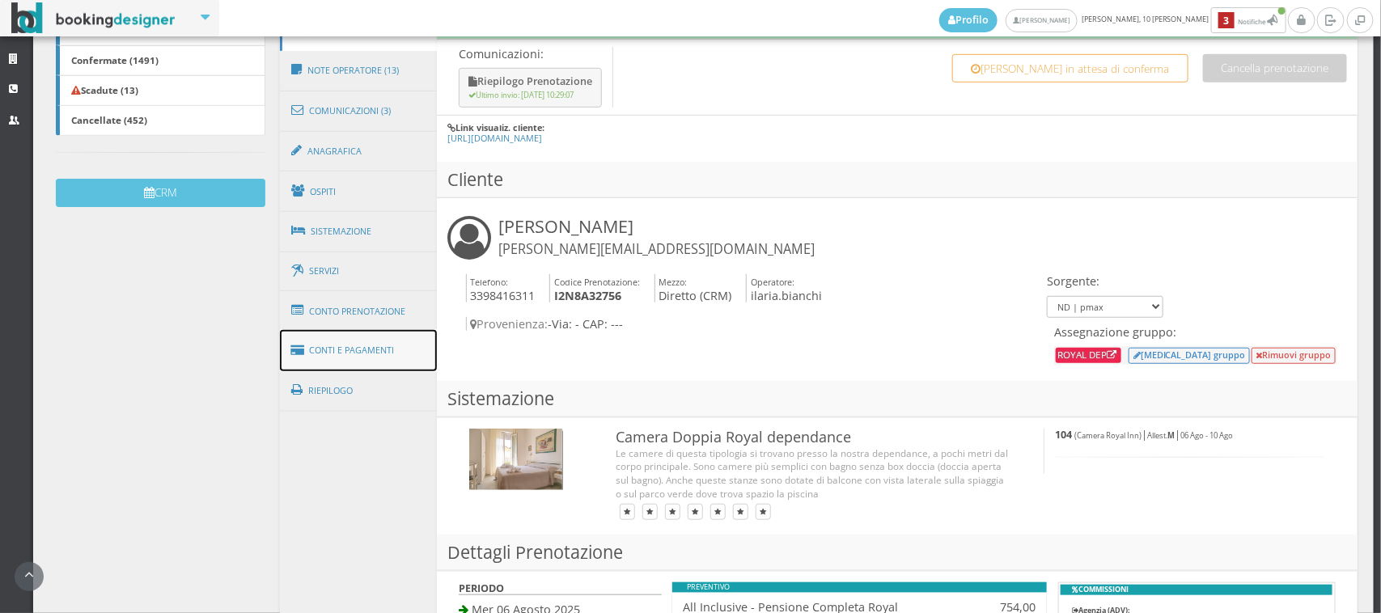
click at [388, 362] on link "Conti e Pagamenti" at bounding box center [358, 350] width 157 height 41
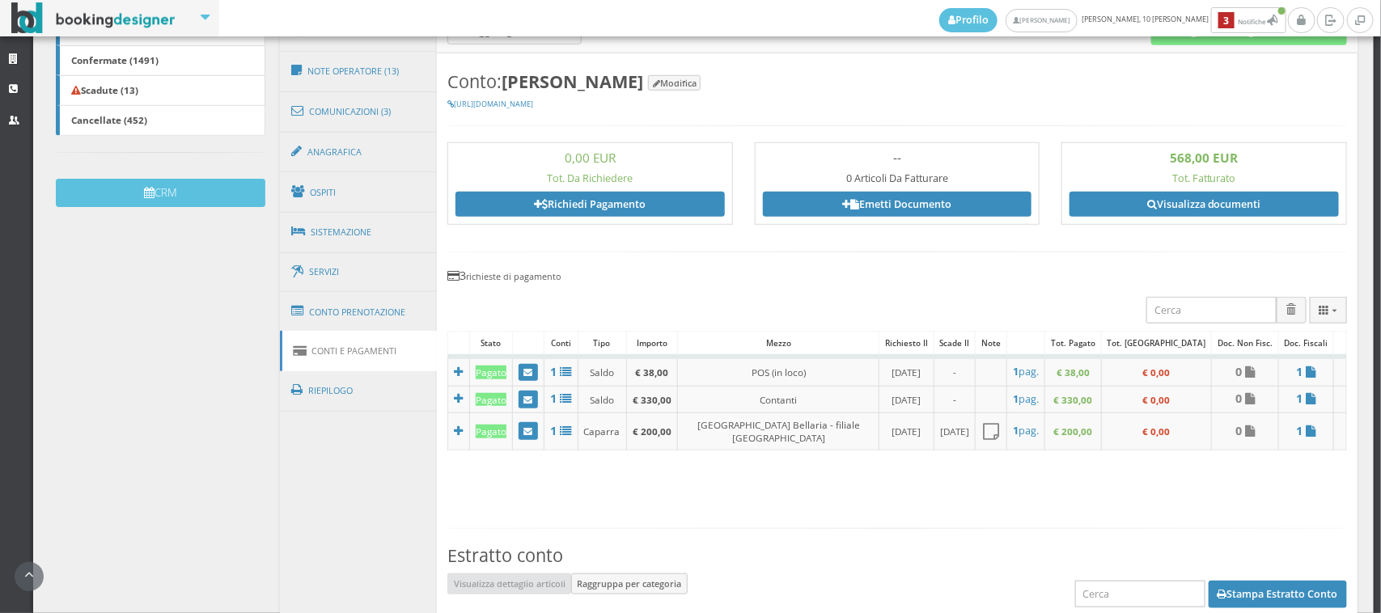
scroll to position [0, 0]
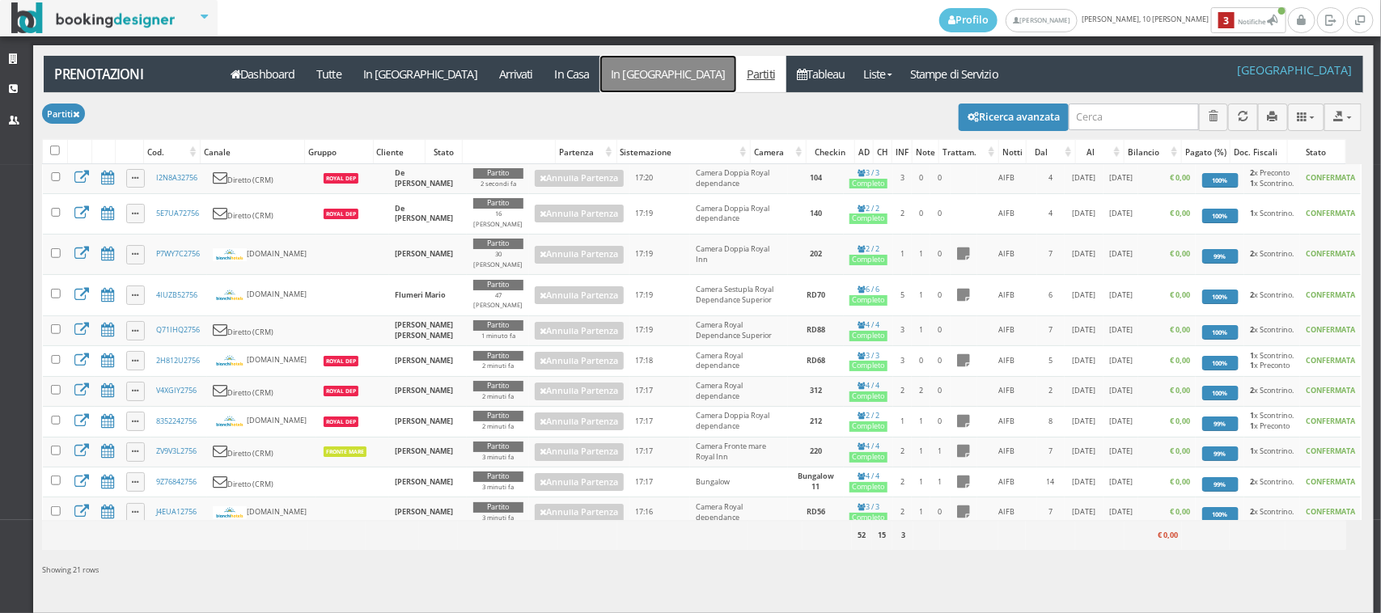
click at [600, 66] on link "In [GEOGRAPHIC_DATA]" at bounding box center [668, 74] width 136 height 36
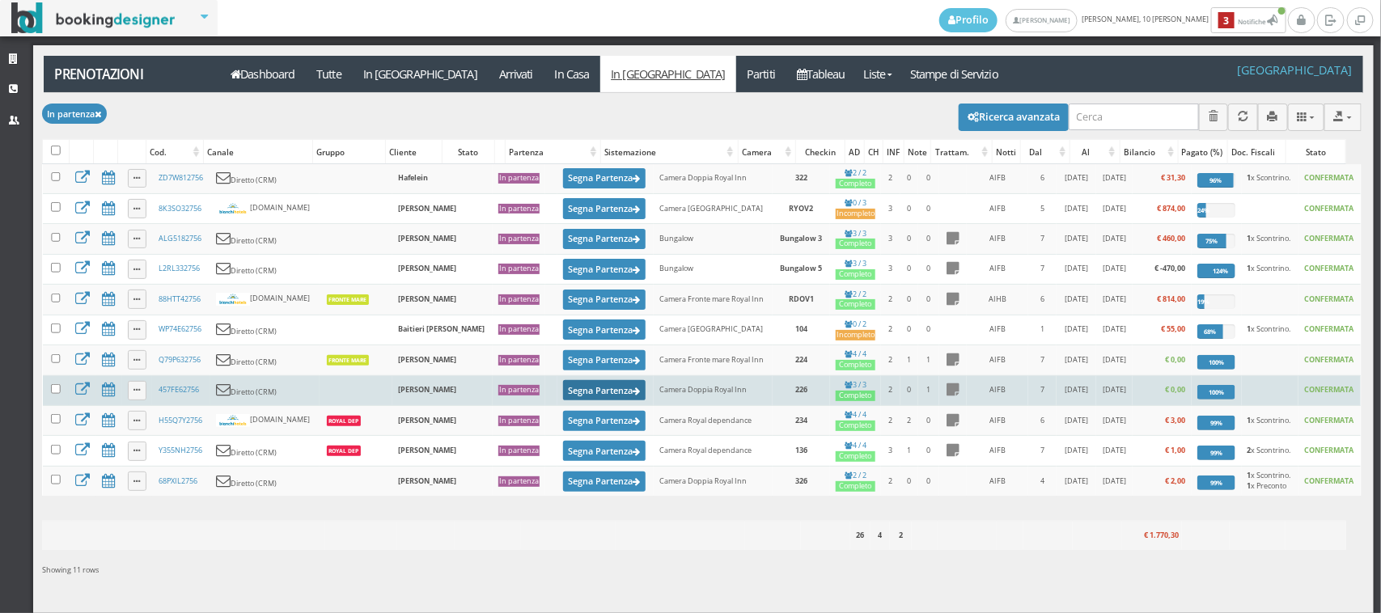
scroll to position [21, 0]
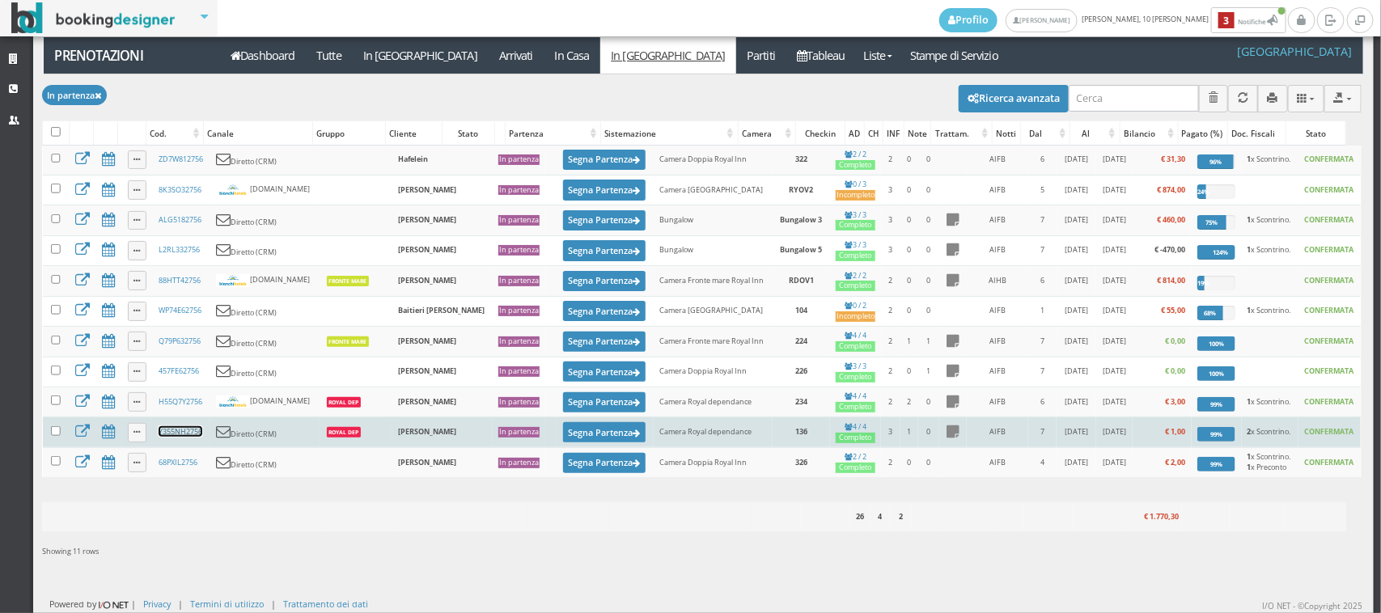
click at [180, 437] on link "Y355NH2756" at bounding box center [181, 431] width 44 height 11
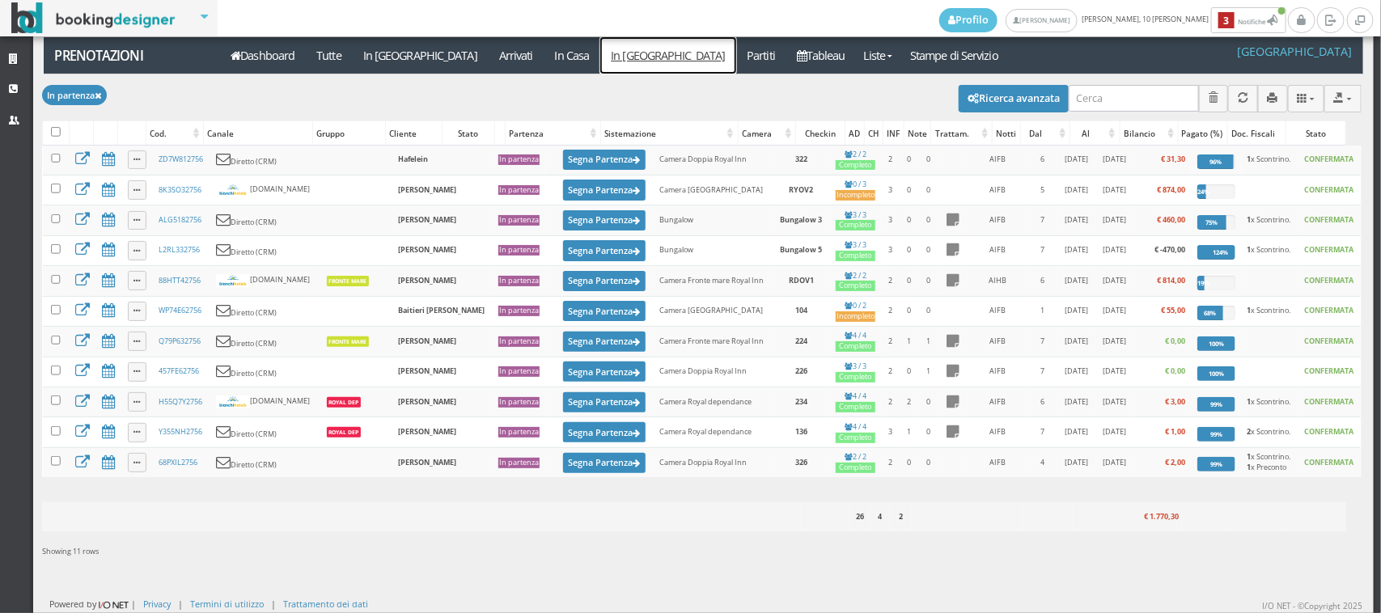
click at [600, 53] on link "In [GEOGRAPHIC_DATA]" at bounding box center [668, 55] width 136 height 36
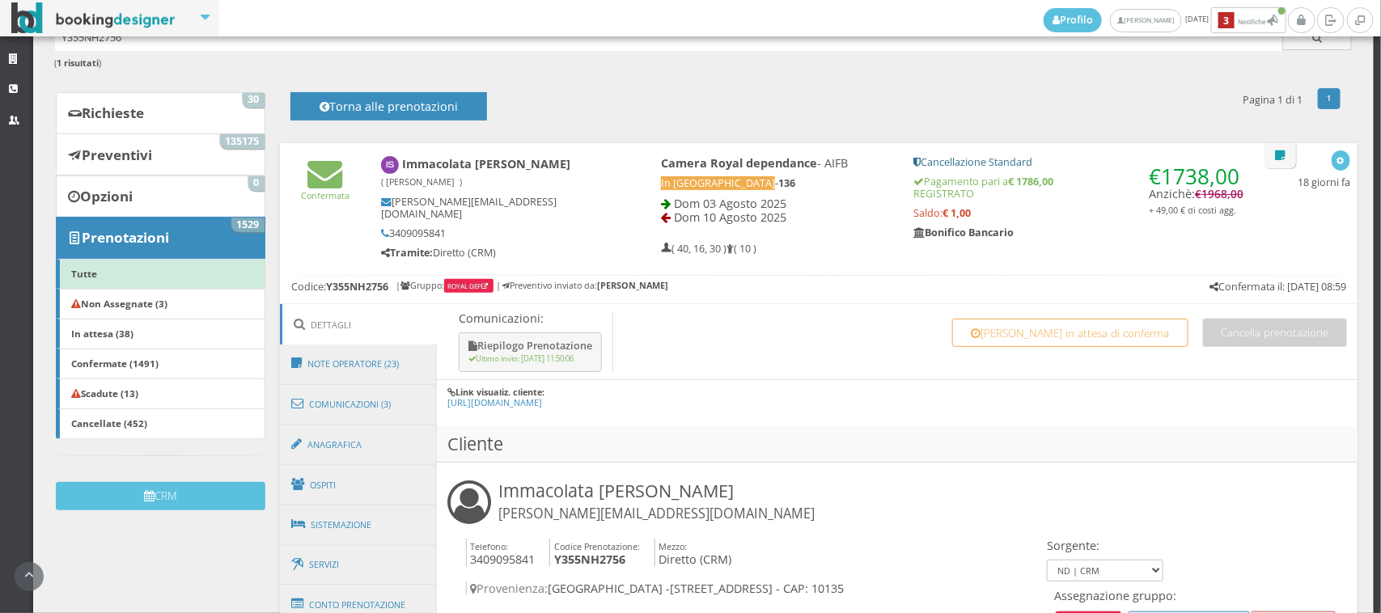
scroll to position [561, 0]
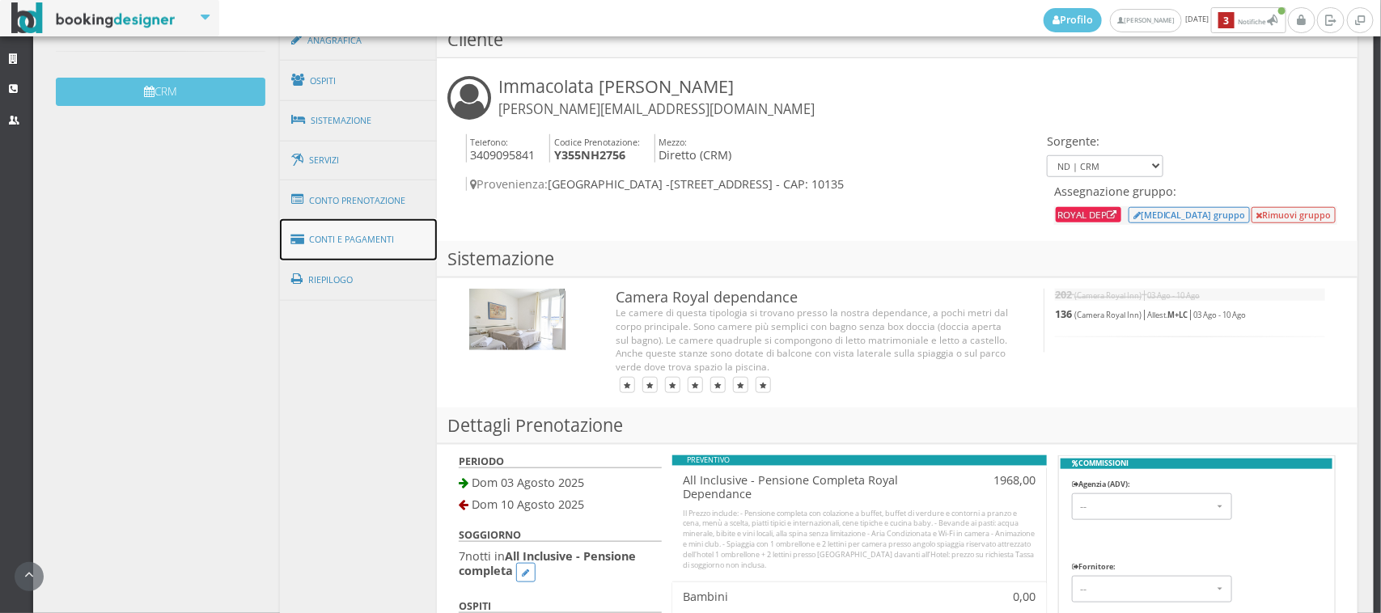
click at [356, 240] on link "Conti e Pagamenti" at bounding box center [358, 239] width 157 height 41
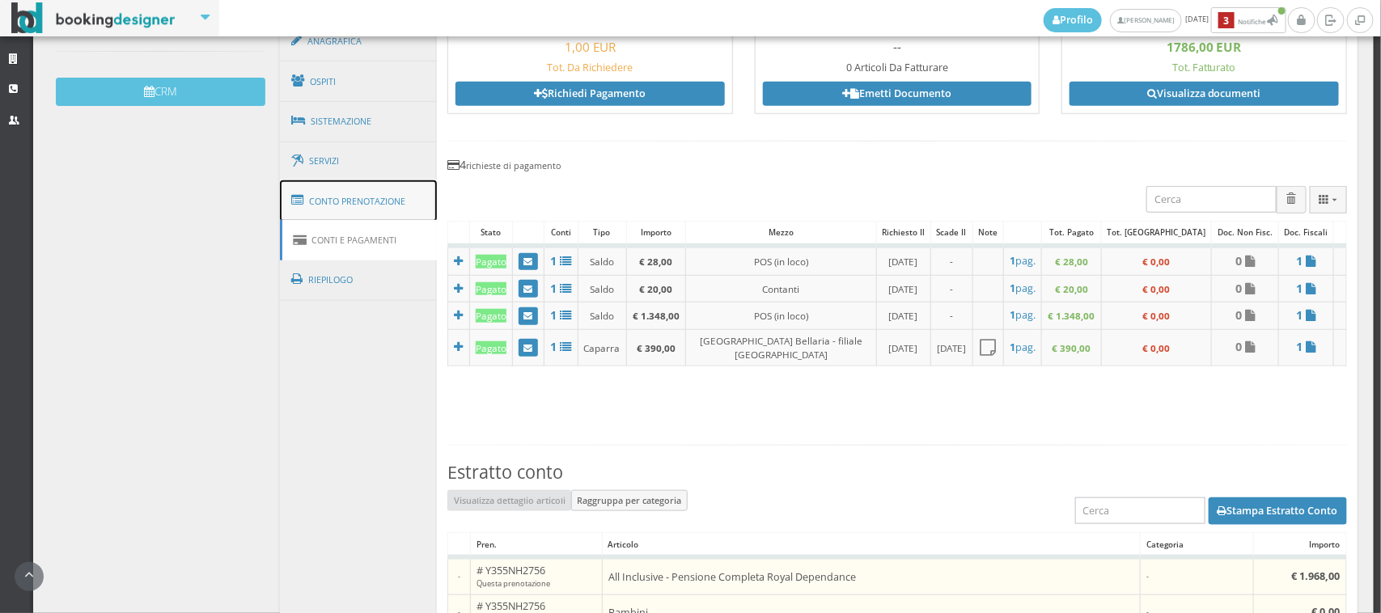
click at [377, 200] on link "Conto Prenotazione" at bounding box center [358, 201] width 157 height 42
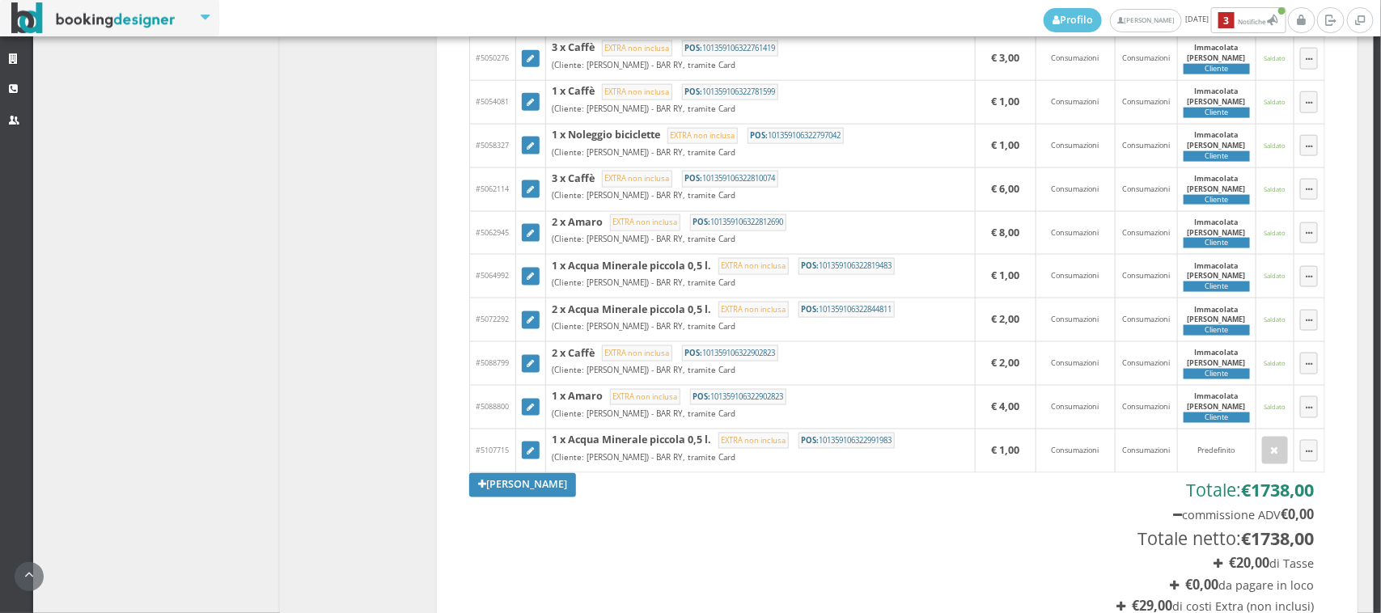
scroll to position [1235, 0]
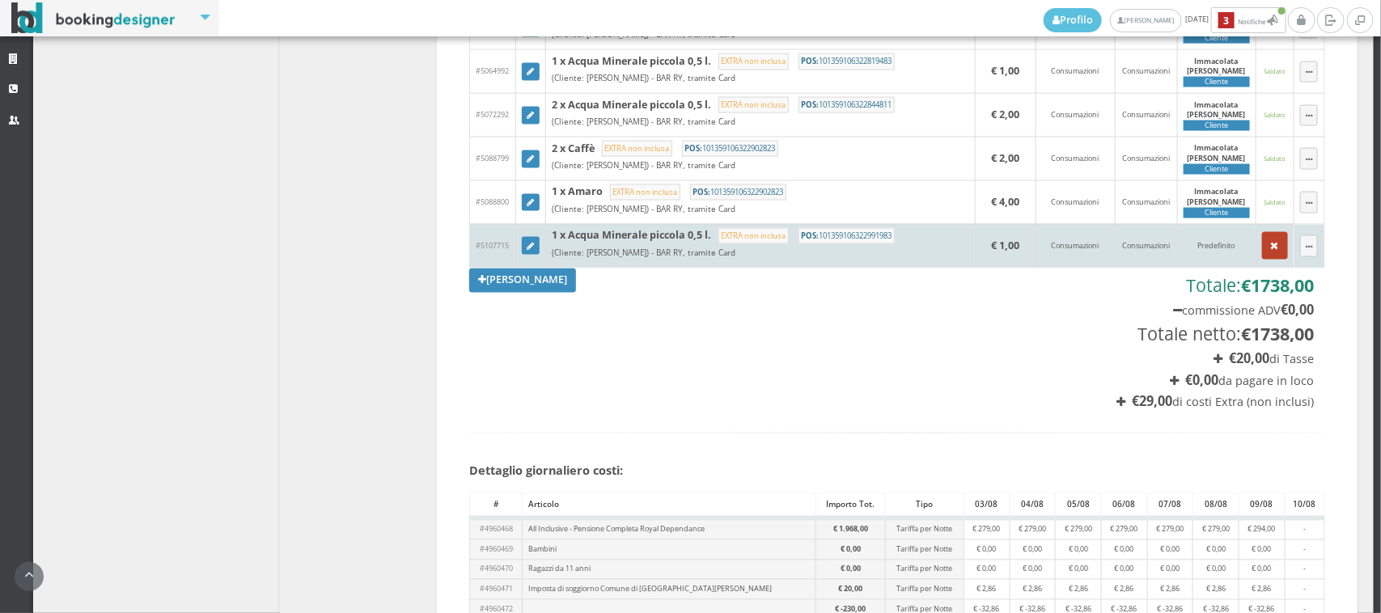
click at [1271, 241] on icon "button" at bounding box center [1275, 246] width 8 height 11
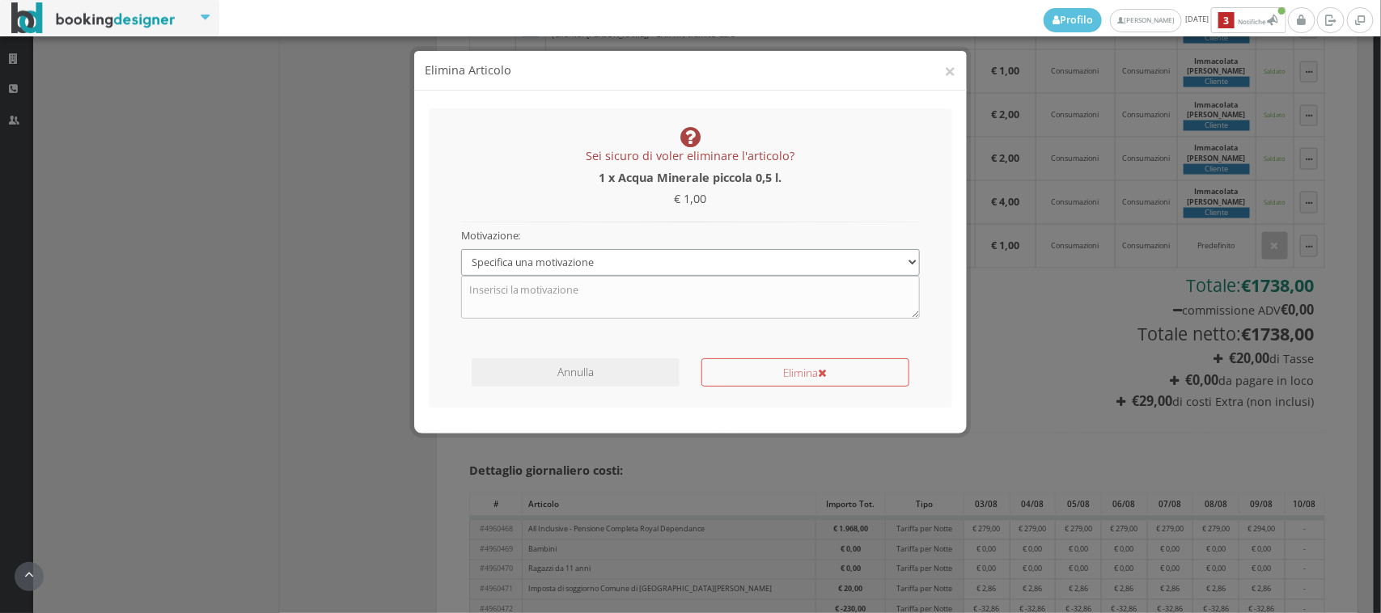
drag, startPoint x: 657, startPoint y: 256, endPoint x: 640, endPoint y: 273, distance: 24.6
click at [657, 256] on select "Specifica una motivazione Errore di inserimento Ricalcolo del conto Il cliente …" at bounding box center [690, 262] width 459 height 27
select select "1"
click at [461, 249] on select "Specifica una motivazione Errore di inserimento Ricalcolo del conto Il cliente …" at bounding box center [690, 262] width 459 height 27
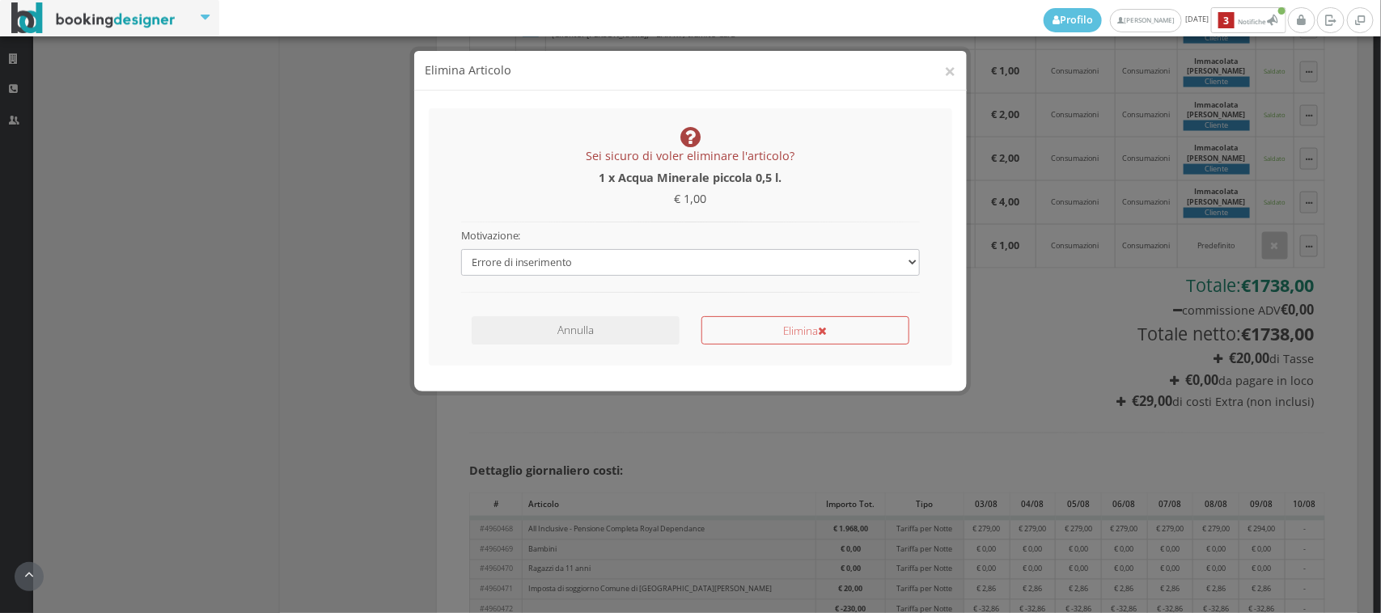
click at [717, 345] on div "Annulla Elimina" at bounding box center [690, 332] width 481 height 47
click at [728, 328] on button "Elimina" at bounding box center [805, 330] width 208 height 28
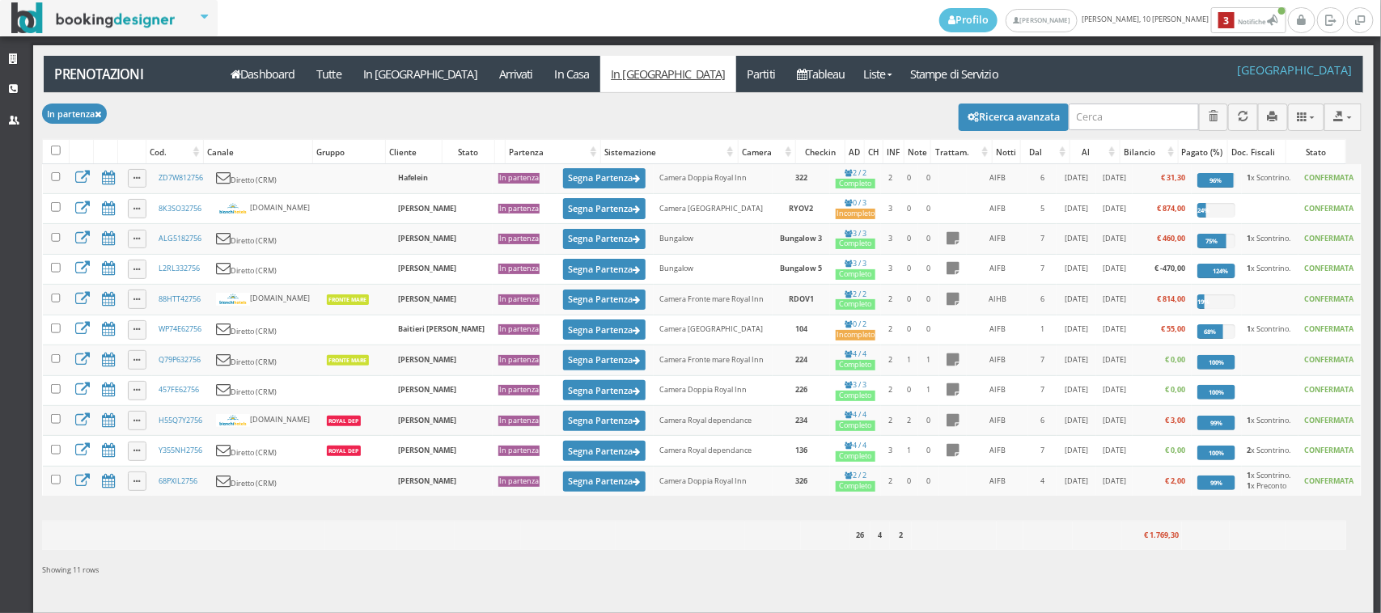
scroll to position [21, 0]
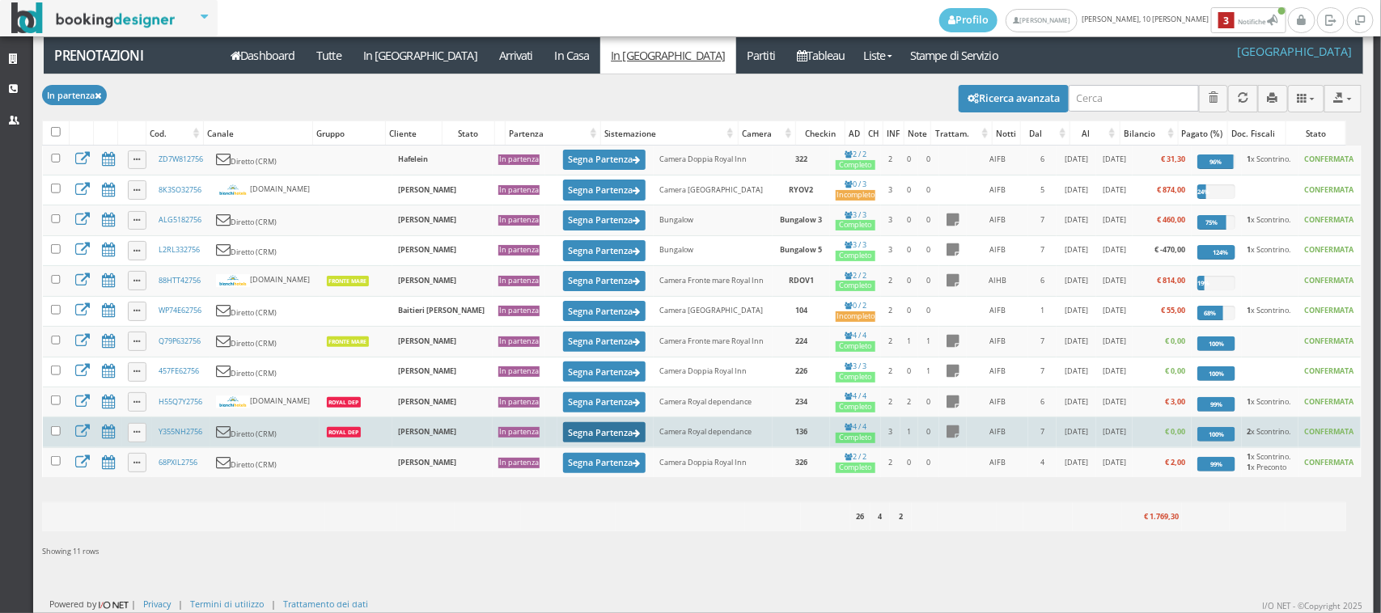
click at [563, 439] on button "Segna Partenza" at bounding box center [604, 432] width 82 height 20
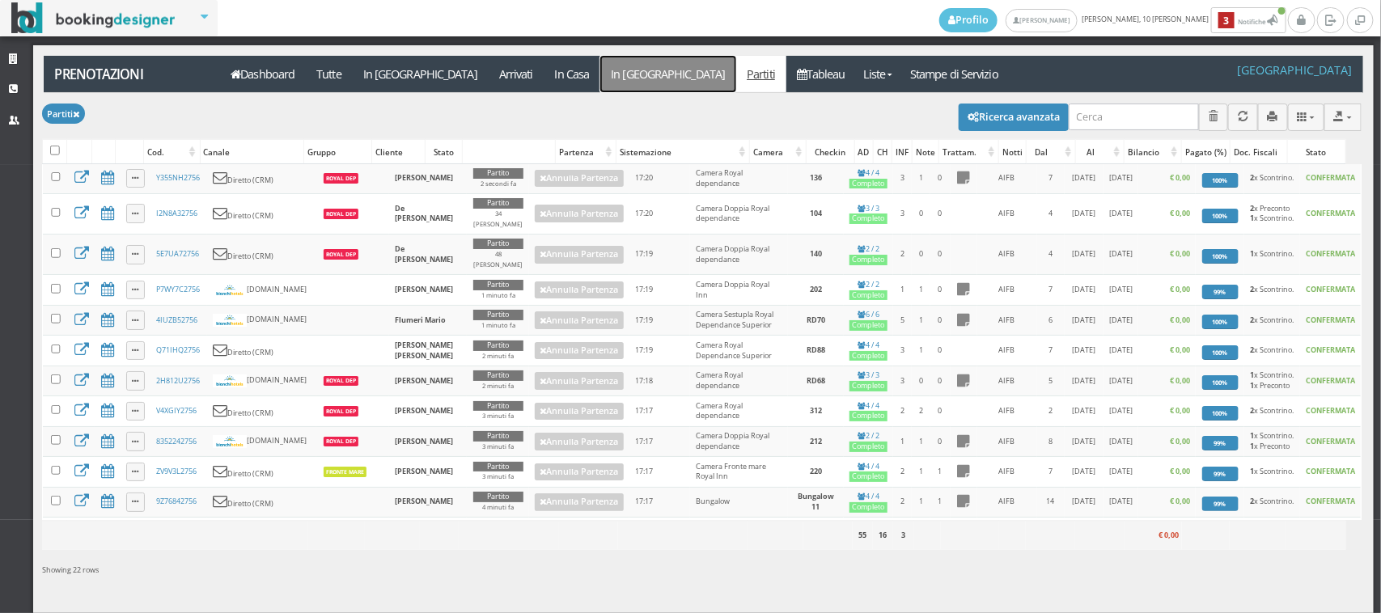
click at [600, 71] on link "In [GEOGRAPHIC_DATA]" at bounding box center [668, 74] width 136 height 36
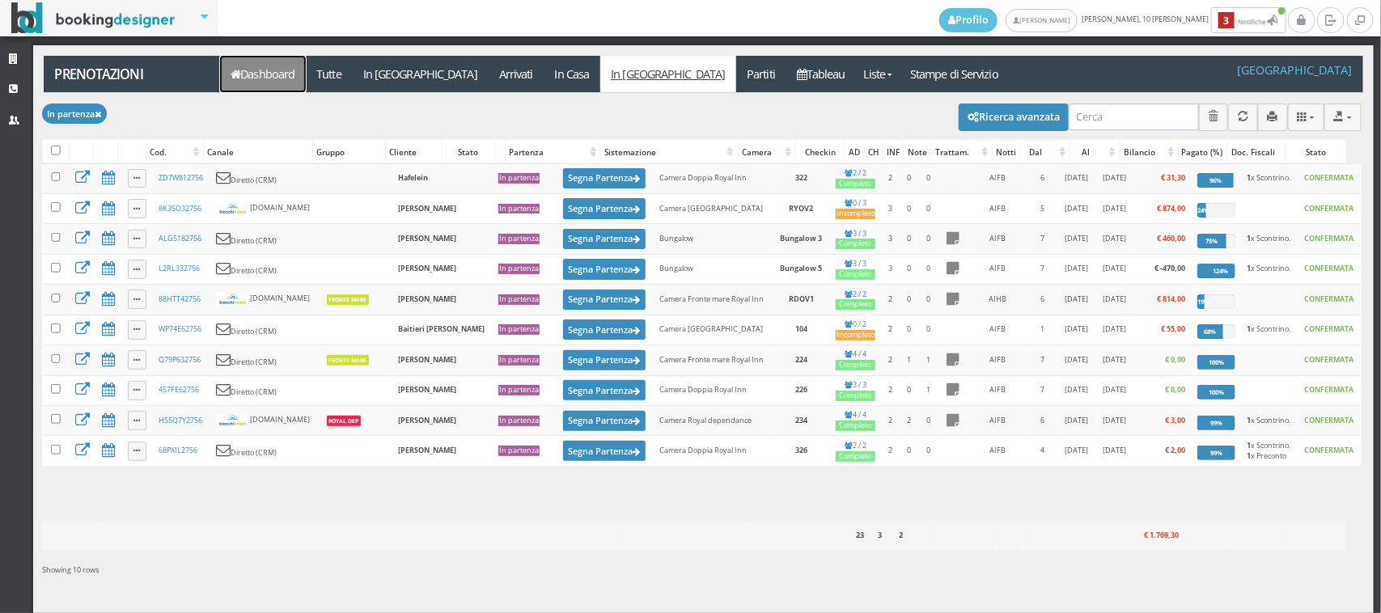
click at [269, 66] on link "Dashboard" at bounding box center [263, 74] width 86 height 36
